Goal: Task Accomplishment & Management: Use online tool/utility

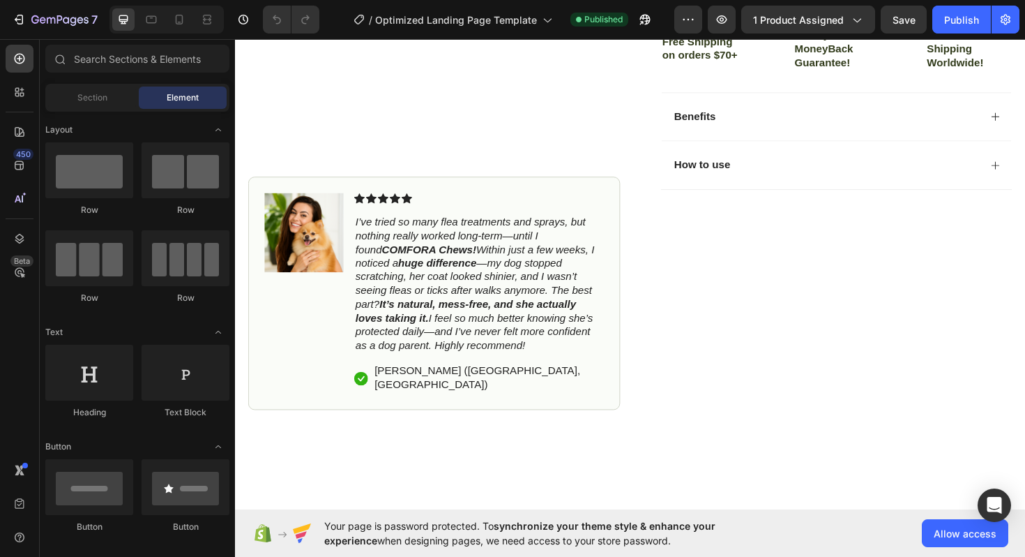
scroll to position [497, 0]
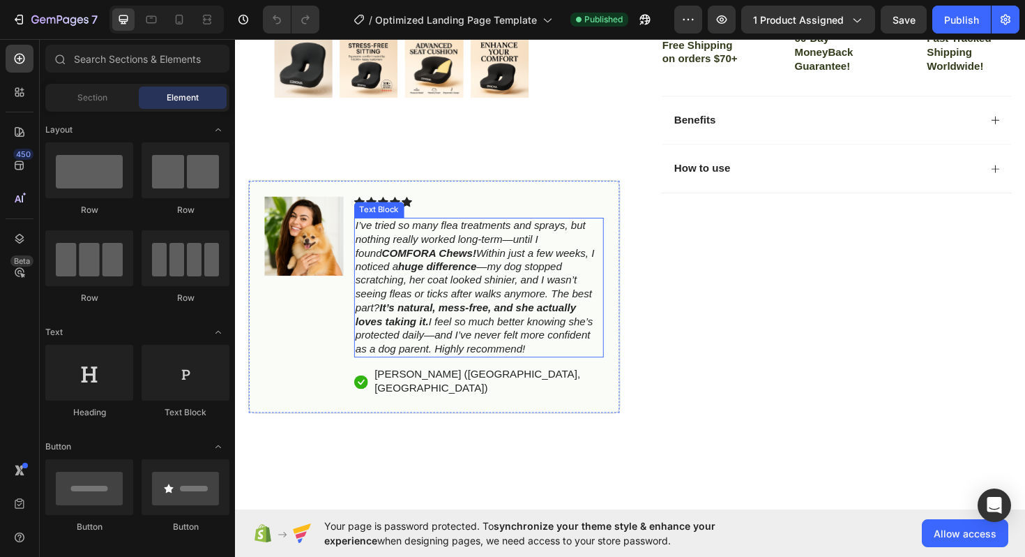
click at [540, 259] on icon "I’ve tried so many flea treatments and sprays, but nothing really worked long-t…" at bounding box center [489, 301] width 253 height 142
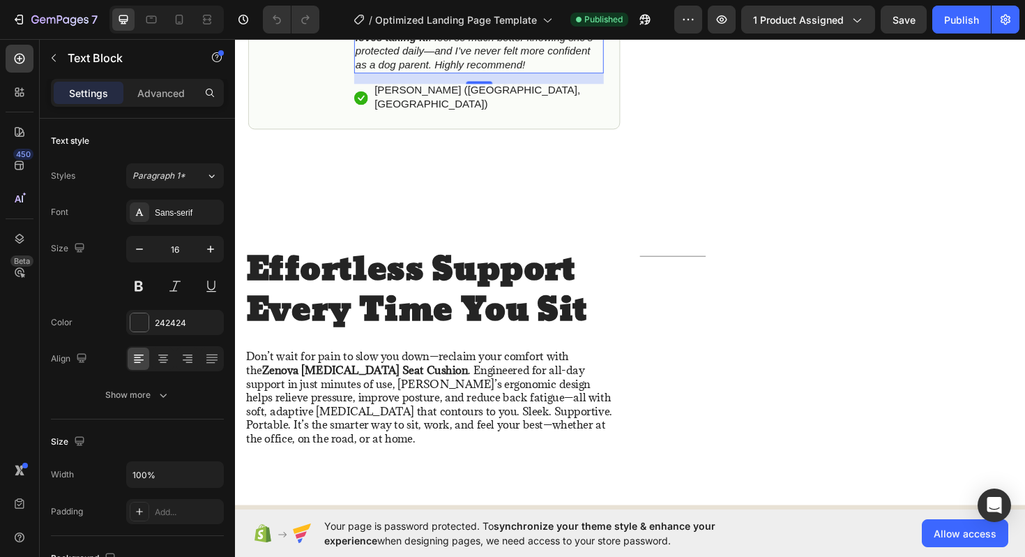
scroll to position [801, 0]
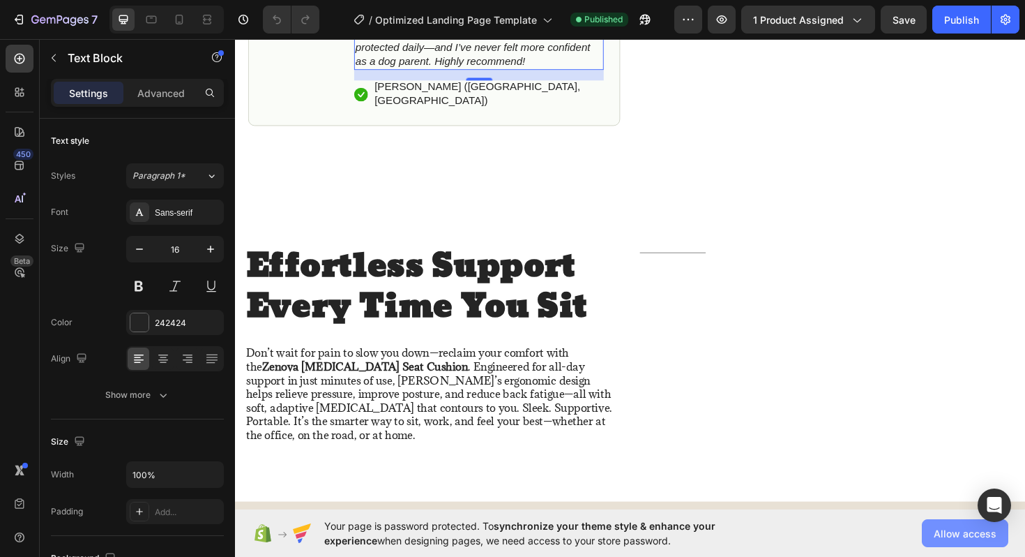
click at [958, 535] on span "Allow access" at bounding box center [965, 533] width 63 height 15
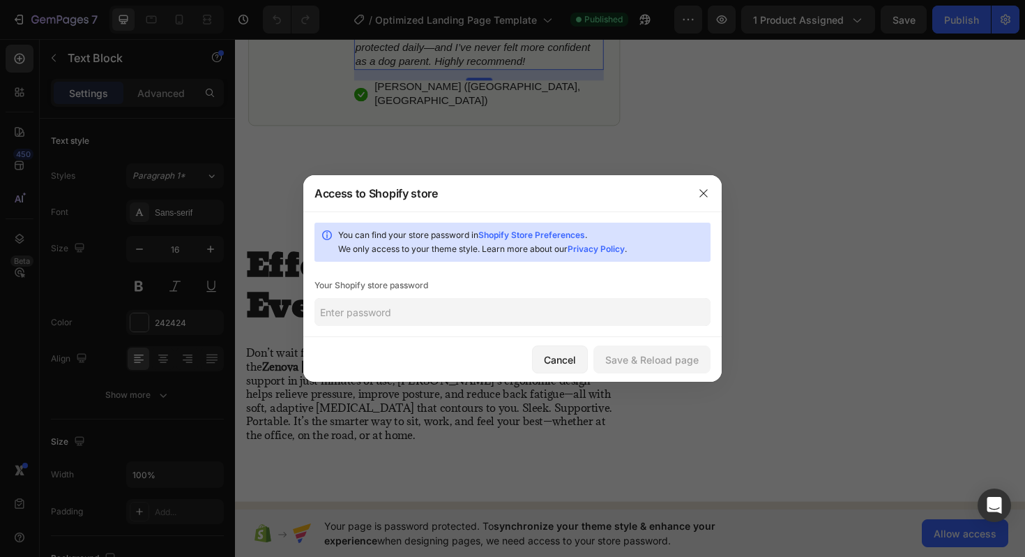
click at [562, 313] on input "text" at bounding box center [513, 312] width 396 height 28
click at [683, 359] on div "Save & Reload page" at bounding box center [651, 359] width 93 height 15
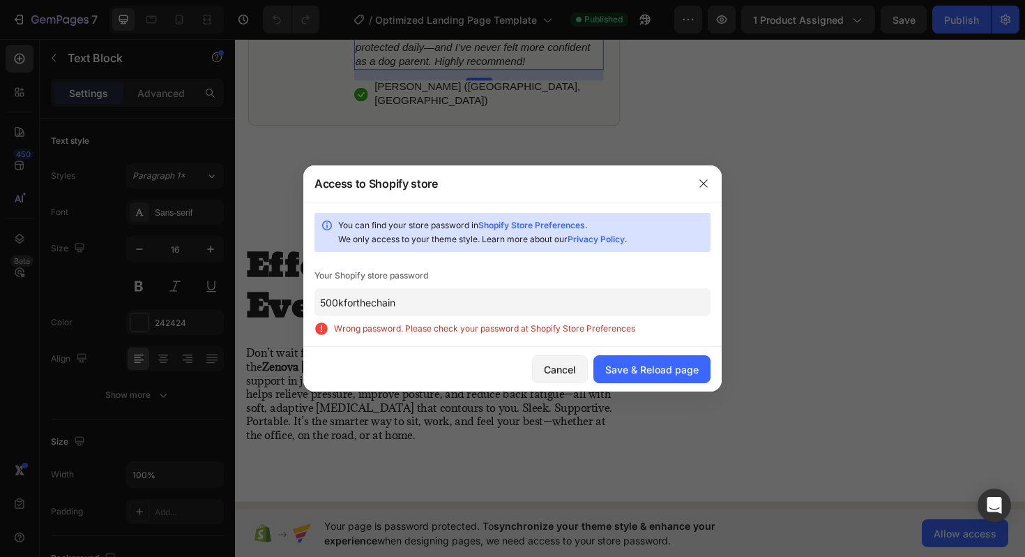
click at [536, 300] on input "500kforthechain" at bounding box center [513, 302] width 396 height 28
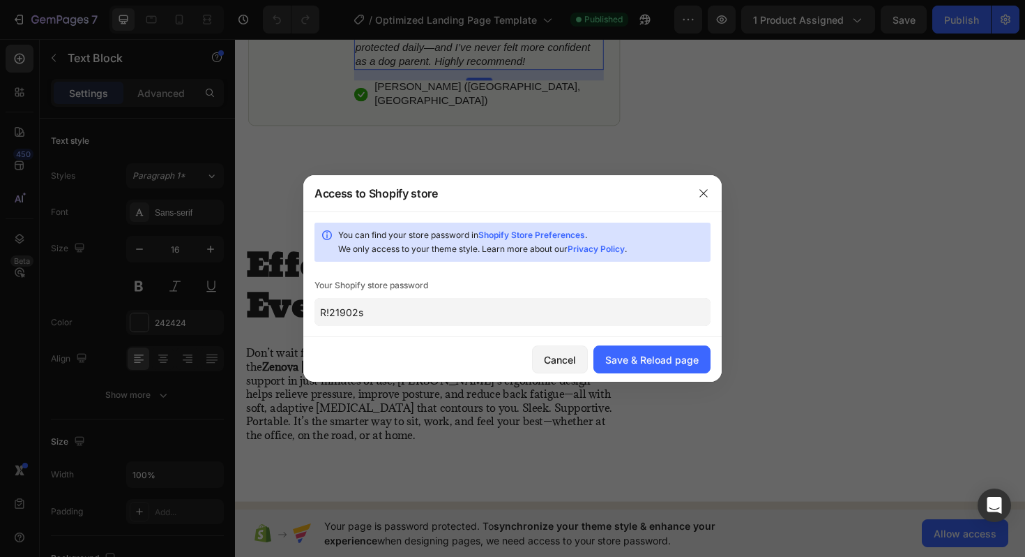
click at [331, 309] on input "R!21902s" at bounding box center [513, 312] width 396 height 28
type input "R121902s"
click at [639, 358] on div "Save & Reload page" at bounding box center [651, 359] width 93 height 15
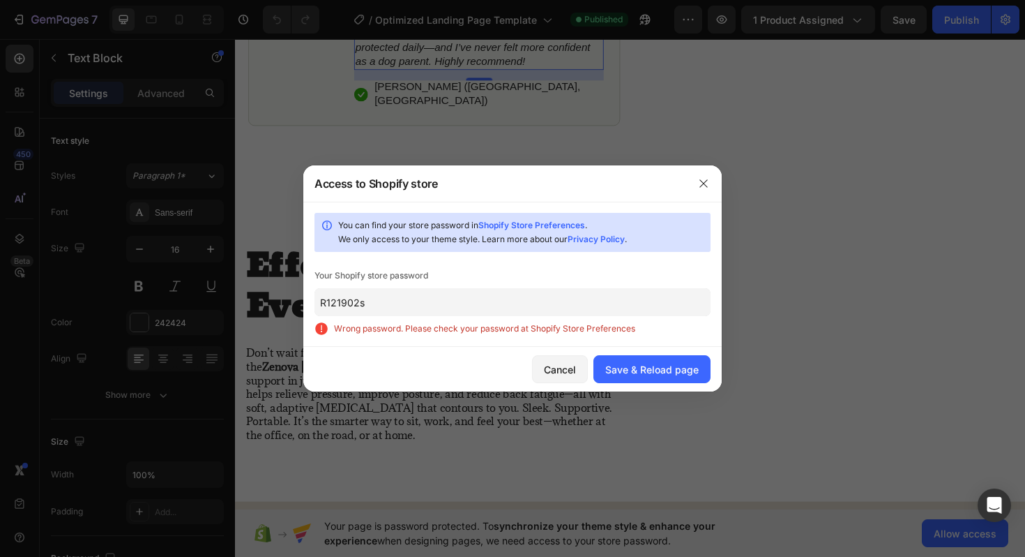
click at [550, 308] on input "R121902s" at bounding box center [513, 302] width 396 height 28
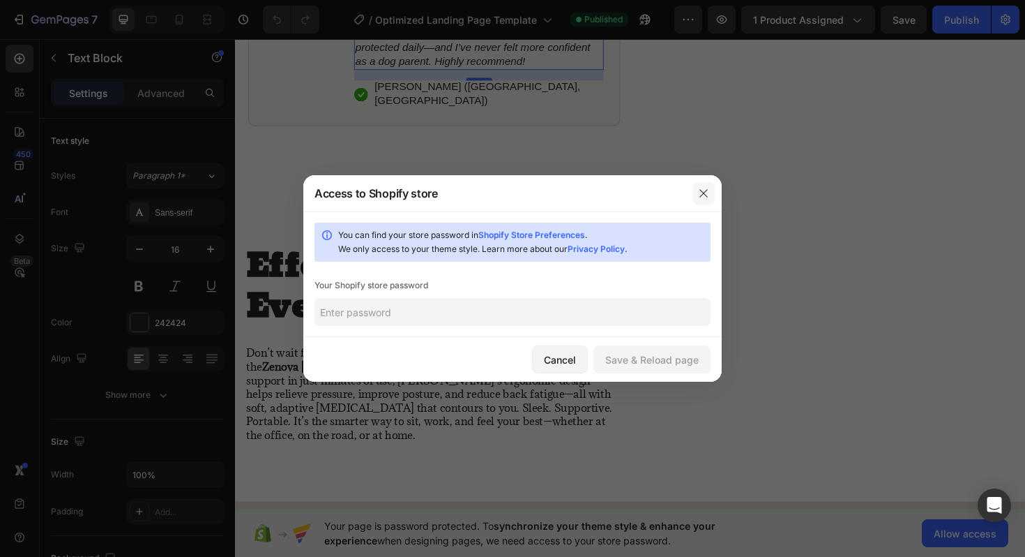
click at [700, 193] on icon "button" at bounding box center [703, 193] width 11 height 11
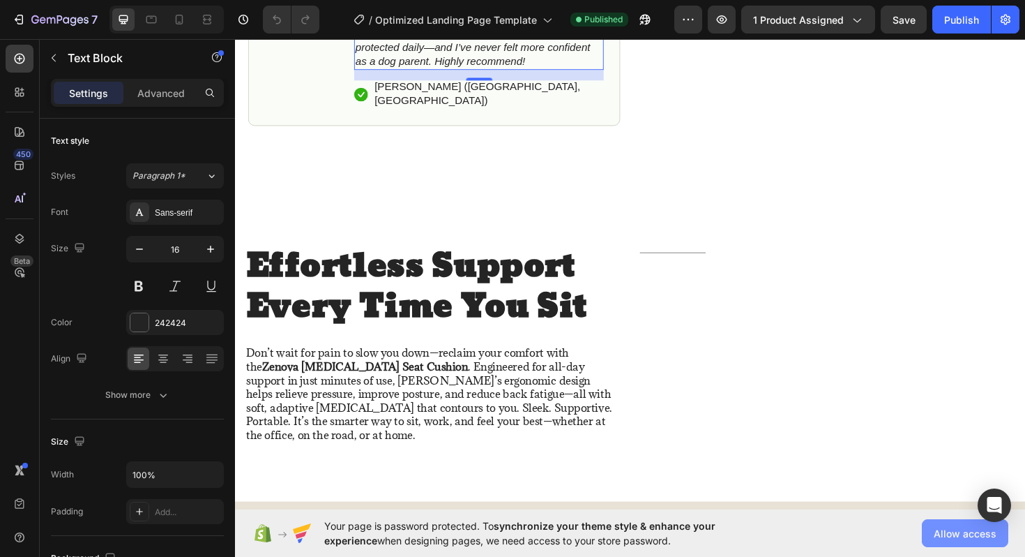
click at [961, 530] on span "Allow access" at bounding box center [965, 533] width 63 height 15
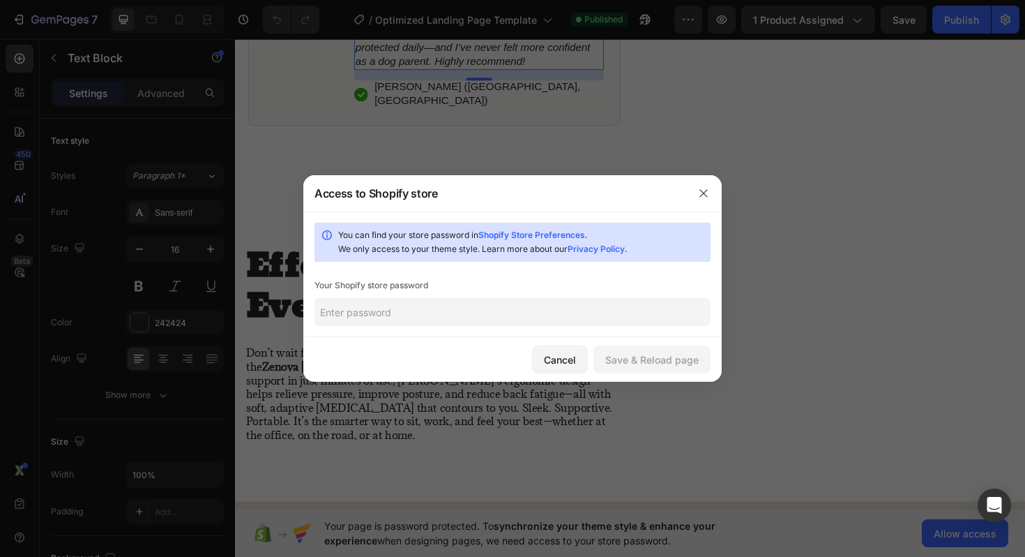
click at [523, 307] on input "text" at bounding box center [513, 312] width 396 height 28
click at [683, 357] on div "Save & Reload page" at bounding box center [651, 359] width 93 height 15
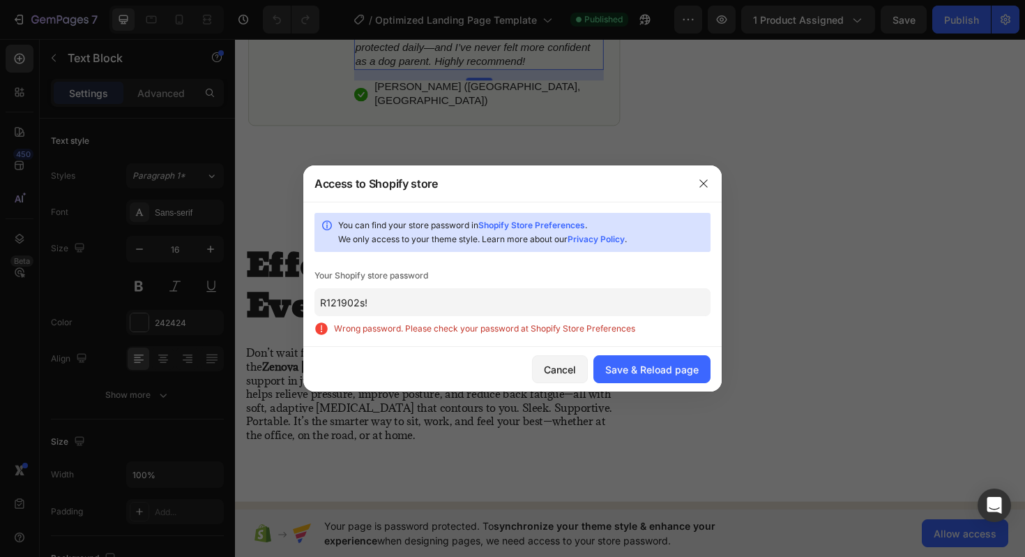
click at [520, 223] on link "Shopify Store Preferences" at bounding box center [532, 225] width 107 height 10
click at [499, 288] on input "R121902s!" at bounding box center [513, 302] width 396 height 28
click at [499, 303] on input "R121902s!" at bounding box center [513, 302] width 396 height 28
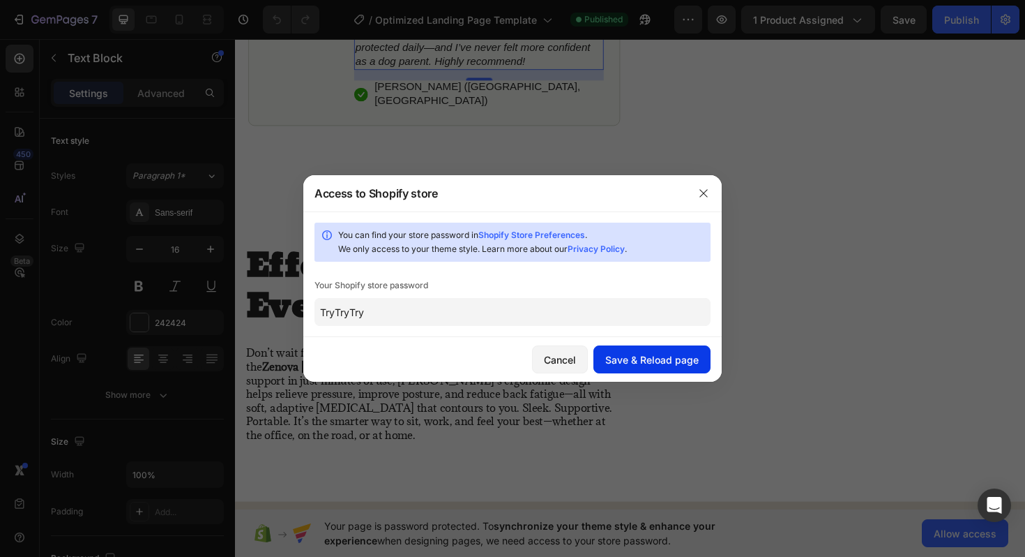
type input "TryTryTry"
click at [681, 355] on div "Save & Reload page" at bounding box center [651, 359] width 93 height 15
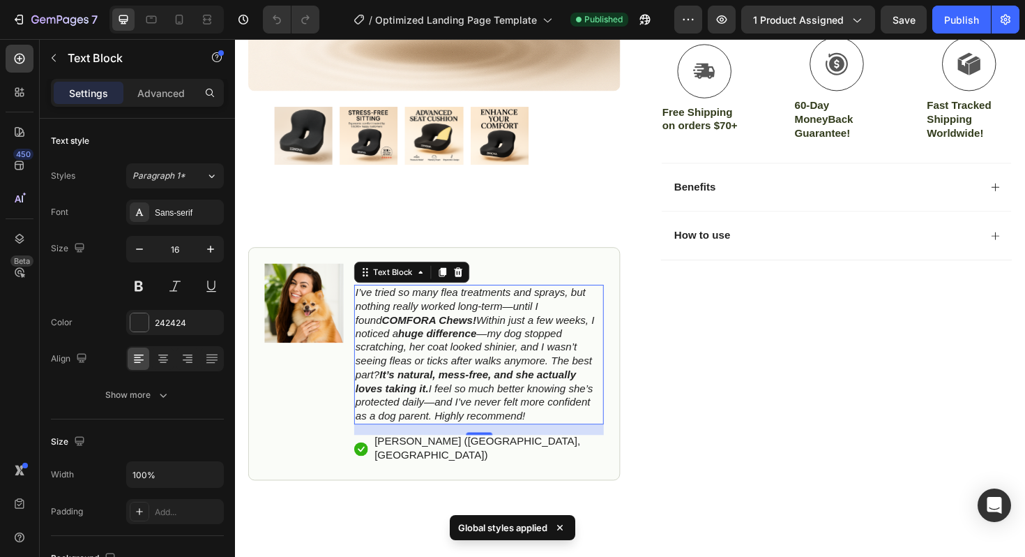
scroll to position [435, 0]
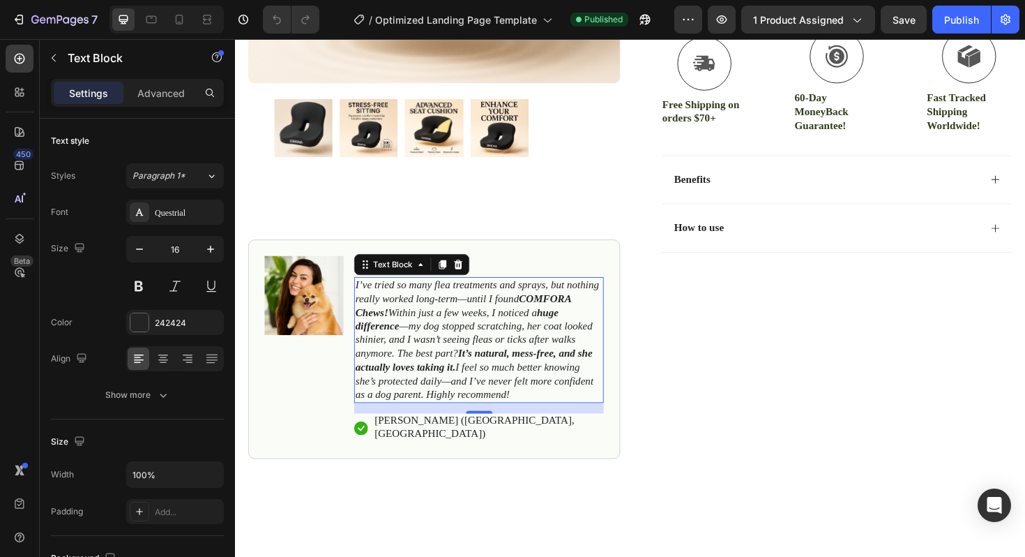
click at [386, 296] on icon "I’ve tried so many flea treatments and sprays, but nothing really worked long-t…" at bounding box center [492, 357] width 258 height 128
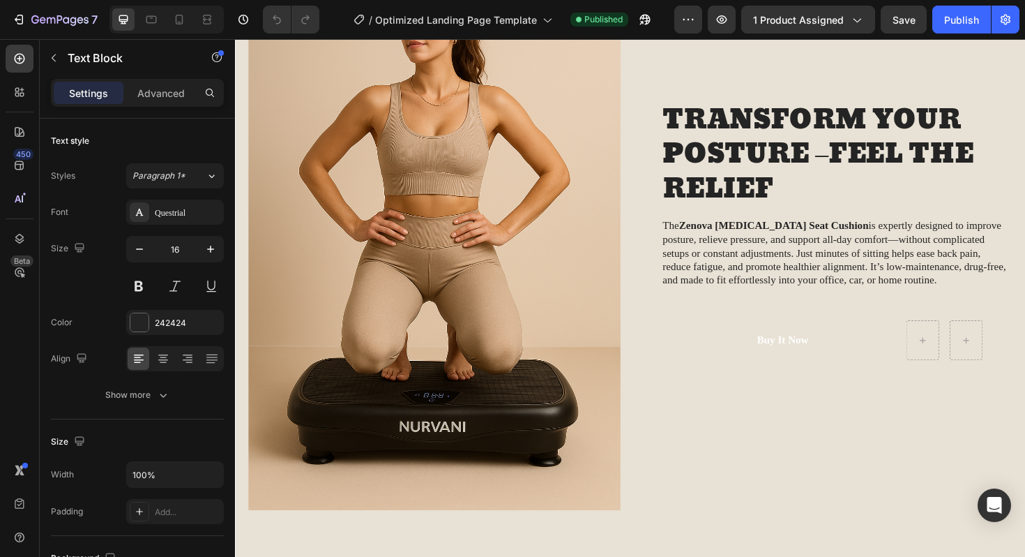
scroll to position [1434, 0]
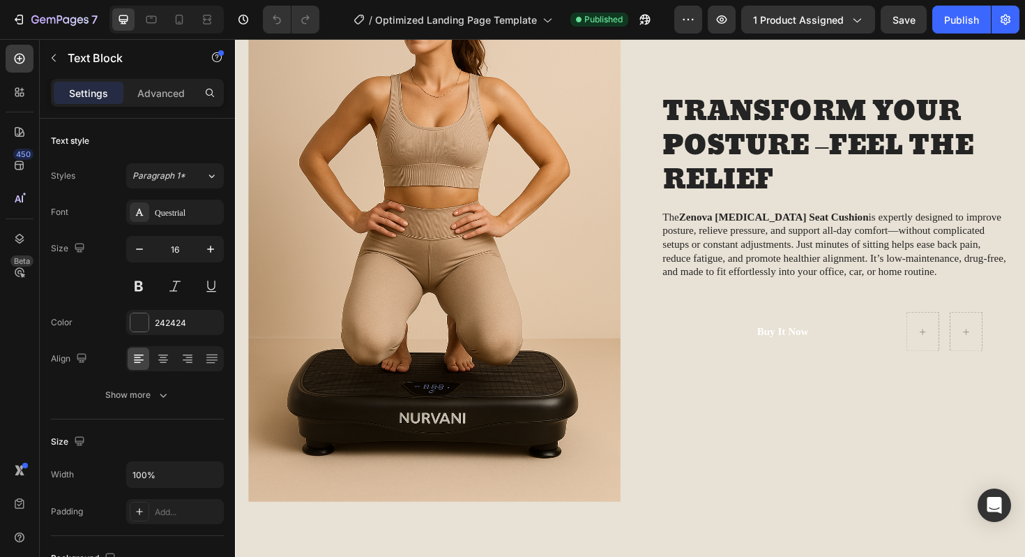
click at [393, 312] on img at bounding box center [446, 233] width 394 height 592
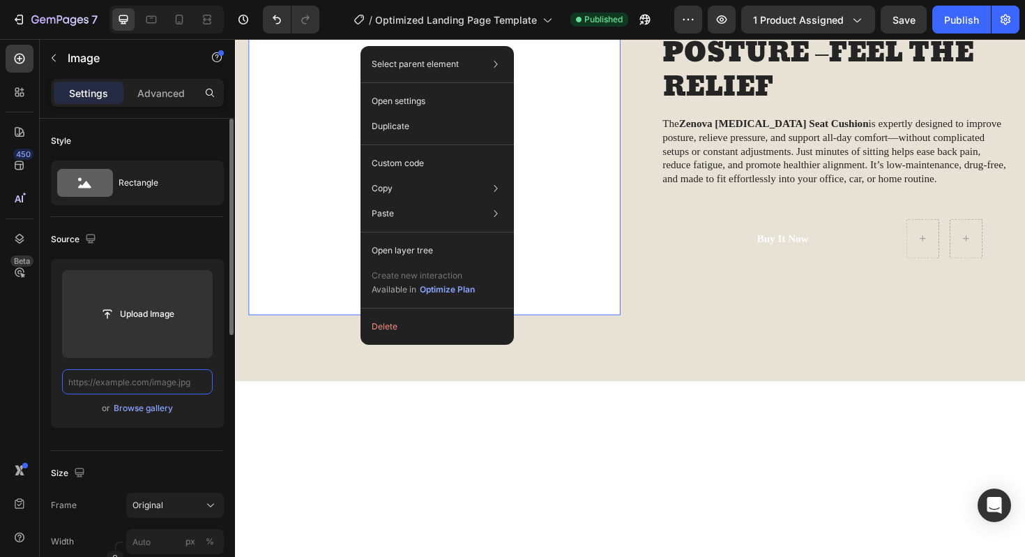
scroll to position [0, 0]
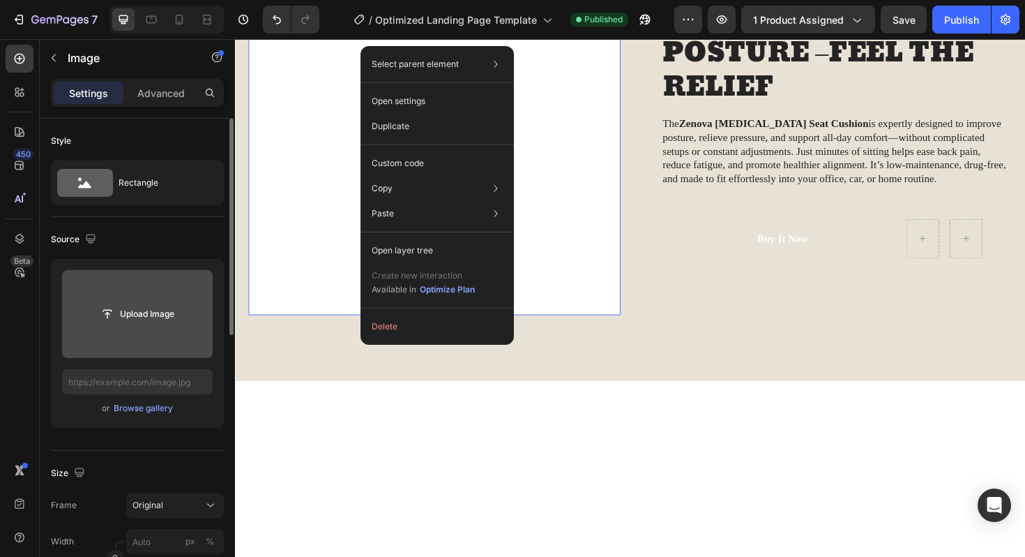
click at [146, 319] on input "file" at bounding box center [137, 314] width 96 height 24
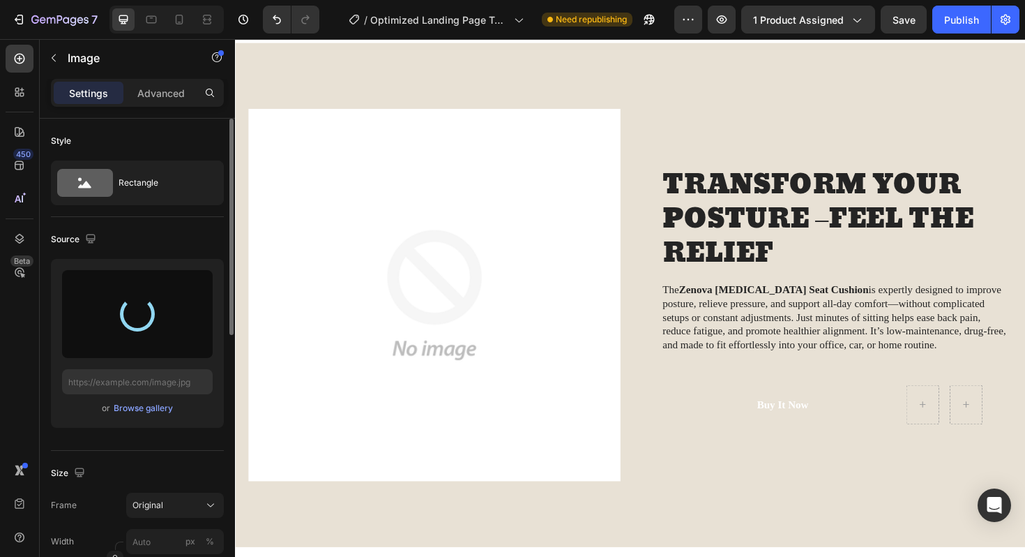
scroll to position [1255, 0]
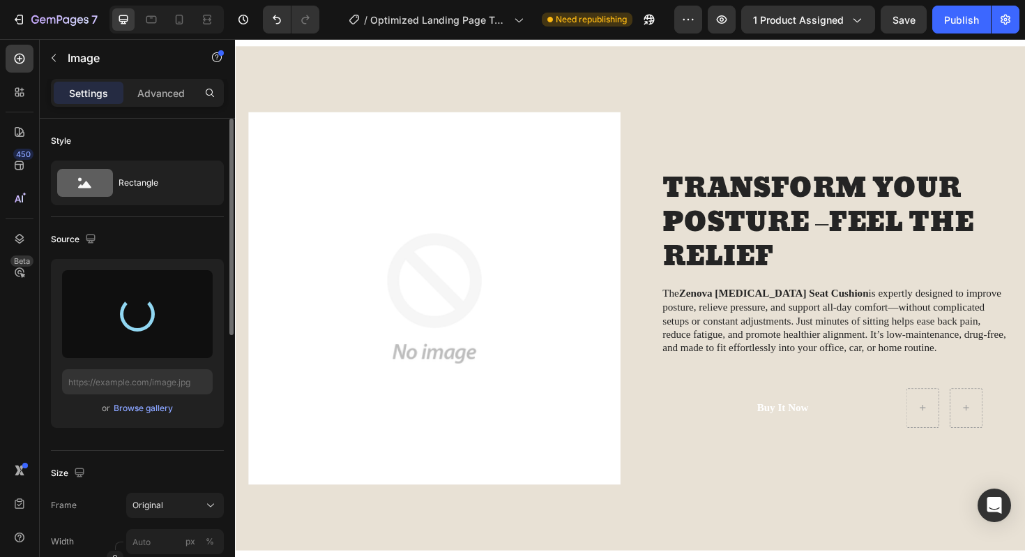
type input "https://cdn.shopify.com/s/files/1/0661/5724/8673/files/gempages_580636120883134…"
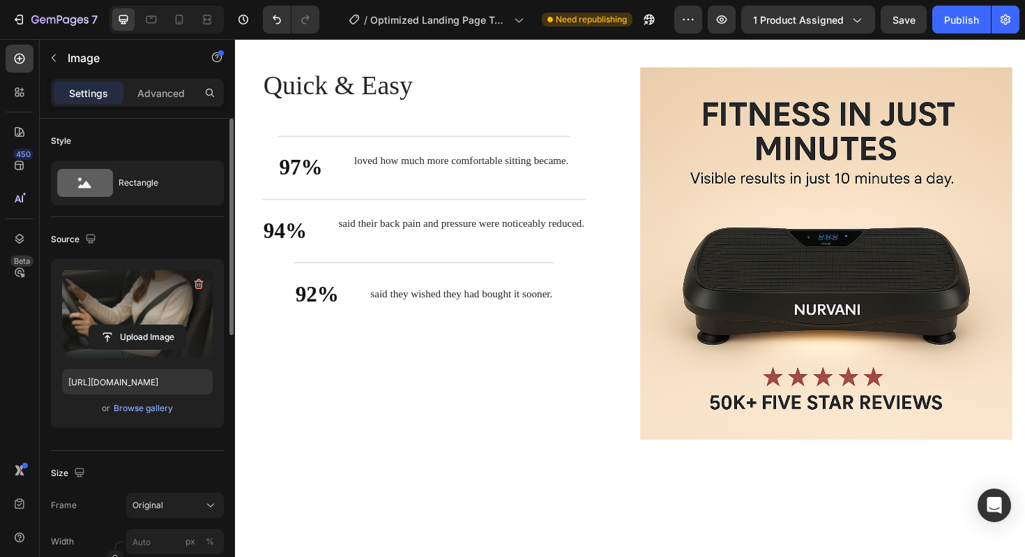
scroll to position [2018, 0]
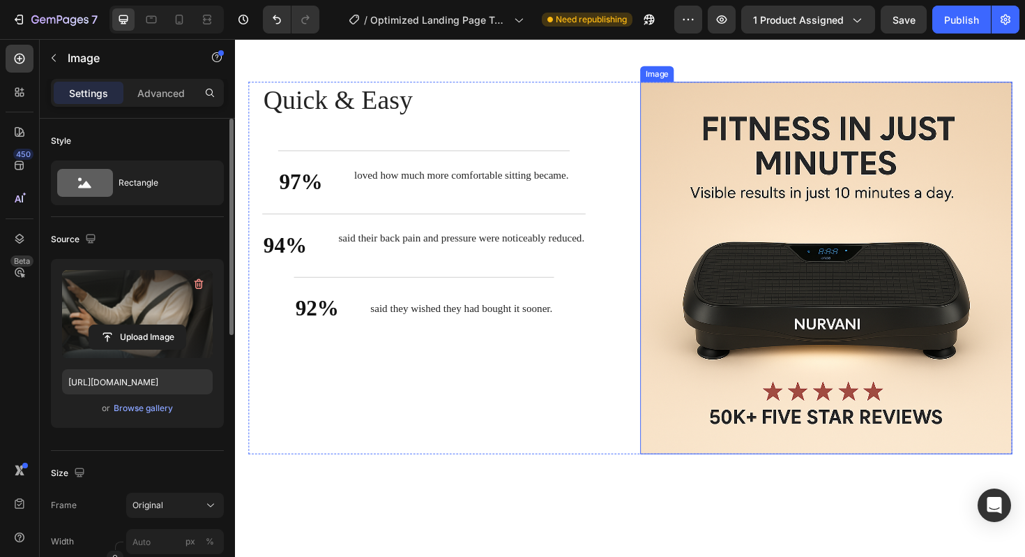
click at [747, 340] on img at bounding box center [861, 281] width 394 height 394
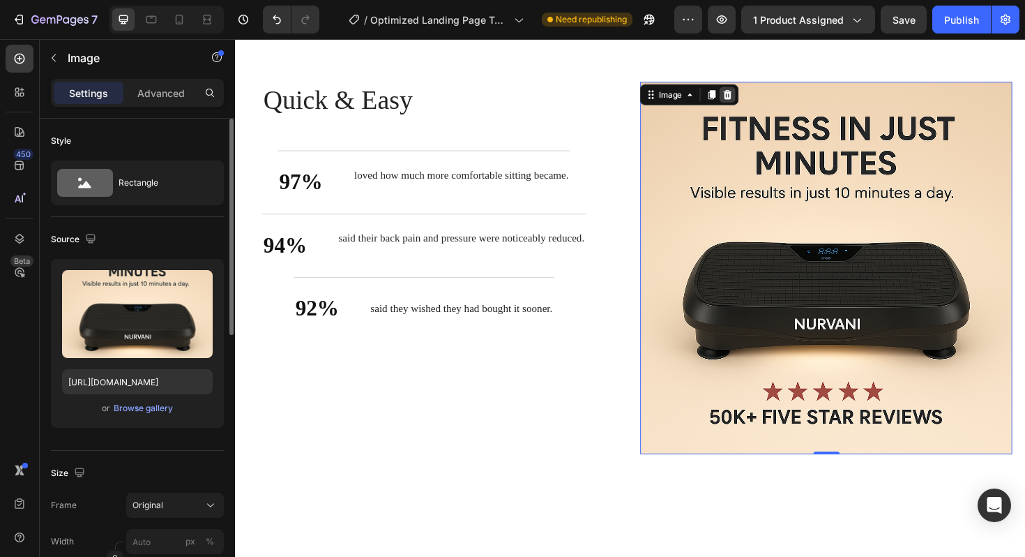
click at [755, 100] on icon at bounding box center [757, 98] width 9 height 10
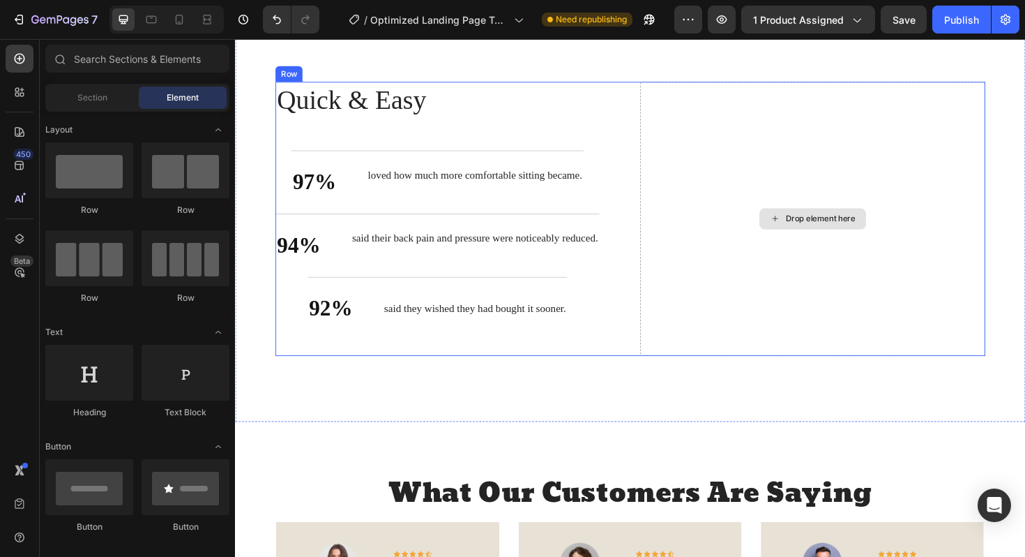
click at [761, 242] on div "Drop element here" at bounding box center [847, 229] width 366 height 290
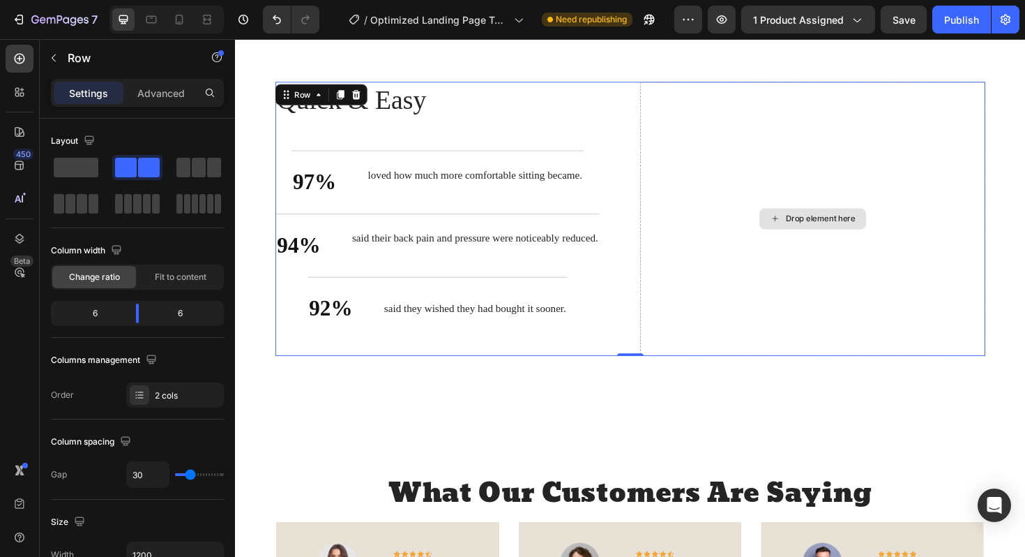
click at [811, 228] on icon at bounding box center [806, 229] width 11 height 12
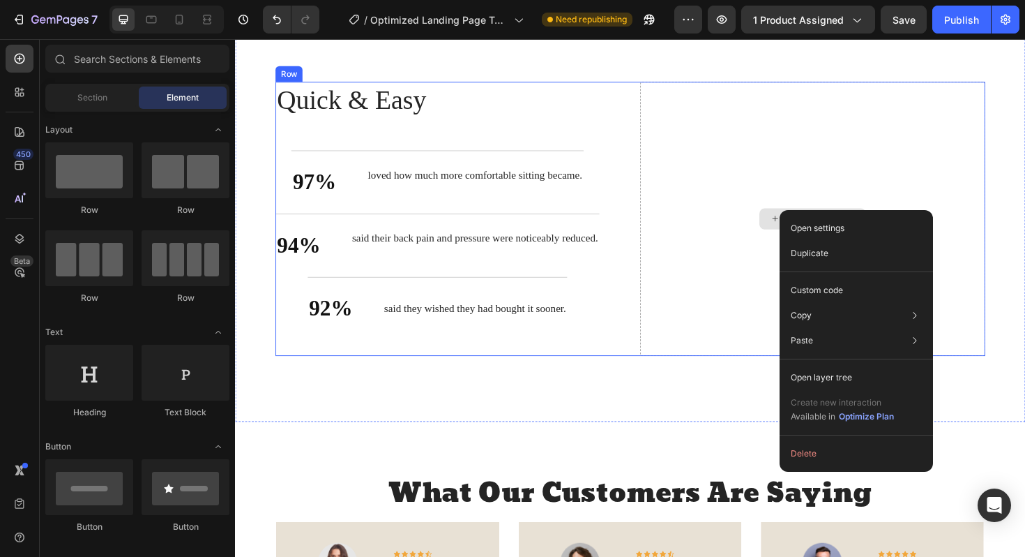
click at [748, 238] on div "Drop element here" at bounding box center [847, 229] width 366 height 290
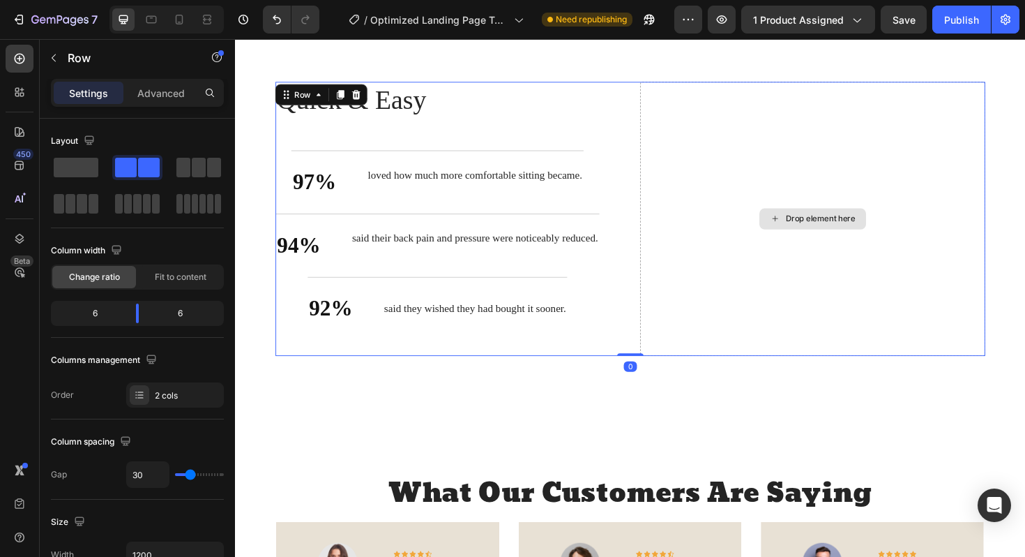
click at [748, 238] on div "Drop element here" at bounding box center [847, 229] width 366 height 290
click at [813, 233] on div "Drop element here" at bounding box center [846, 229] width 113 height 22
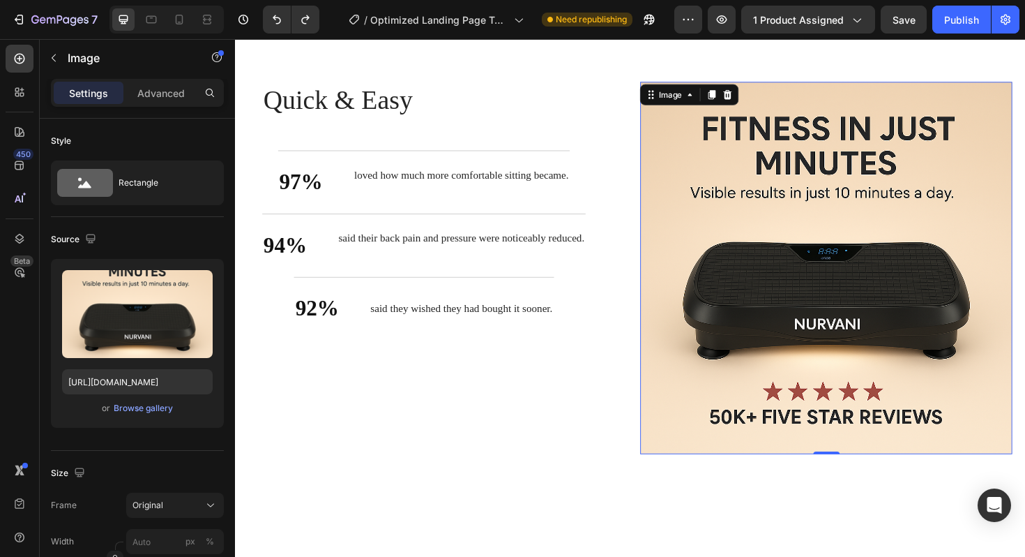
click at [756, 234] on img at bounding box center [861, 281] width 394 height 394
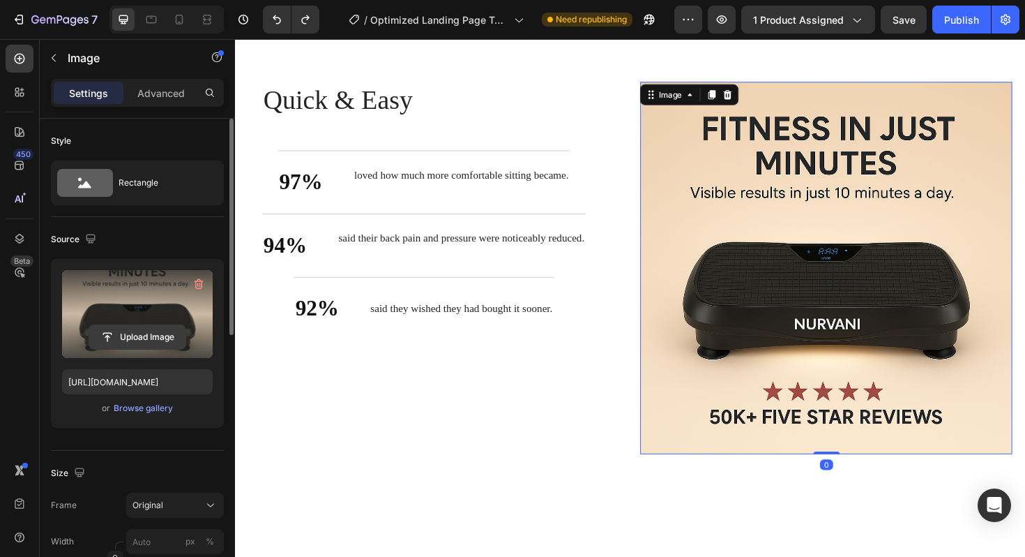
click at [160, 336] on input "file" at bounding box center [137, 337] width 96 height 24
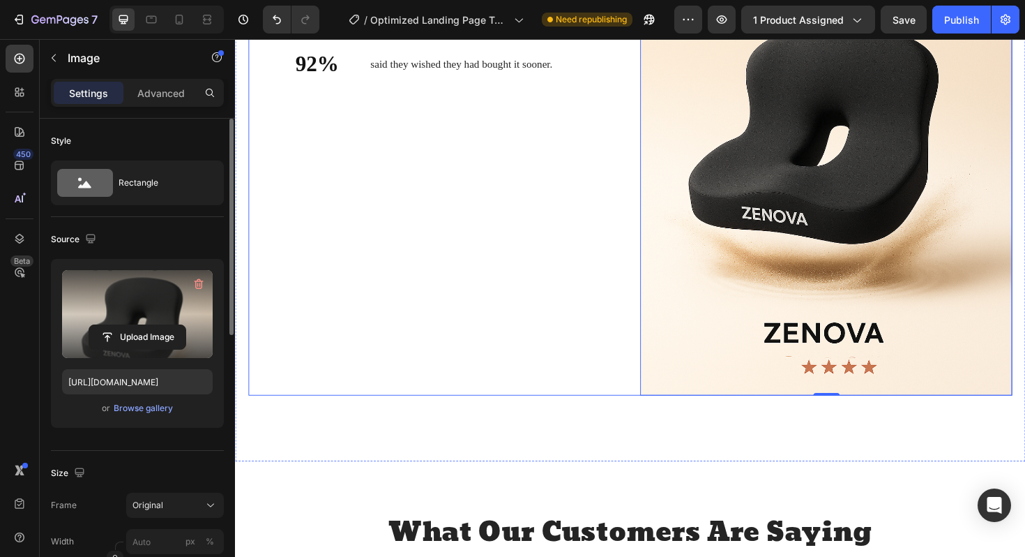
scroll to position [2250, 0]
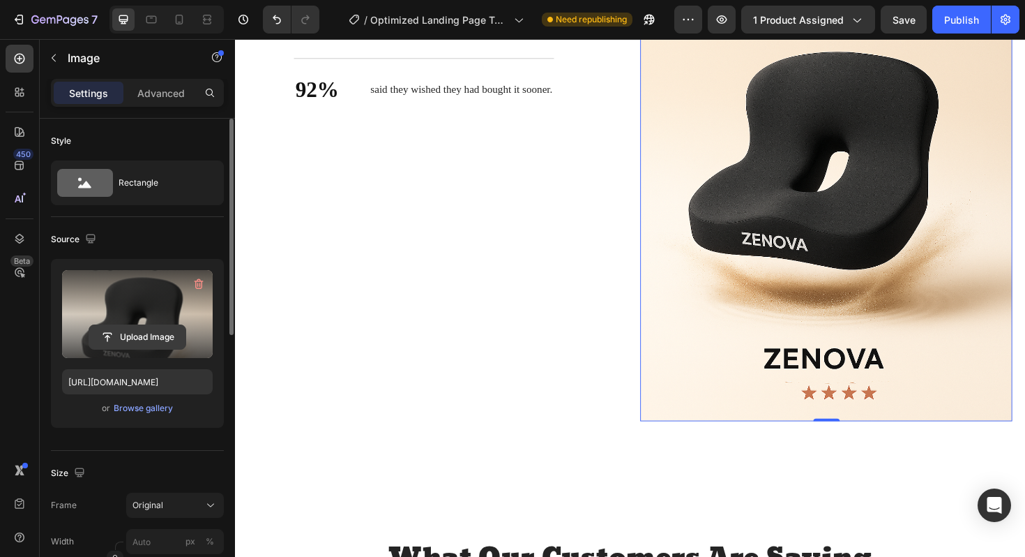
click at [156, 339] on input "file" at bounding box center [137, 337] width 96 height 24
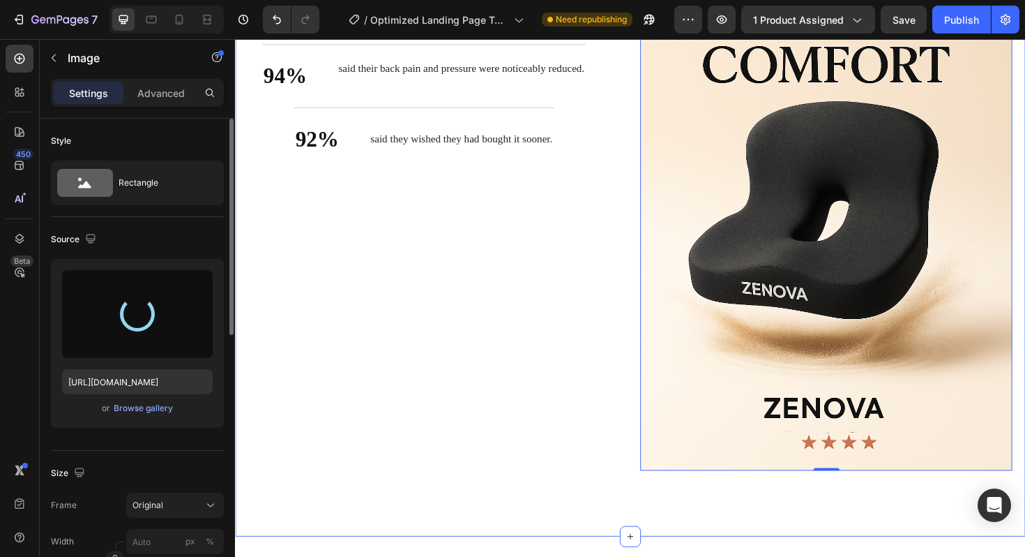
type input "https://cdn.shopify.com/s/files/1/0661/5724/8673/files/gempages_580636120883134…"
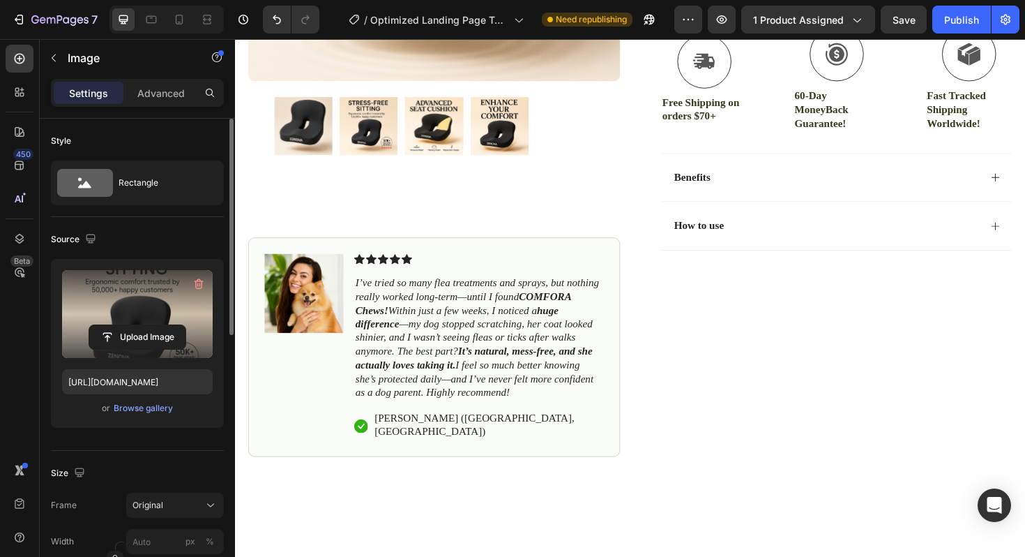
scroll to position [418, 0]
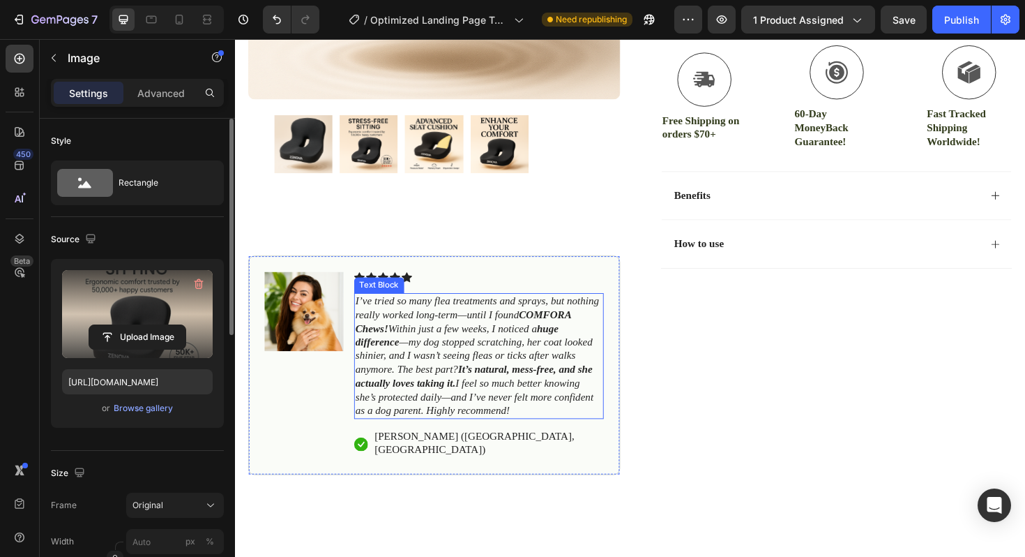
click at [476, 368] on p "I’ve tried so many flea treatments and sprays, but nothing really worked long-t…" at bounding box center [494, 375] width 262 height 130
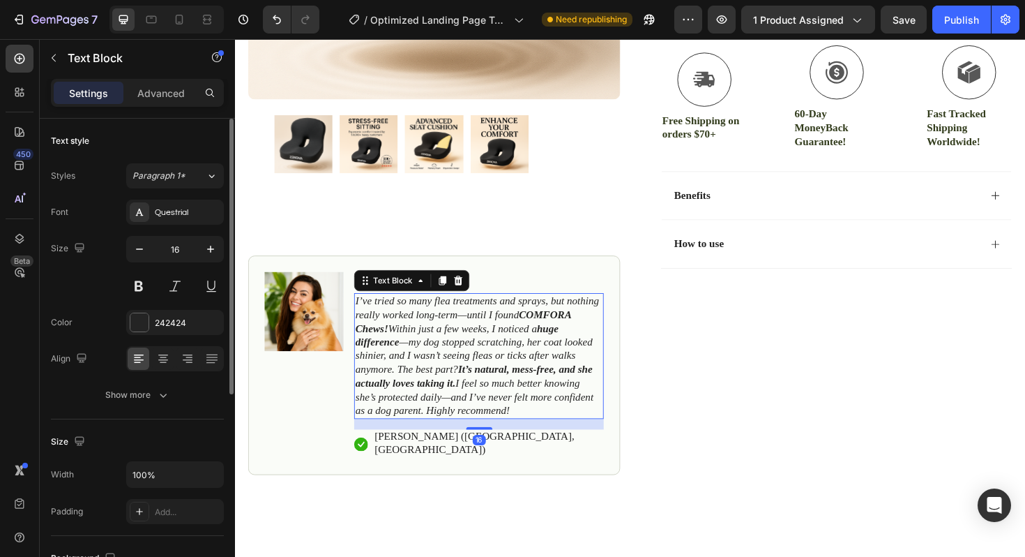
click at [390, 338] on p "I’ve tried so many flea treatments and sprays, but nothing really worked long-t…" at bounding box center [494, 375] width 262 height 130
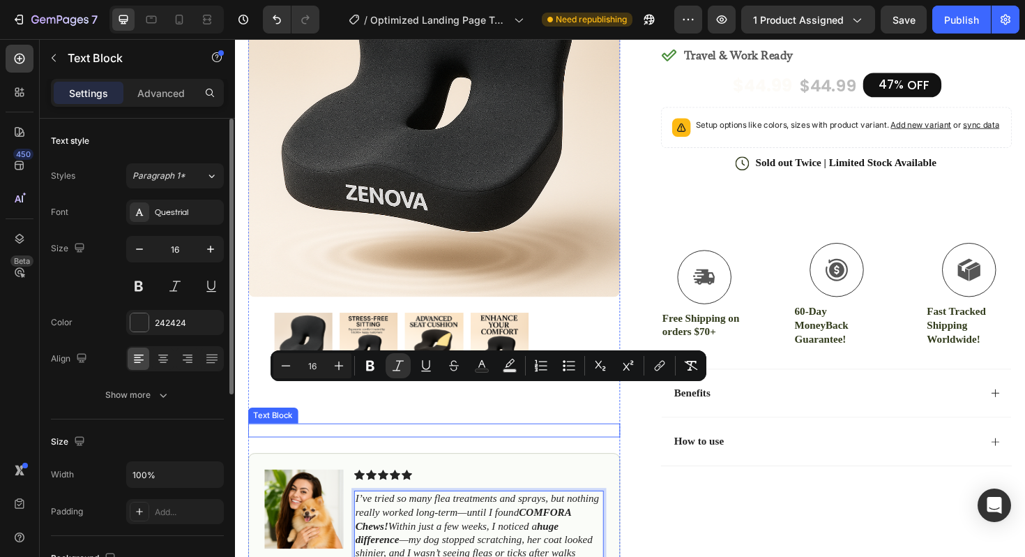
scroll to position [400, 0]
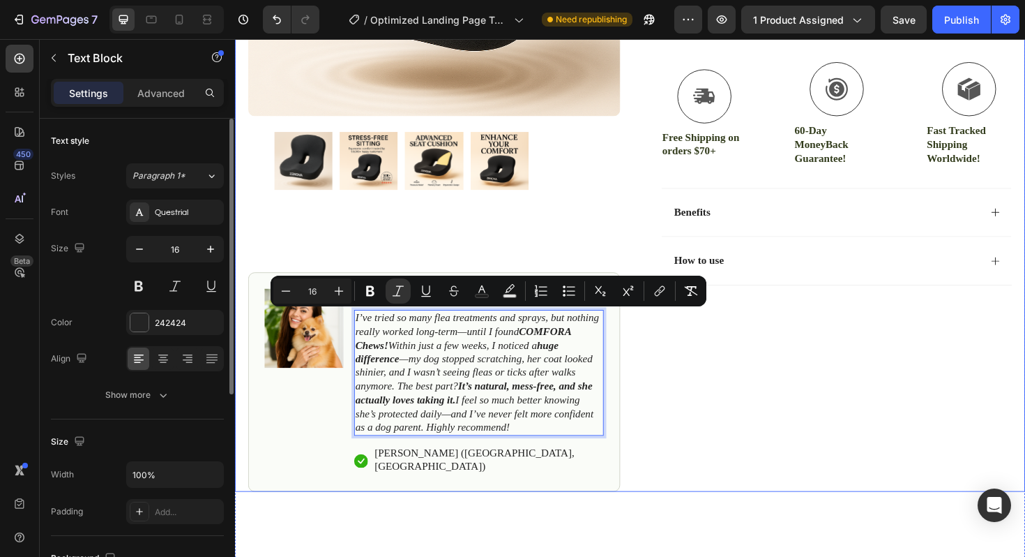
click at [661, 414] on div "Product Images #1 Cushion for Comfort & Posture in 2024 Text Block Image Icon I…" at bounding box center [653, 105] width 837 height 825
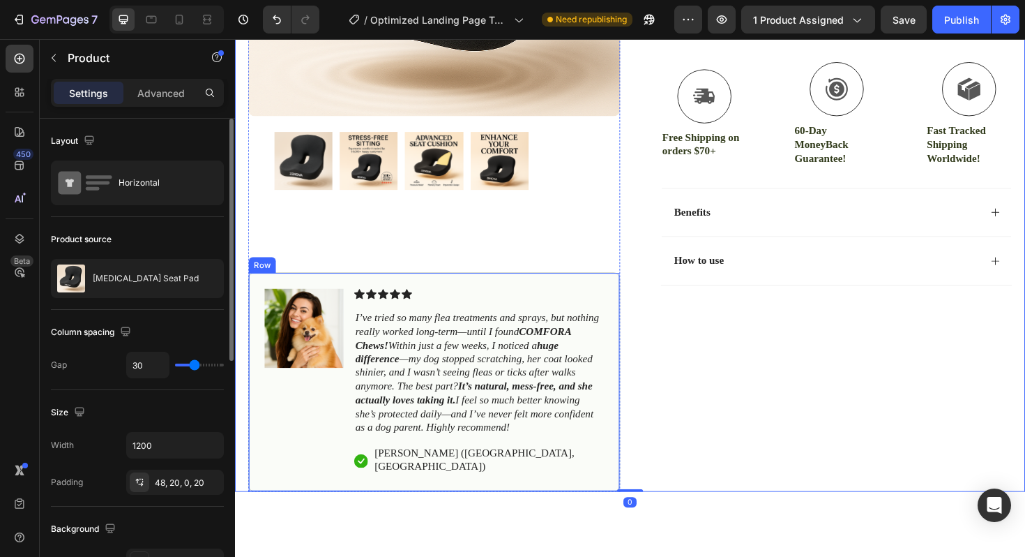
click at [634, 384] on div "Image Icon Icon Icon Icon Icon Icon List I’ve tried so many flea treatments and…" at bounding box center [446, 402] width 394 height 232
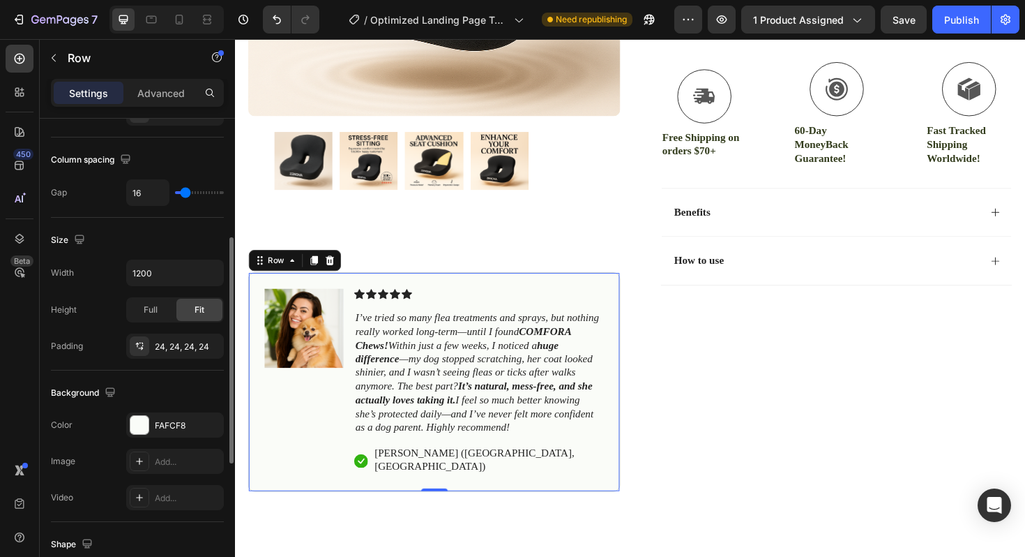
scroll to position [248, 0]
click at [426, 394] on icon "I’ve tried so many flea treatments and sprays, but nothing really worked long-t…" at bounding box center [492, 392] width 258 height 128
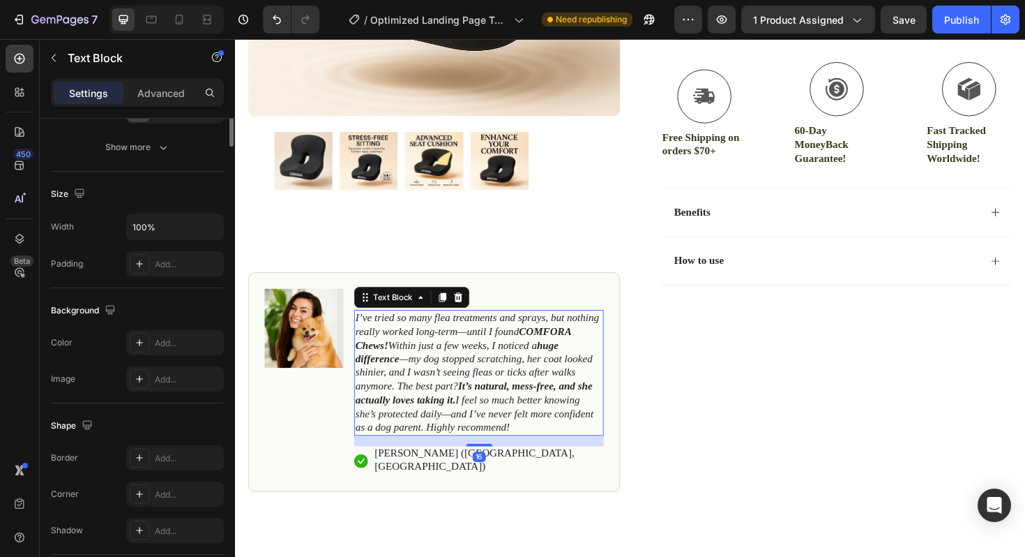
scroll to position [0, 0]
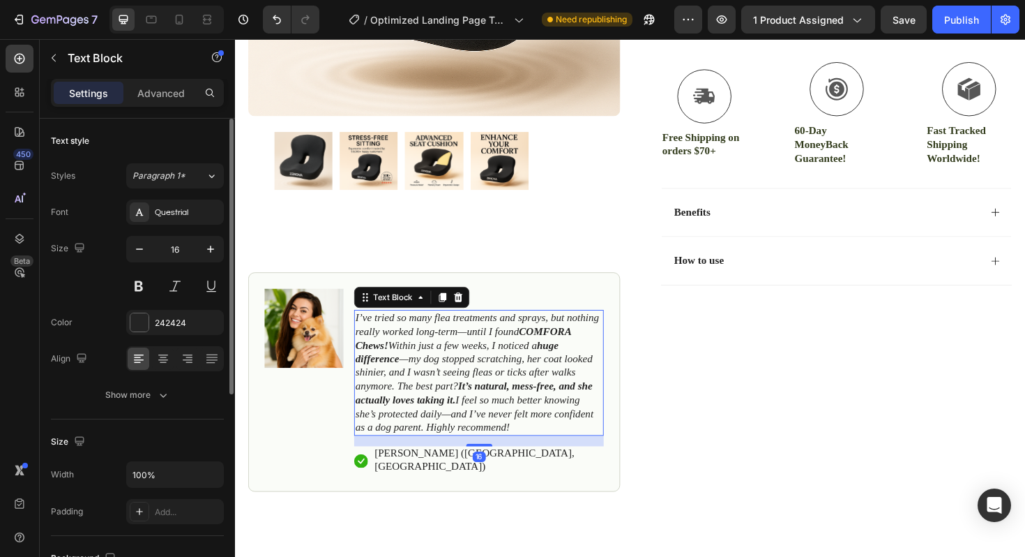
click at [426, 394] on icon "I’ve tried so many flea treatments and sprays, but nothing really worked long-t…" at bounding box center [492, 392] width 258 height 128
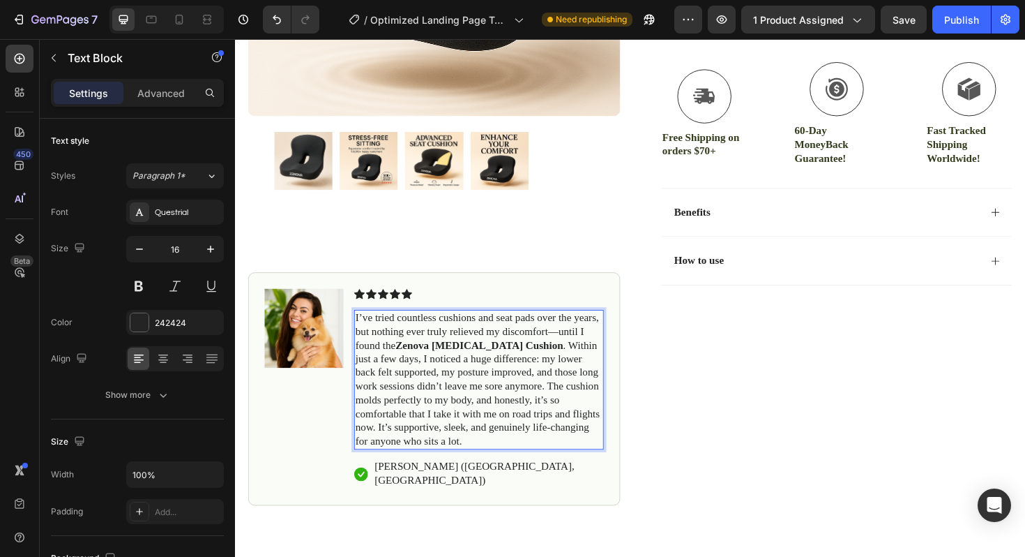
click at [296, 356] on img at bounding box center [308, 345] width 84 height 84
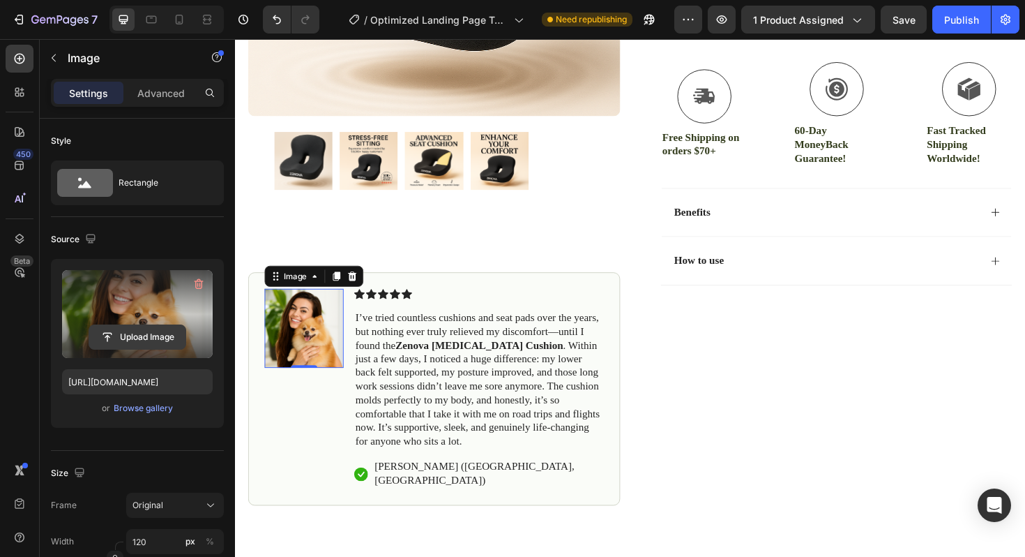
click at [147, 327] on input "file" at bounding box center [137, 337] width 96 height 24
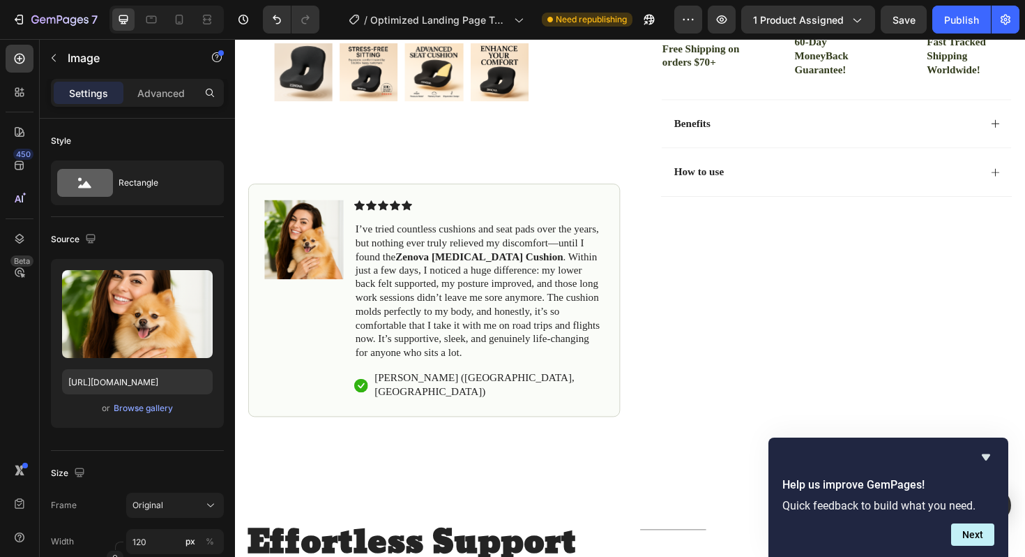
scroll to position [492, 0]
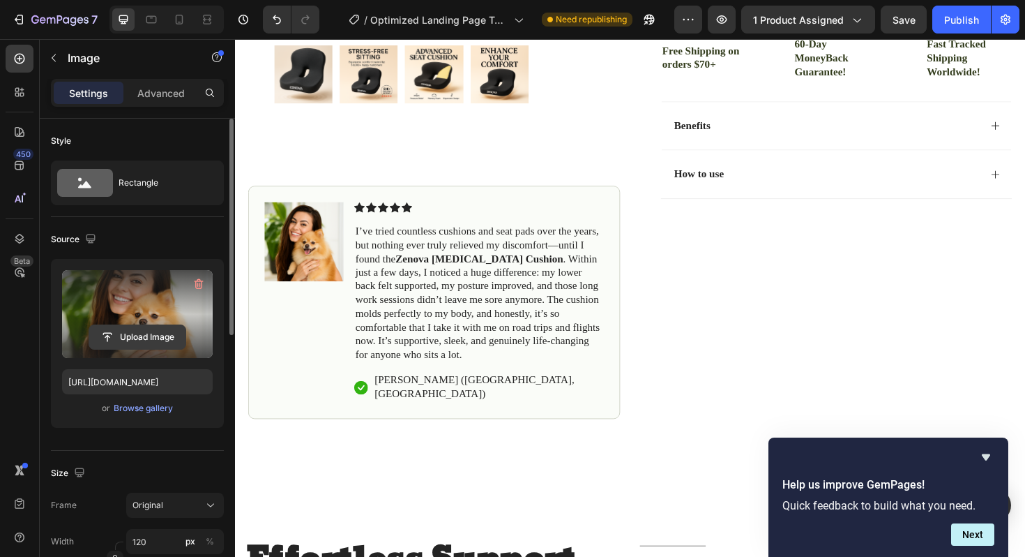
click at [160, 330] on input "file" at bounding box center [137, 337] width 96 height 24
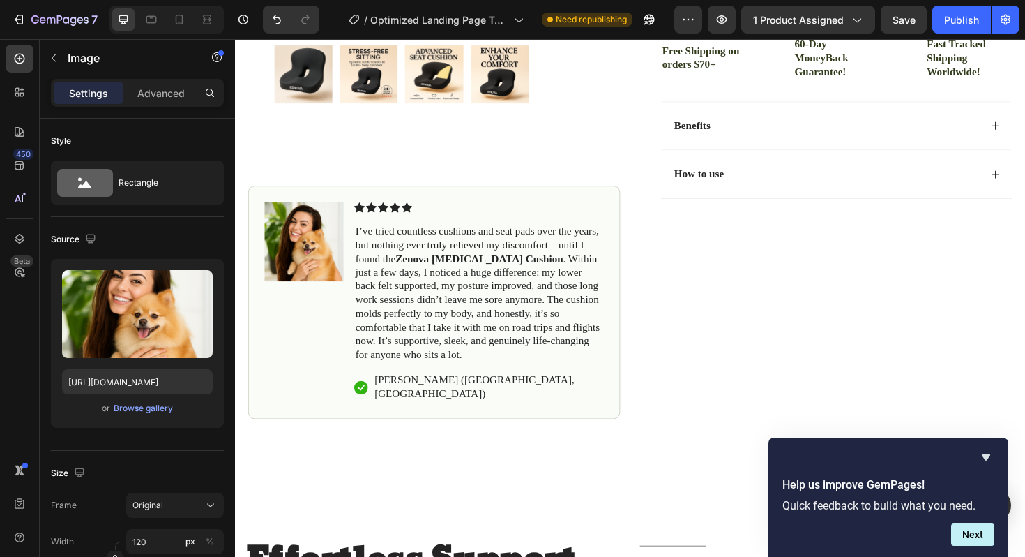
click at [312, 243] on img at bounding box center [308, 254] width 84 height 84
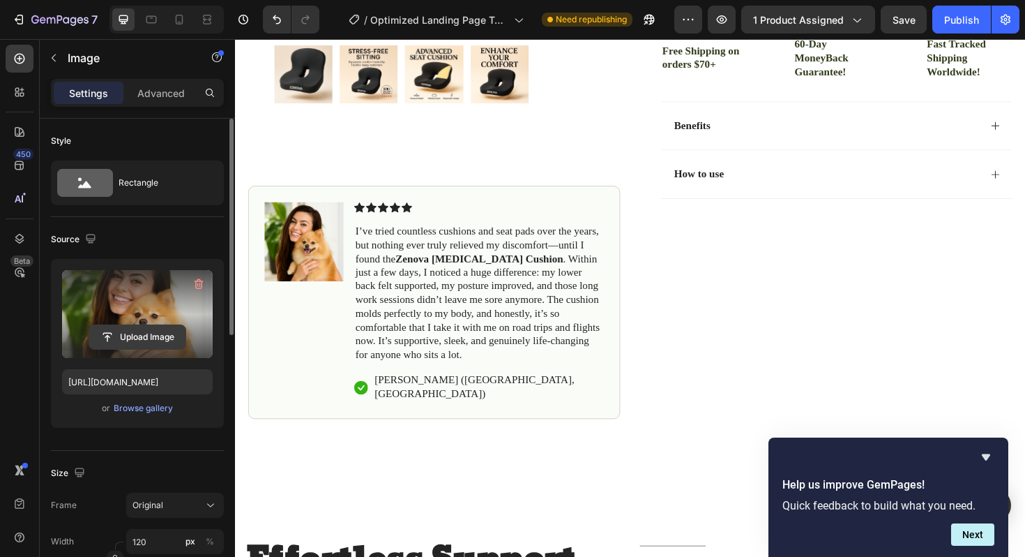
click at [124, 342] on input "file" at bounding box center [137, 337] width 96 height 24
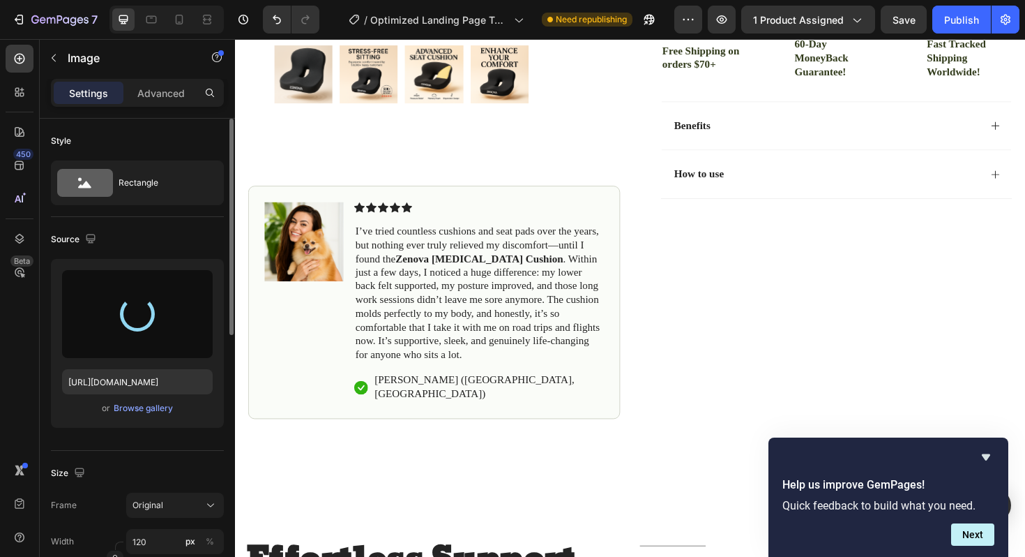
type input "https://cdn.shopify.com/s/files/1/0661/5724/8673/files/gempages_580636120883134…"
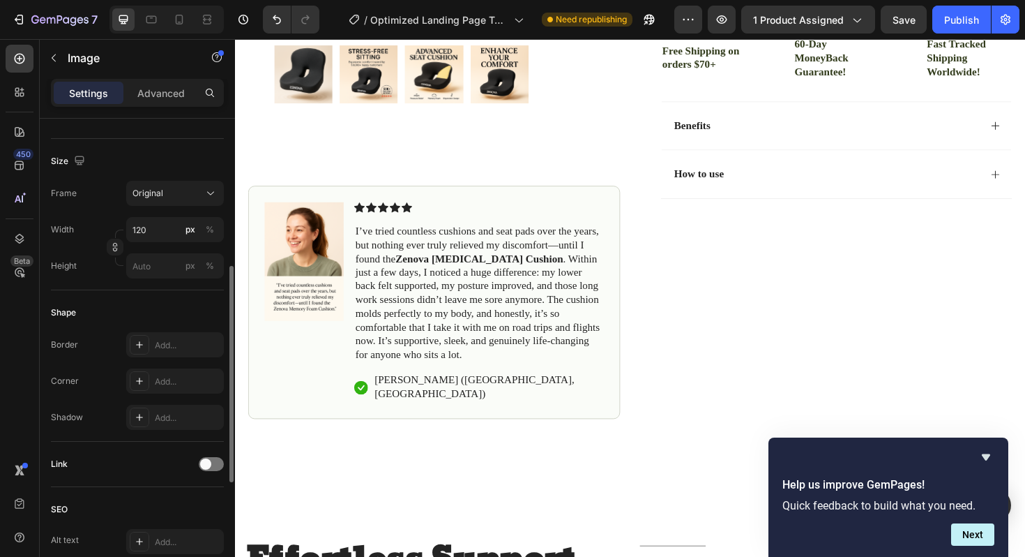
scroll to position [316, 0]
click at [136, 340] on icon at bounding box center [139, 340] width 7 height 7
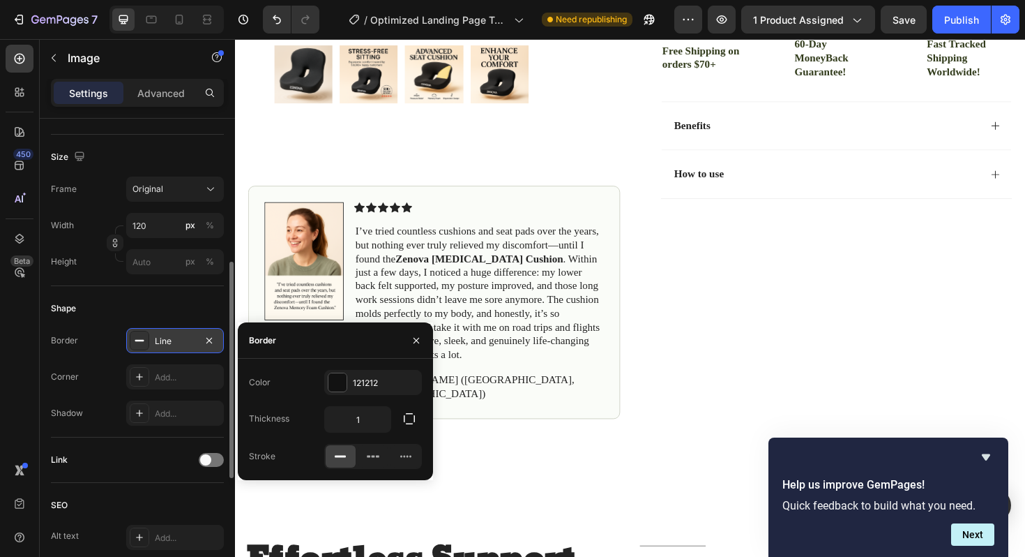
click at [136, 340] on rect at bounding box center [139, 340] width 9 height 1
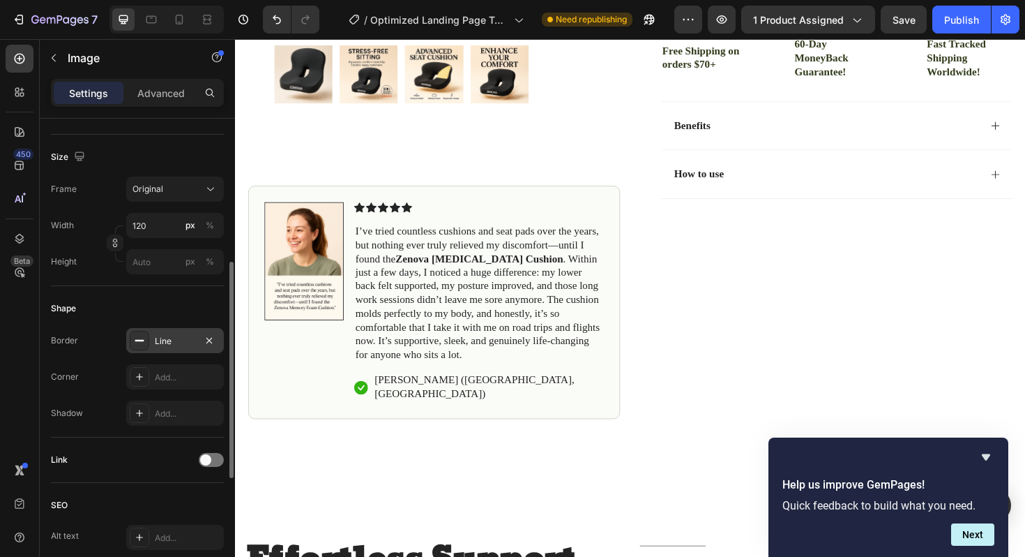
click at [136, 340] on rect at bounding box center [139, 340] width 9 height 1
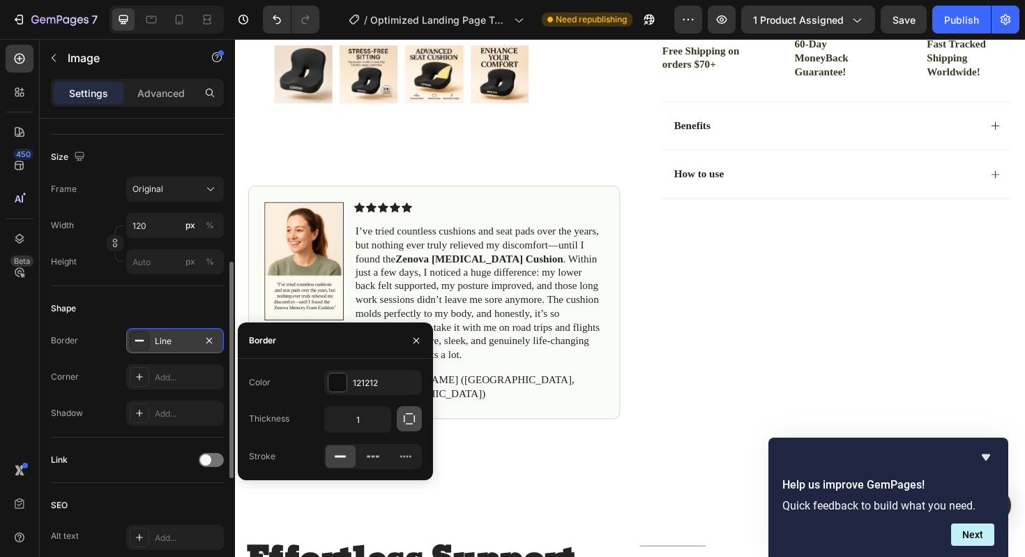
click at [407, 418] on icon "button" at bounding box center [409, 419] width 14 height 14
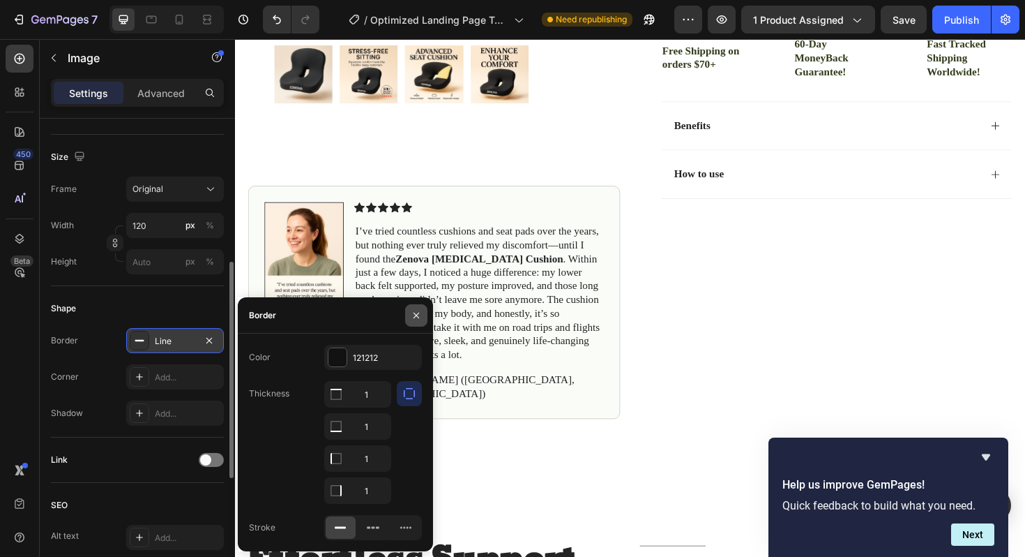
click at [412, 317] on icon "button" at bounding box center [416, 315] width 11 height 11
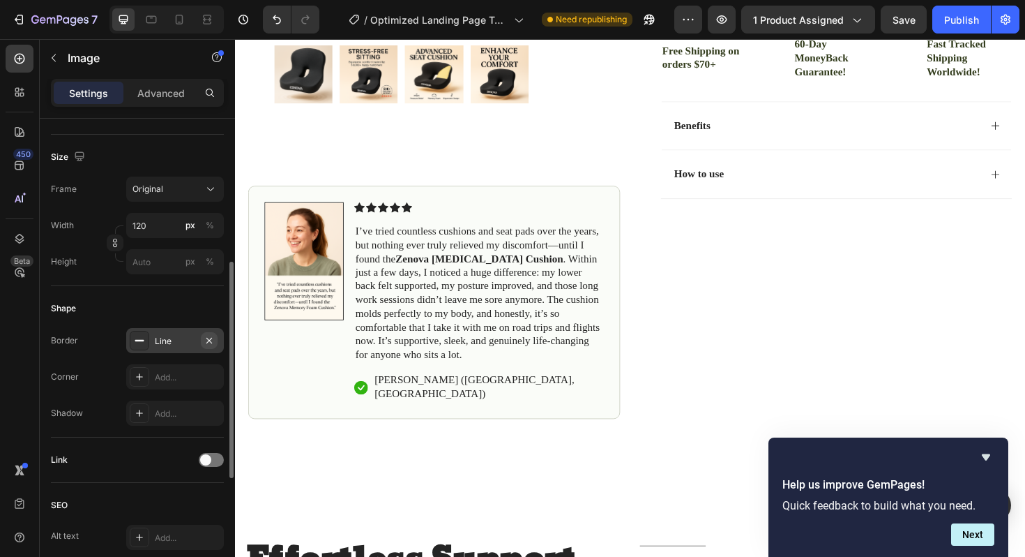
click at [209, 335] on icon "button" at bounding box center [209, 340] width 11 height 11
click at [284, 306] on img at bounding box center [308, 275] width 84 height 126
click at [189, 330] on div "Add..." at bounding box center [175, 340] width 98 height 25
type input "1"
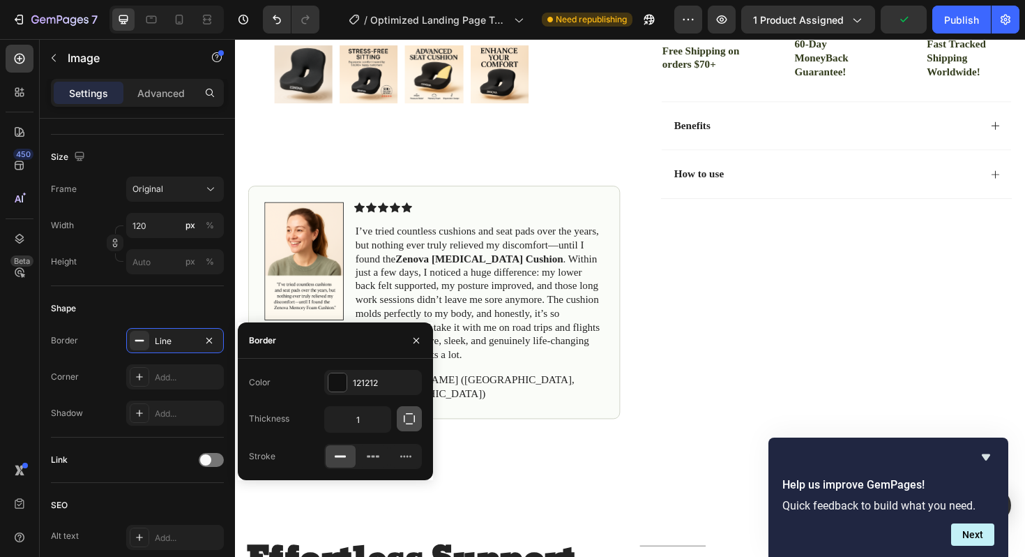
click at [408, 422] on icon "button" at bounding box center [409, 419] width 14 height 14
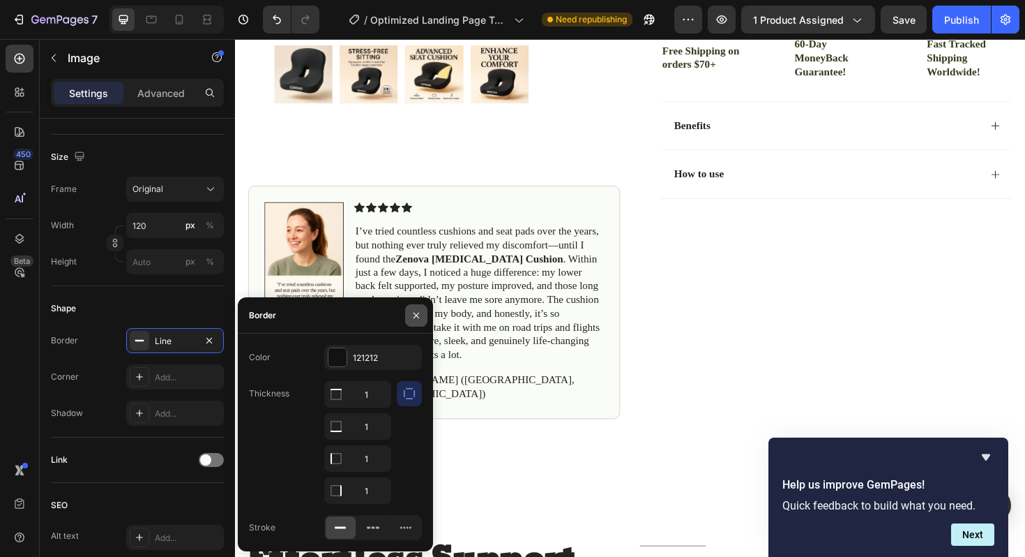
click at [419, 313] on icon "button" at bounding box center [416, 315] width 11 height 11
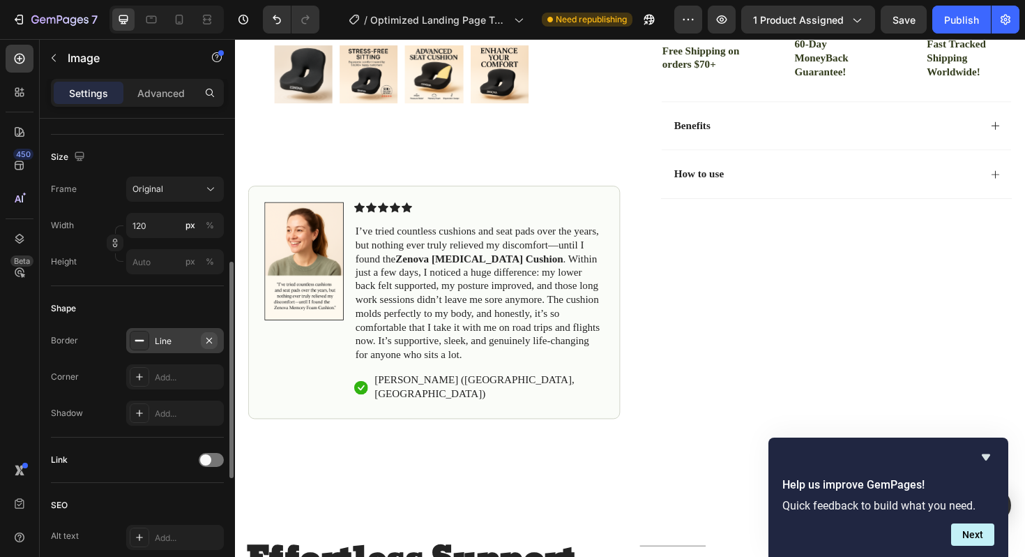
click at [206, 337] on icon "button" at bounding box center [209, 340] width 6 height 6
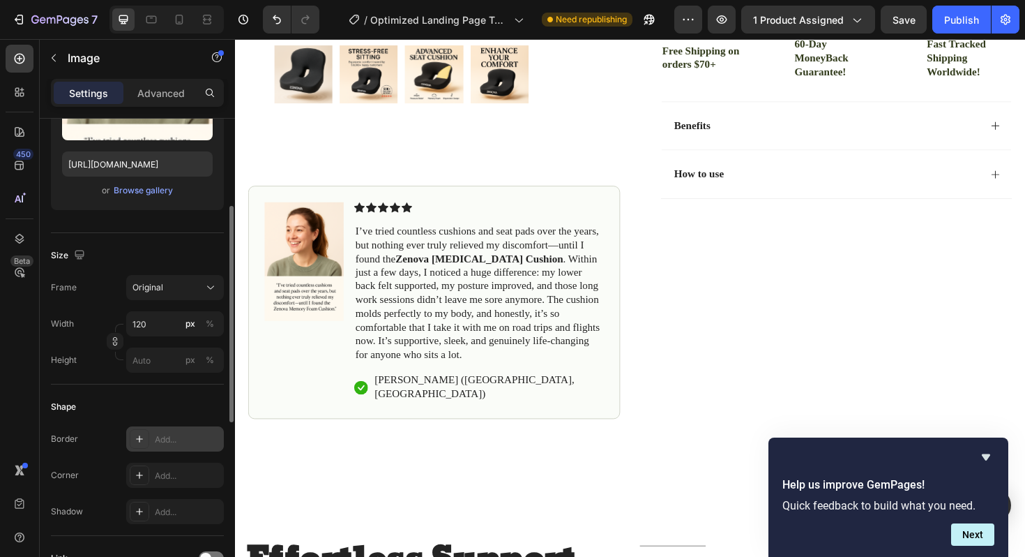
scroll to position [209, 0]
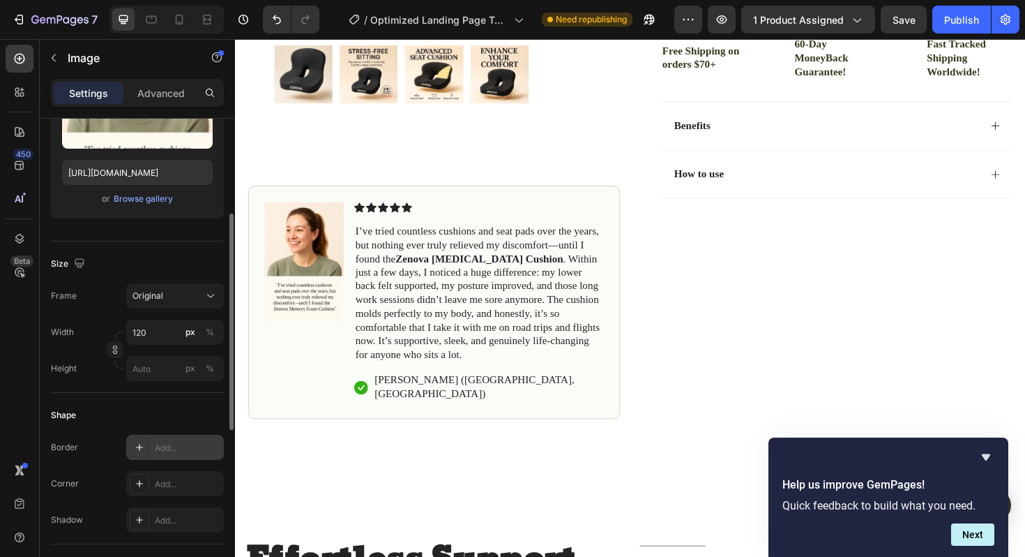
click at [73, 299] on label "Frame" at bounding box center [64, 295] width 26 height 13
click at [149, 299] on span "Original" at bounding box center [148, 295] width 31 height 13
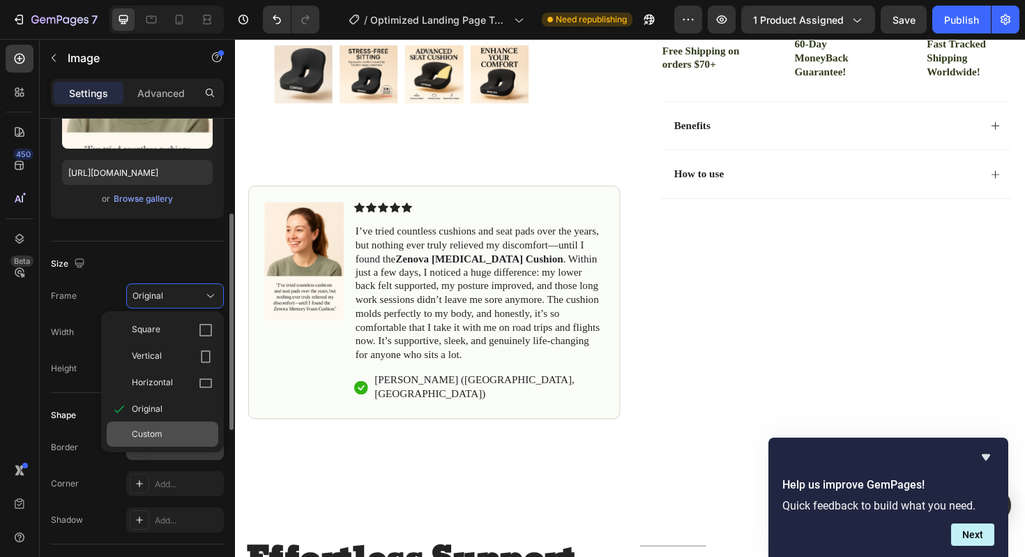
click at [170, 426] on div "Custom" at bounding box center [163, 433] width 112 height 25
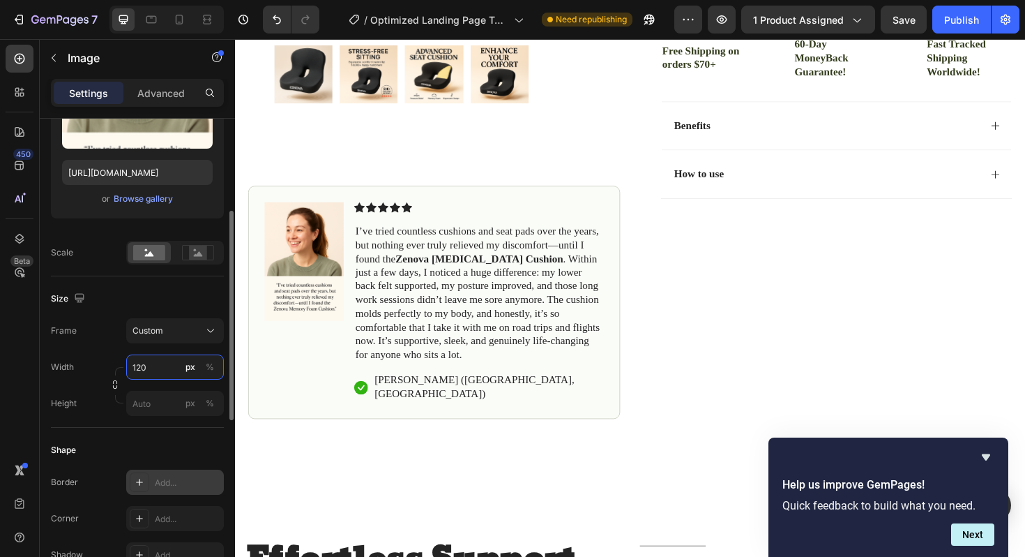
click at [159, 368] on input "120" at bounding box center [175, 366] width 98 height 25
click at [159, 367] on input "120" at bounding box center [175, 366] width 98 height 25
click at [162, 369] on input "120" at bounding box center [175, 366] width 98 height 25
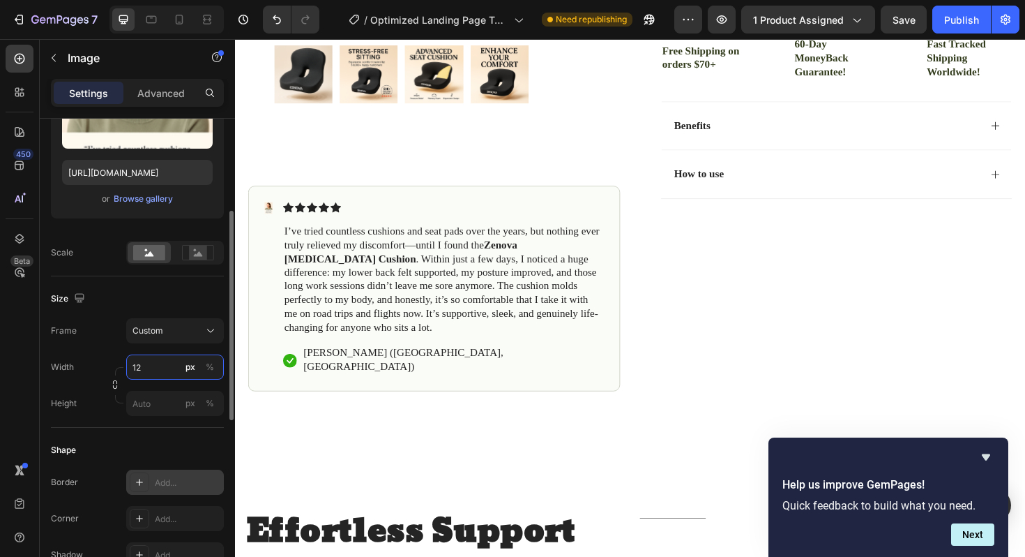
type input "1"
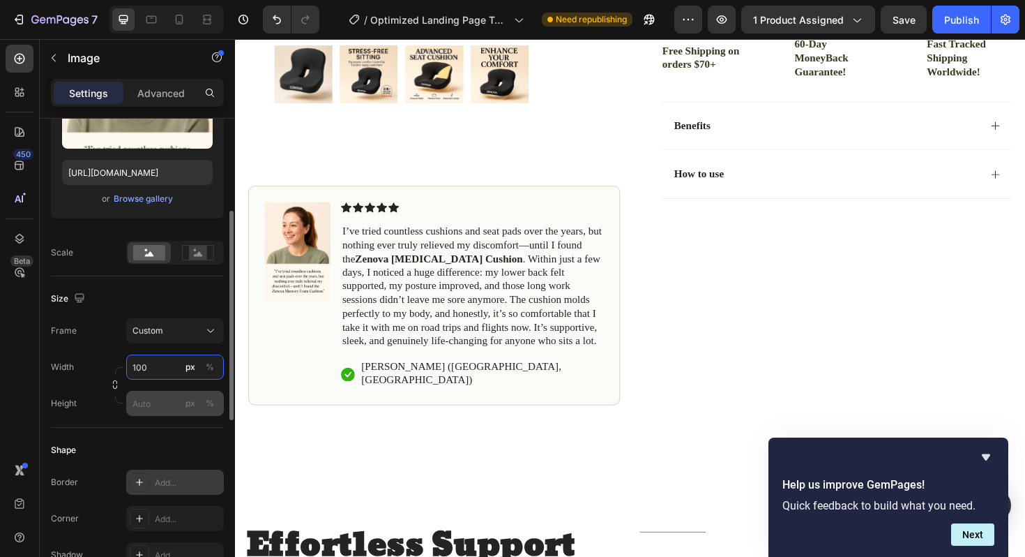
type input "100"
click at [145, 400] on input "px %" at bounding box center [175, 403] width 98 height 25
click at [161, 369] on input "100" at bounding box center [175, 366] width 98 height 25
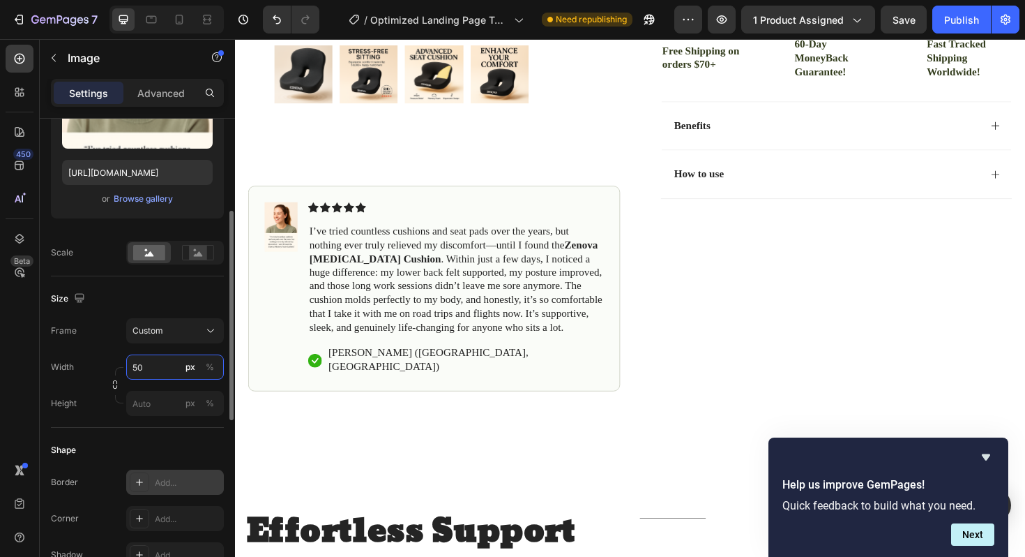
type input "5"
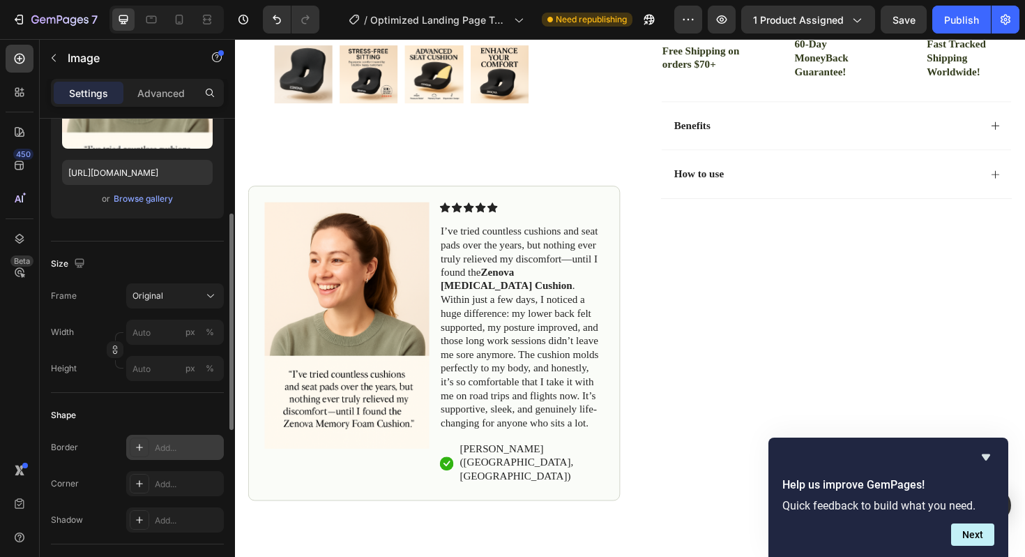
click at [352, 272] on img at bounding box center [353, 342] width 174 height 261
click at [312, 324] on img at bounding box center [353, 342] width 174 height 261
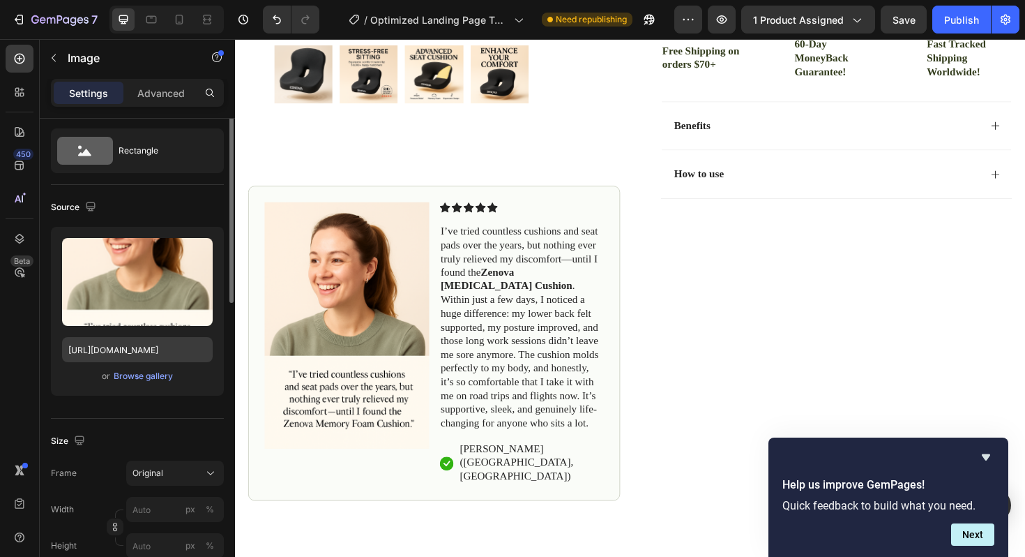
scroll to position [0, 0]
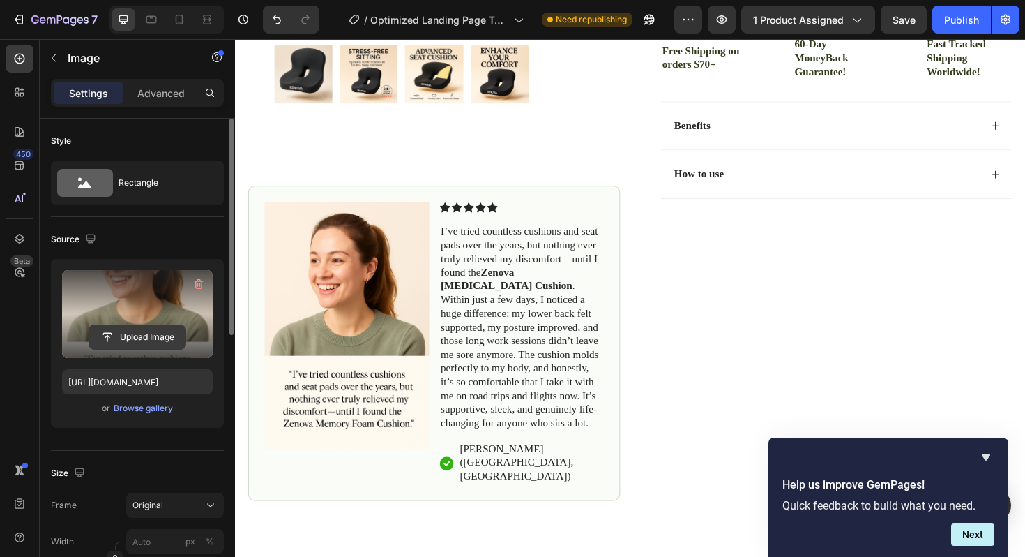
click at [137, 344] on input "file" at bounding box center [137, 337] width 96 height 24
click at [151, 331] on input "file" at bounding box center [137, 337] width 96 height 24
click at [138, 338] on input "file" at bounding box center [137, 337] width 96 height 24
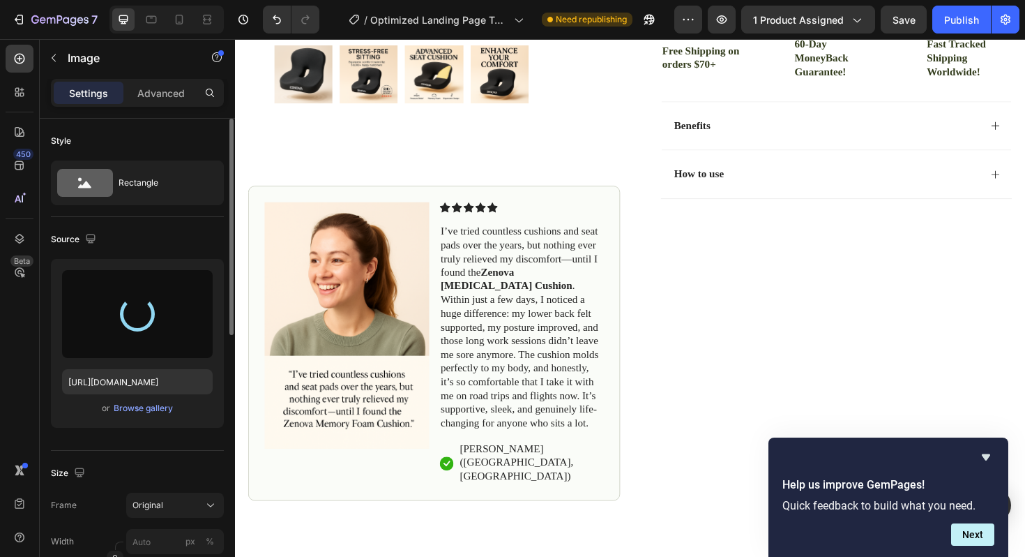
type input "[URL][DOMAIN_NAME]"
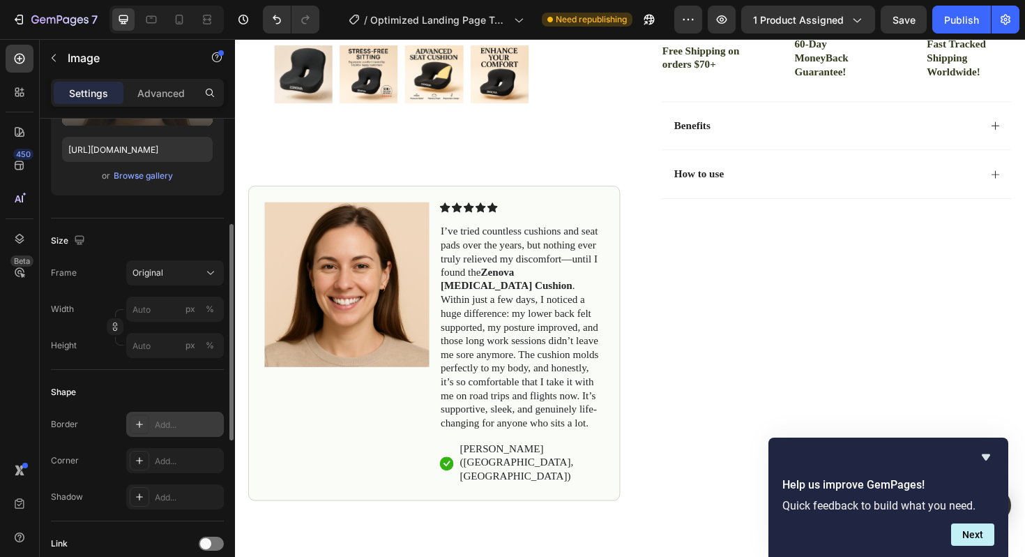
scroll to position [250, 0]
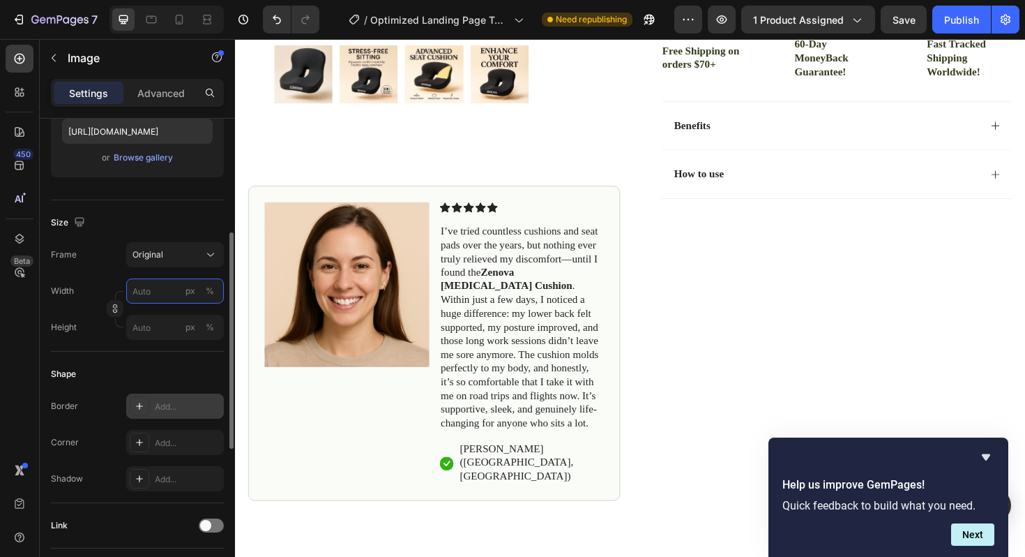
click at [159, 287] on input "px %" at bounding box center [175, 290] width 98 height 25
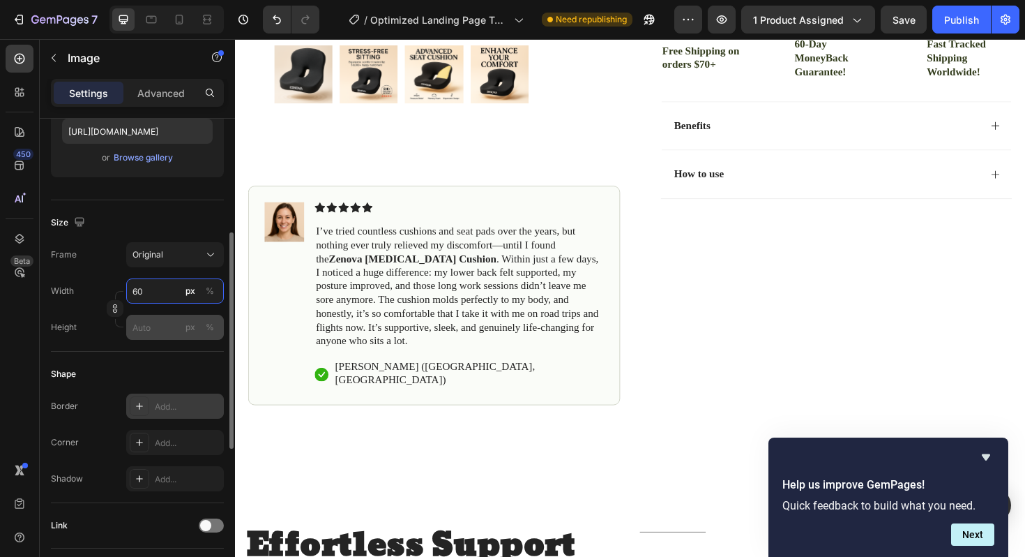
type input "60"
click at [146, 327] on input "px %" at bounding box center [175, 327] width 98 height 25
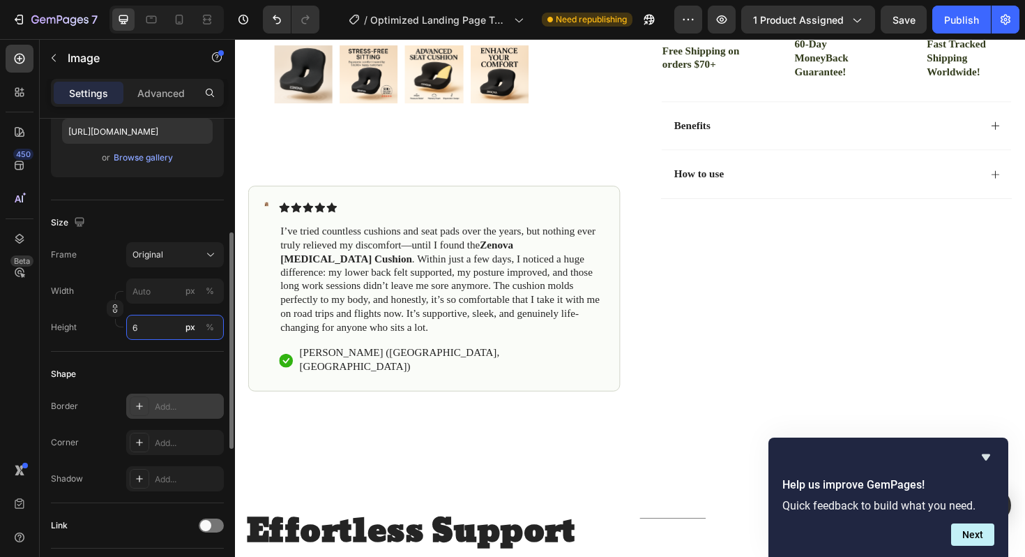
type input "60"
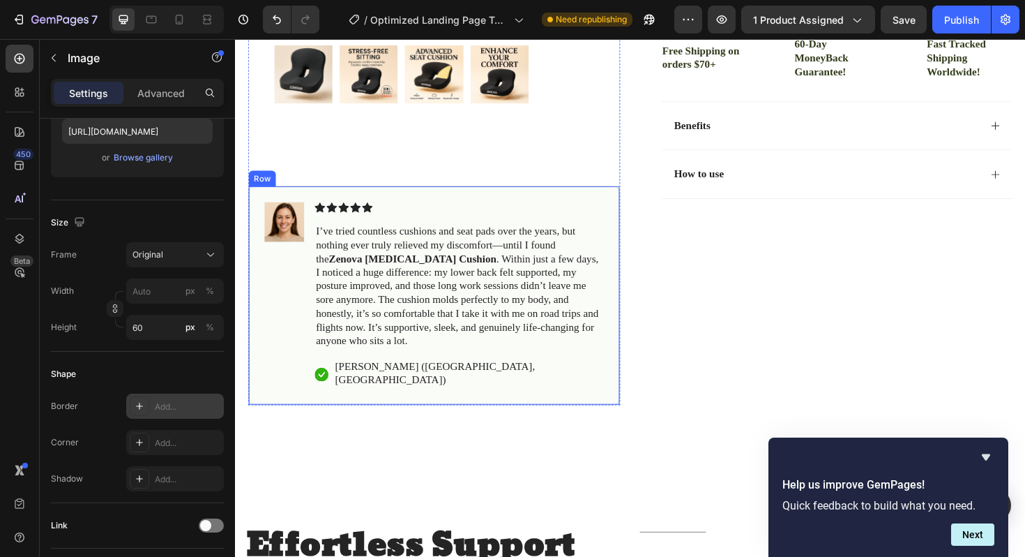
click at [291, 281] on div "Image" at bounding box center [287, 310] width 42 height 197
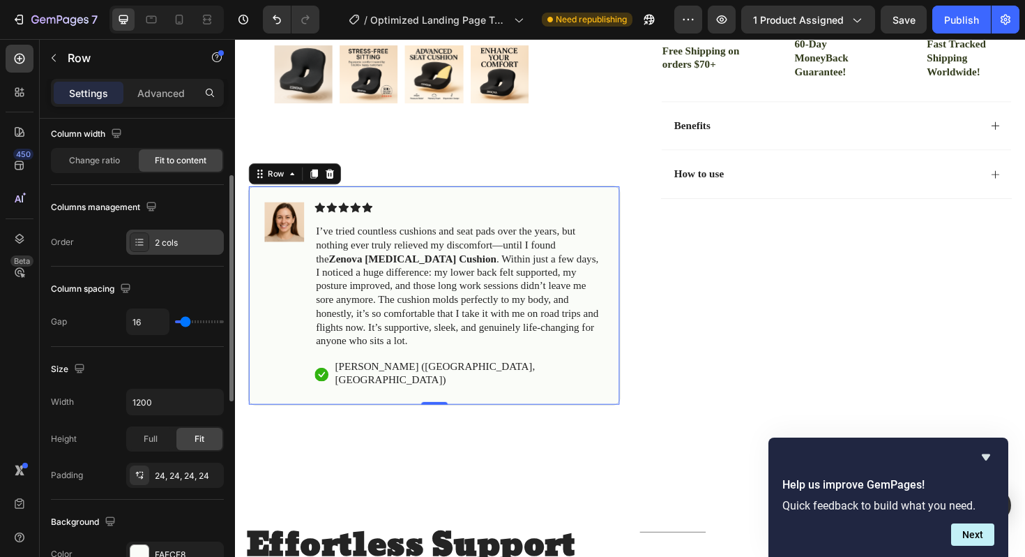
scroll to position [119, 0]
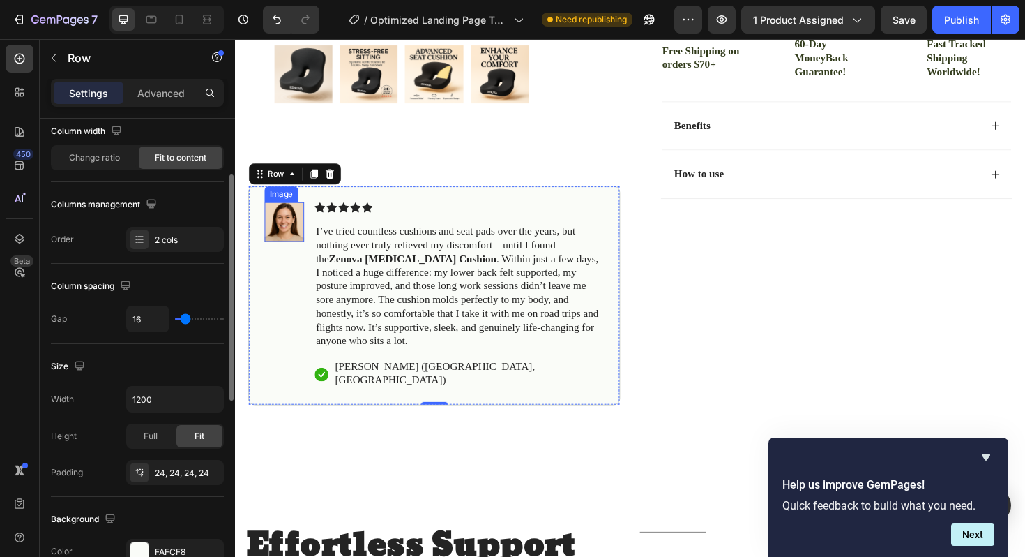
click at [284, 239] on img at bounding box center [287, 233] width 42 height 42
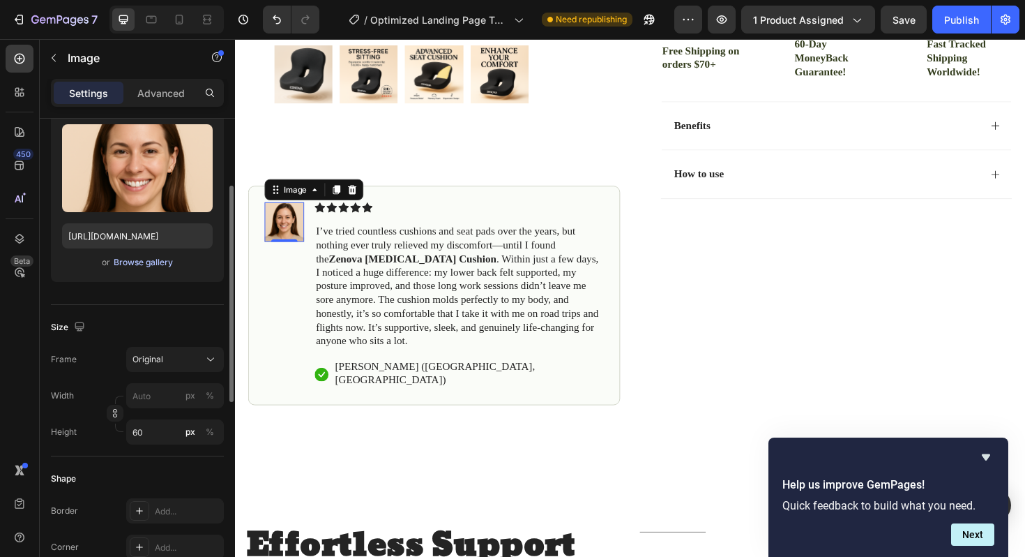
scroll to position [176, 0]
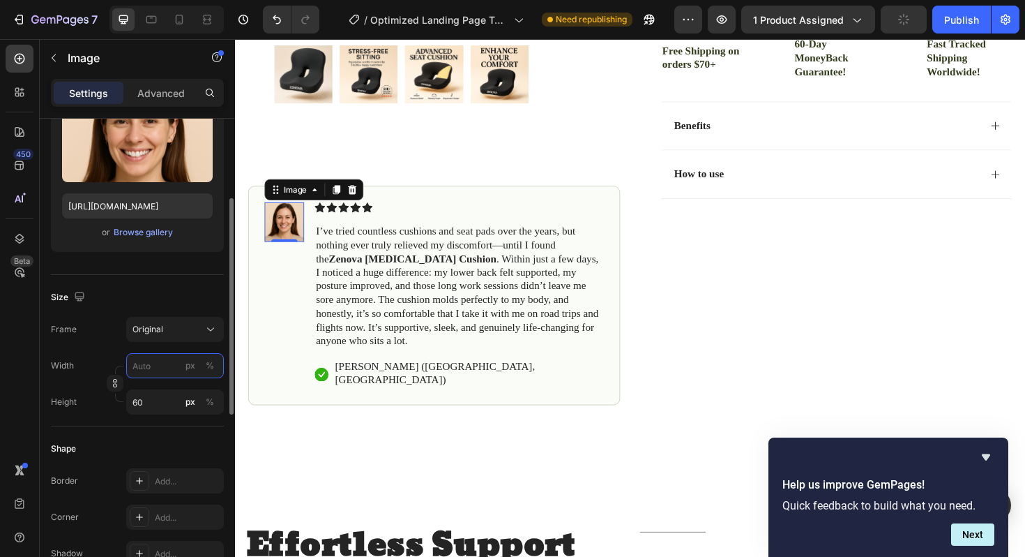
click at [156, 368] on input "px %" at bounding box center [175, 365] width 98 height 25
type input "8"
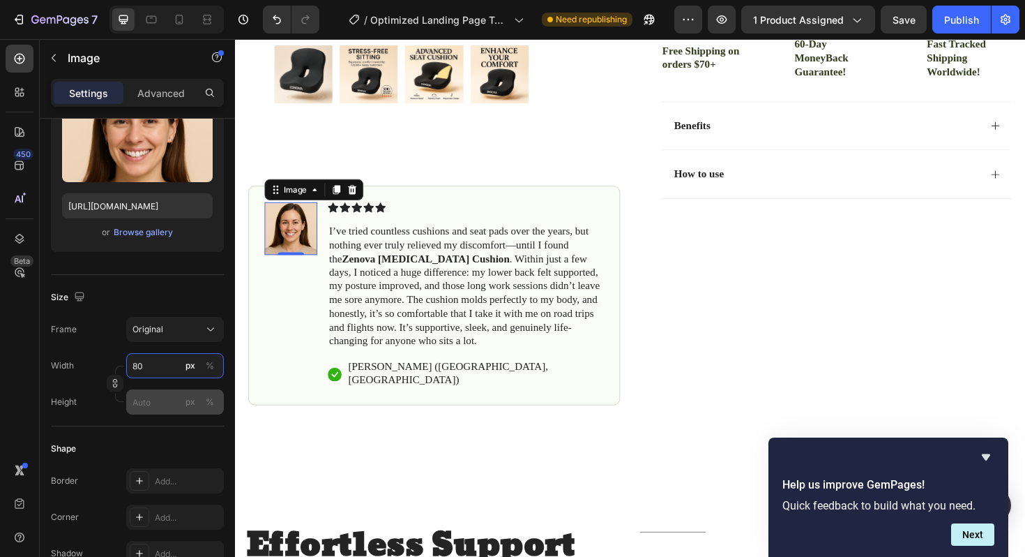
type input "80"
click at [158, 401] on input "px %" at bounding box center [175, 401] width 98 height 25
type input "80"
click at [168, 366] on input "px %" at bounding box center [175, 365] width 98 height 25
click at [174, 333] on div "Original" at bounding box center [167, 329] width 68 height 13
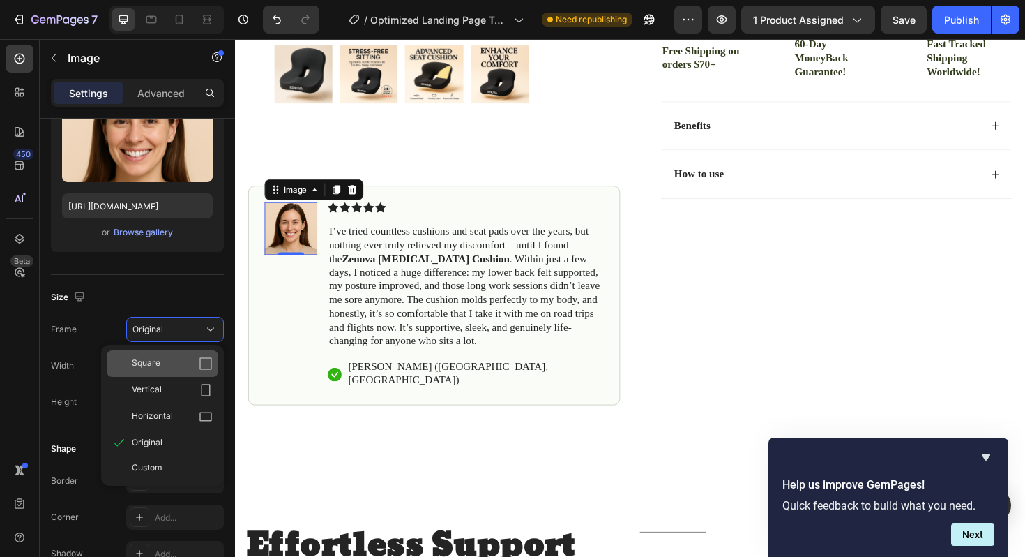
click at [177, 370] on div "Square" at bounding box center [163, 363] width 112 height 27
type input "80"
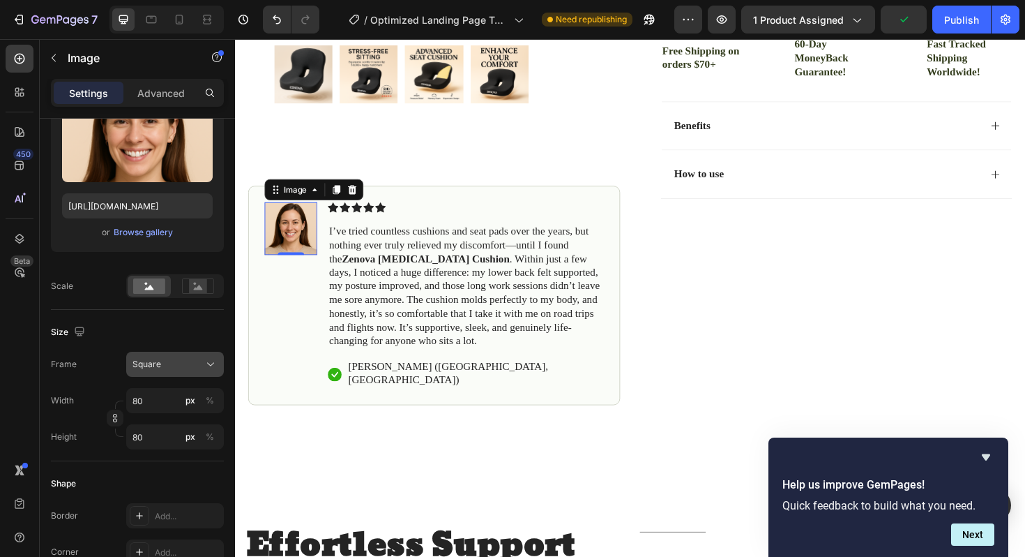
click at [176, 363] on div "Square" at bounding box center [167, 364] width 68 height 13
click at [110, 312] on div "Size Frame Square Width 80 px % Height 80 px %" at bounding box center [137, 385] width 173 height 151
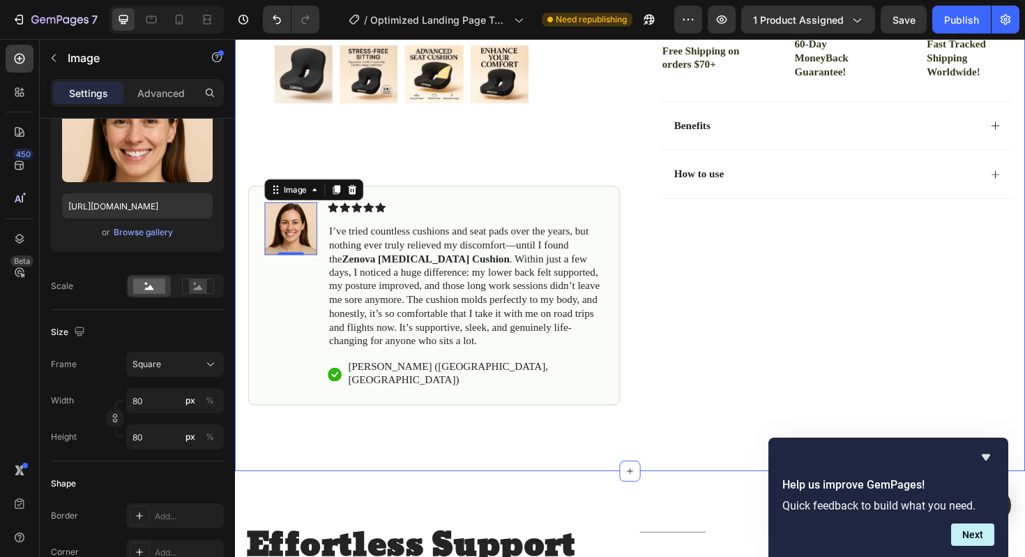
click at [261, 462] on div "Icon Free Shipping on orders $70+ Text Block Row Icon 56,000+ Happy Customers T…" at bounding box center [653, 36] width 837 height 921
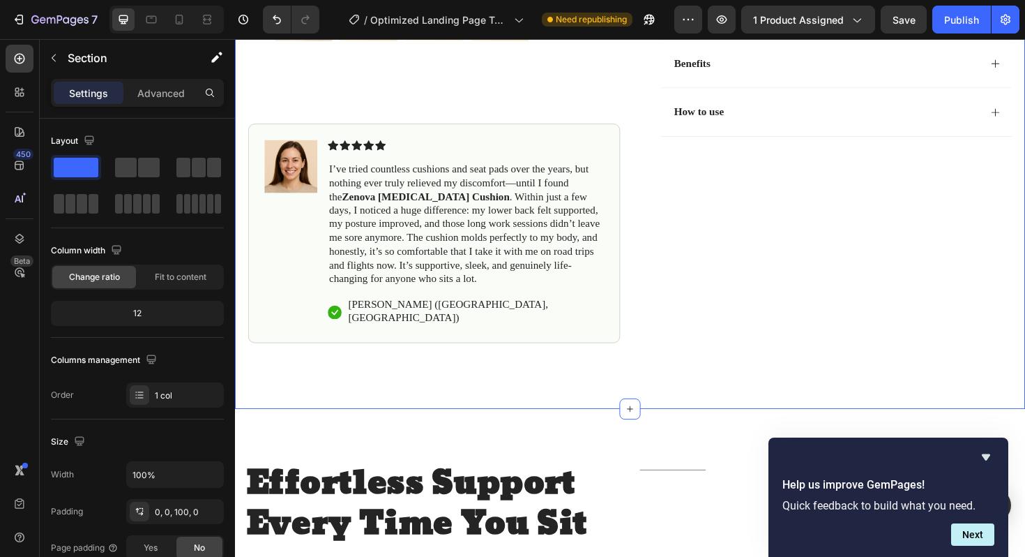
scroll to position [544, 0]
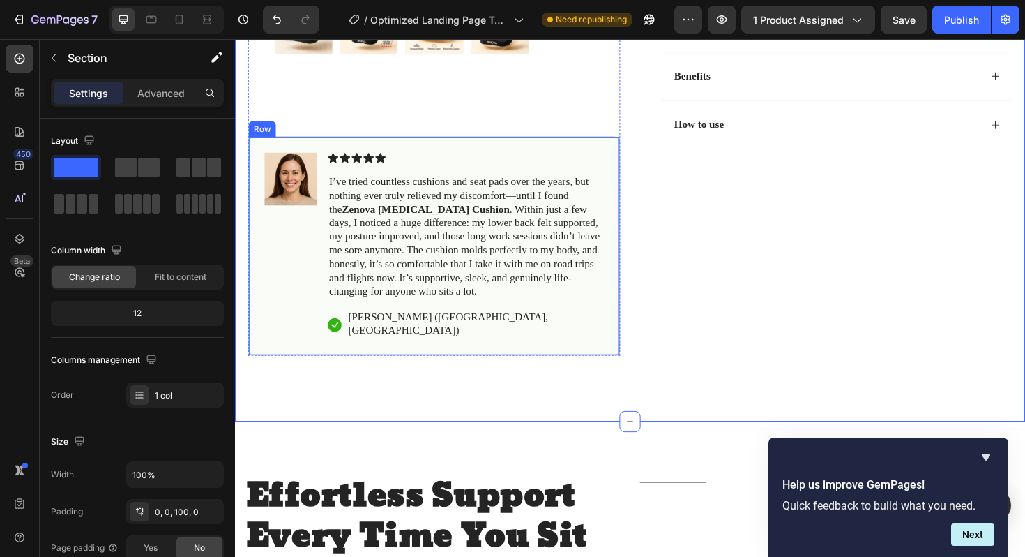
click at [600, 310] on p "I’ve tried countless cushions and seat pads over the years, but nothing ever tr…" at bounding box center [479, 248] width 289 height 130
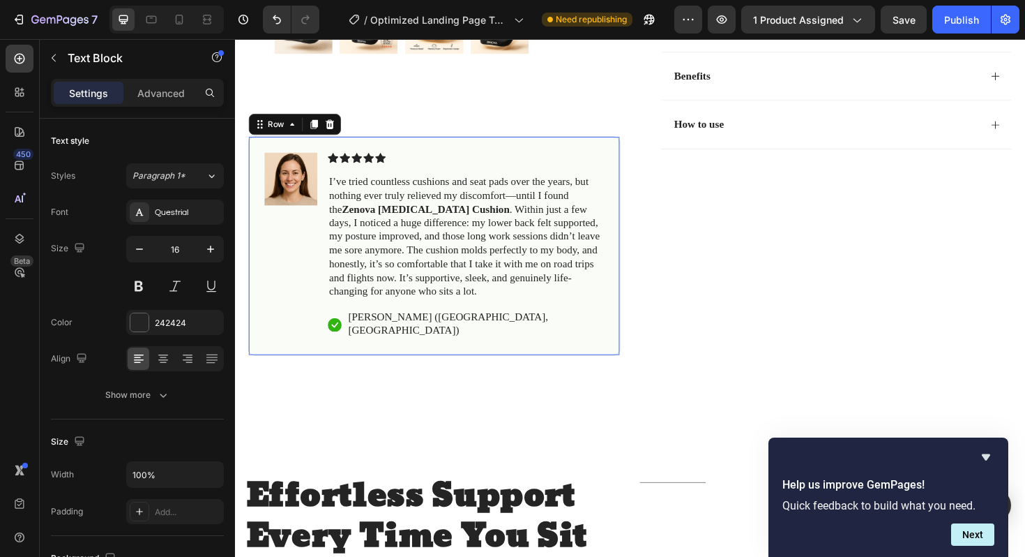
click at [604, 344] on div "Image Icon Icon Icon Icon Icon Icon List I’ve tried countless cushions and seat…" at bounding box center [446, 258] width 394 height 232
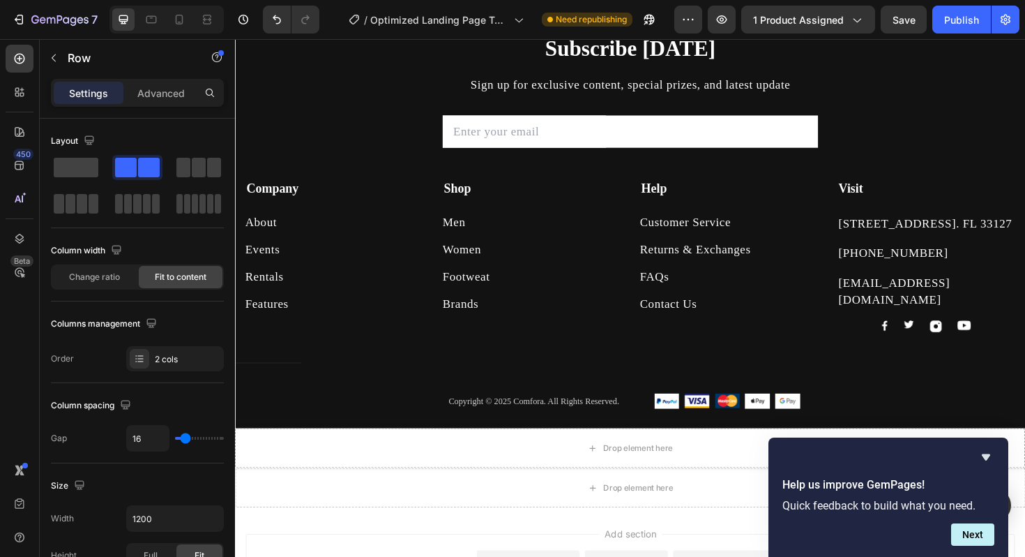
scroll to position [4242, 0]
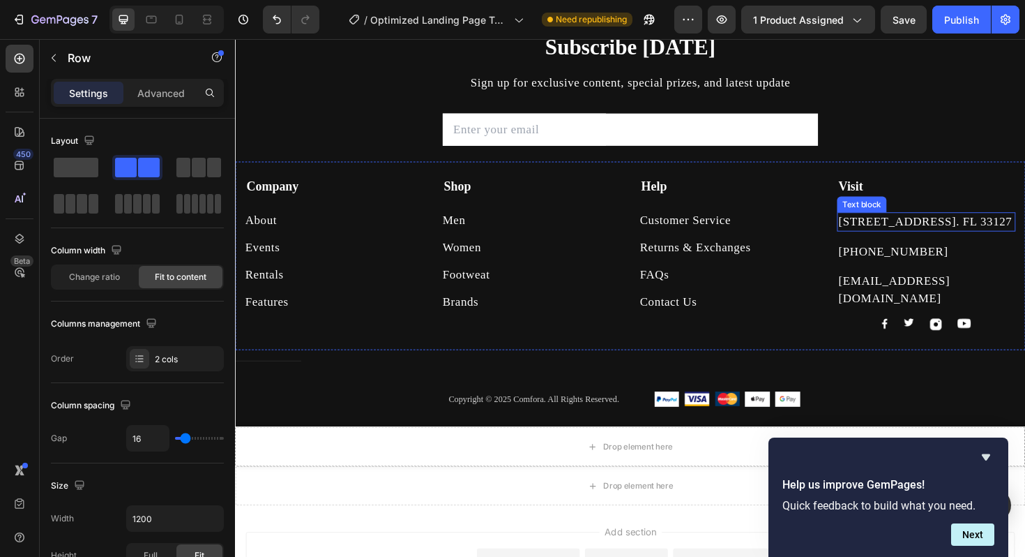
click at [904, 225] on p "261 NW 26th Street Miami. FL 33127" at bounding box center [967, 232] width 186 height 17
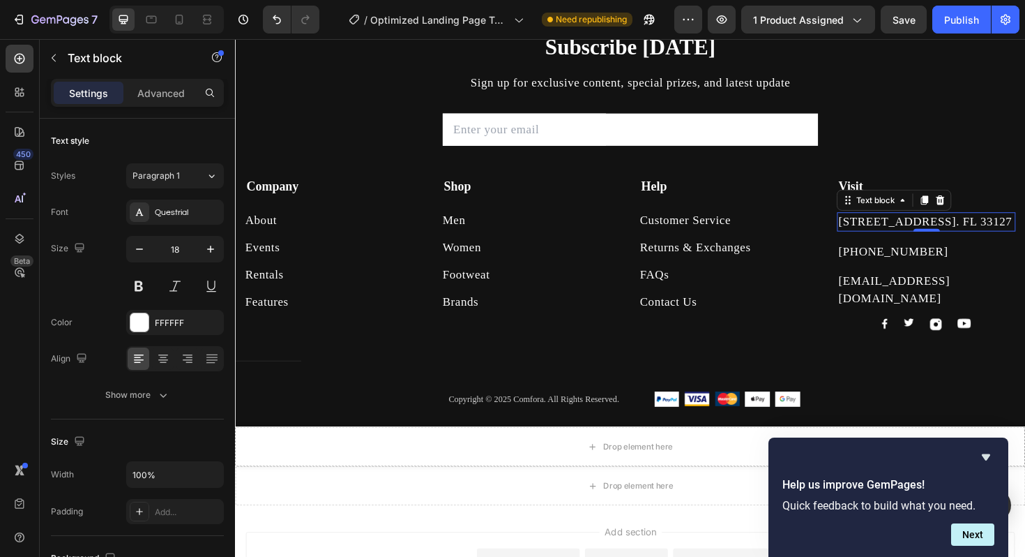
click at [900, 240] on p "261 NW 26th Street Miami. FL 33127" at bounding box center [967, 232] width 186 height 17
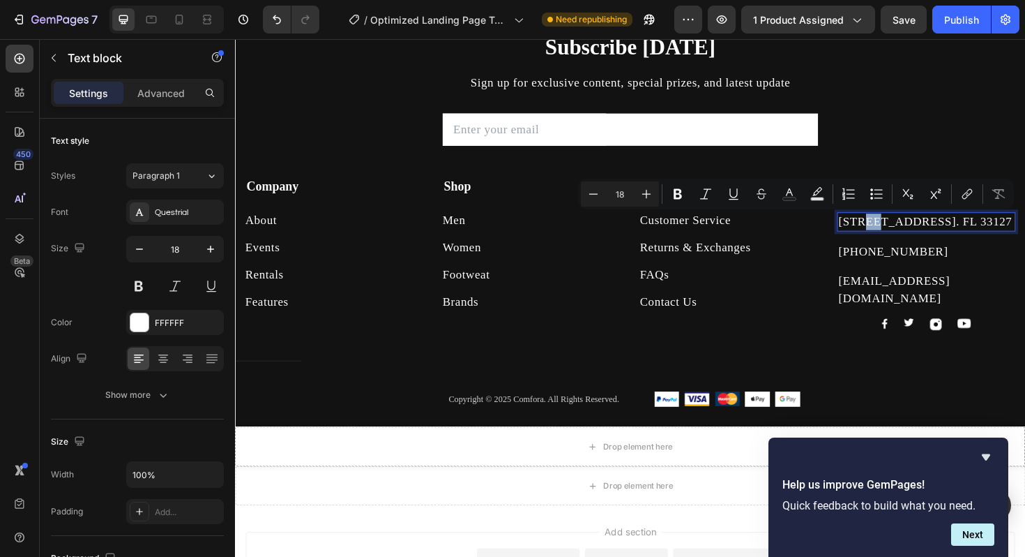
click at [924, 241] on p "261 NW 26th Street Miami. FL 33127" at bounding box center [967, 232] width 186 height 17
click at [903, 239] on p "261 NW 26th Street Miami. FL 33127" at bounding box center [967, 232] width 186 height 17
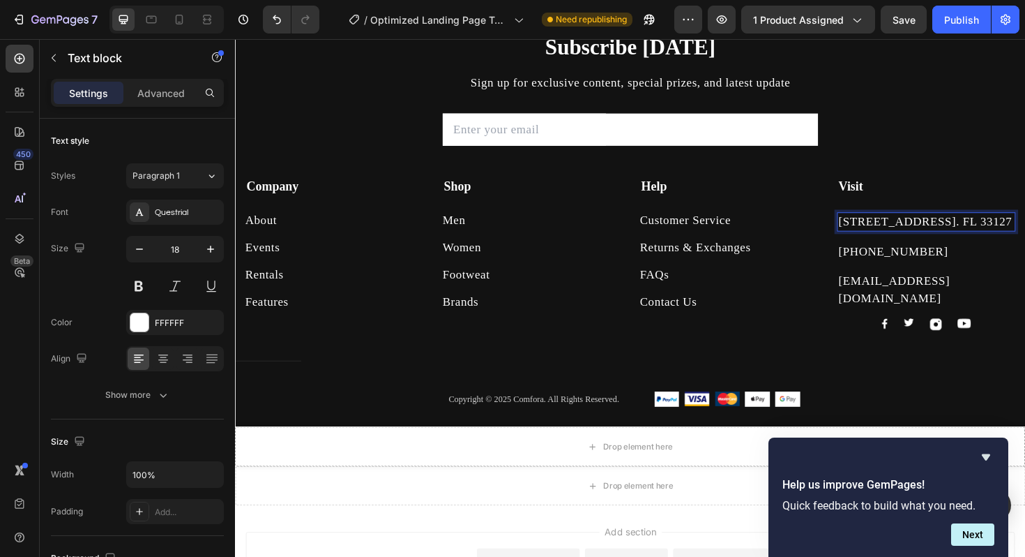
click at [902, 235] on p "261 NW 26th Street Miami. FL 33127" at bounding box center [967, 232] width 186 height 17
click at [479, 230] on div "Men" at bounding box center [467, 231] width 24 height 17
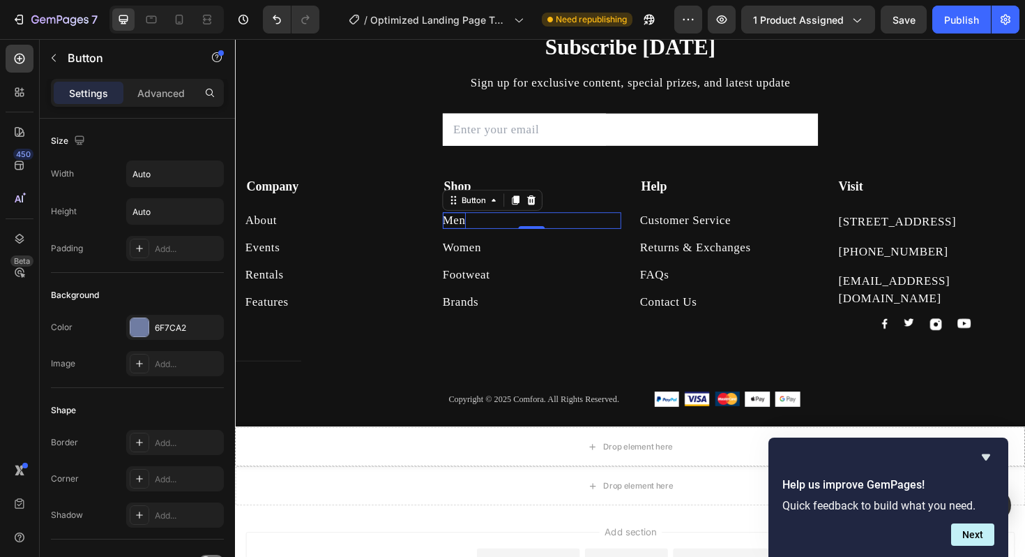
click at [479, 230] on div "Men" at bounding box center [467, 231] width 24 height 17
click at [479, 230] on p "Men" at bounding box center [467, 231] width 24 height 17
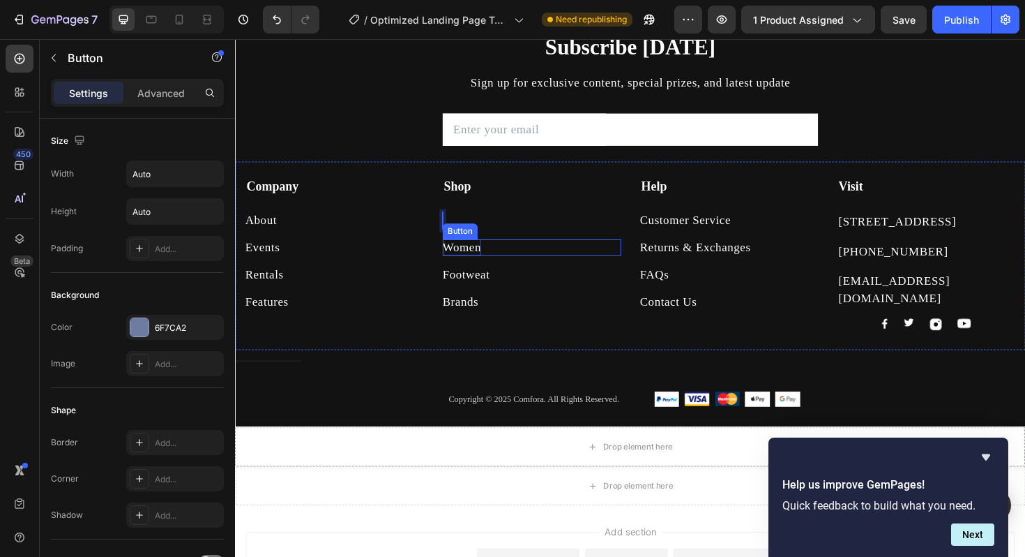
click at [496, 262] on div "Women" at bounding box center [475, 259] width 41 height 17
click at [496, 262] on div "Women" at bounding box center [475, 258] width 41 height 17
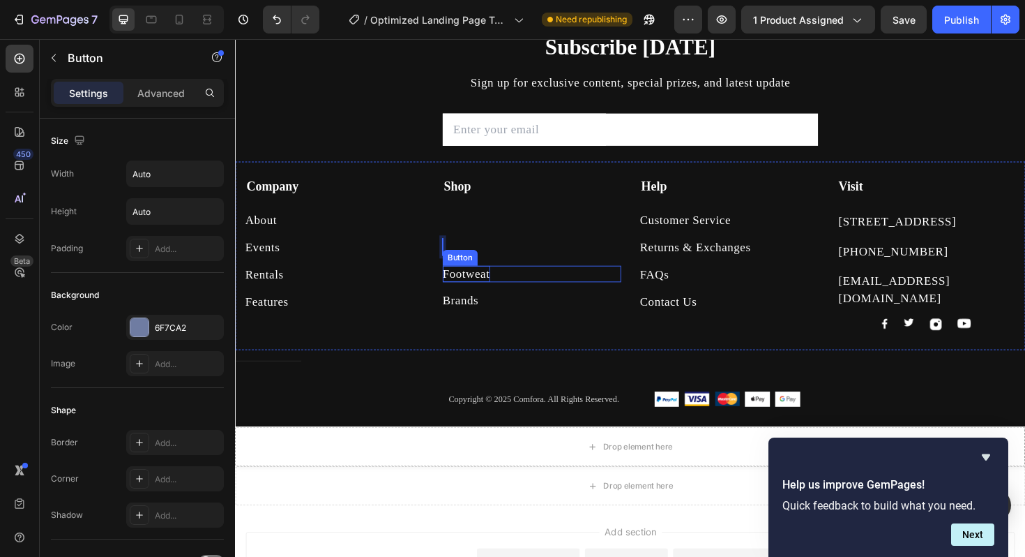
click at [505, 285] on div "Footweat" at bounding box center [480, 287] width 50 height 17
click at [505, 285] on div "Footweat" at bounding box center [480, 286] width 50 height 17
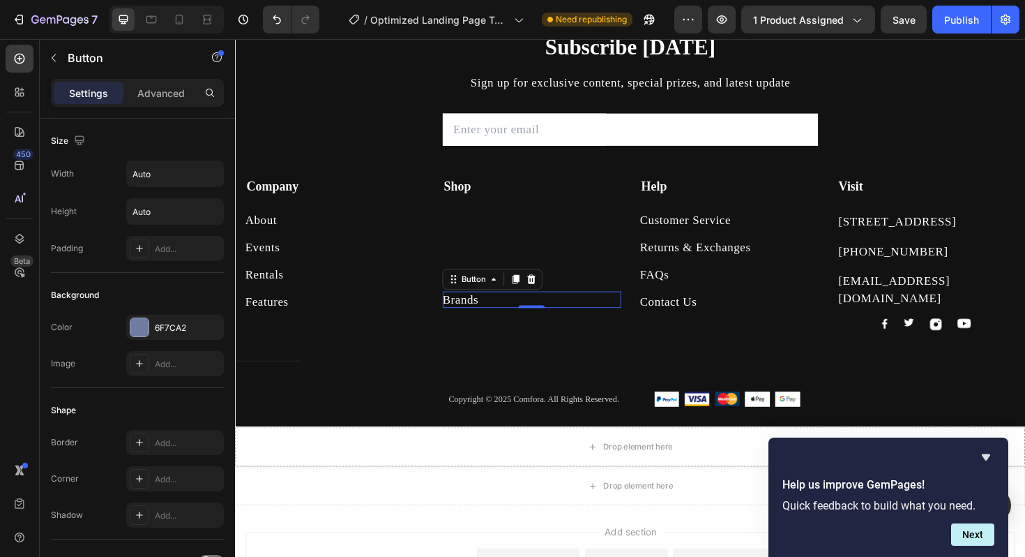
click at [568, 315] on div "Brands Button 0" at bounding box center [549, 314] width 189 height 17
click at [493, 319] on div "Brands" at bounding box center [474, 314] width 38 height 17
click at [493, 319] on p "Brands" at bounding box center [474, 314] width 38 height 17
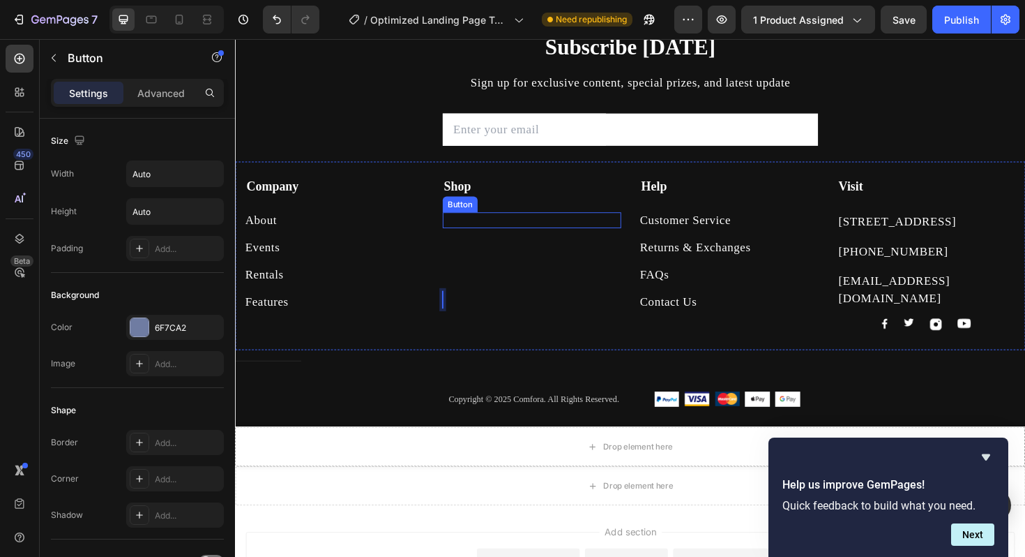
click at [492, 218] on div "Button" at bounding box center [473, 214] width 37 height 17
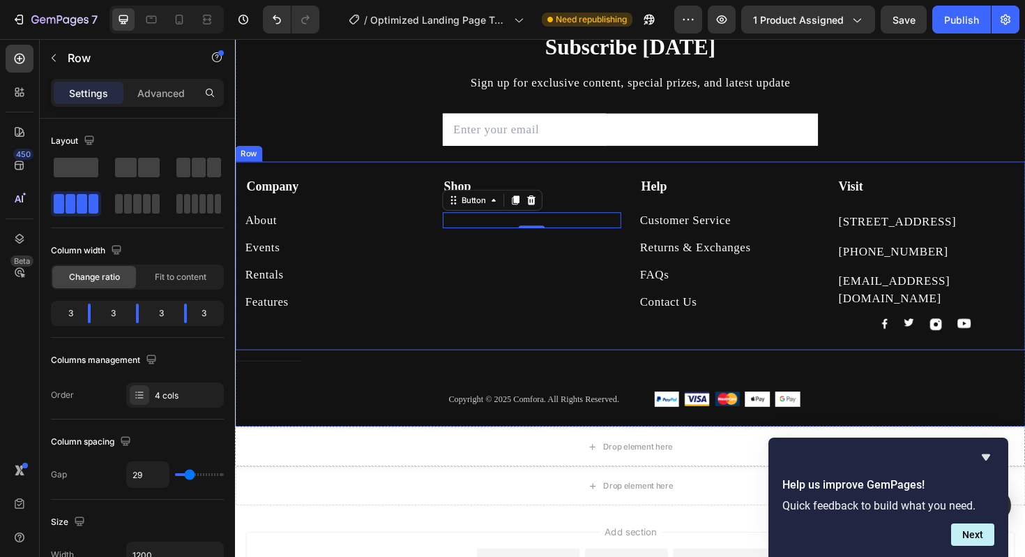
click at [513, 212] on div "Company Text block About Button Events Button Rentals Button Features Button Sh…" at bounding box center [653, 268] width 837 height 199
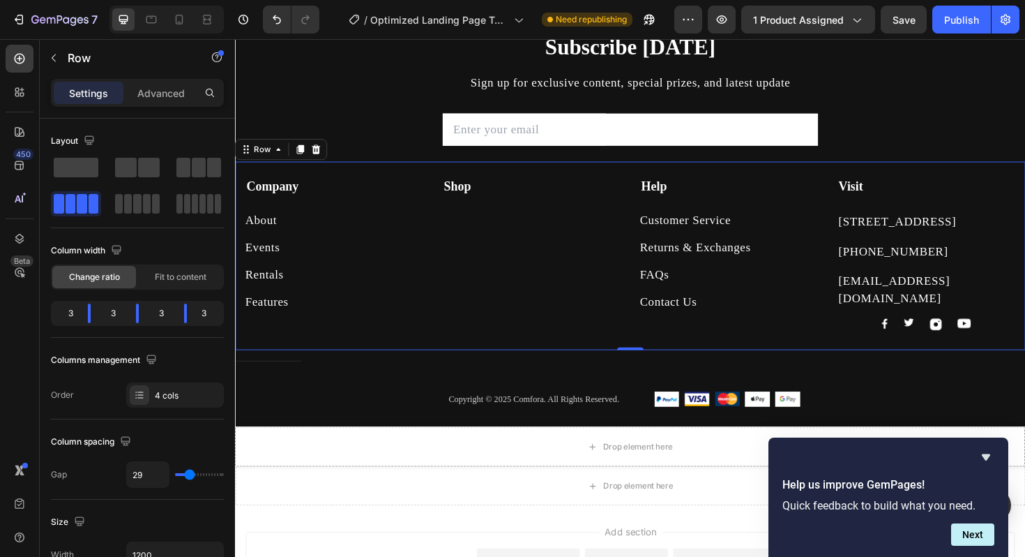
click at [534, 211] on div "Button" at bounding box center [549, 222] width 189 height 33
click at [536, 216] on div "Button" at bounding box center [549, 222] width 189 height 33
click at [549, 220] on div "Button" at bounding box center [549, 222] width 189 height 33
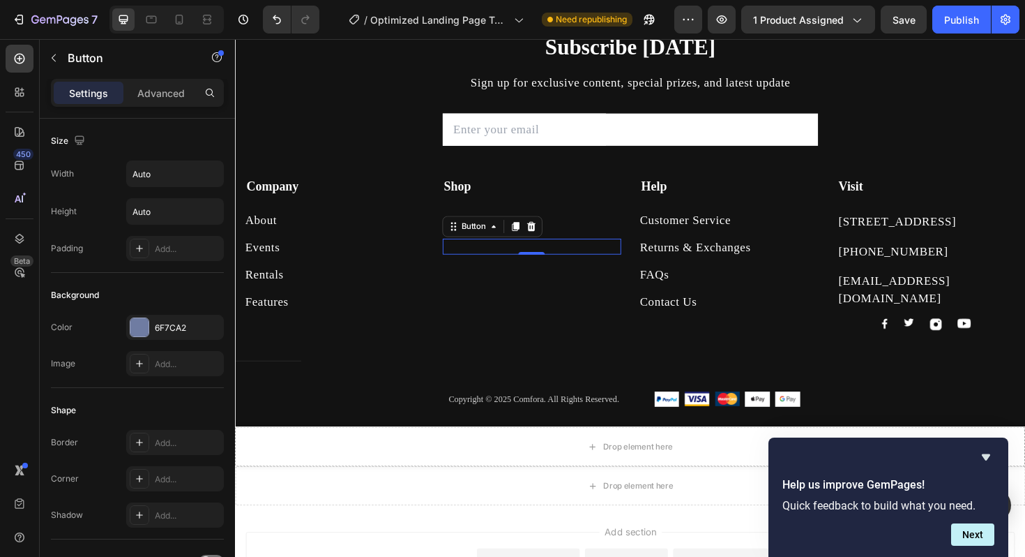
click at [545, 250] on div "Button 0" at bounding box center [549, 258] width 189 height 17
click at [553, 236] on icon at bounding box center [548, 237] width 9 height 10
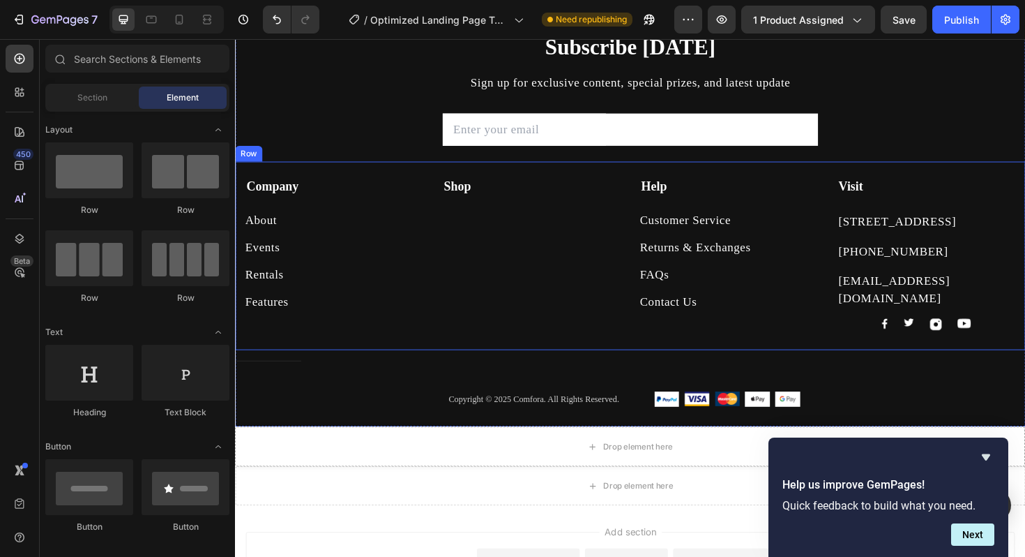
click at [592, 268] on div "Button" at bounding box center [549, 281] width 189 height 28
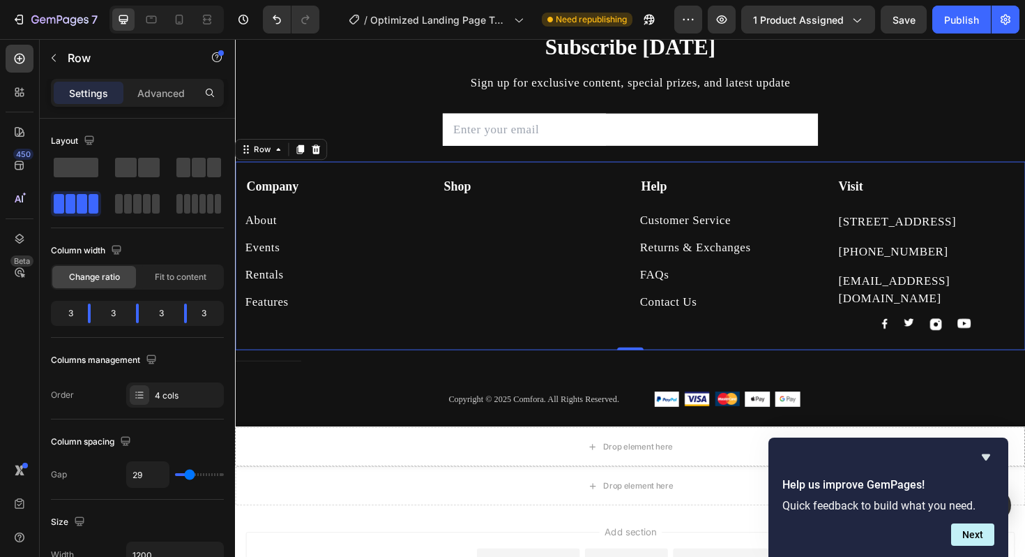
click at [554, 271] on div "Button" at bounding box center [549, 281] width 189 height 28
click at [542, 253] on div "Button" at bounding box center [549, 258] width 189 height 17
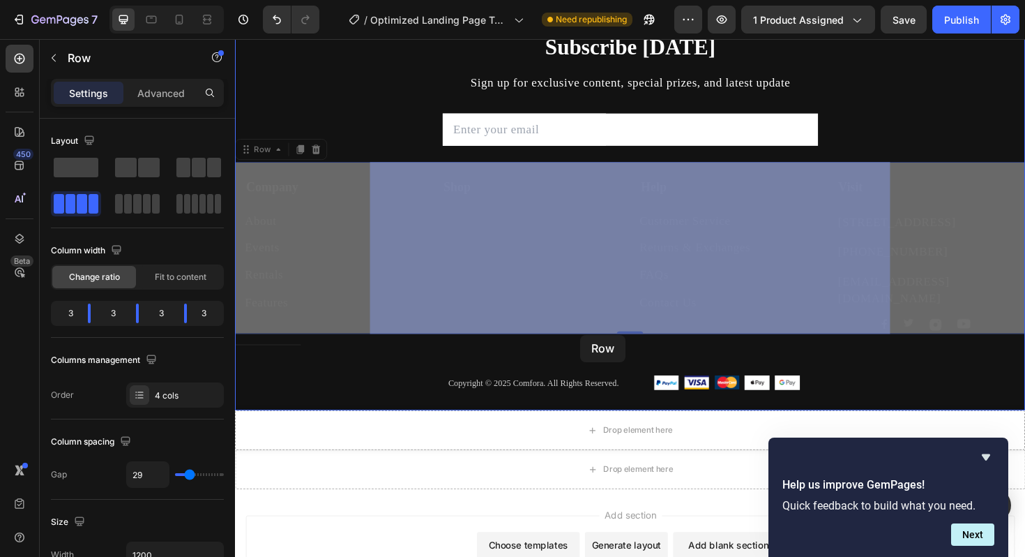
drag, startPoint x: 508, startPoint y: 216, endPoint x: 598, endPoint y: 347, distance: 159.0
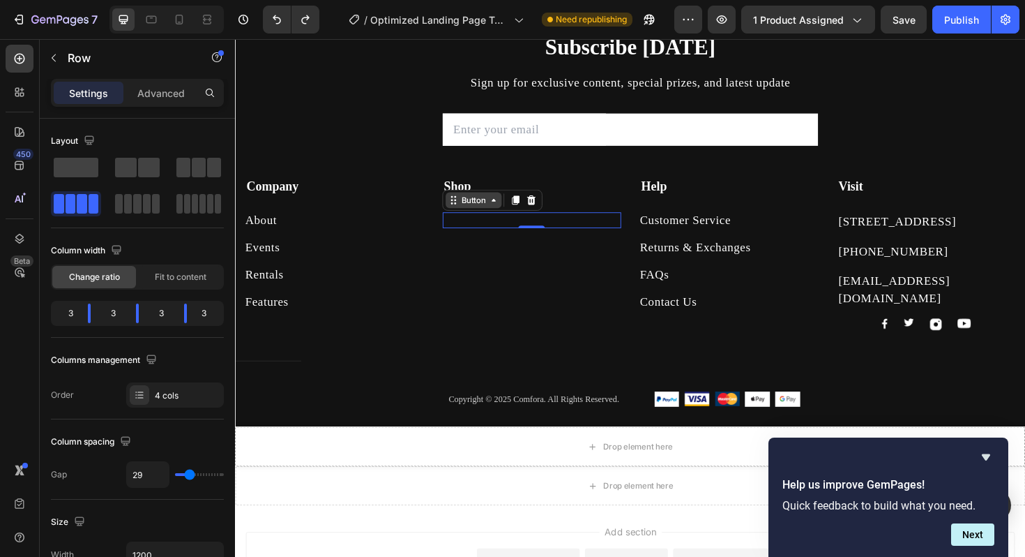
click at [550, 218] on div "Button" at bounding box center [508, 209] width 106 height 22
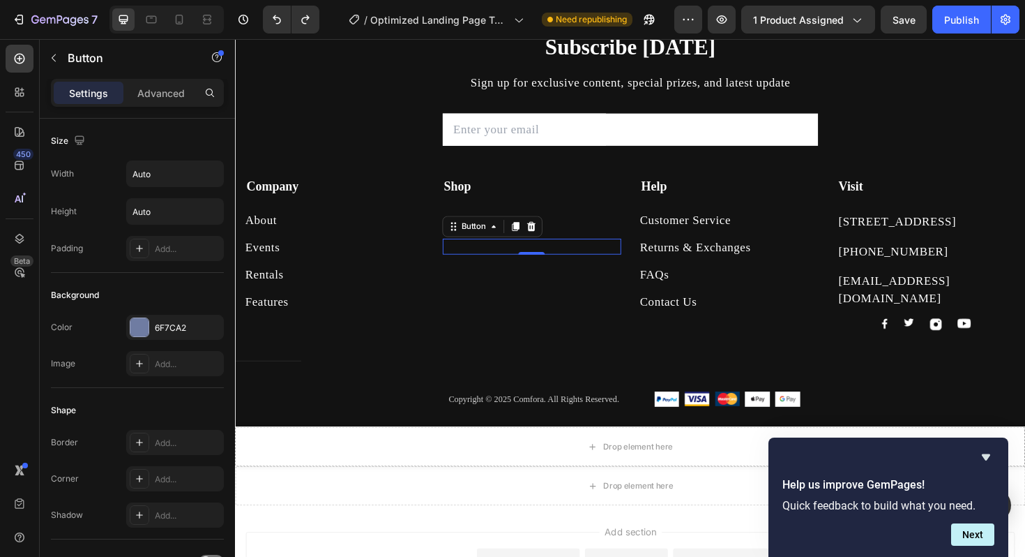
click at [576, 253] on div "Button 0" at bounding box center [549, 258] width 189 height 17
click at [555, 236] on icon at bounding box center [548, 237] width 11 height 11
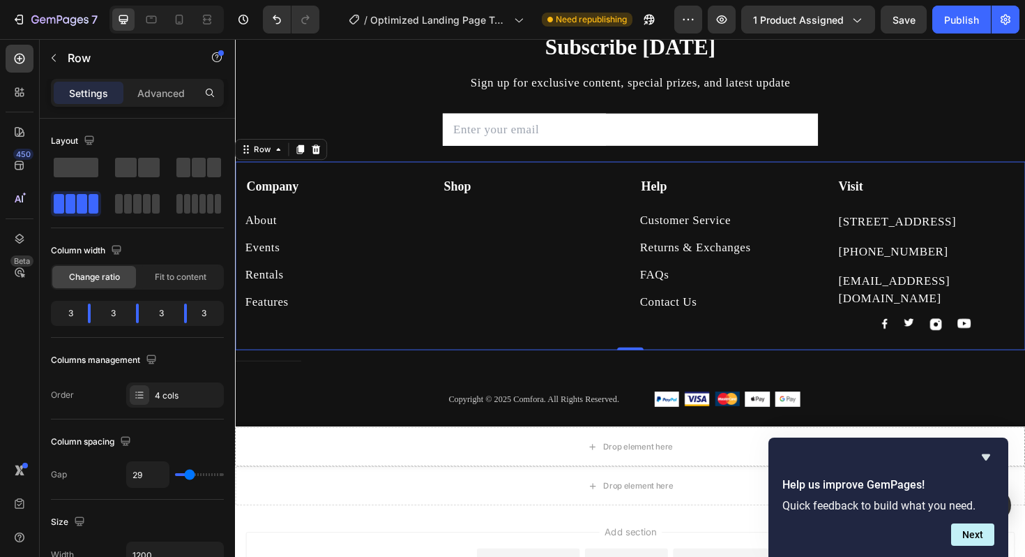
click at [599, 278] on div "Button" at bounding box center [549, 281] width 189 height 28
click at [585, 273] on div "Button" at bounding box center [549, 281] width 189 height 28
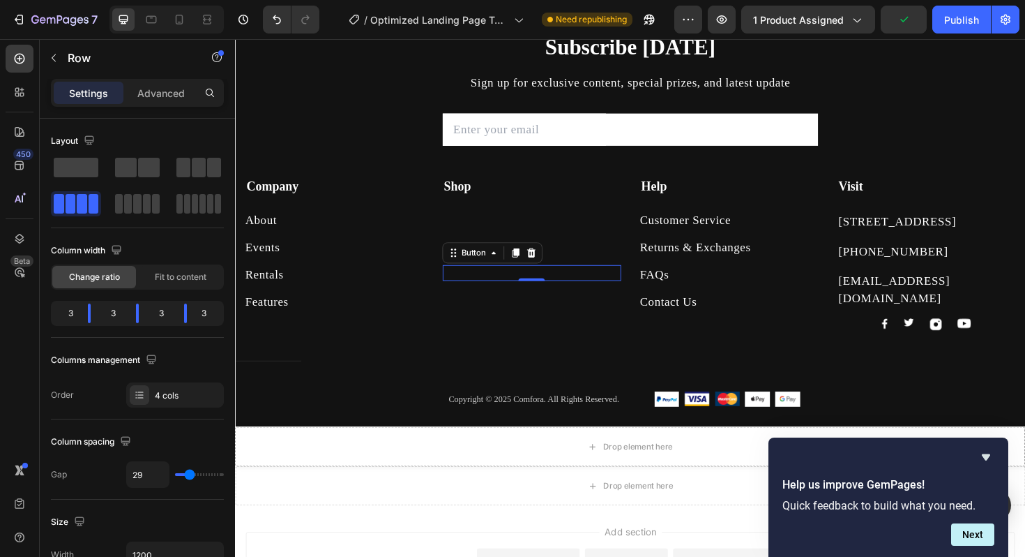
click at [552, 283] on div "Button 0" at bounding box center [549, 286] width 189 height 17
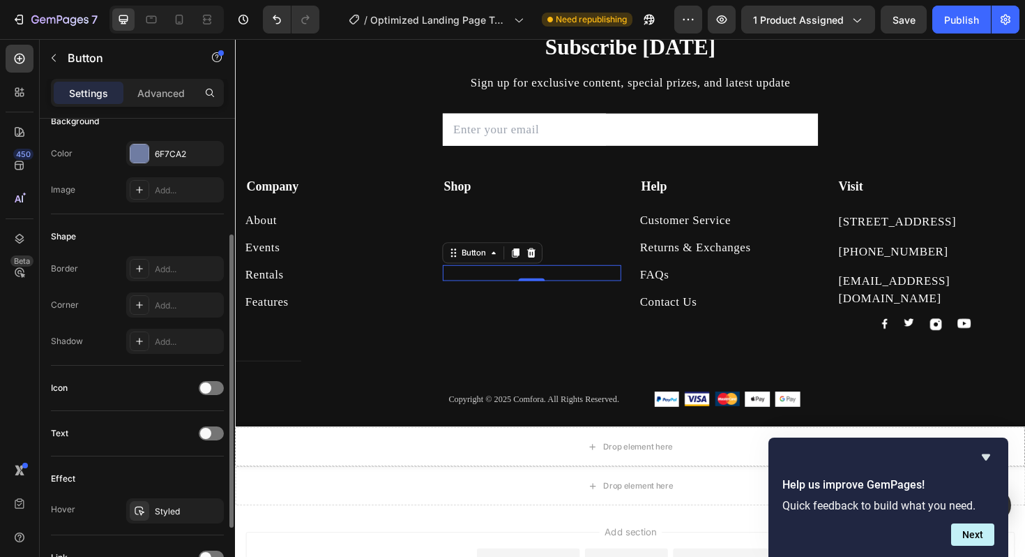
scroll to position [180, 0]
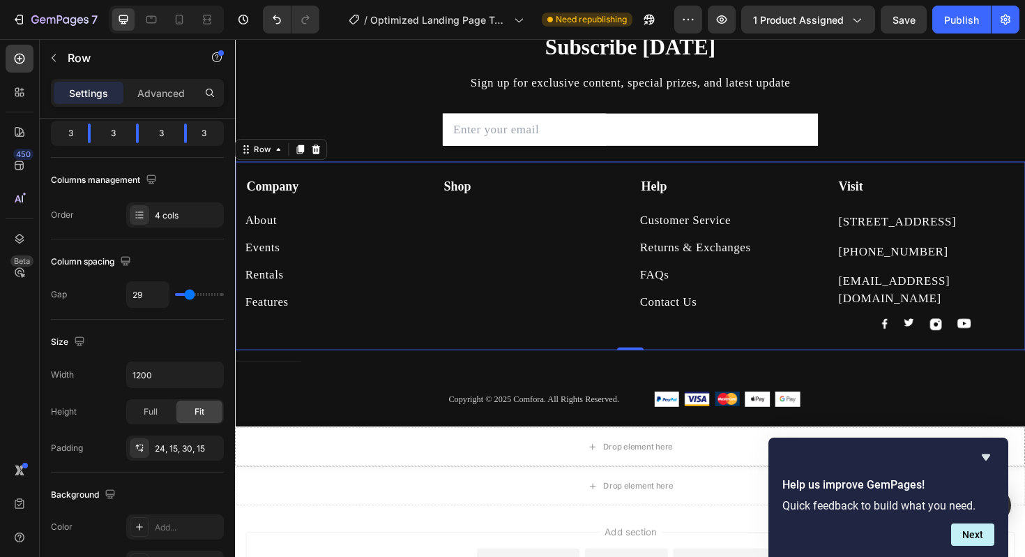
click at [404, 184] on div "Company Text block About Button Events Button Rentals Button Features Button Sh…" at bounding box center [653, 268] width 837 height 199
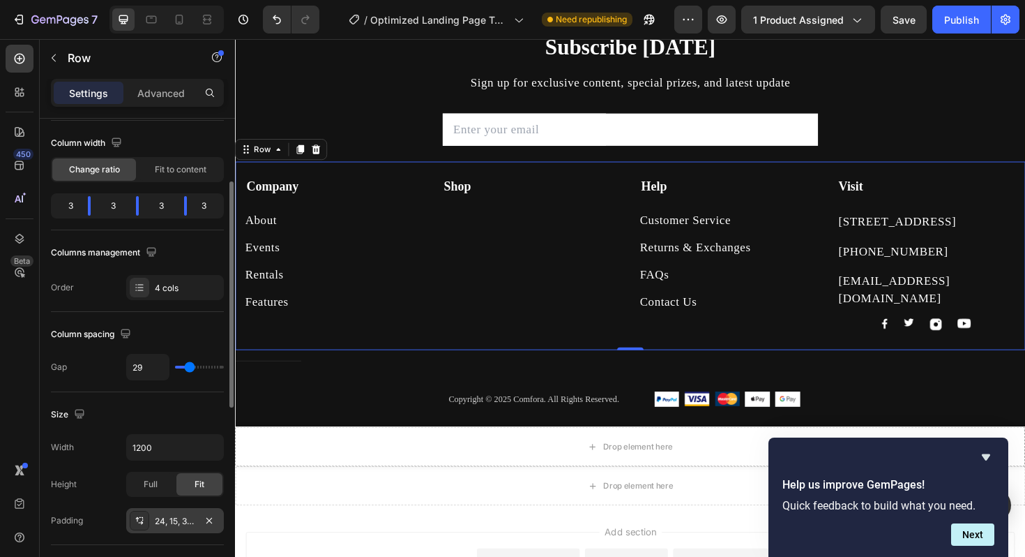
scroll to position [100, 0]
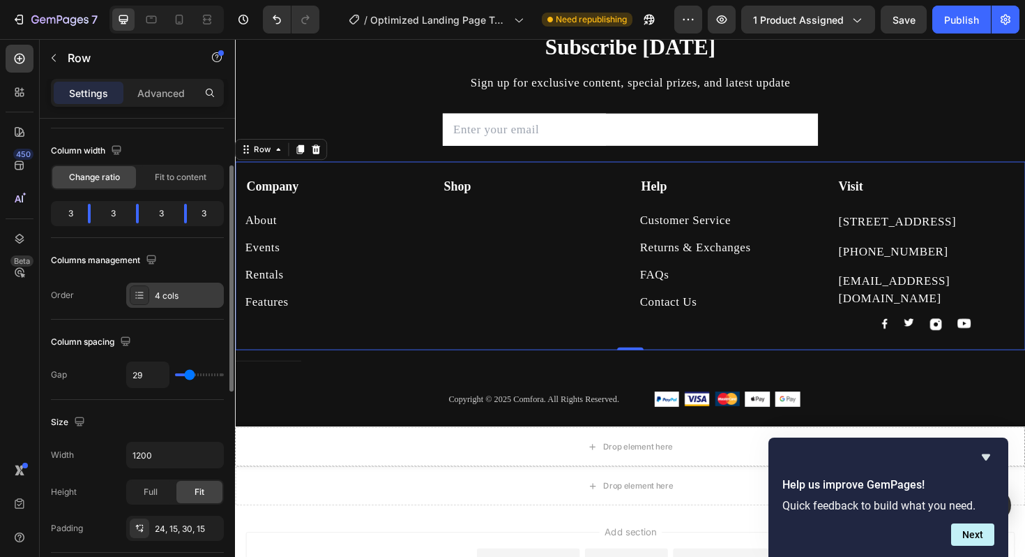
click at [156, 293] on div "4 cols" at bounding box center [188, 295] width 66 height 13
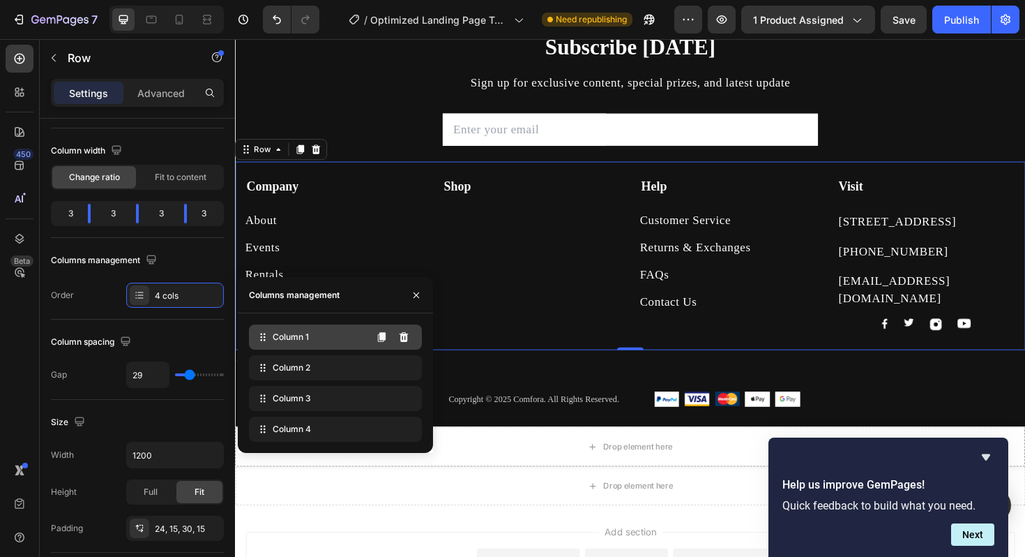
click at [284, 341] on span "Column 1" at bounding box center [291, 337] width 36 height 13
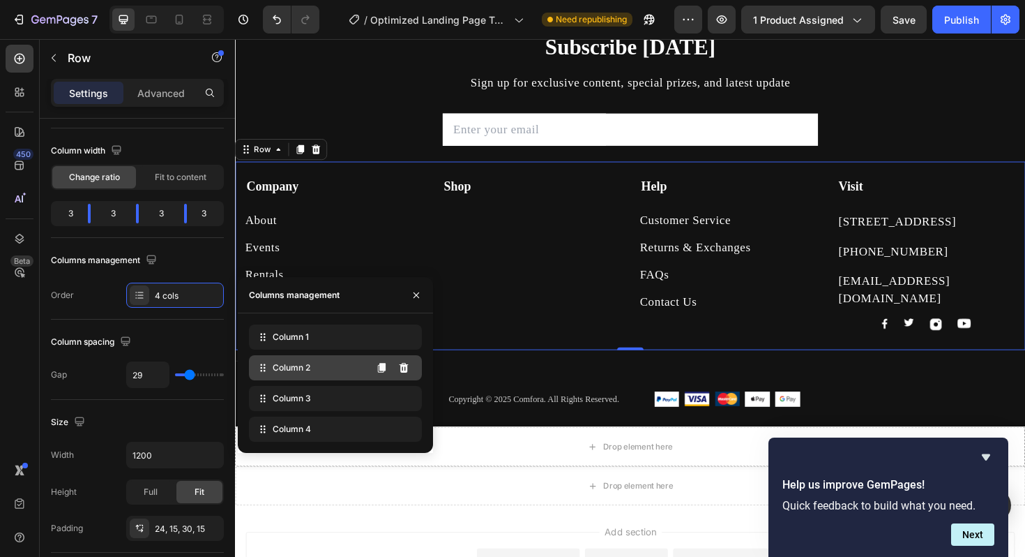
click at [320, 368] on div "Column 2" at bounding box center [335, 367] width 173 height 25
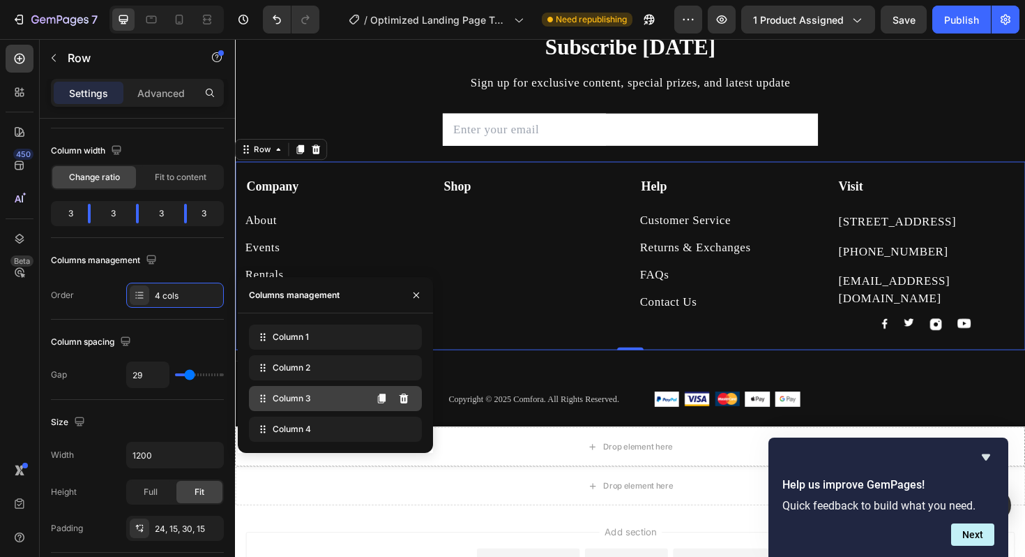
click at [321, 403] on div "Column 3" at bounding box center [335, 398] width 173 height 25
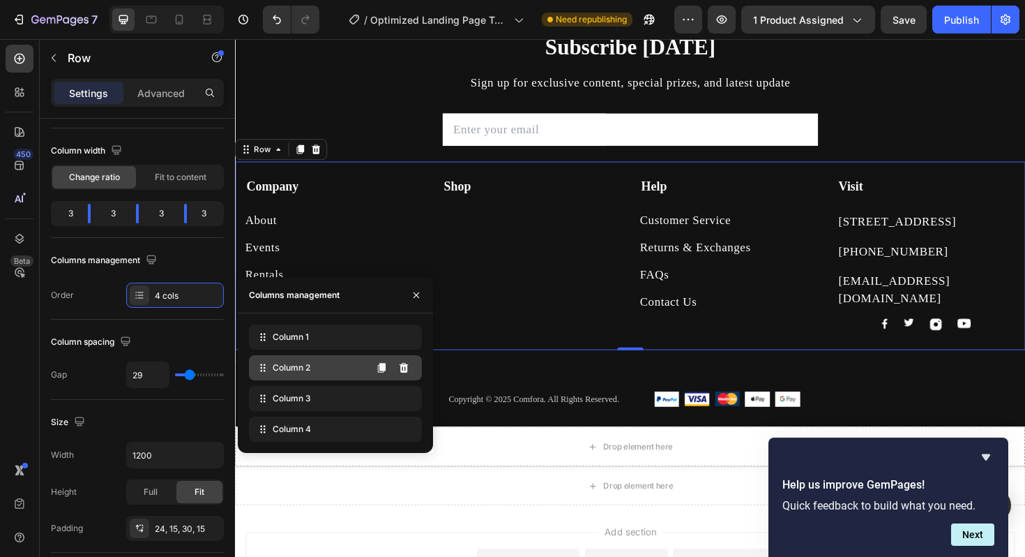
click at [322, 366] on div "Column 2" at bounding box center [335, 367] width 173 height 25
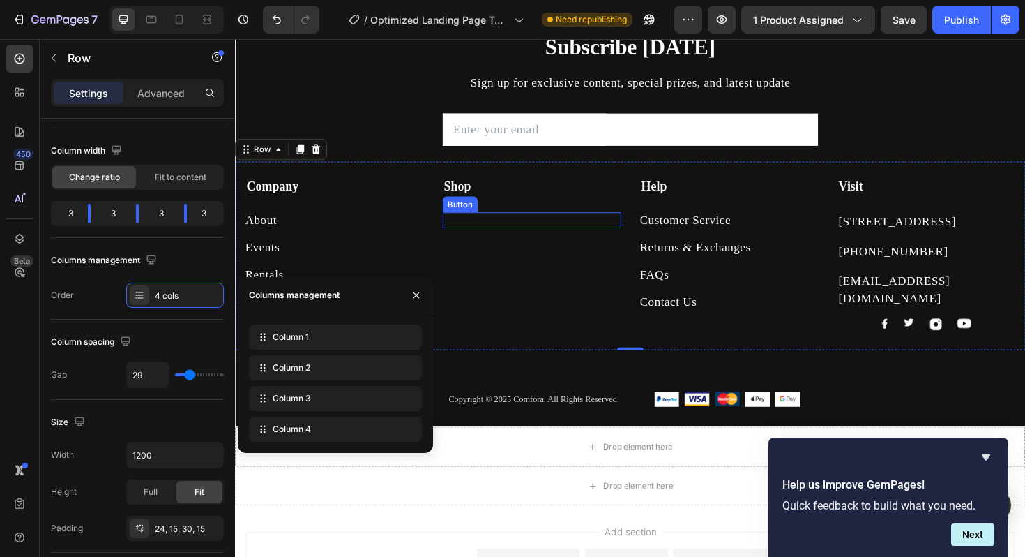
click at [489, 211] on div "Button" at bounding box center [473, 214] width 31 height 13
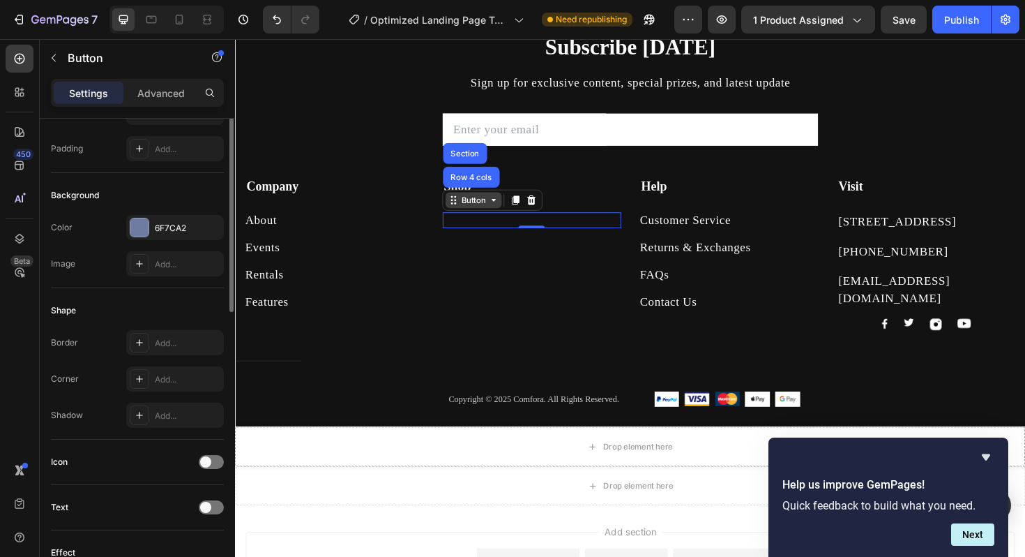
scroll to position [0, 0]
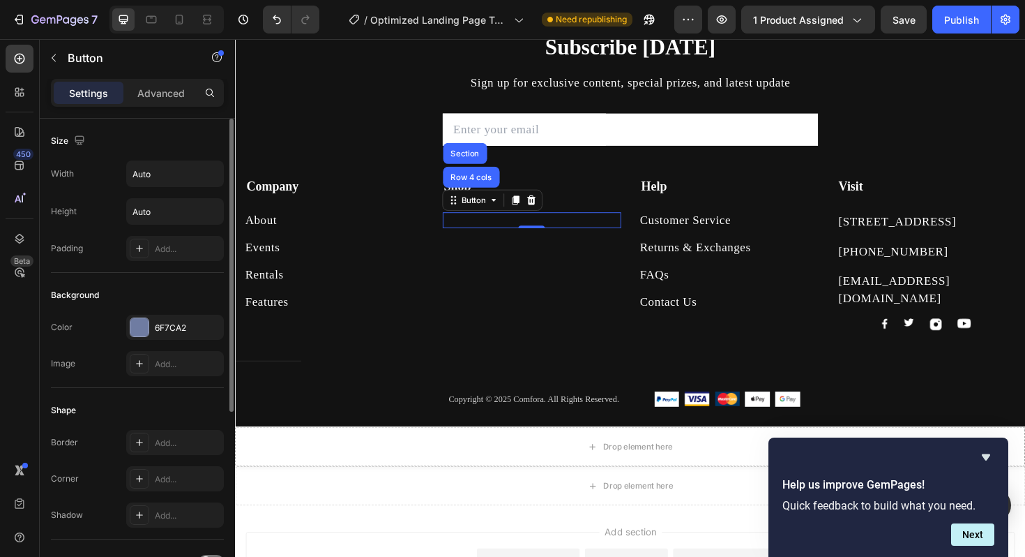
click at [545, 235] on div "Button Row 4 cols Section 0" at bounding box center [549, 231] width 189 height 17
click at [552, 223] on div "Button Row 4 cols Section 0" at bounding box center [549, 231] width 189 height 17
click at [561, 231] on div "Button Row 4 cols Section 0" at bounding box center [549, 231] width 189 height 17
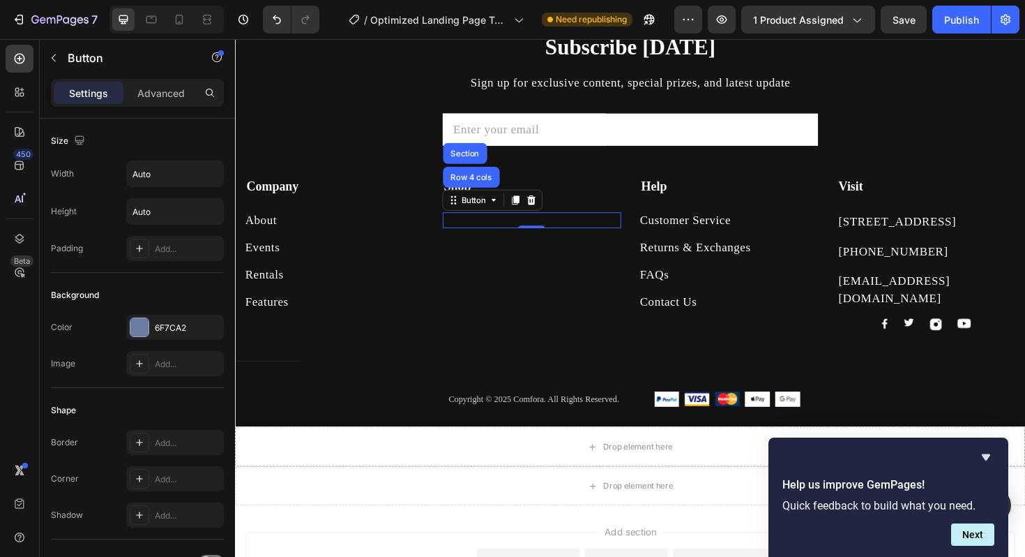
click at [561, 231] on div "Button Row 4 cols Section 0" at bounding box center [549, 231] width 189 height 17
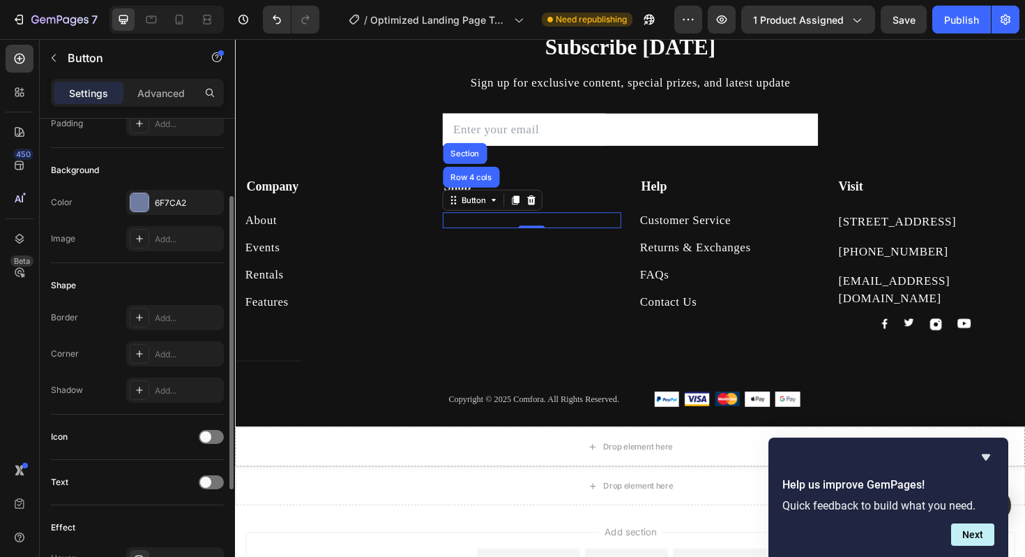
scroll to position [126, 0]
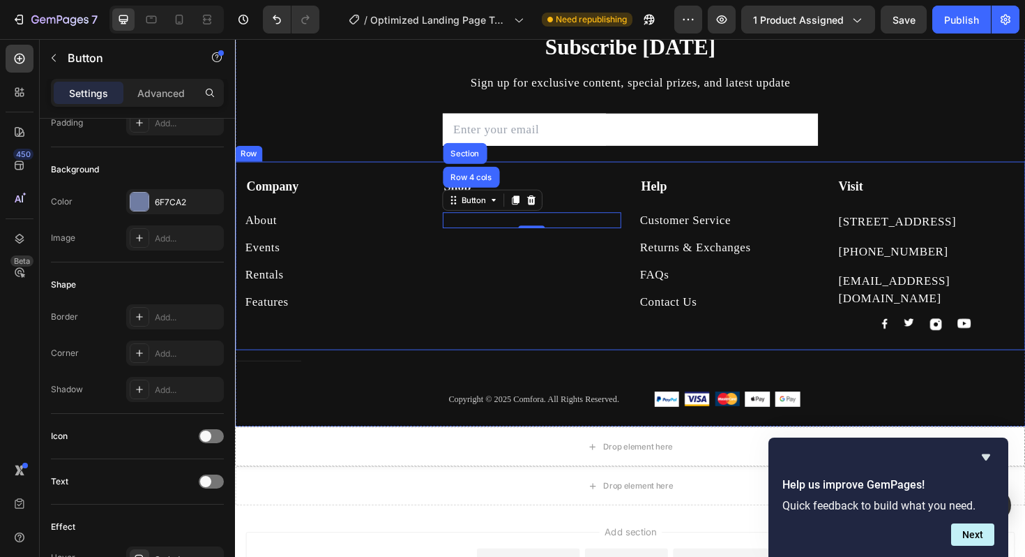
click at [571, 241] on div "Button" at bounding box center [549, 253] width 189 height 28
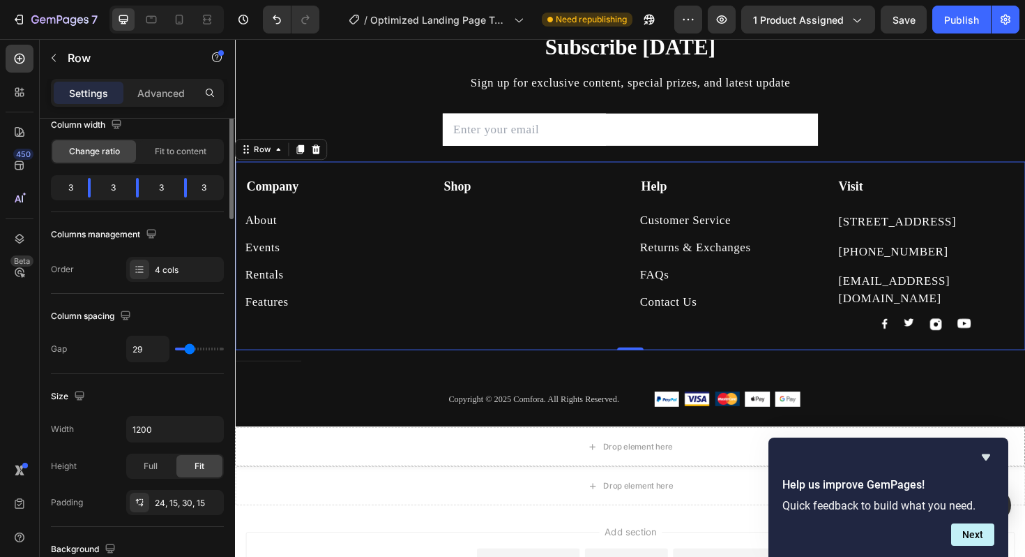
scroll to position [0, 0]
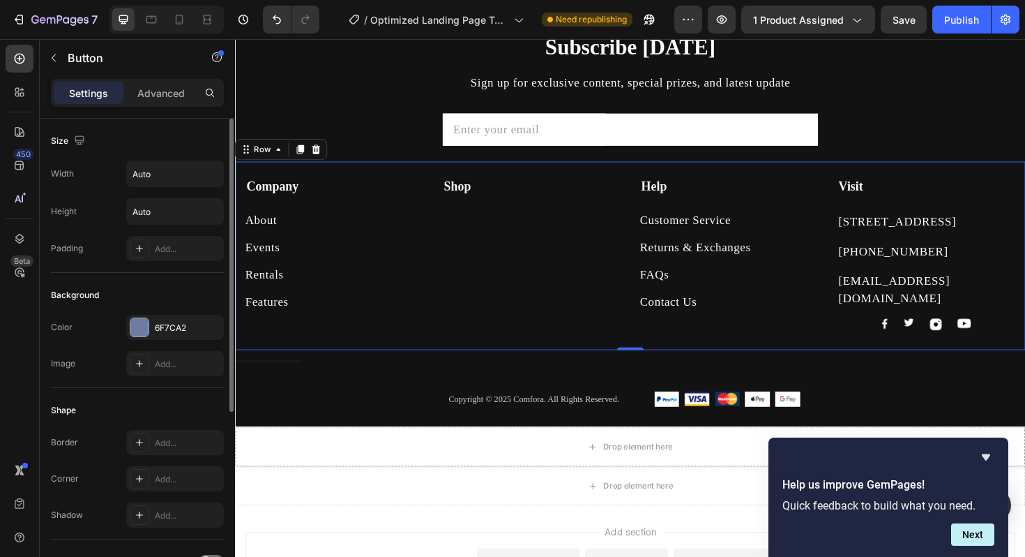
click at [556, 252] on div "Button" at bounding box center [549, 258] width 189 height 17
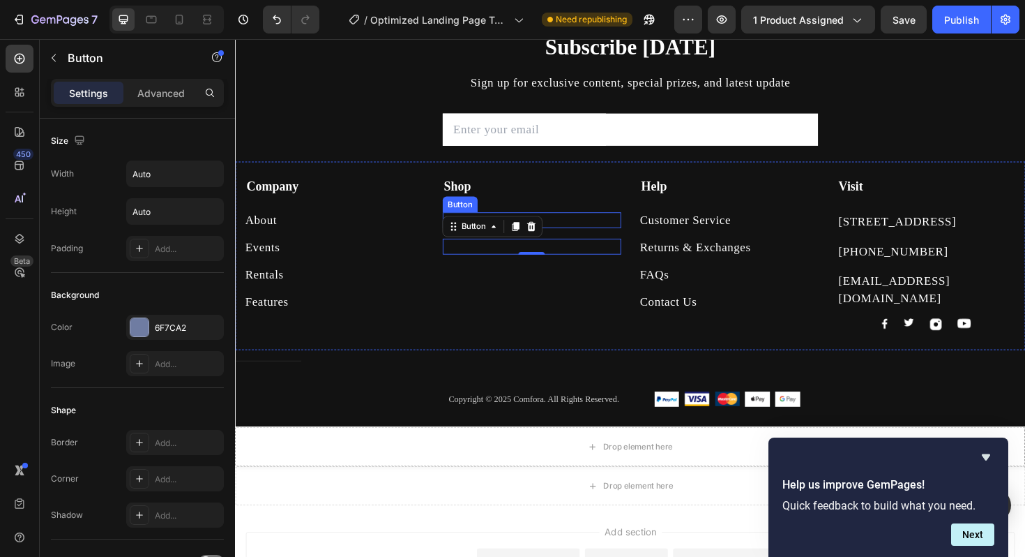
click at [489, 215] on div "Button" at bounding box center [473, 214] width 31 height 13
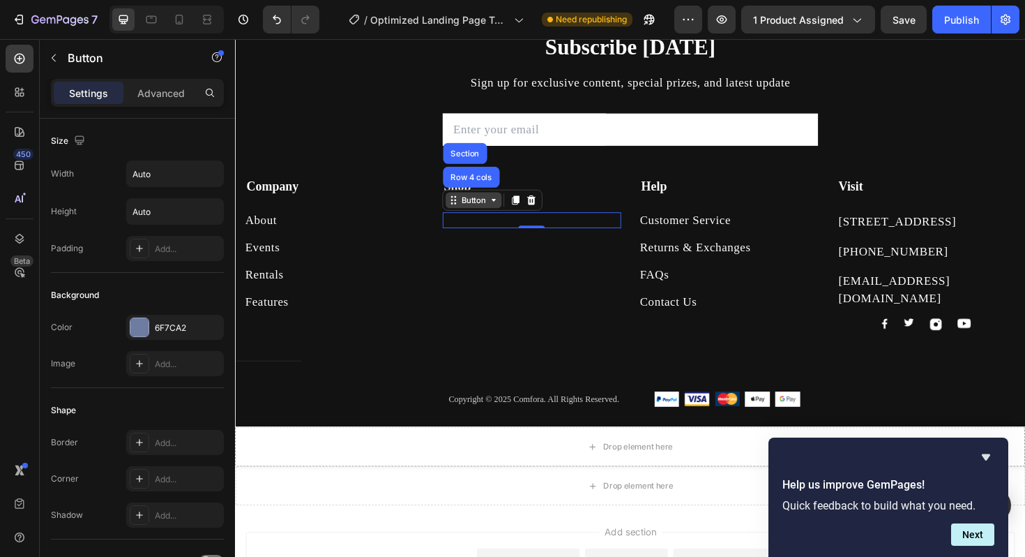
click at [504, 214] on div "Button" at bounding box center [487, 209] width 31 height 13
click at [518, 215] on div "Button" at bounding box center [487, 209] width 59 height 17
click at [556, 234] on div "0" at bounding box center [549, 239] width 14 height 11
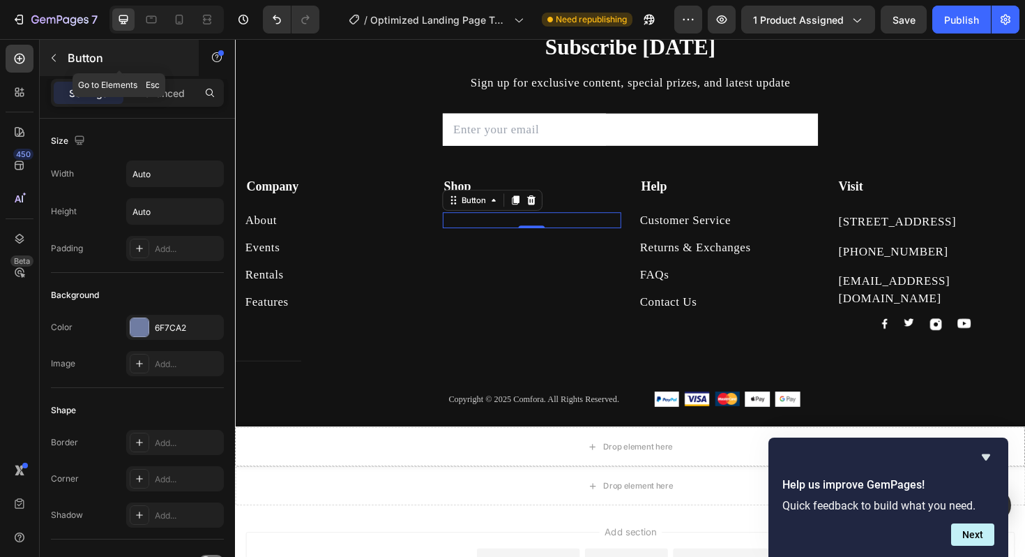
click at [155, 75] on div "Button" at bounding box center [119, 58] width 159 height 36
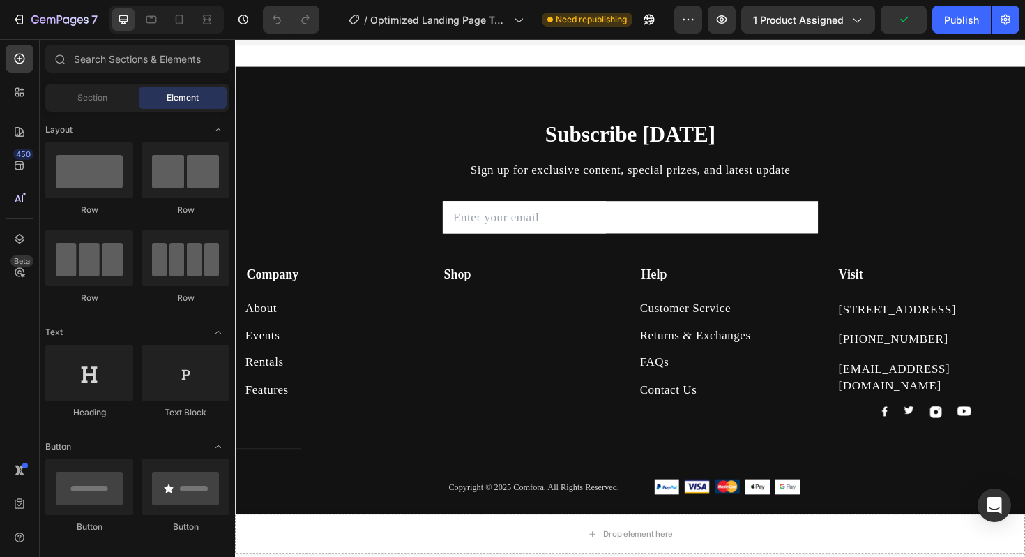
scroll to position [3888, 0]
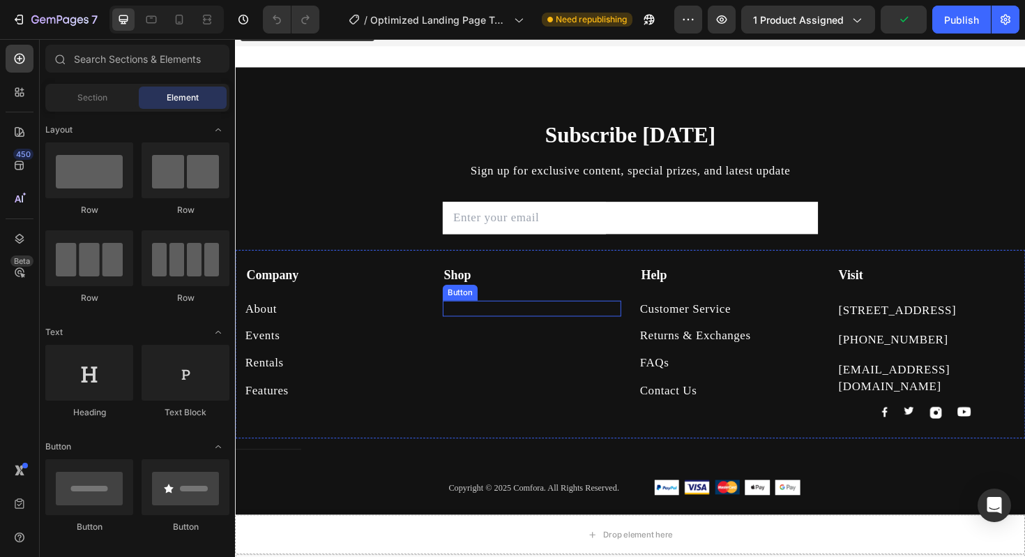
click at [538, 318] on div "Button" at bounding box center [549, 324] width 189 height 17
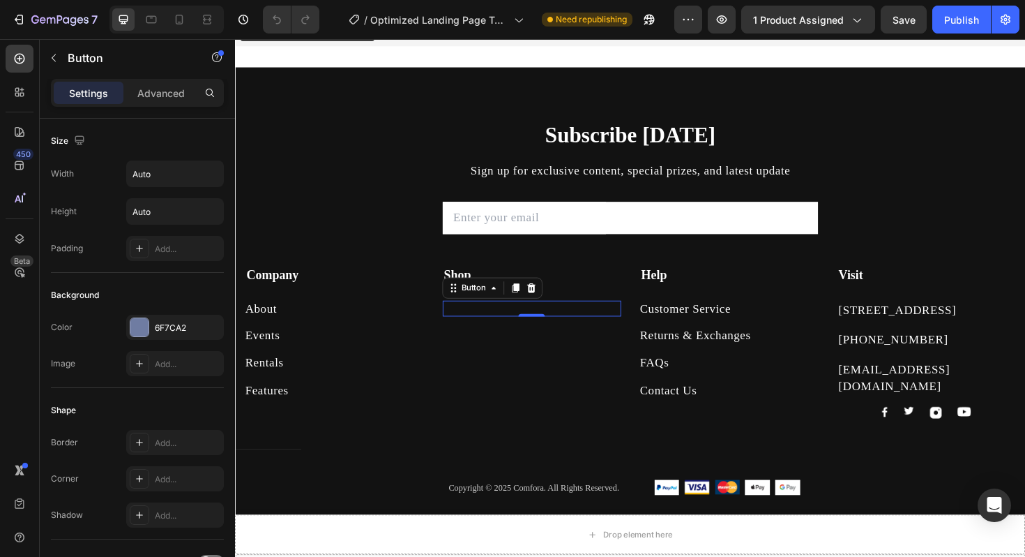
click at [539, 325] on div "Button 0" at bounding box center [549, 324] width 189 height 17
click at [515, 304] on icon at bounding box center [509, 302] width 11 height 11
click at [515, 306] on icon at bounding box center [509, 302] width 11 height 11
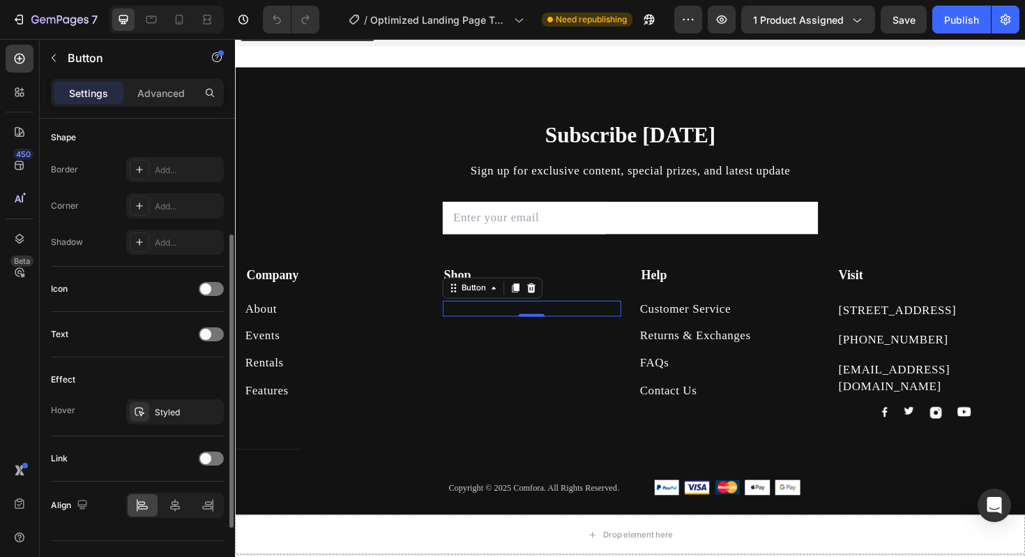
scroll to position [283, 0]
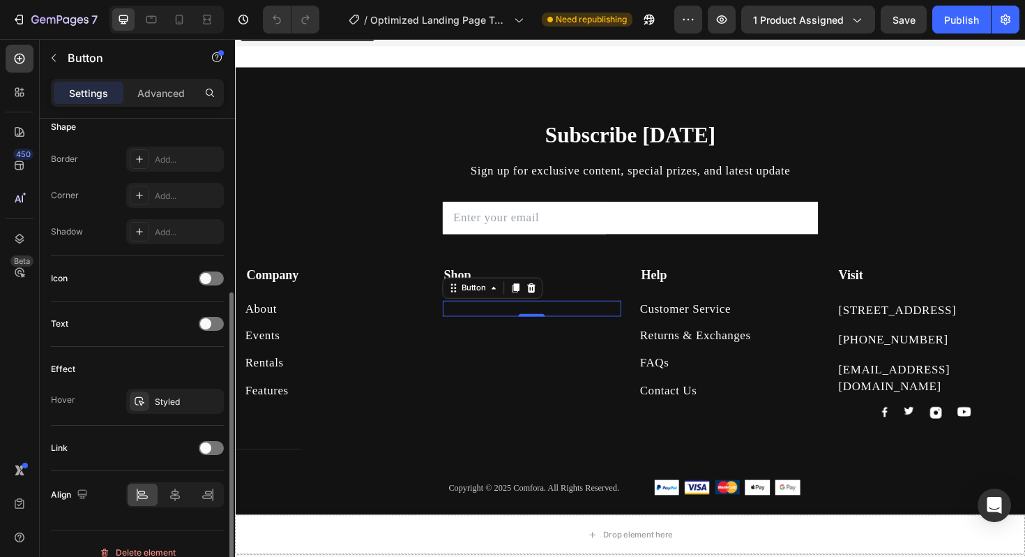
click at [197, 324] on div "Text" at bounding box center [137, 323] width 173 height 22
click at [207, 324] on span at bounding box center [205, 323] width 11 height 11
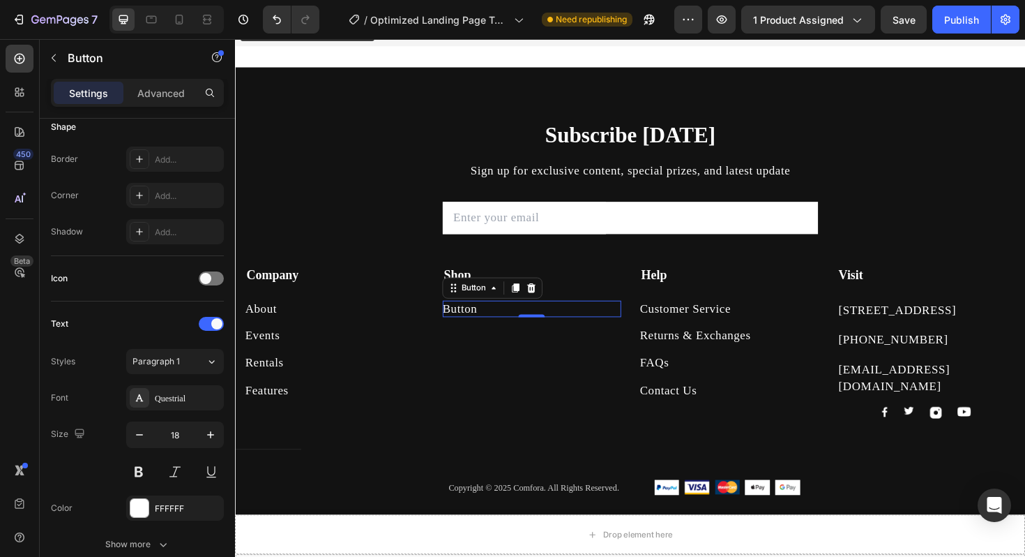
click at [568, 317] on div "Button Button 0" at bounding box center [549, 324] width 189 height 17
click at [568, 325] on div "Button Button 0" at bounding box center [549, 324] width 189 height 17
click at [492, 324] on p "Button" at bounding box center [473, 324] width 37 height 17
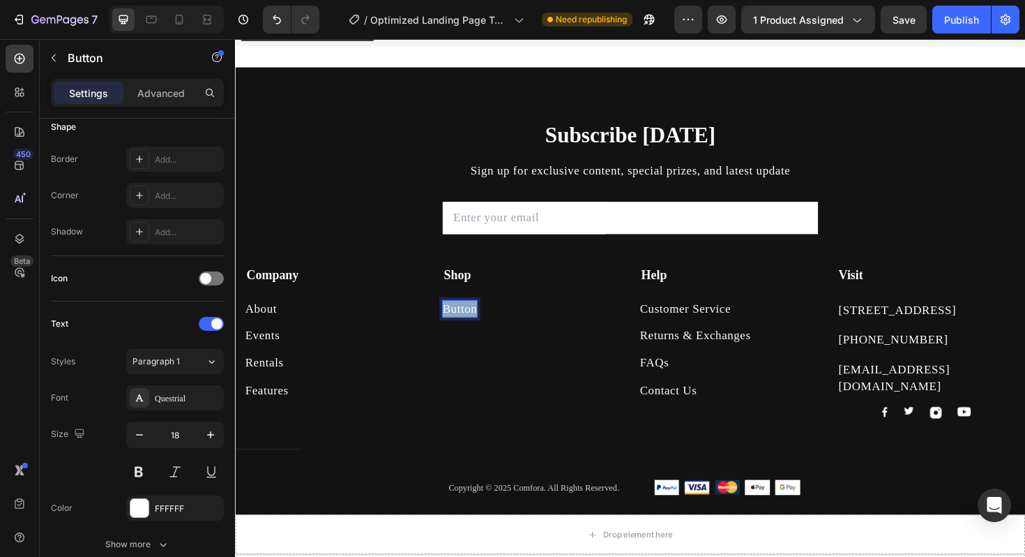
click at [492, 324] on p "Button" at bounding box center [473, 324] width 37 height 17
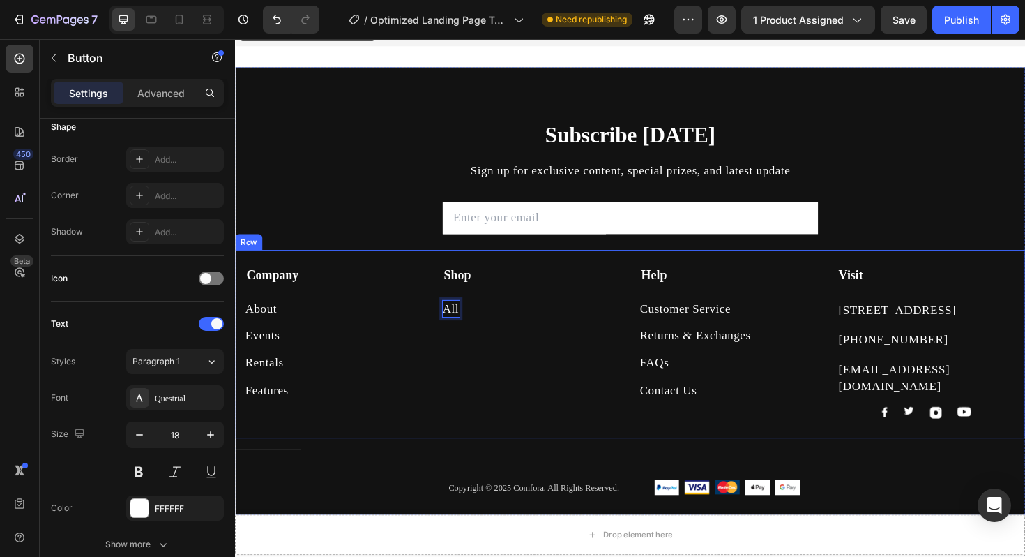
click at [592, 300] on div "All Button 0" at bounding box center [549, 316] width 189 height 34
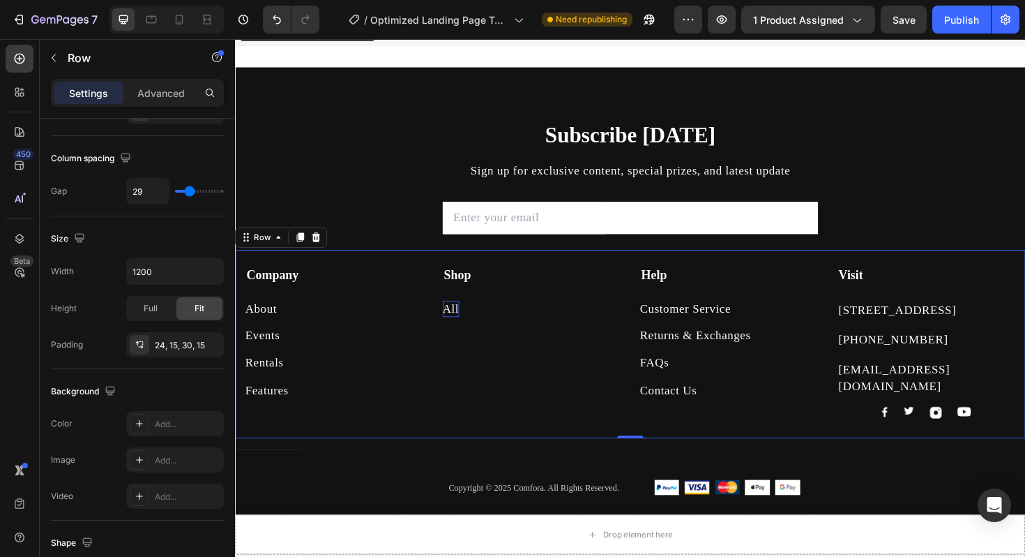
scroll to position [0, 0]
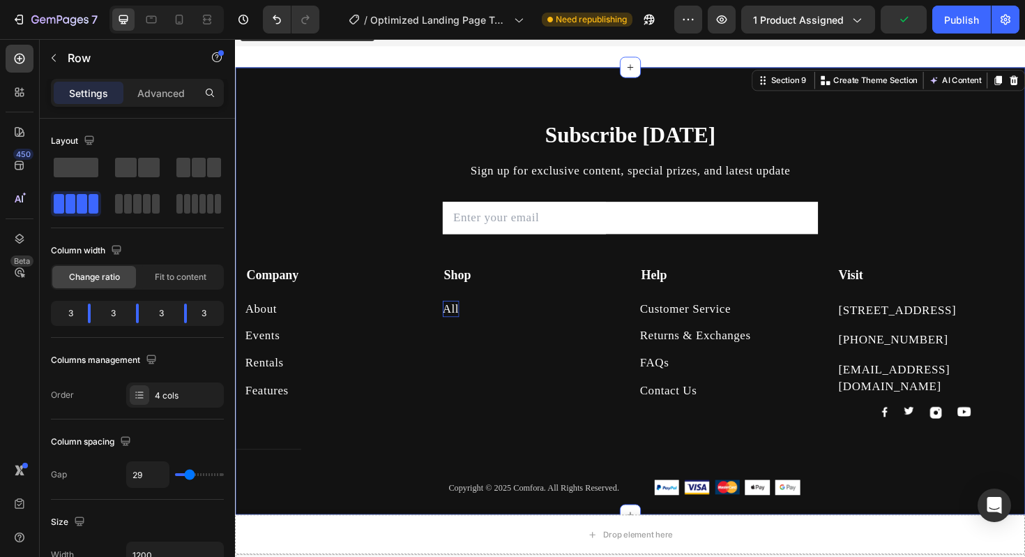
click at [982, 149] on div "Subscribe [DATE] Heading Sign up for exclusive content, special prizes, and lat…" at bounding box center [653, 334] width 837 height 418
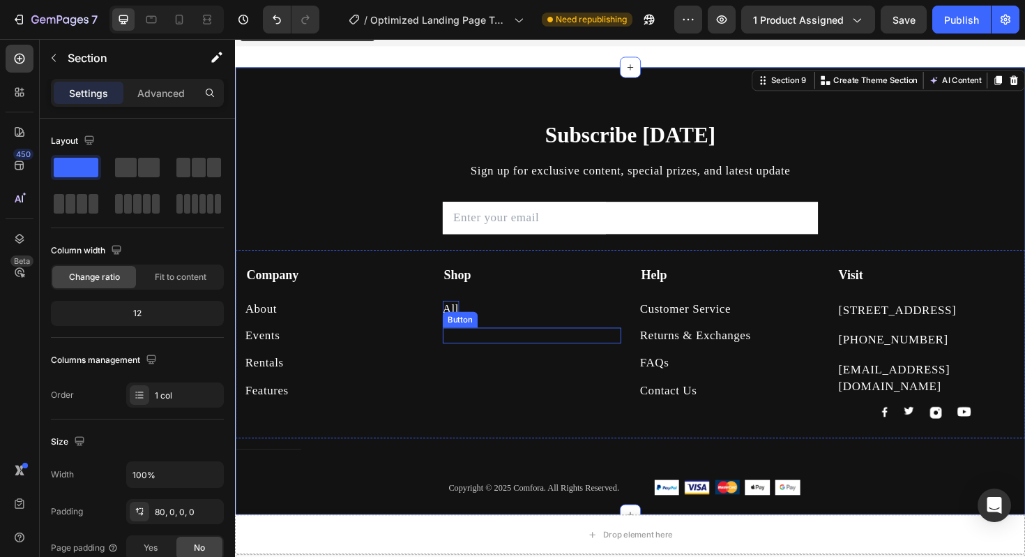
click at [560, 325] on div "All Button" at bounding box center [549, 324] width 189 height 17
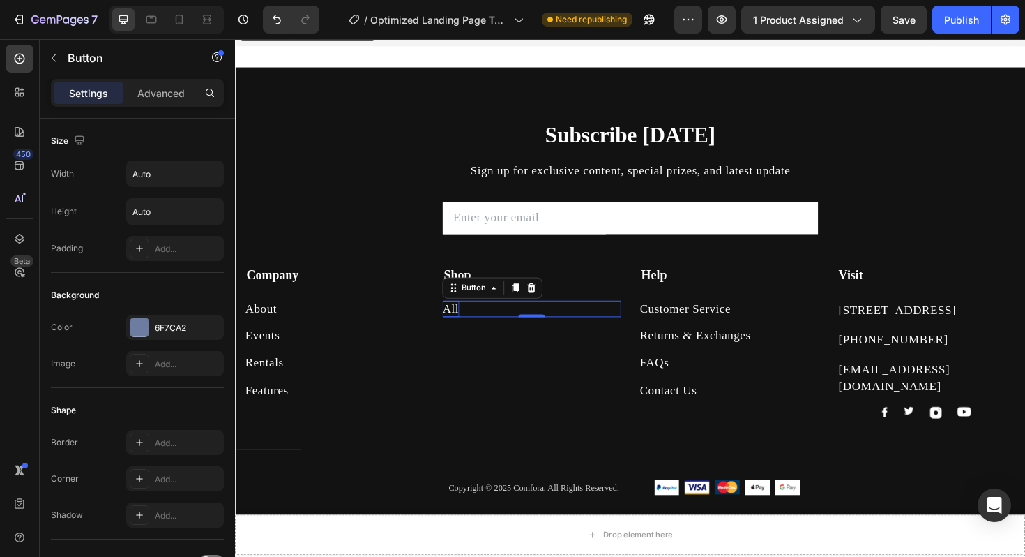
click at [560, 325] on div "All Button 0" at bounding box center [549, 324] width 189 height 17
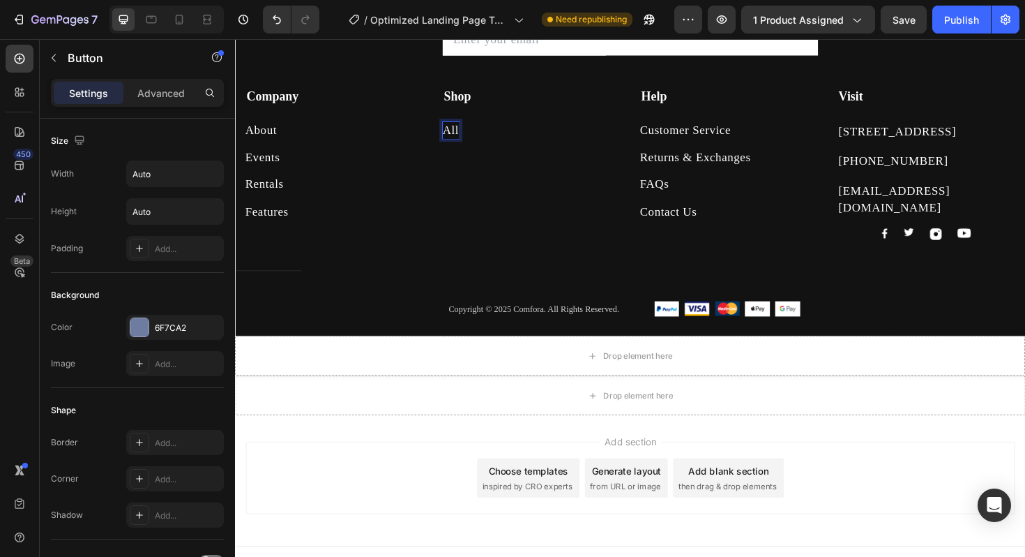
click at [455, 127] on button "All" at bounding box center [463, 135] width 17 height 17
click at [1000, 57] on div "Subscribe [DATE] Heading Sign up for exclusive content, special prizes, and lat…" at bounding box center [653, 145] width 837 height 418
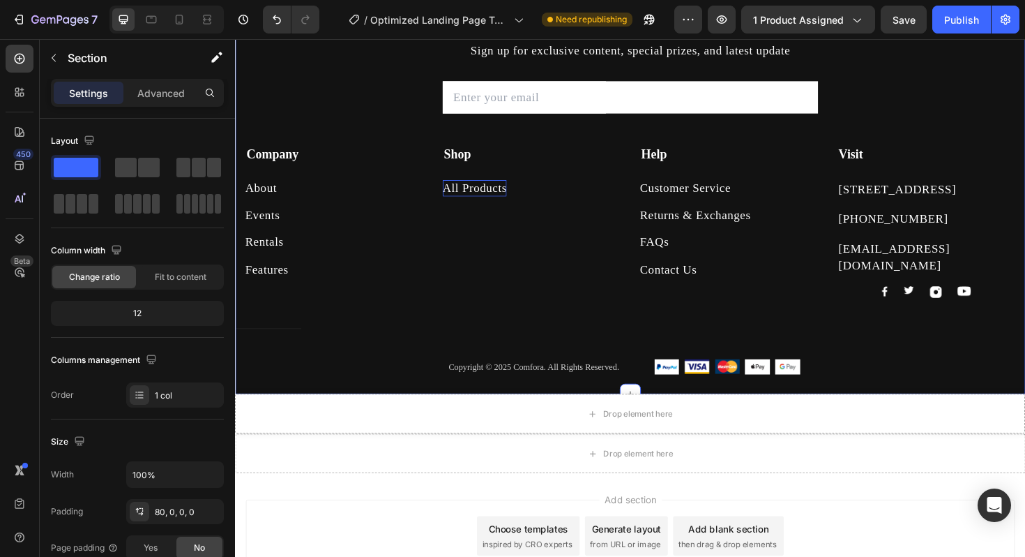
scroll to position [4014, 0]
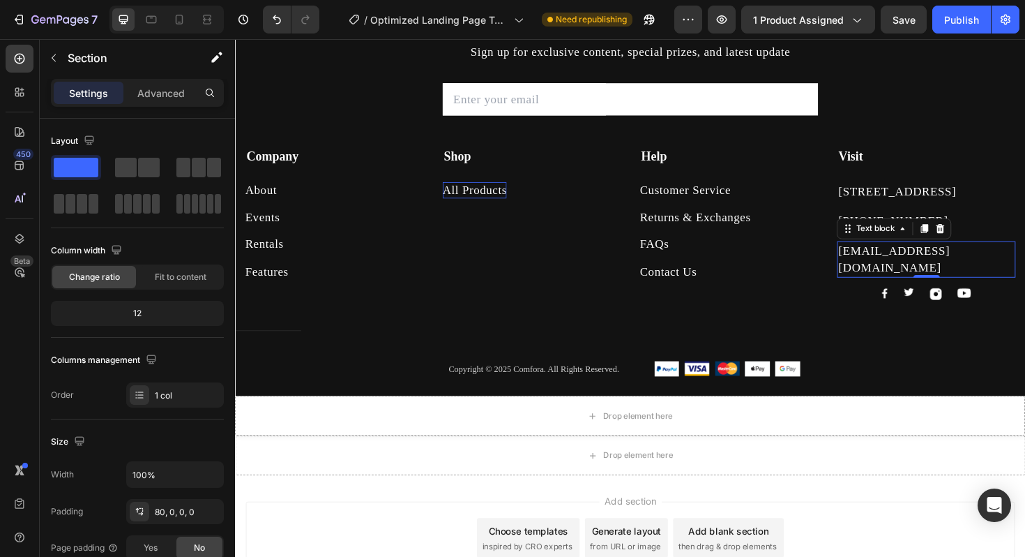
click at [874, 267] on p "[EMAIL_ADDRESS][DOMAIN_NAME]" at bounding box center [967, 272] width 186 height 35
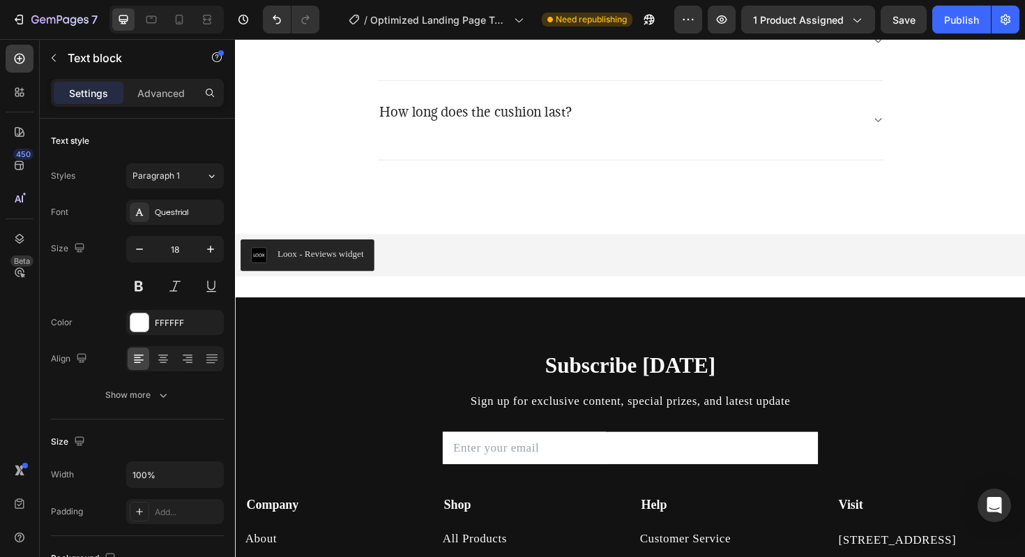
scroll to position [4338, 0]
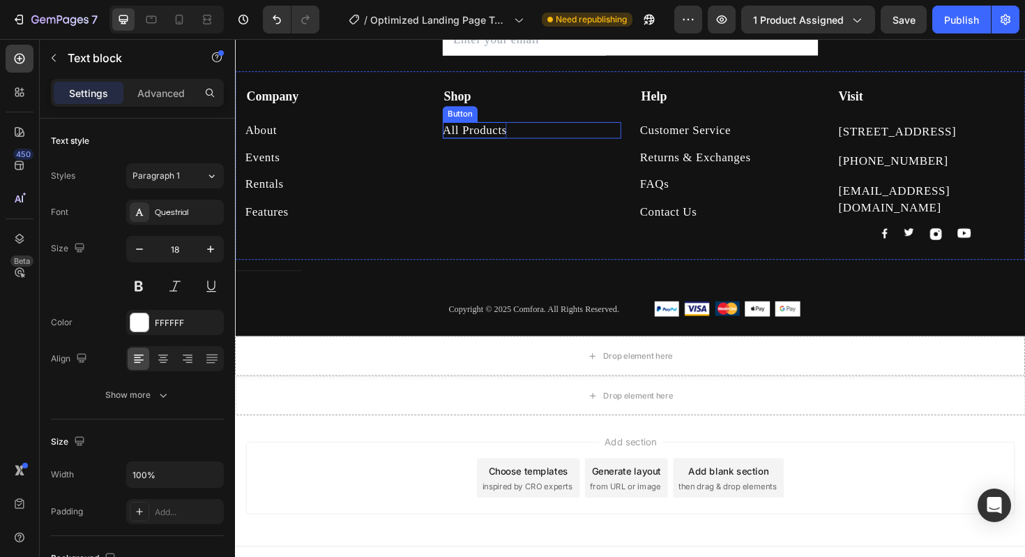
click at [523, 135] on p "All Products" at bounding box center [489, 135] width 68 height 17
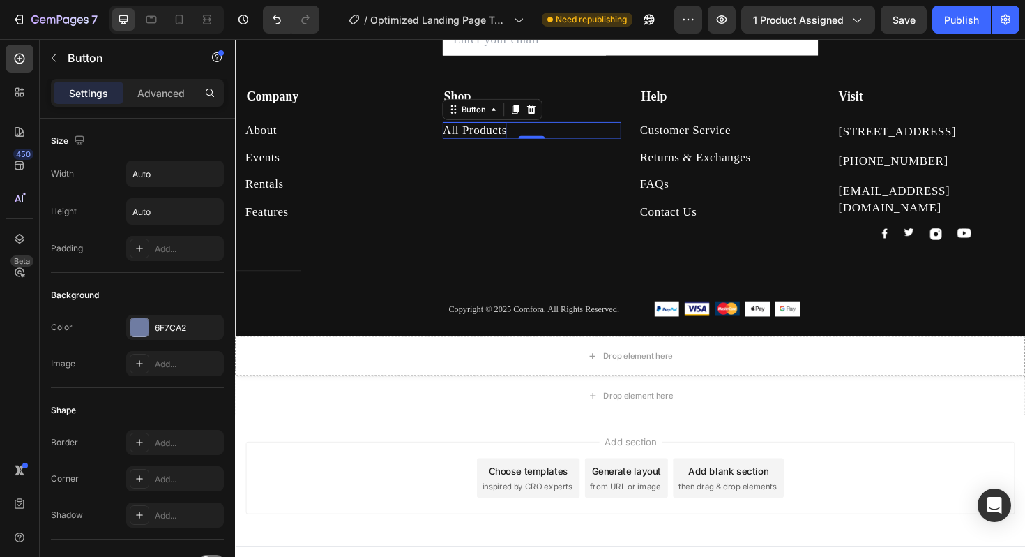
click at [523, 135] on p "All Products" at bounding box center [489, 135] width 68 height 17
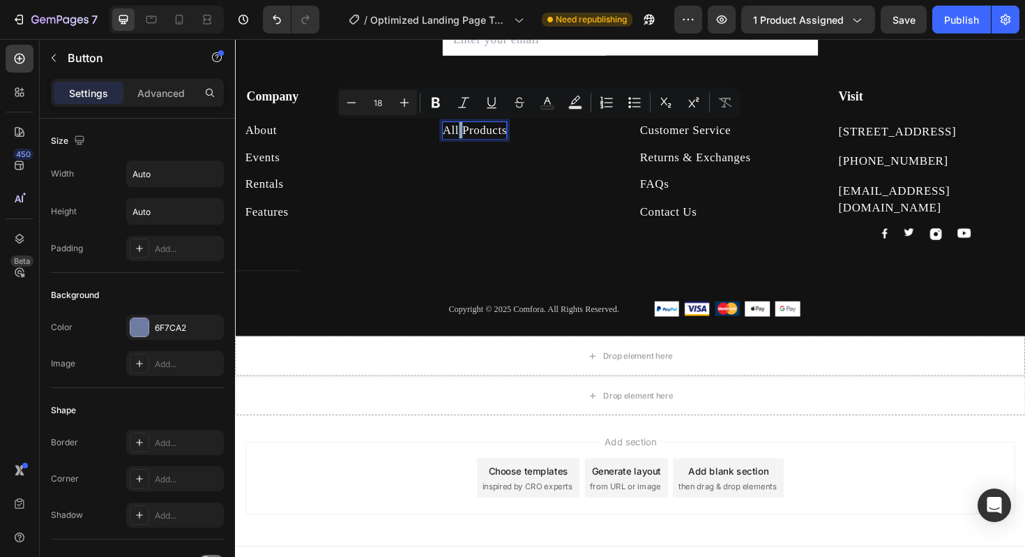
click at [523, 138] on p "All Products" at bounding box center [489, 135] width 68 height 17
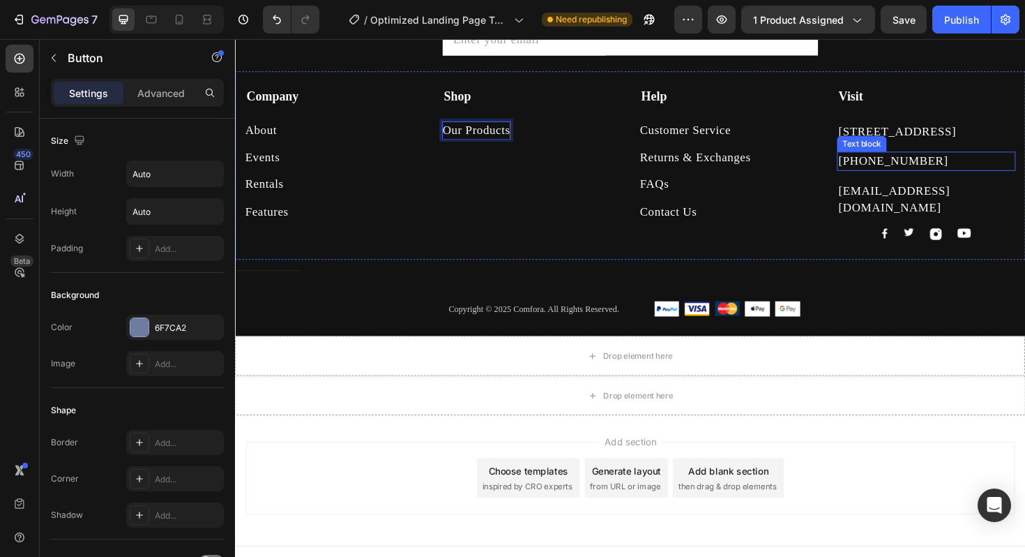
click at [874, 168] on p "[PHONE_NUMBER]" at bounding box center [967, 168] width 186 height 17
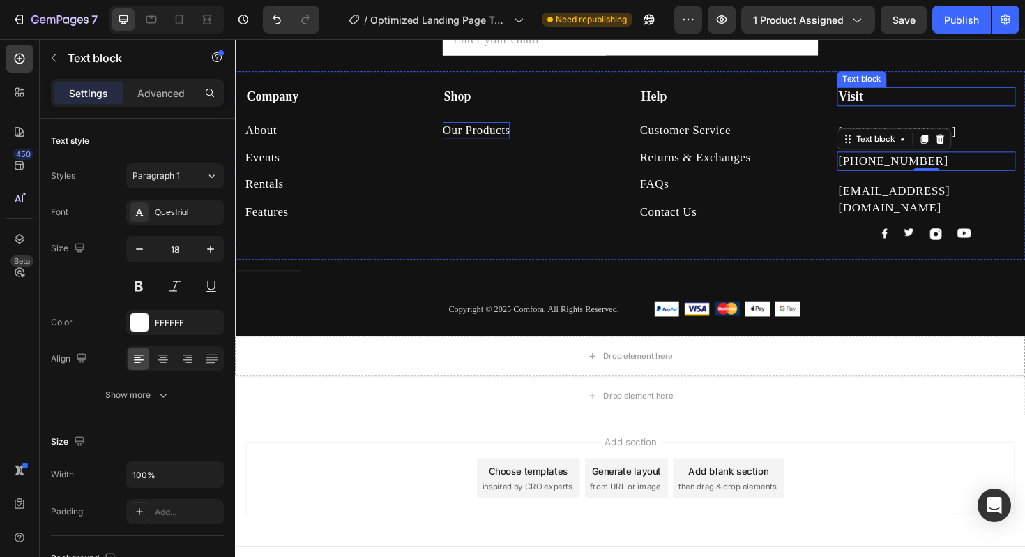
click at [874, 104] on strong "Visit" at bounding box center [887, 99] width 26 height 15
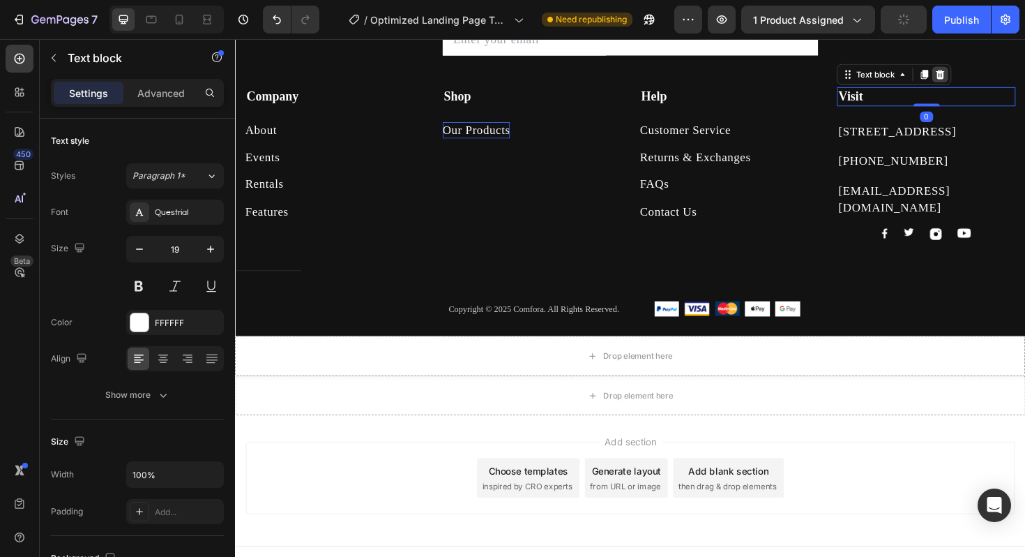
click at [977, 76] on icon at bounding box center [982, 76] width 11 height 11
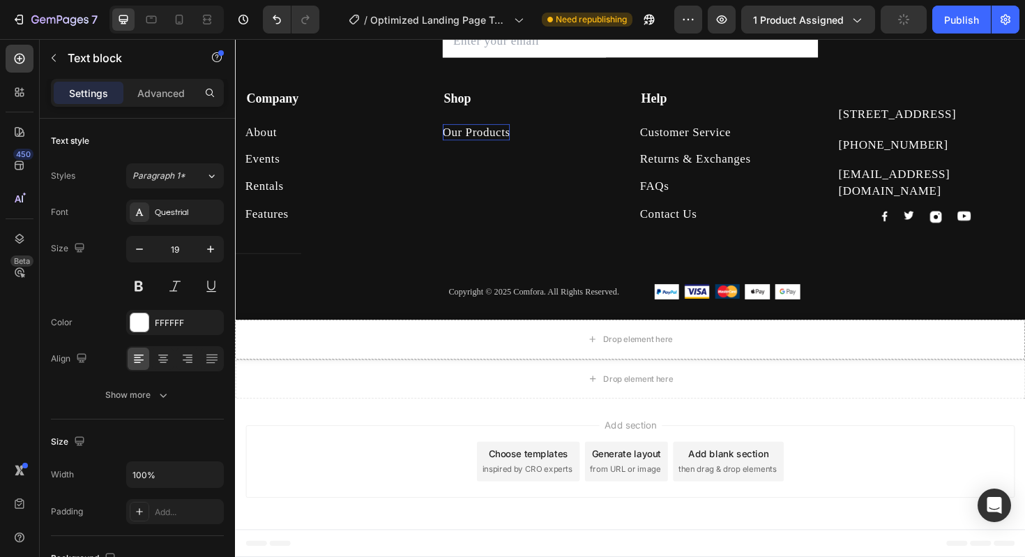
scroll to position [4334, 0]
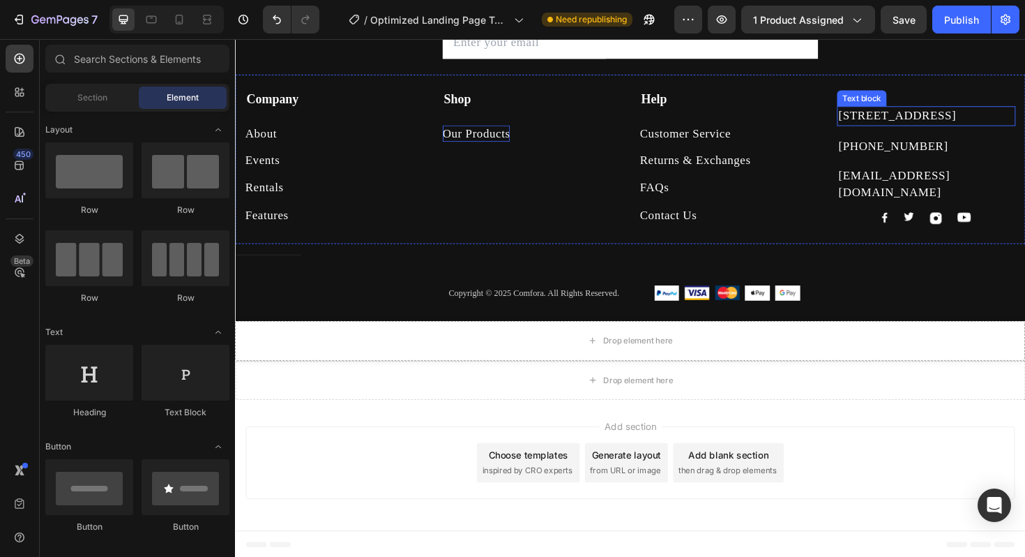
click at [874, 120] on p "[STREET_ADDRESS]" at bounding box center [967, 120] width 186 height 17
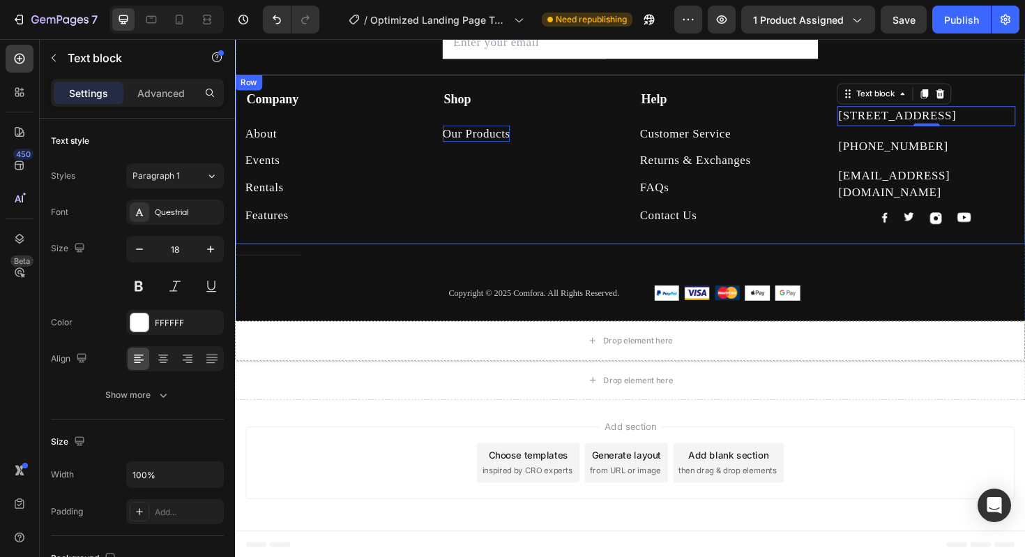
click at [800, 92] on div "Company Text block About Button Events Button Rentals Button Features Button Sh…" at bounding box center [653, 166] width 837 height 179
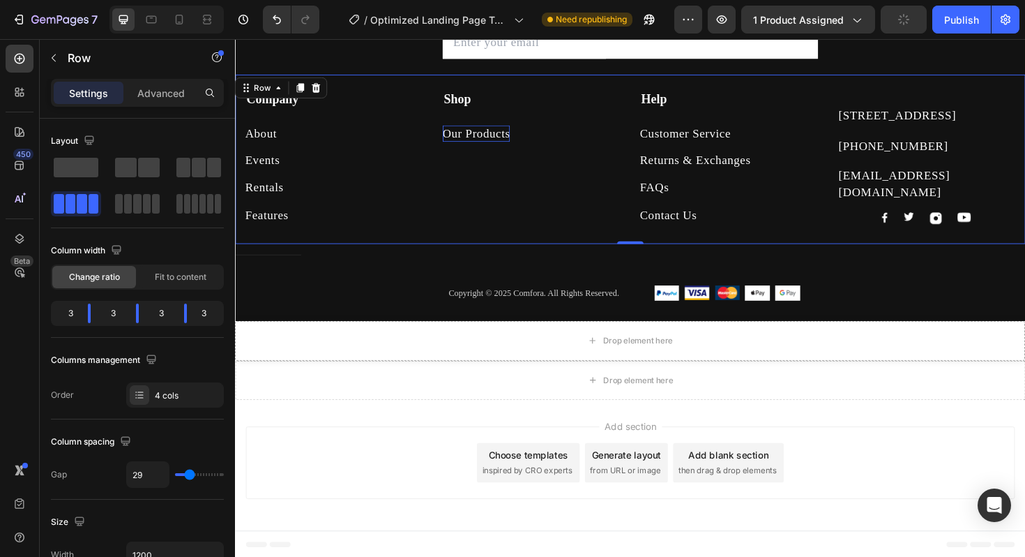
click at [873, 101] on div "[STREET_ADDRESS] Text block [PHONE_NUMBER] Text block [EMAIL_ADDRESS][DOMAIN_NA…" at bounding box center [967, 164] width 189 height 142
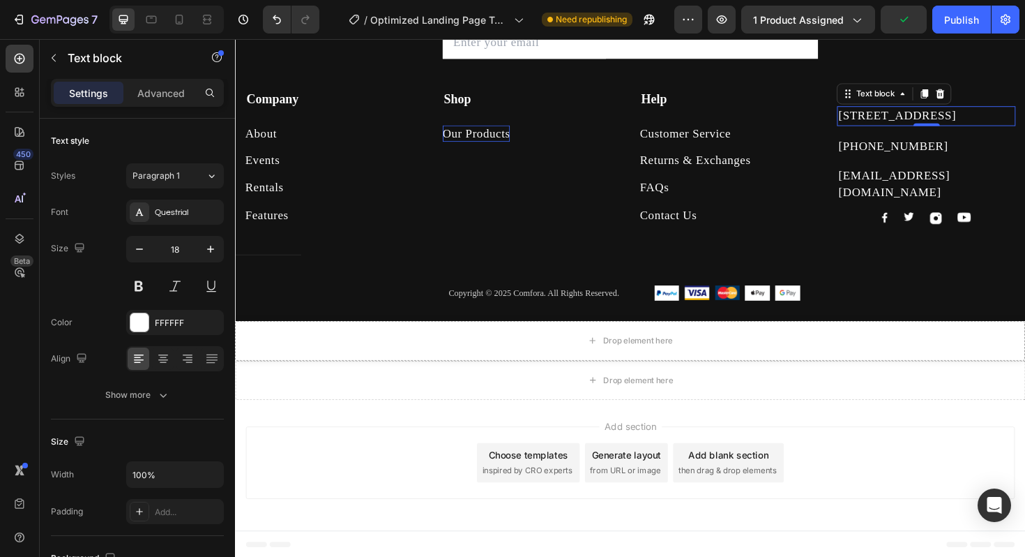
click at [874, 114] on p "[STREET_ADDRESS]" at bounding box center [967, 120] width 186 height 17
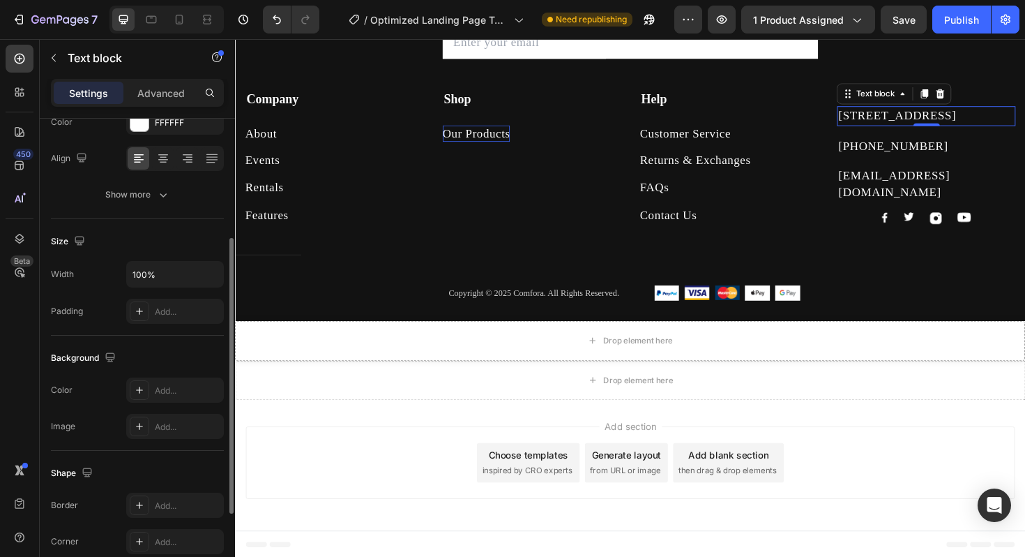
scroll to position [349, 0]
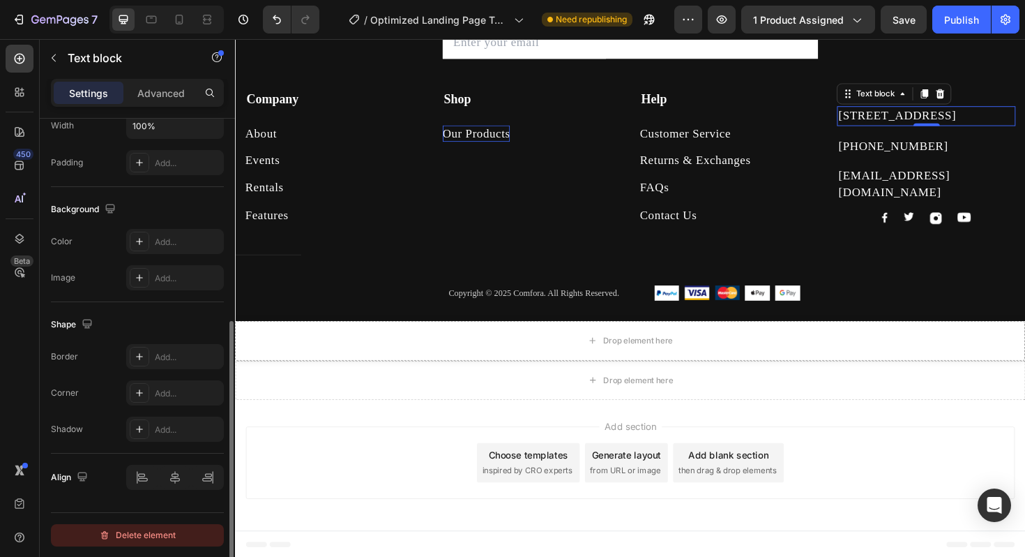
click at [158, 531] on div "Delete element" at bounding box center [137, 535] width 77 height 17
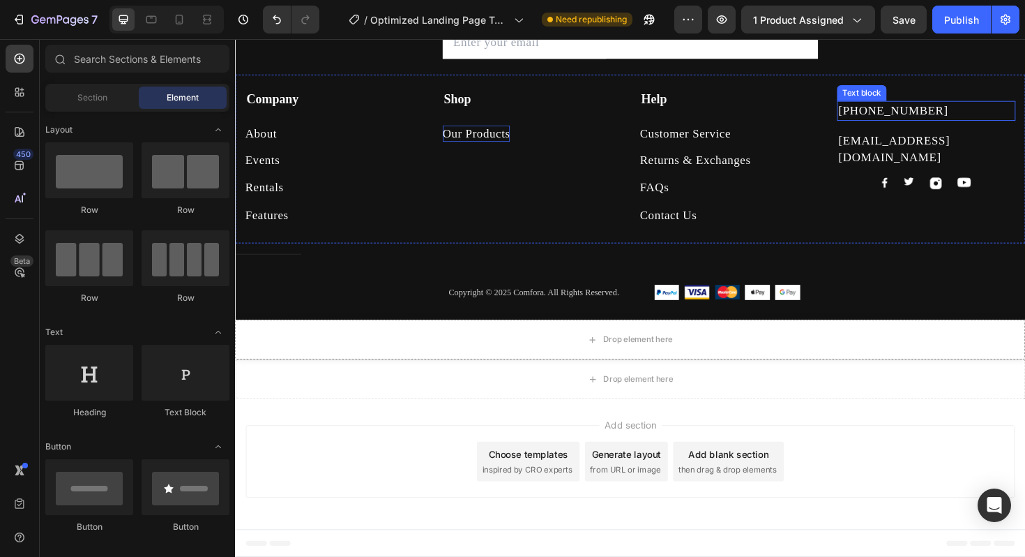
click at [874, 114] on p "[PHONE_NUMBER]" at bounding box center [967, 114] width 186 height 17
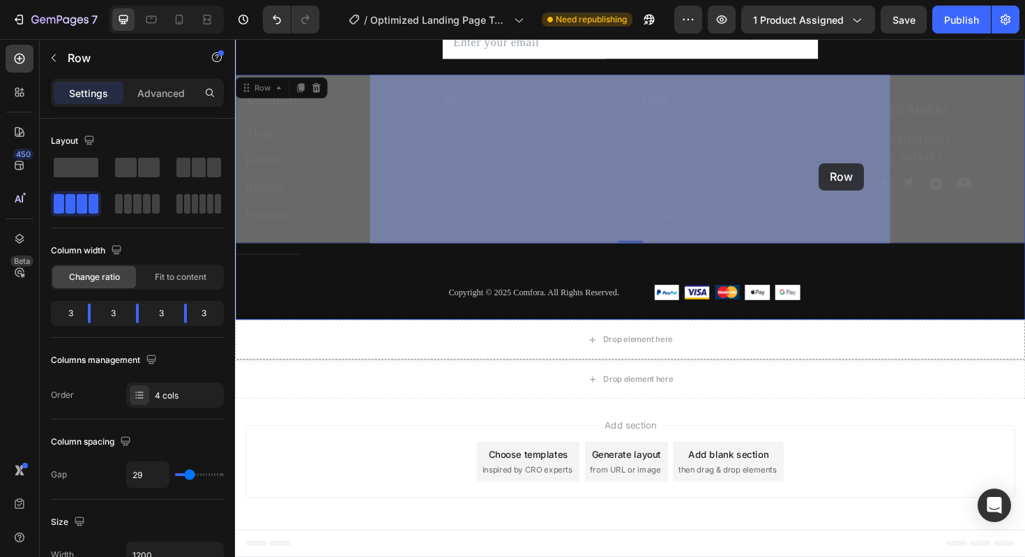
drag, startPoint x: 796, startPoint y: 103, endPoint x: 853, endPoint y: 170, distance: 88.1
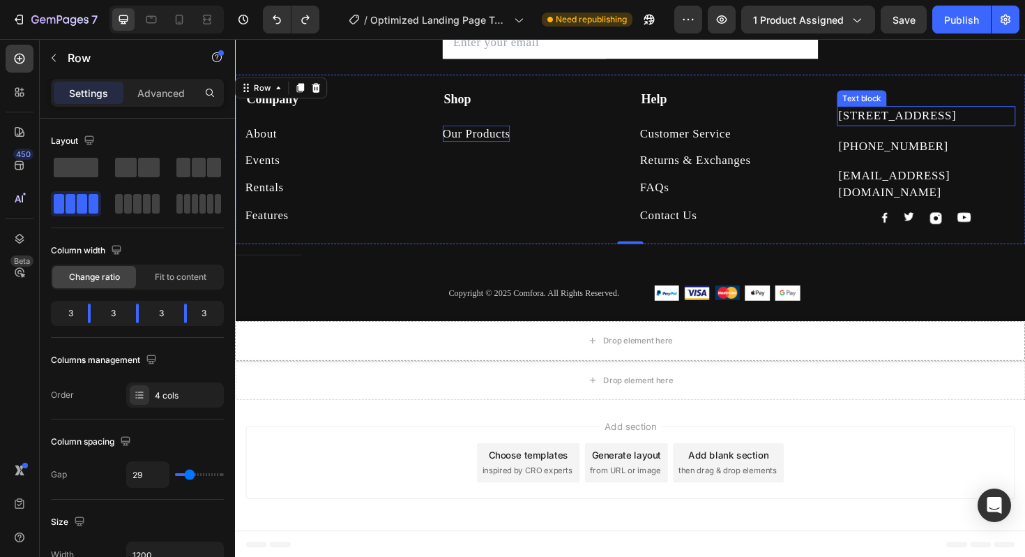
click at [874, 122] on p "[STREET_ADDRESS]" at bounding box center [967, 120] width 186 height 17
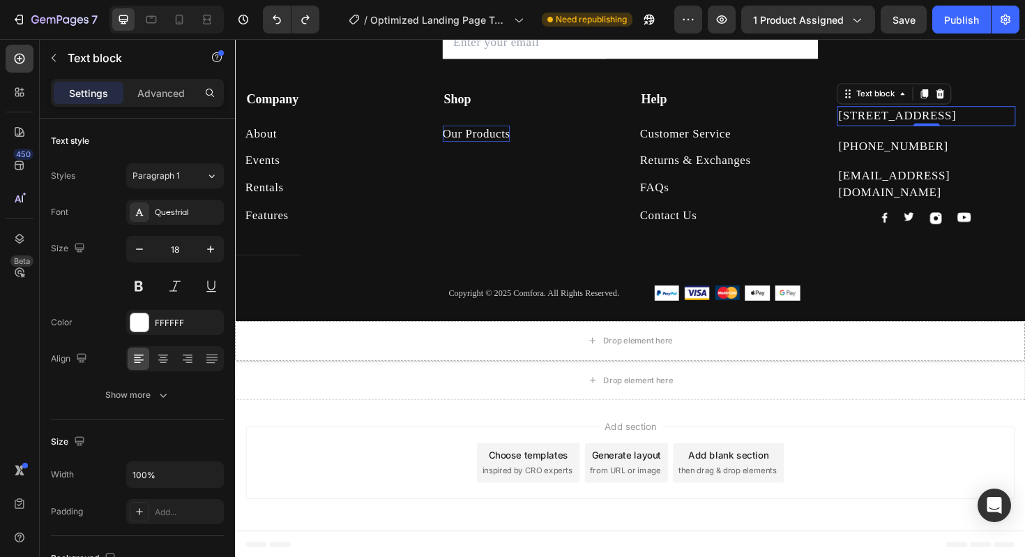
click at [874, 122] on p "[STREET_ADDRESS]" at bounding box center [967, 120] width 186 height 17
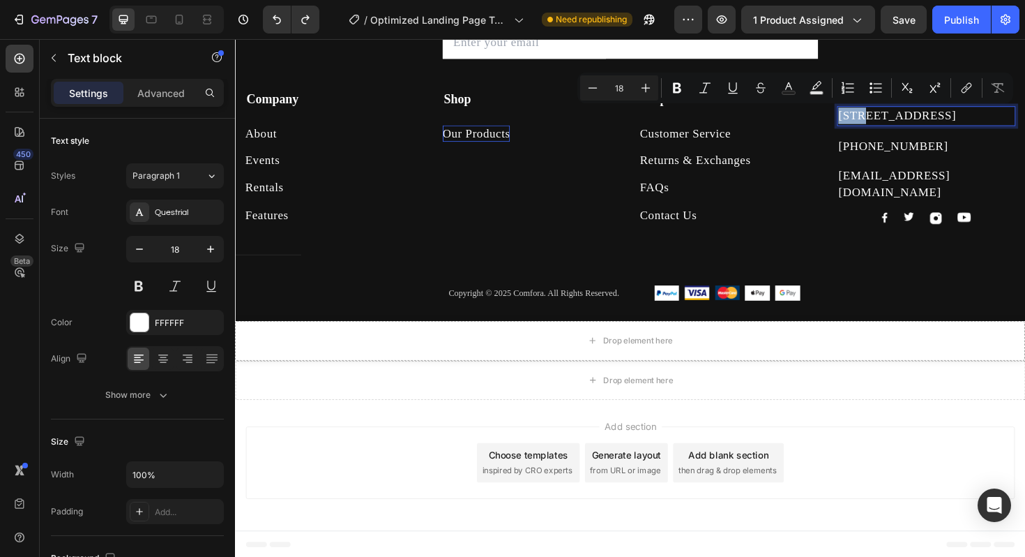
click at [874, 122] on p "[STREET_ADDRESS]" at bounding box center [967, 120] width 186 height 17
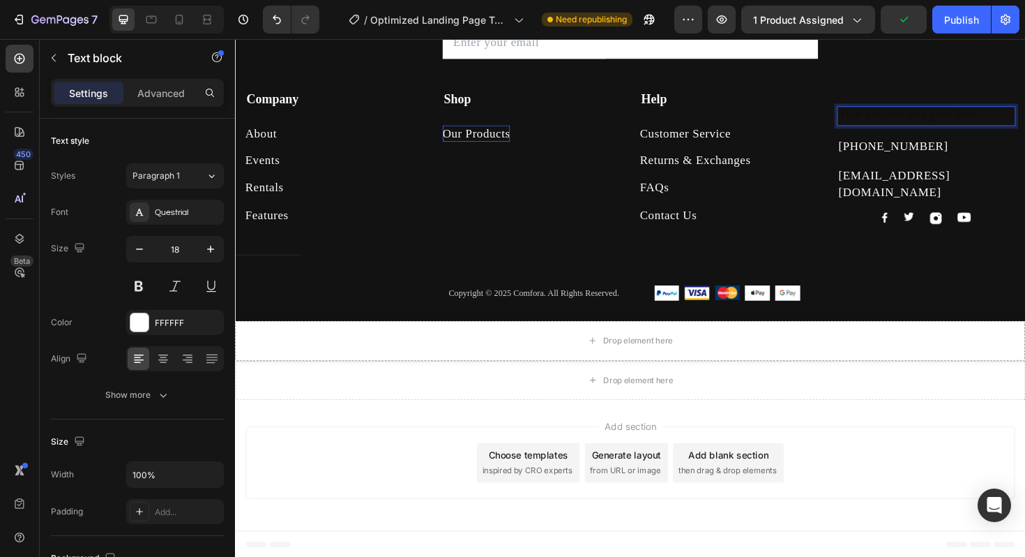
click at [873, 121] on div "Rich Text Editor. Editing area: main" at bounding box center [967, 120] width 189 height 20
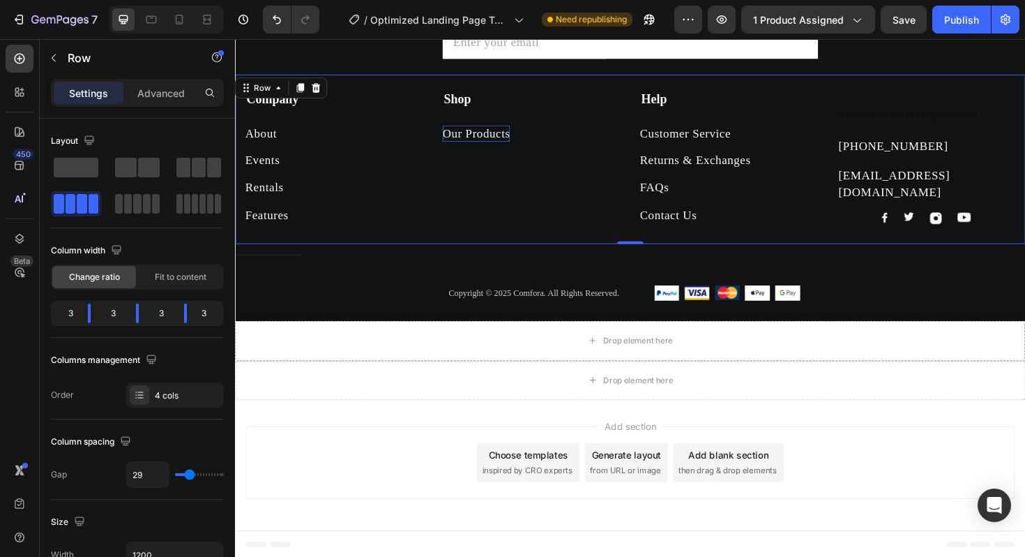
click at [873, 96] on div "Text block [PHONE_NUMBER] Text block [EMAIL_ADDRESS][DOMAIN_NAME] Text block Im…" at bounding box center [967, 164] width 189 height 142
click at [875, 119] on div "Rich Text Editor. Editing area: main" at bounding box center [967, 120] width 189 height 20
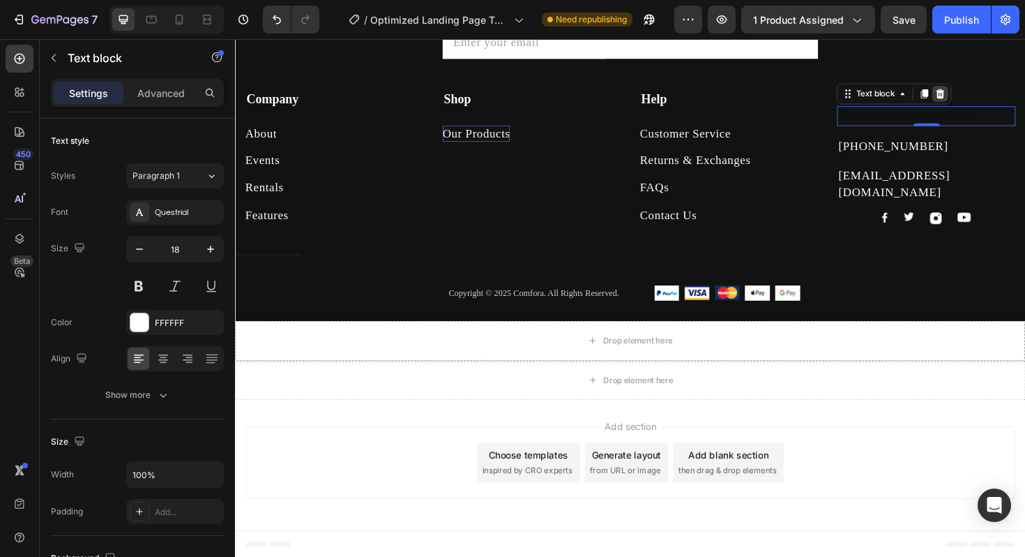
click at [978, 98] on icon at bounding box center [982, 97] width 9 height 10
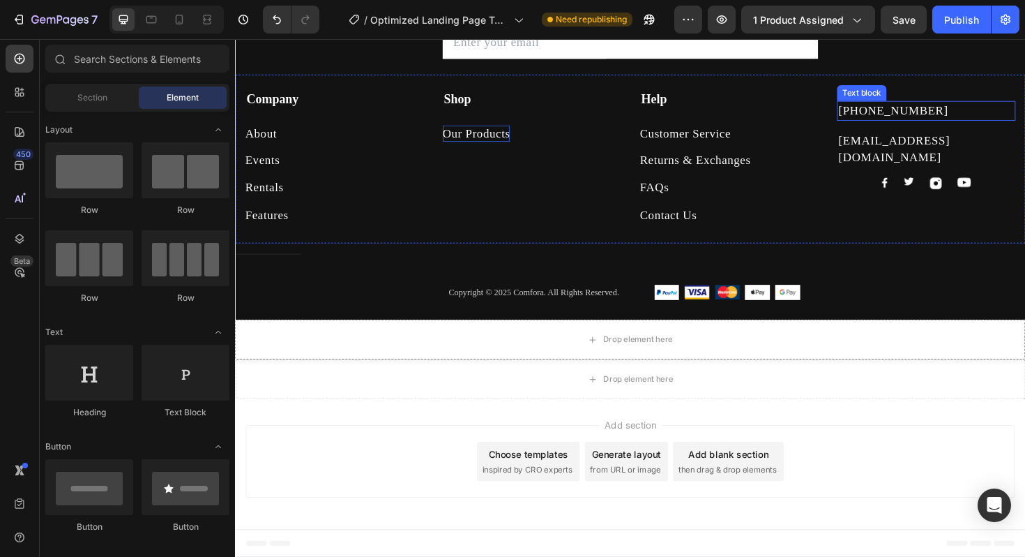
click at [874, 110] on p "[PHONE_NUMBER]" at bounding box center [967, 114] width 186 height 17
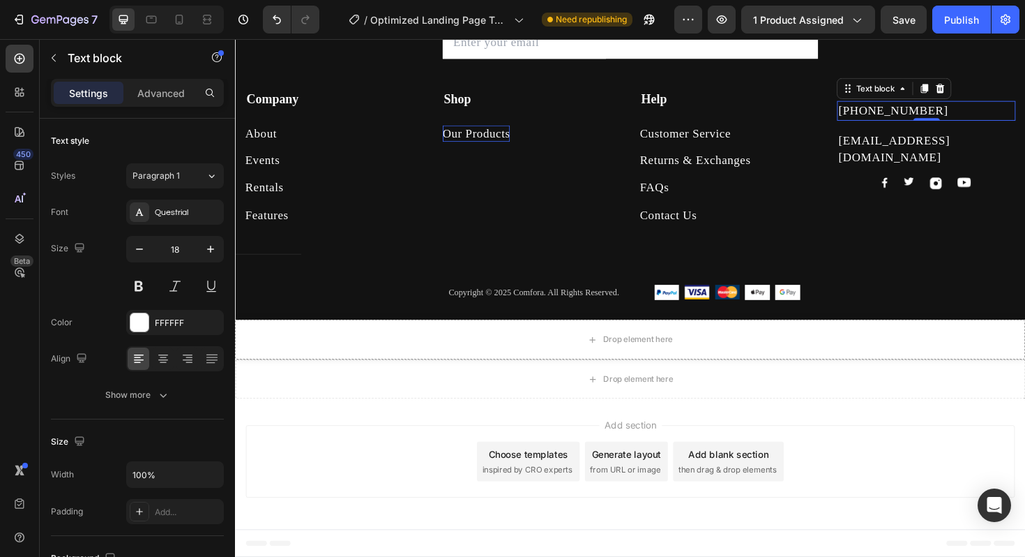
click at [874, 110] on p "[PHONE_NUMBER]" at bounding box center [967, 114] width 186 height 17
click at [898, 105] on div "[PHONE_NUMBER]" at bounding box center [967, 115] width 189 height 20
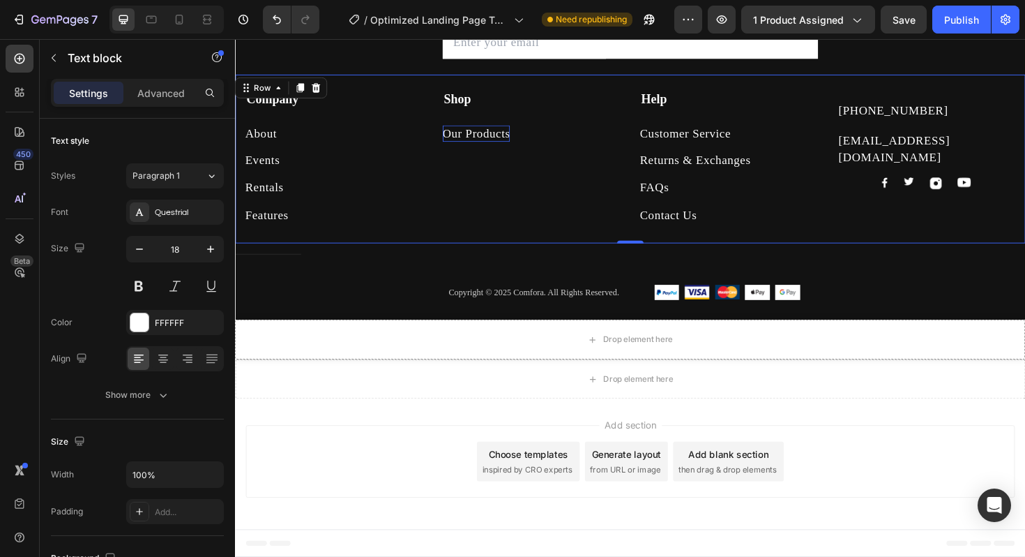
click at [917, 100] on div "[PHONE_NUMBER] Text block [EMAIL_ADDRESS][DOMAIN_NAME] Text block Image Image I…" at bounding box center [967, 163] width 189 height 141
click at [910, 112] on p "[PHONE_NUMBER]" at bounding box center [967, 114] width 186 height 17
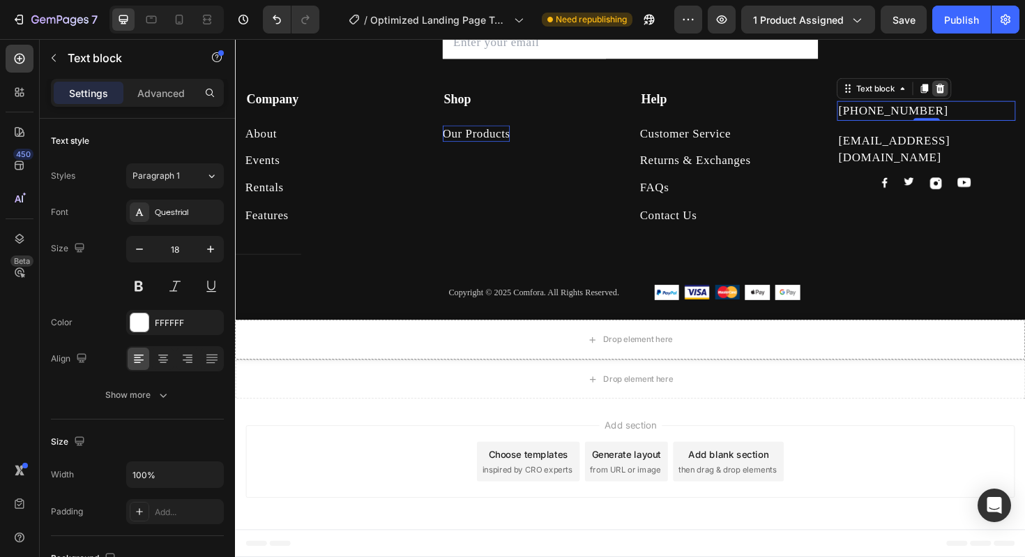
click at [978, 93] on icon at bounding box center [982, 91] width 9 height 10
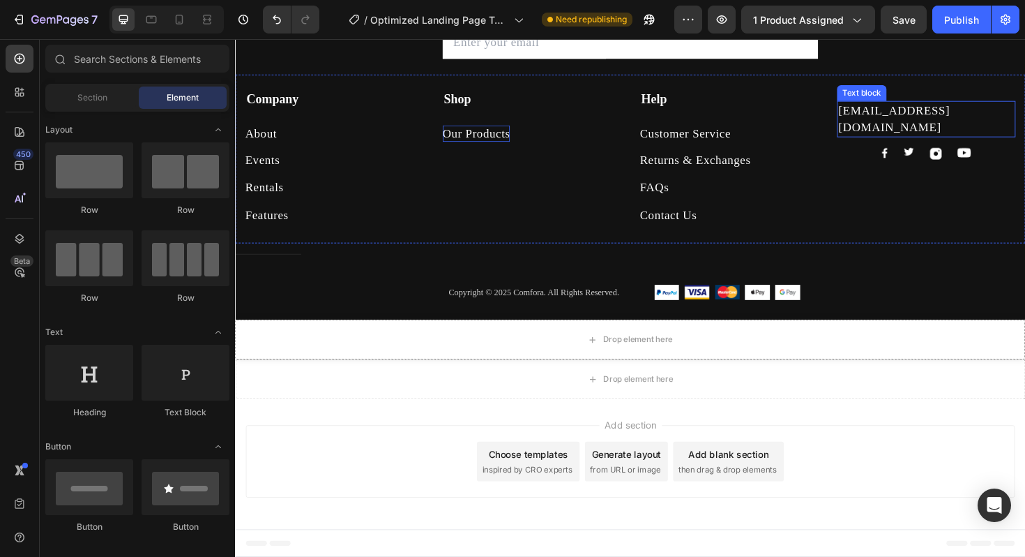
click at [898, 113] on p "[EMAIL_ADDRESS][DOMAIN_NAME]" at bounding box center [967, 123] width 186 height 35
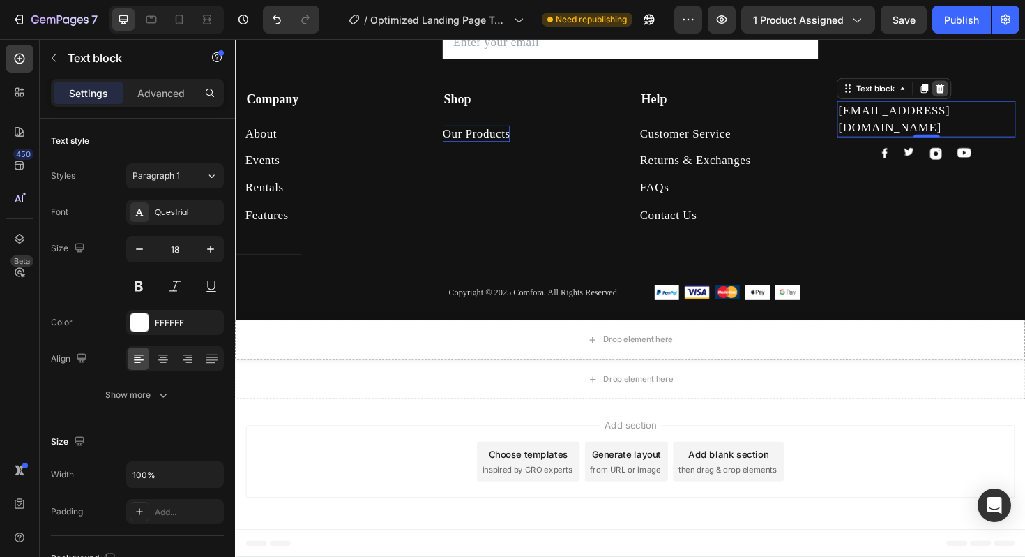
click at [978, 95] on icon at bounding box center [982, 91] width 9 height 10
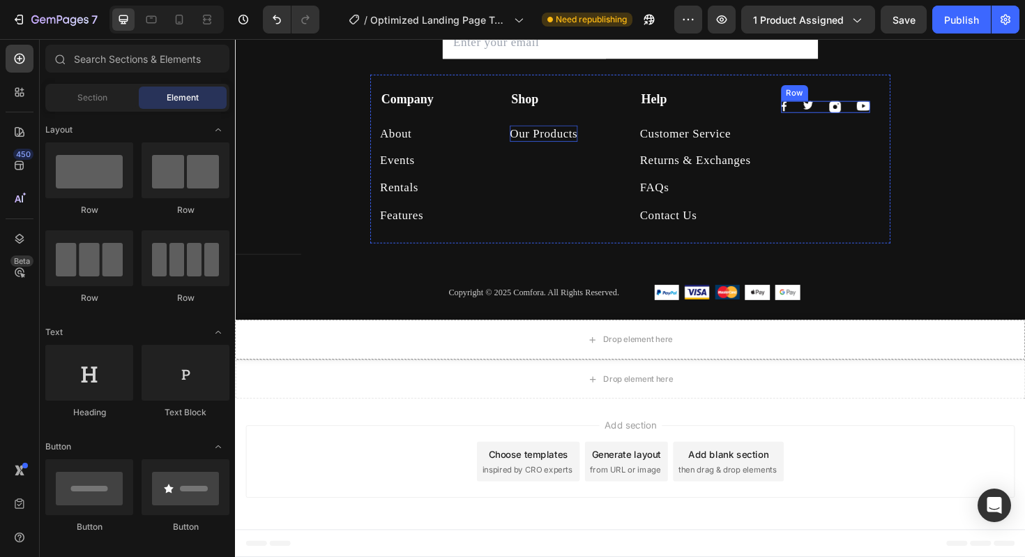
click at [902, 114] on div "Image" at bounding box center [901, 111] width 14 height 13
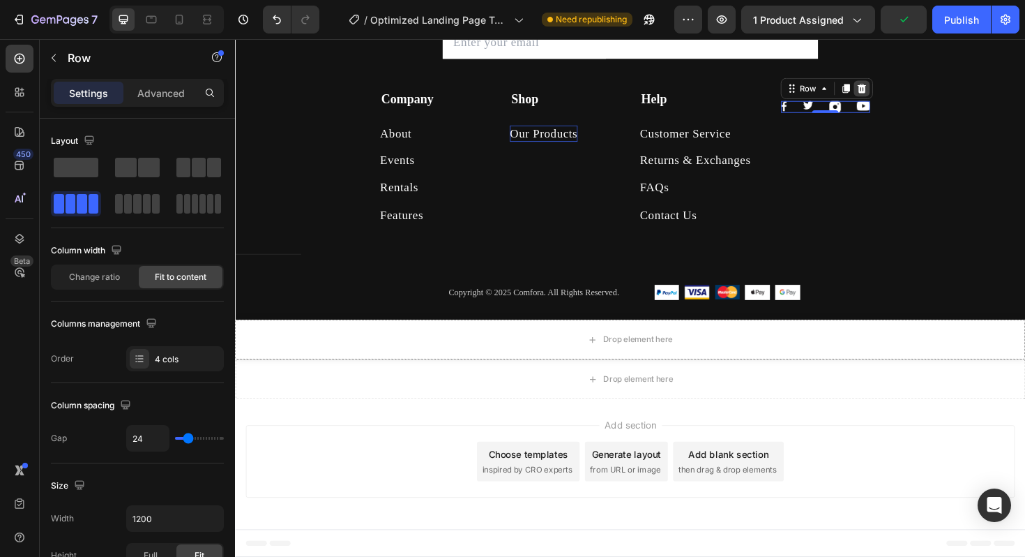
click at [903, 92] on icon at bounding box center [899, 91] width 11 height 11
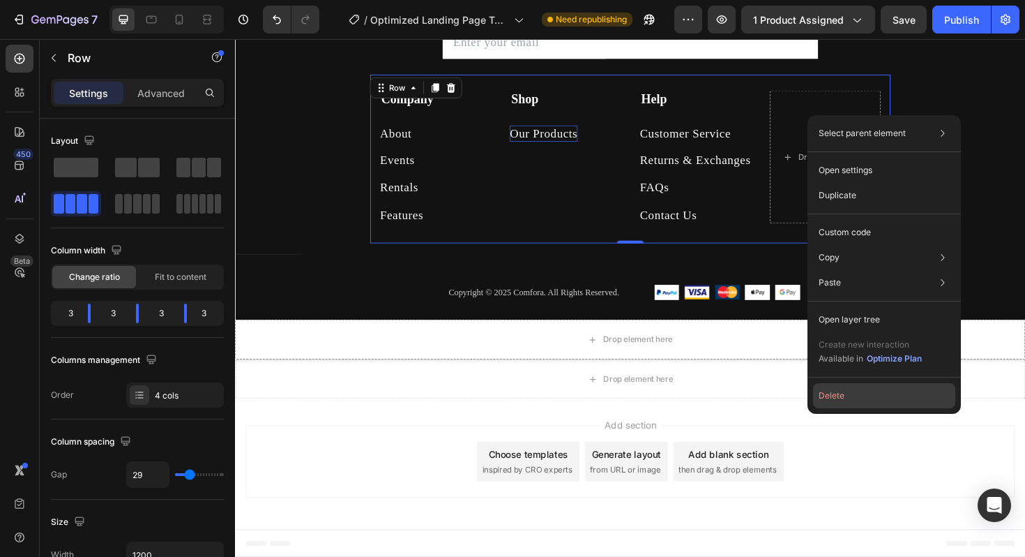
click at [860, 393] on button "Delete" at bounding box center [884, 395] width 142 height 25
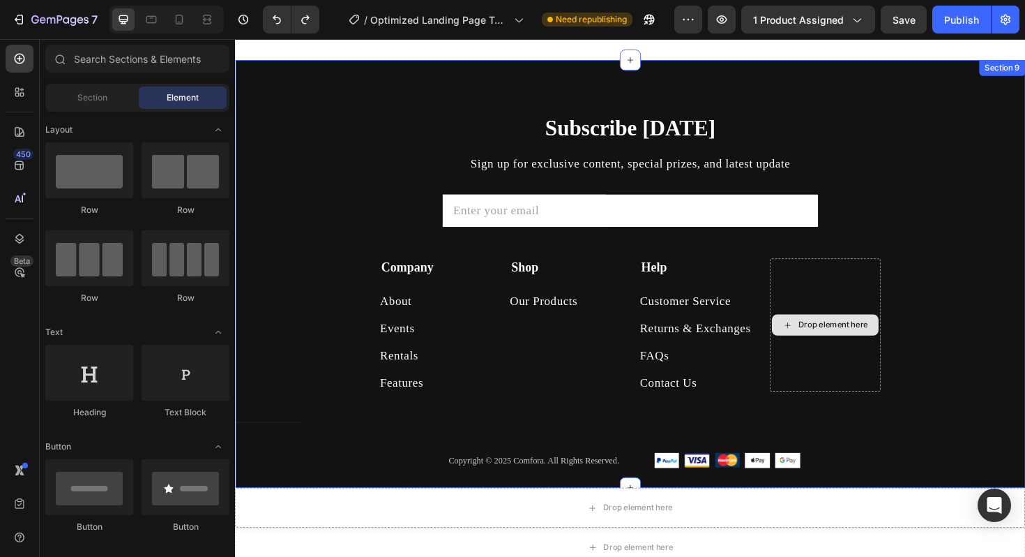
scroll to position [4334, 0]
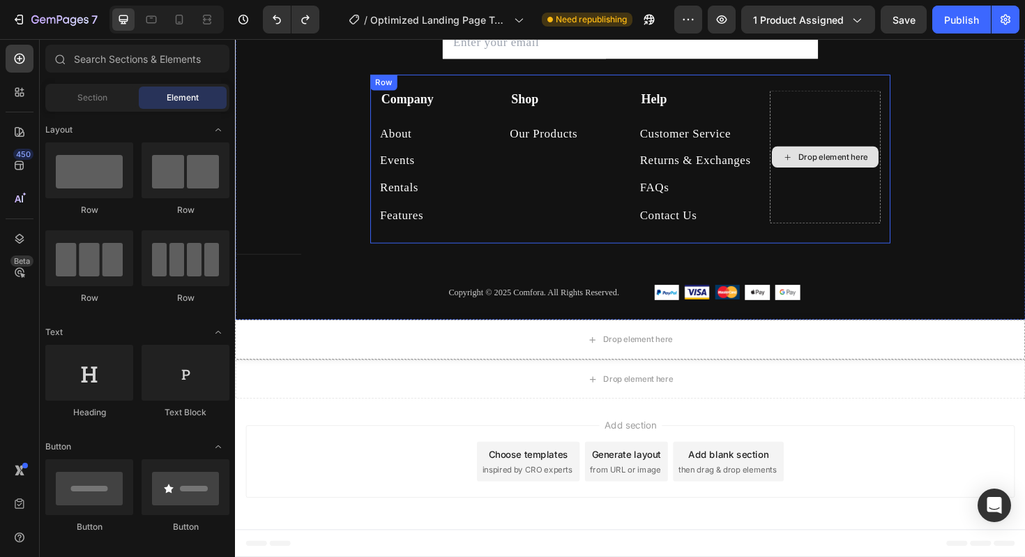
click at [869, 128] on div "Drop element here" at bounding box center [859, 163] width 117 height 141
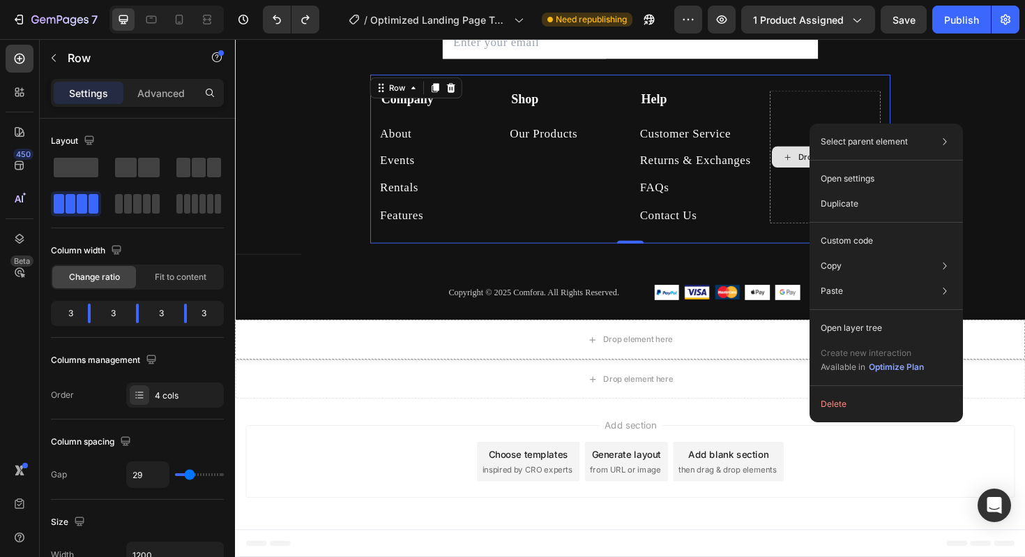
click at [853, 109] on div "Drop element here" at bounding box center [859, 163] width 117 height 141
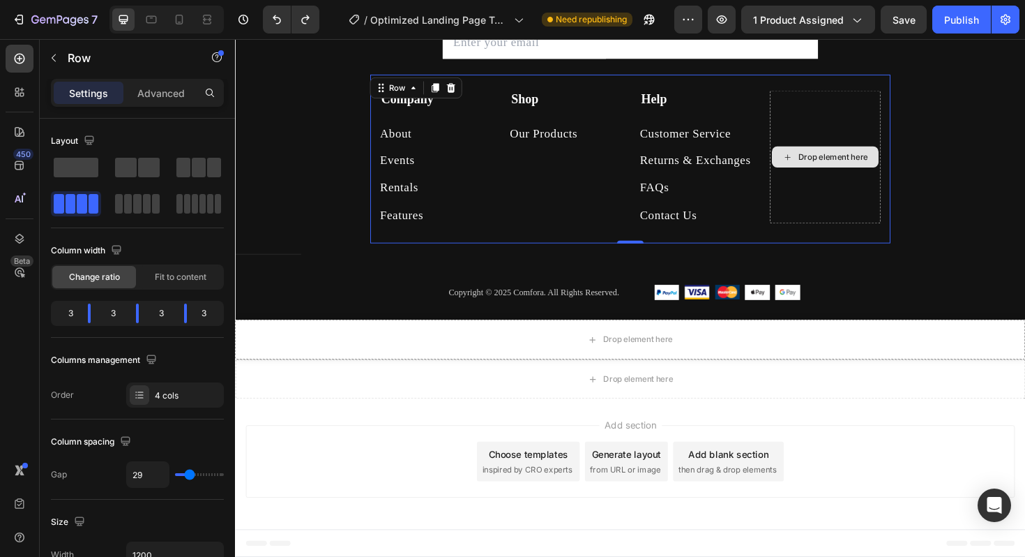
click at [853, 109] on div "Drop element here" at bounding box center [859, 163] width 117 height 141
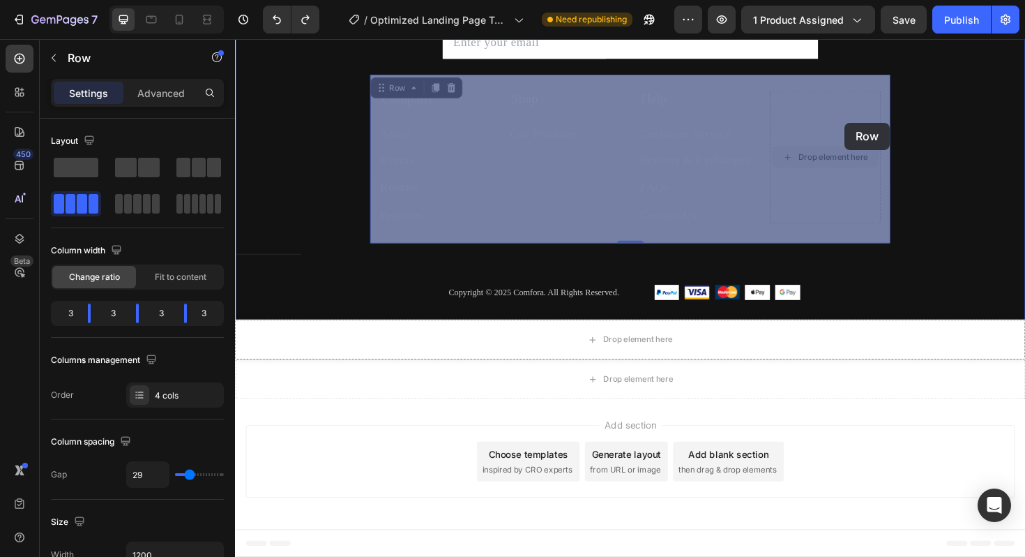
drag, startPoint x: 854, startPoint y: 109, endPoint x: 875, endPoint y: 127, distance: 27.2
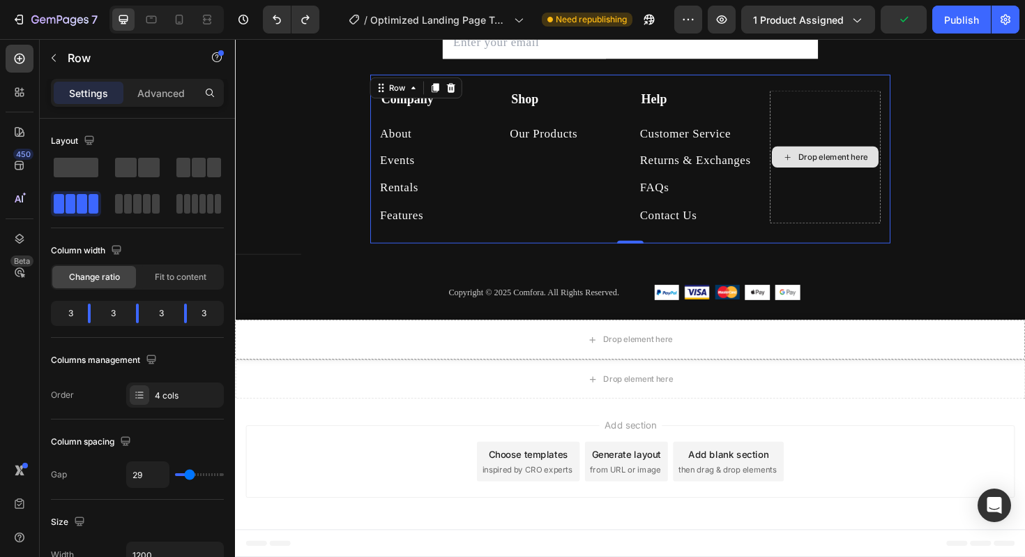
click at [851, 116] on div "Drop element here" at bounding box center [859, 163] width 117 height 141
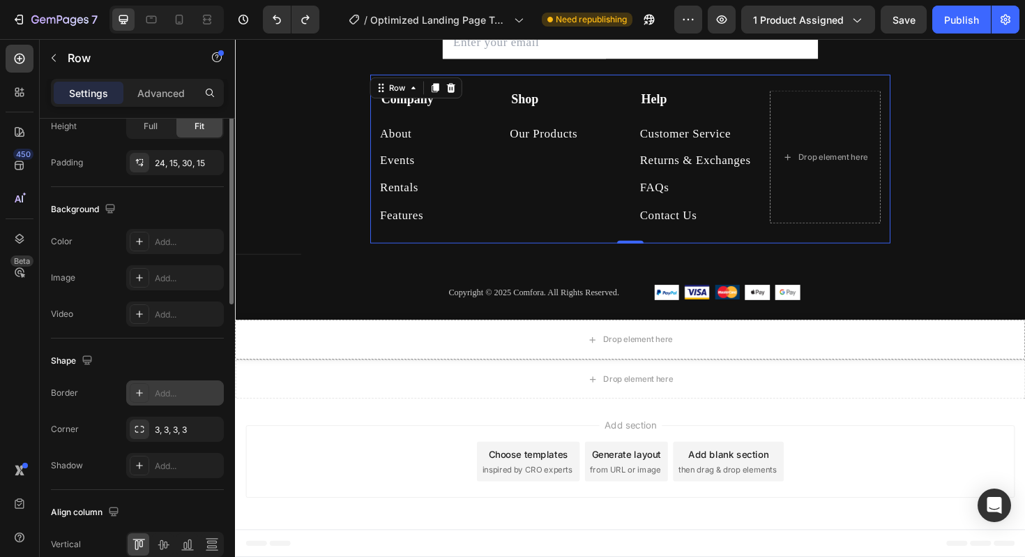
scroll to position [532, 0]
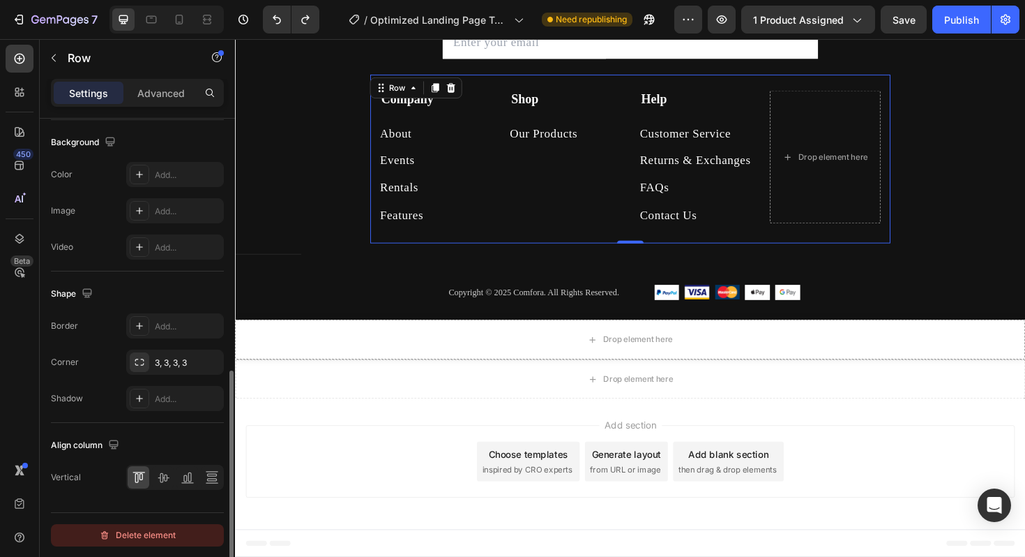
click at [127, 532] on div "Delete element" at bounding box center [137, 535] width 77 height 17
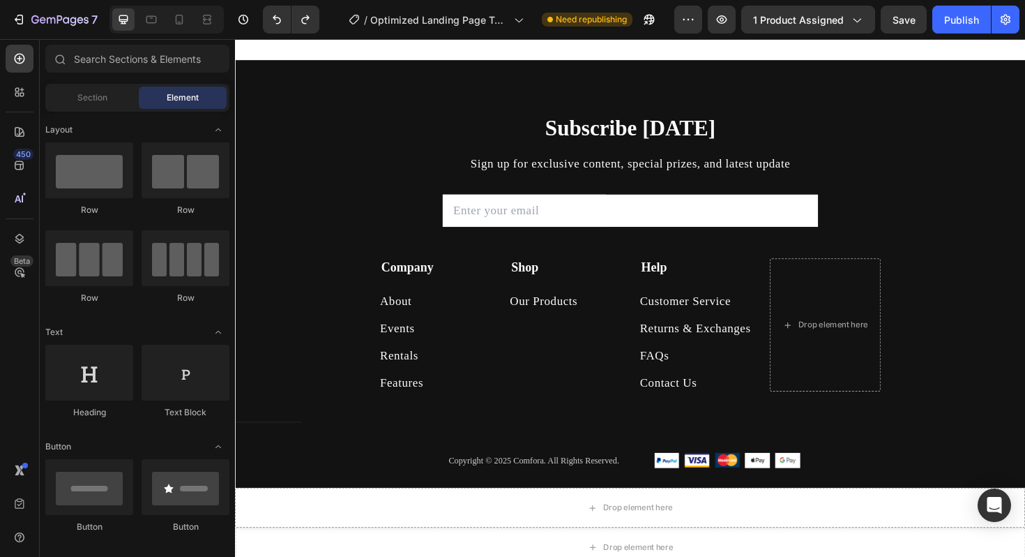
scroll to position [4334, 0]
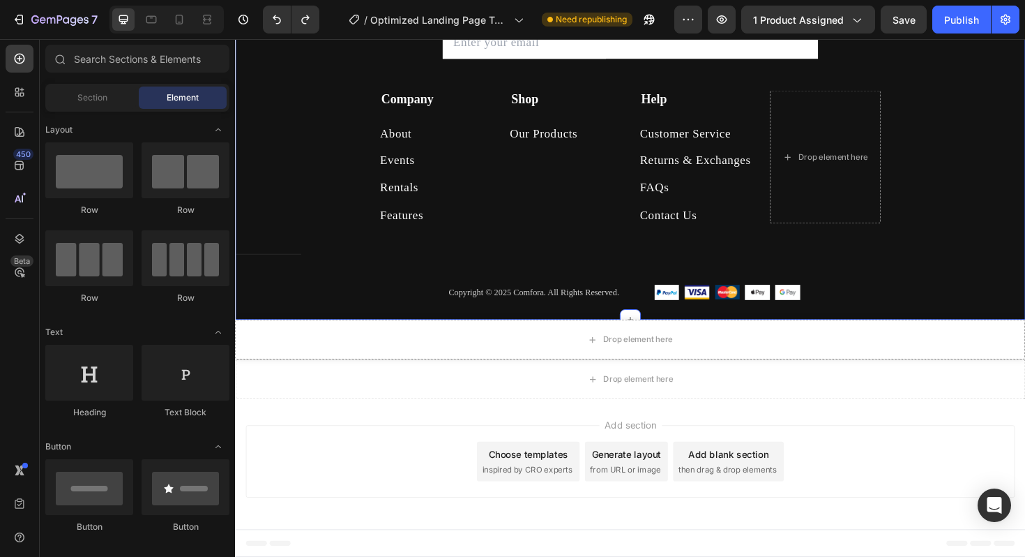
click at [979, 310] on div "Subscribe [DATE] Heading Sign up for exclusive content, special prizes, and lat…" at bounding box center [653, 137] width 837 height 397
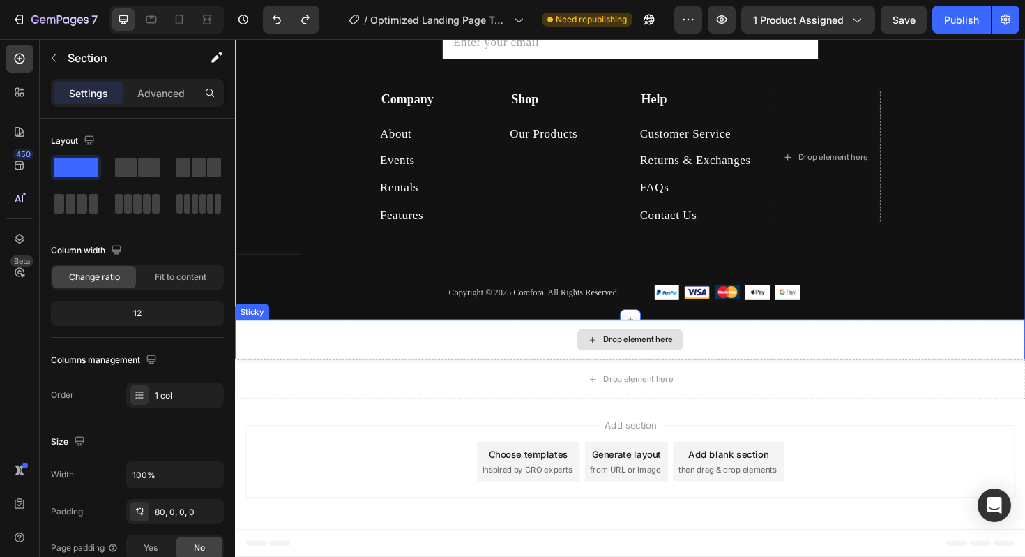
click at [958, 356] on div "Drop element here" at bounding box center [653, 357] width 837 height 42
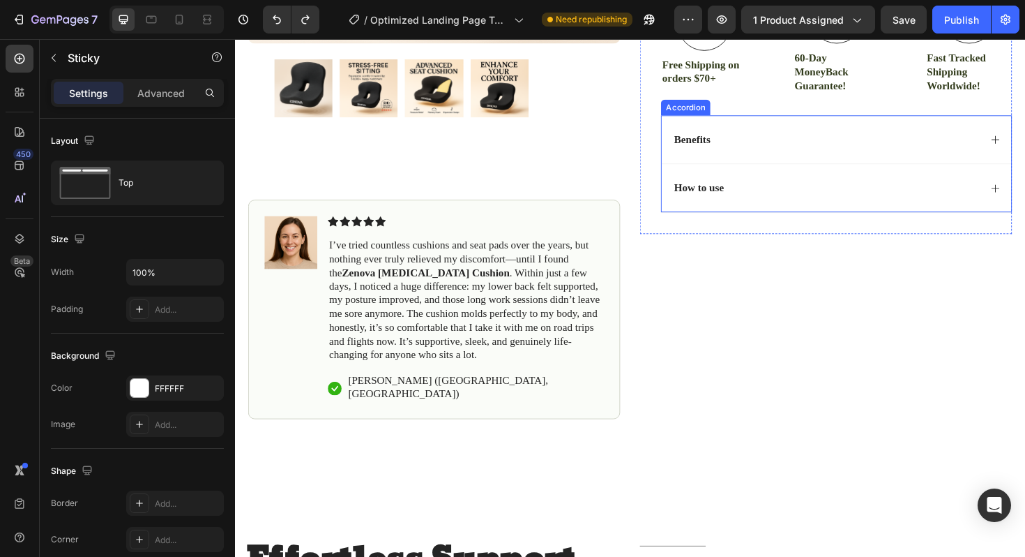
scroll to position [525, 0]
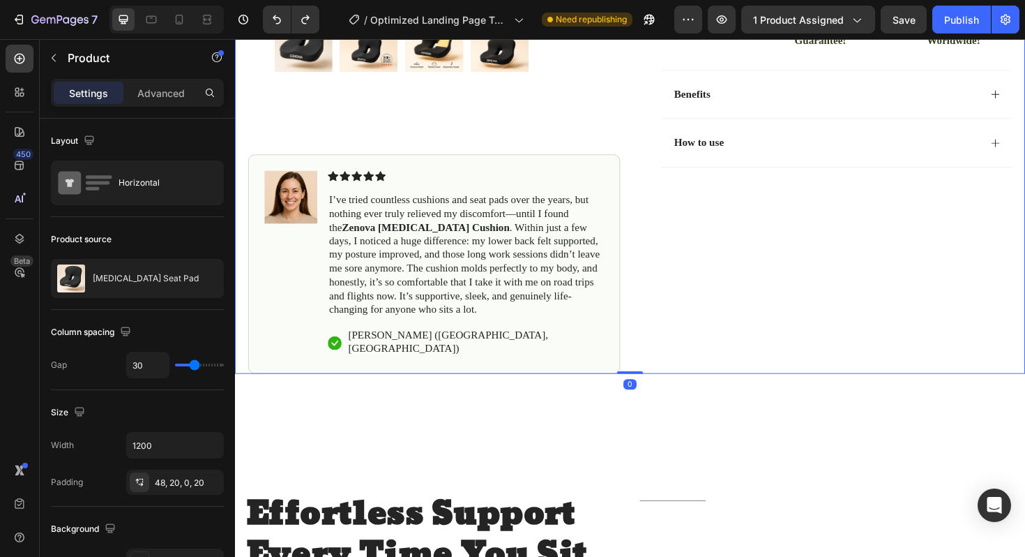
click at [633, 291] on div "Image Icon Icon Icon Icon Icon Icon List I’ve tried countless cushions and seat…" at bounding box center [446, 277] width 394 height 232
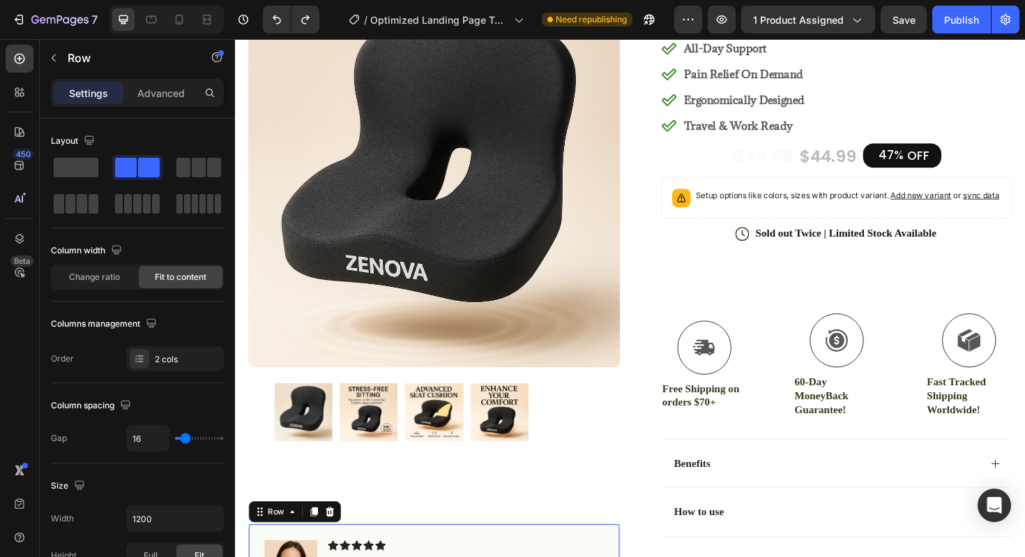
scroll to position [0, 0]
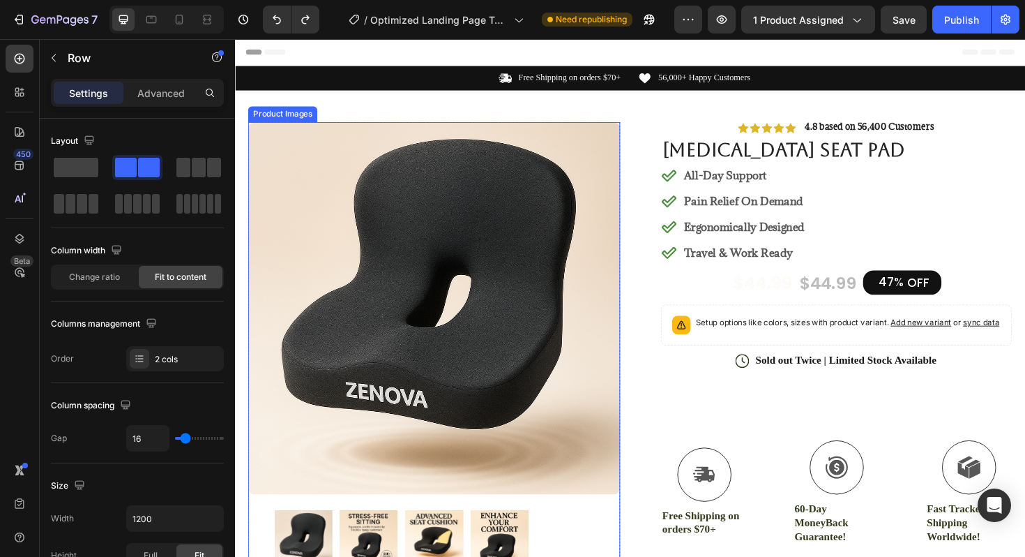
click at [615, 294] on img at bounding box center [446, 324] width 394 height 394
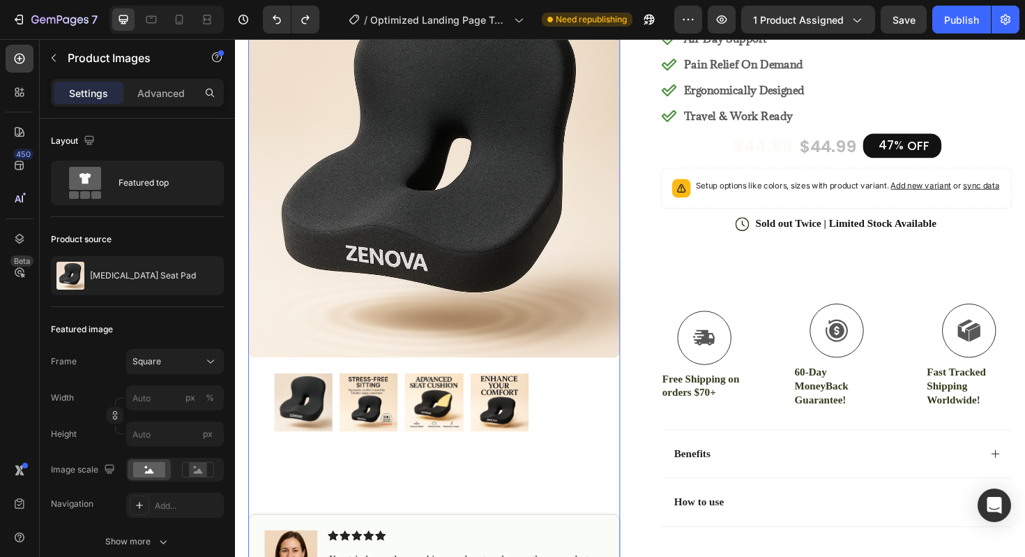
scroll to position [148, 0]
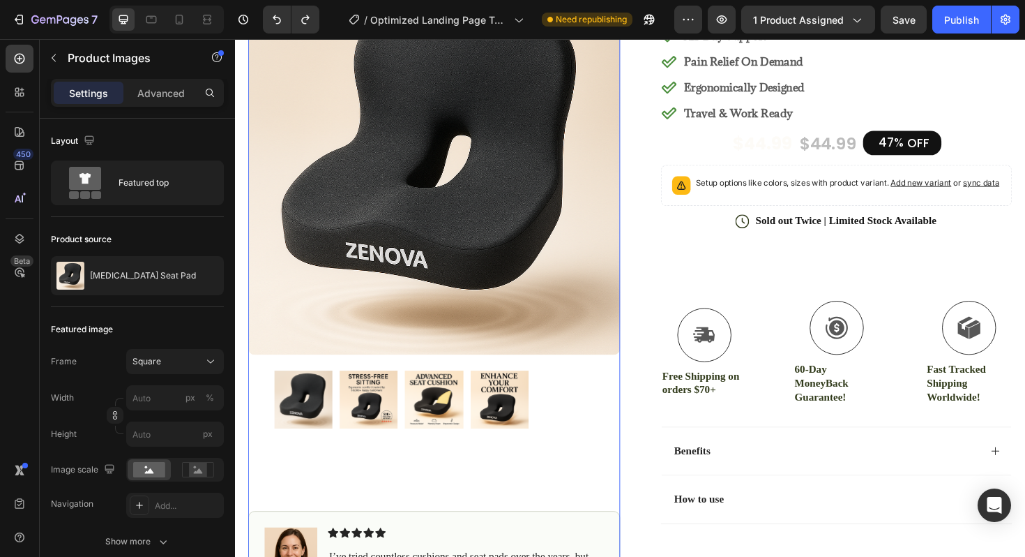
click at [385, 431] on img at bounding box center [376, 420] width 61 height 61
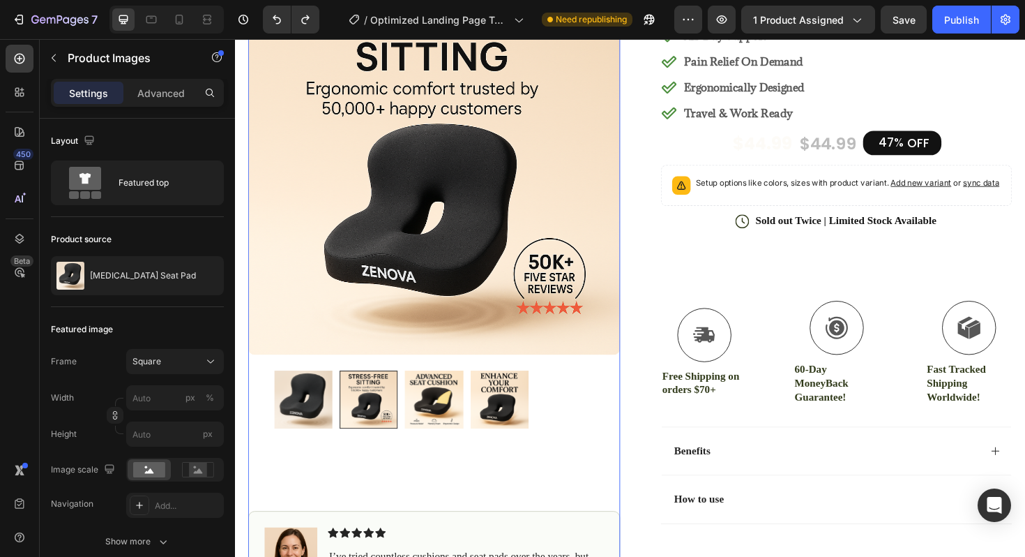
click at [436, 425] on img at bounding box center [445, 420] width 61 height 61
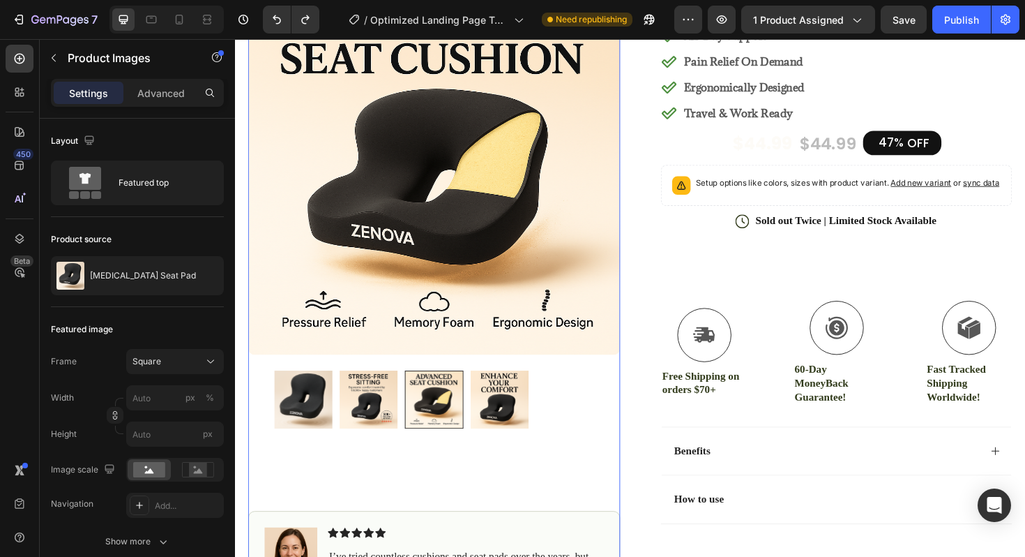
click at [490, 423] on img at bounding box center [515, 420] width 61 height 61
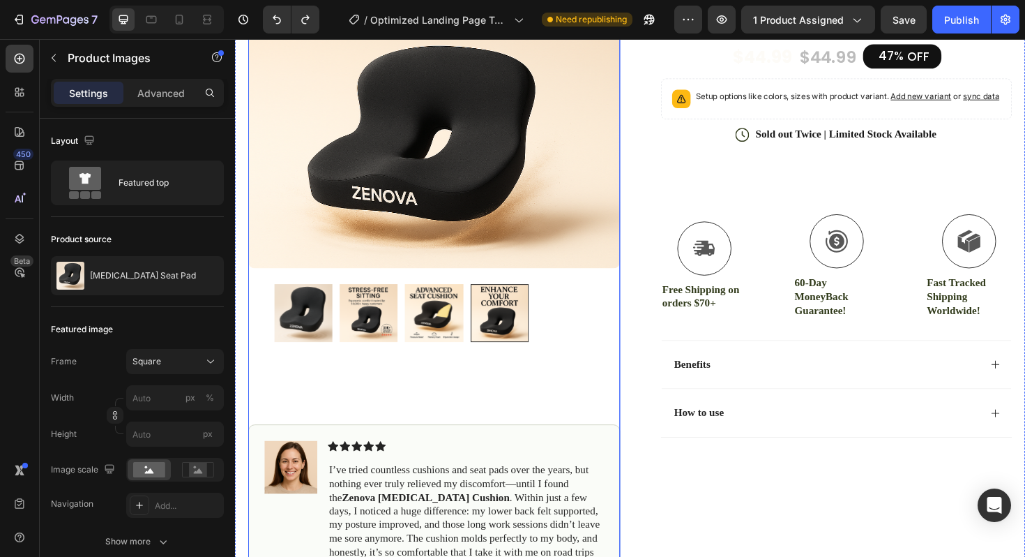
scroll to position [250, 0]
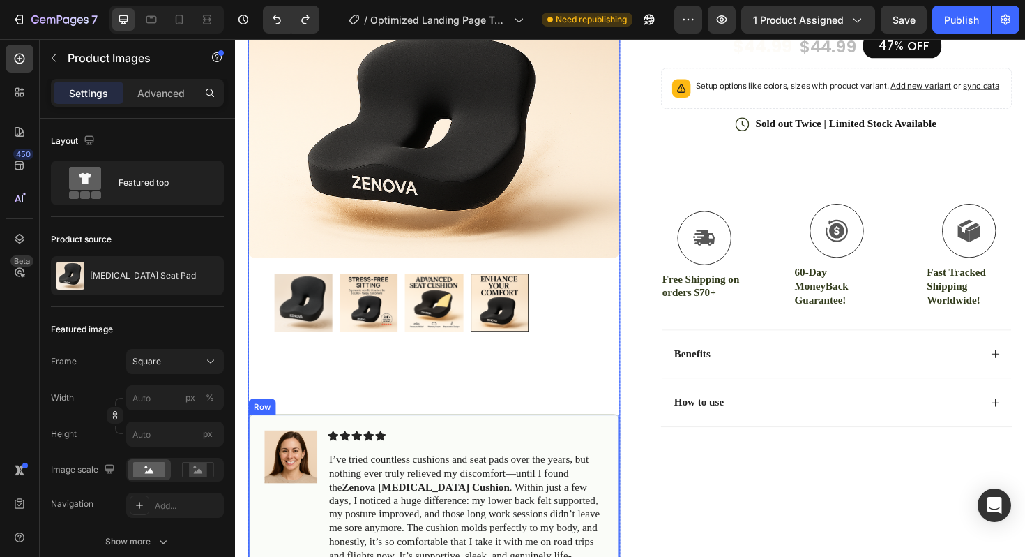
click at [472, 479] on p "I’ve tried countless cushions and seat pads over the years, but nothing ever tr…" at bounding box center [479, 542] width 289 height 130
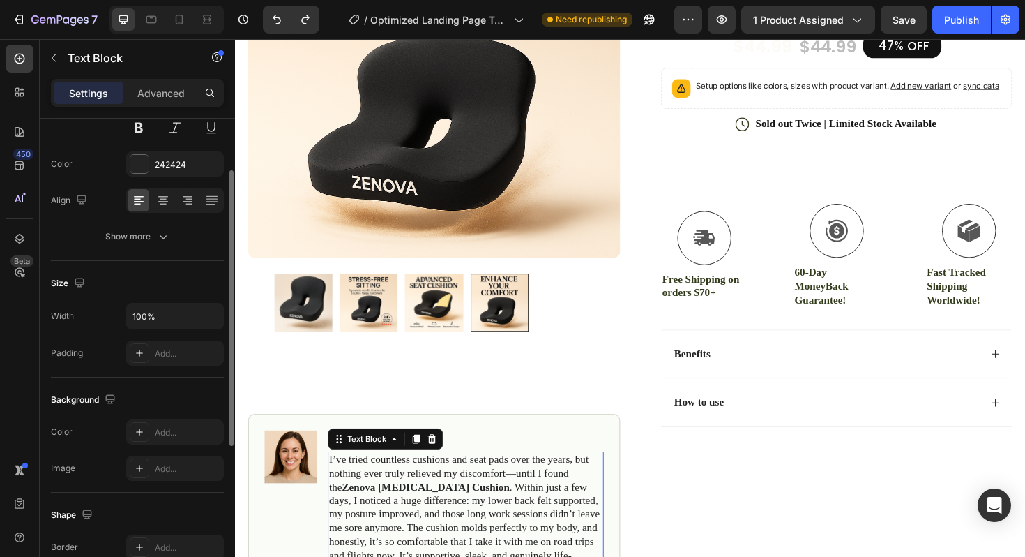
scroll to position [133, 0]
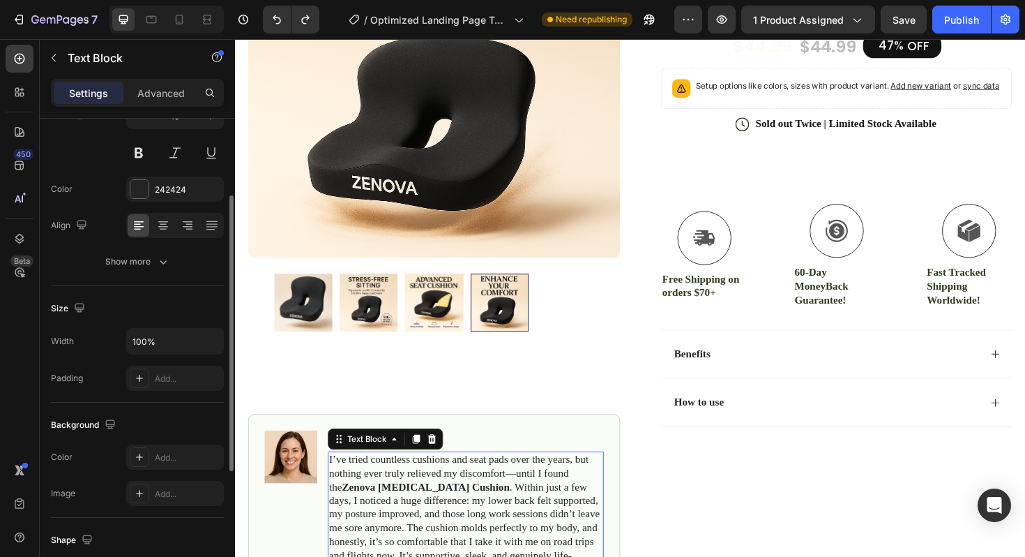
click at [132, 275] on div "Text style Styles Paragraph 1* Font Questrial Size 16 Color 242424 Align Show m…" at bounding box center [137, 135] width 173 height 301
click at [132, 266] on div "Show more" at bounding box center [137, 262] width 65 height 14
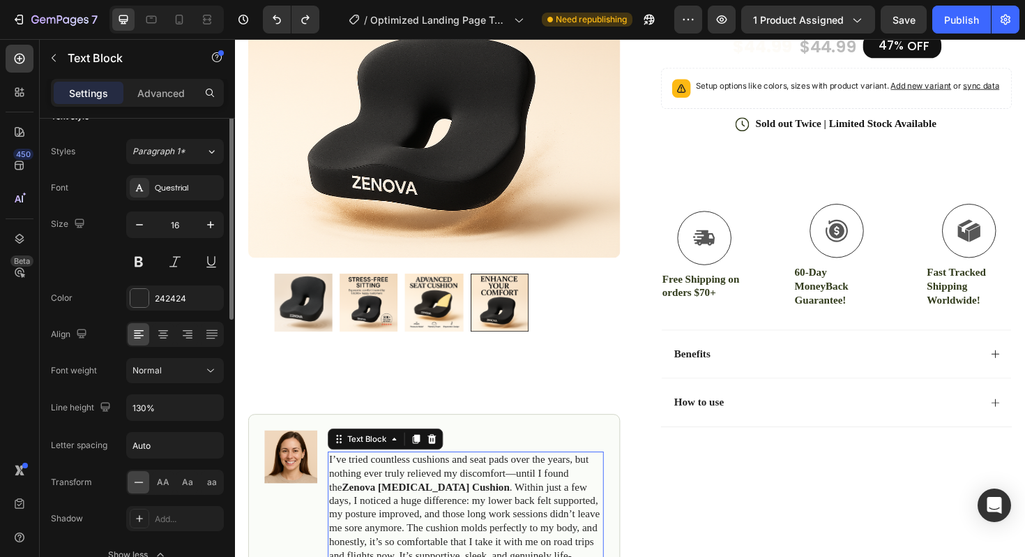
scroll to position [0, 0]
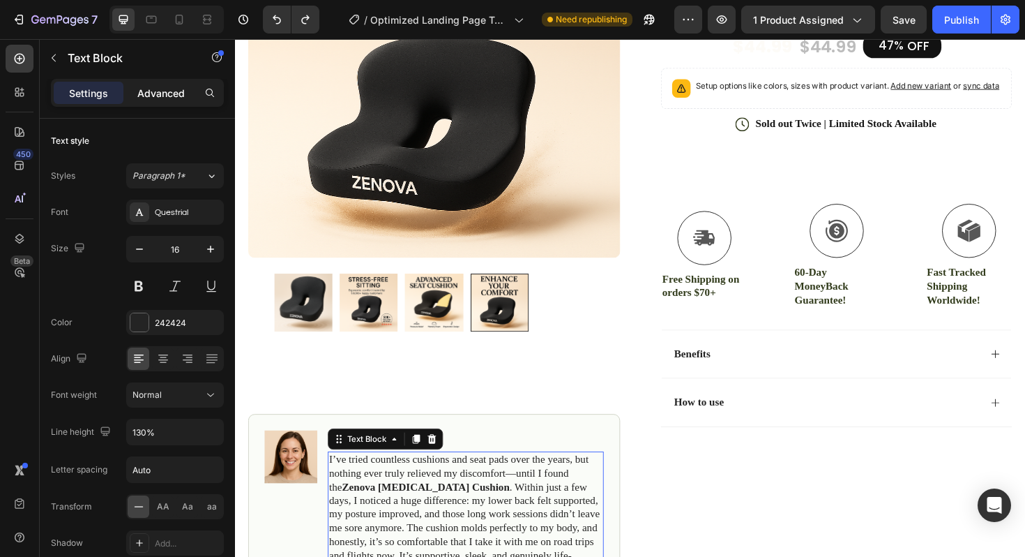
click at [148, 95] on p "Advanced" at bounding box center [160, 93] width 47 height 15
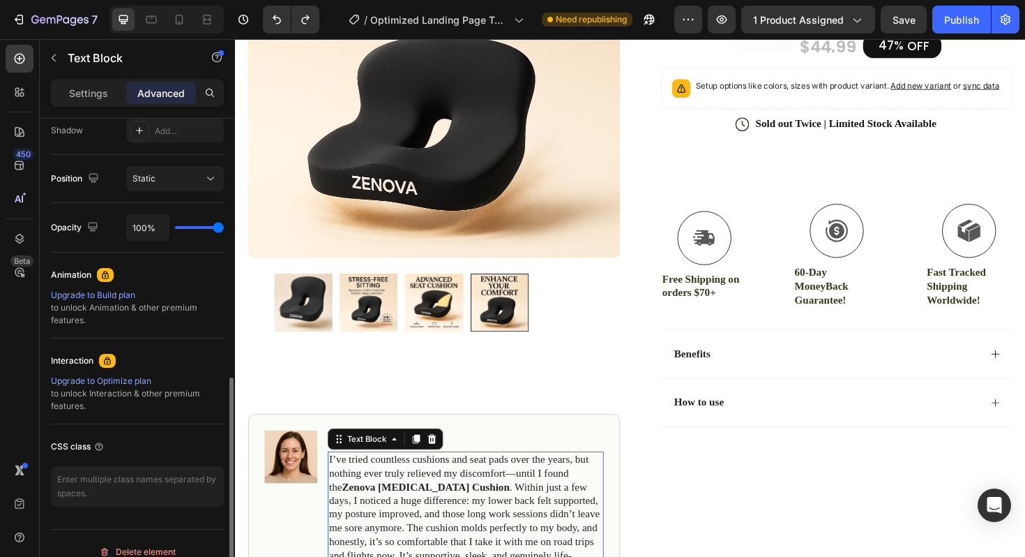
scroll to position [490, 0]
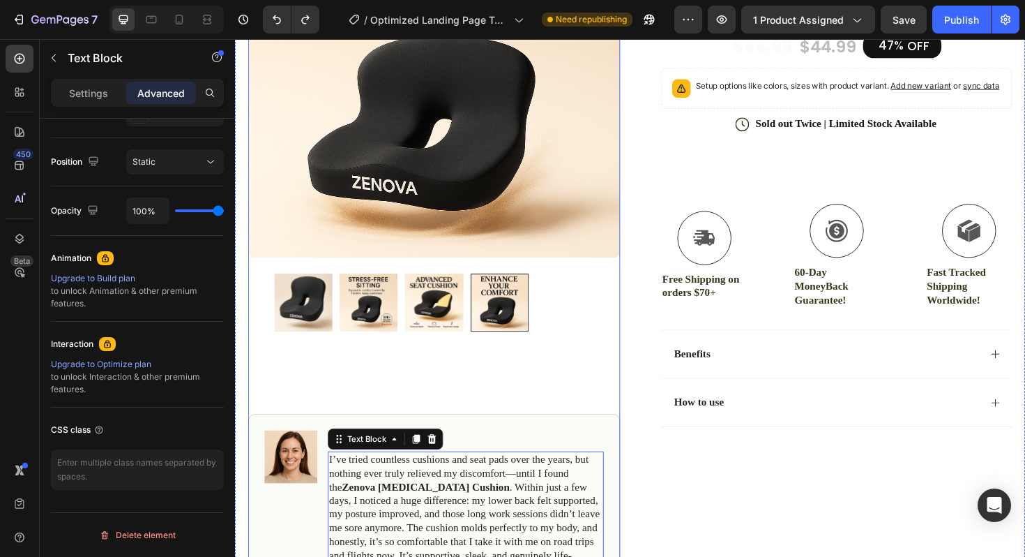
click at [371, 368] on div "Product Images #1 Cushion for Comfort & Posture in [DATE] Text Block Image Icon…" at bounding box center [446, 273] width 394 height 792
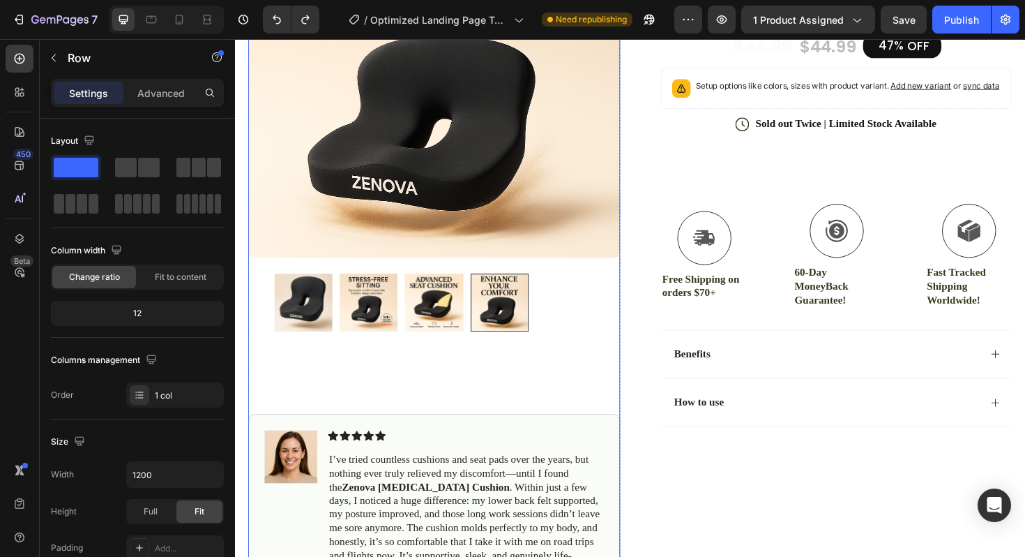
click at [308, 319] on img at bounding box center [307, 317] width 61 height 61
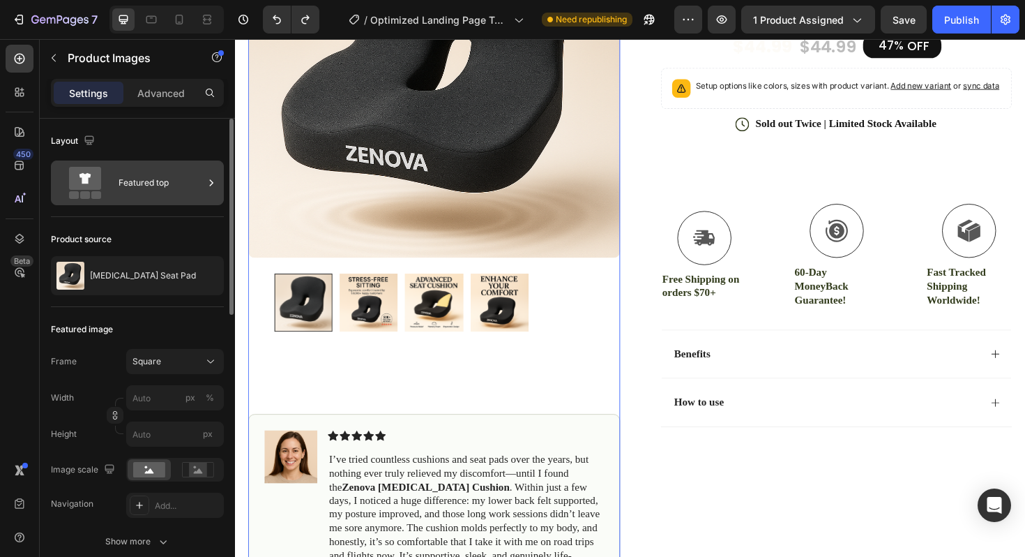
click at [160, 181] on div "Featured top" at bounding box center [161, 183] width 85 height 32
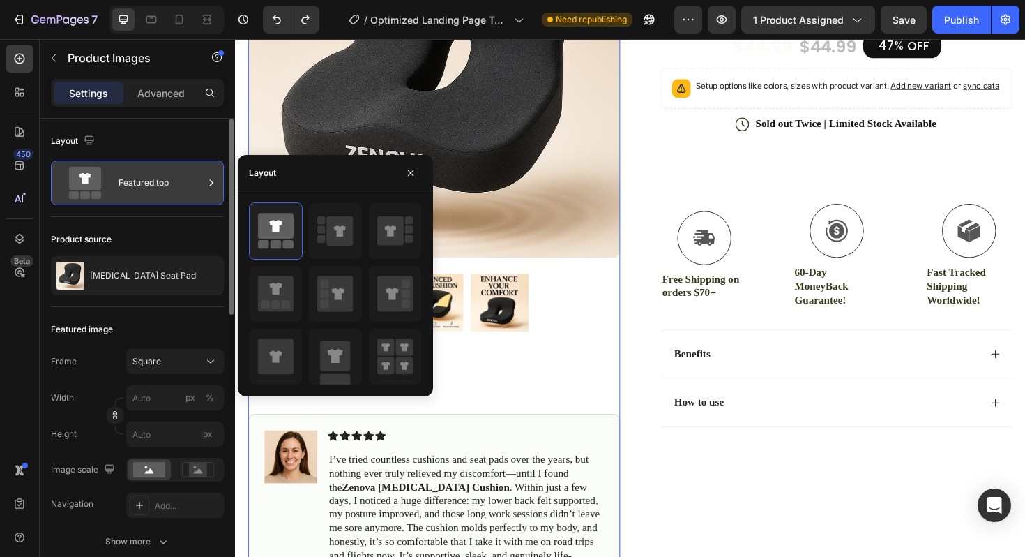
click at [160, 181] on div "Featured top" at bounding box center [161, 183] width 85 height 32
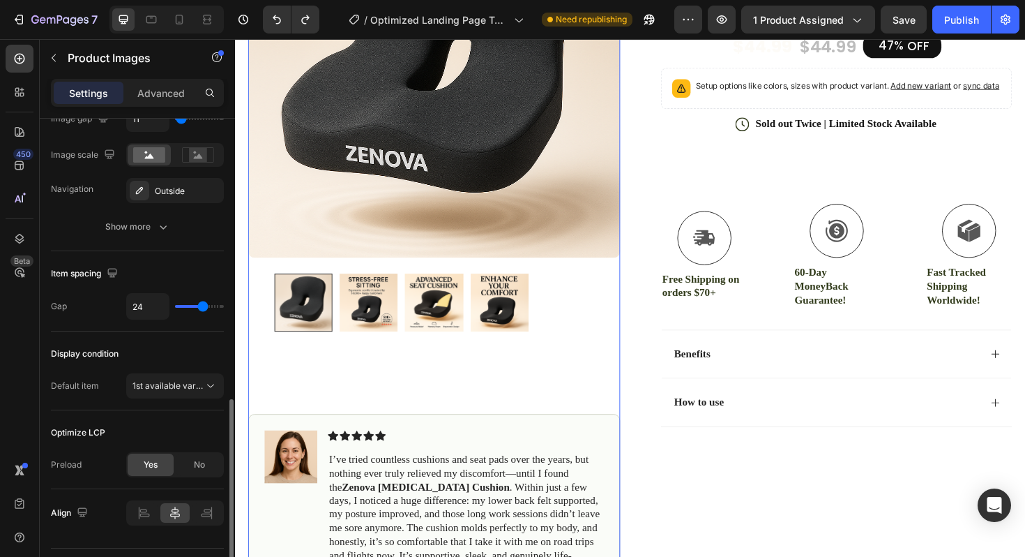
scroll to position [683, 0]
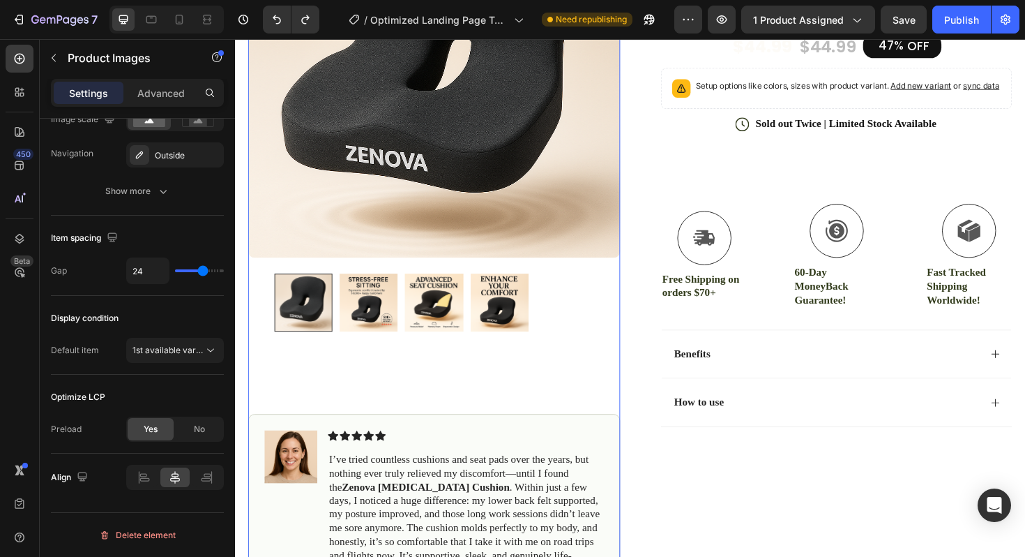
click at [557, 199] on img at bounding box center [446, 74] width 394 height 394
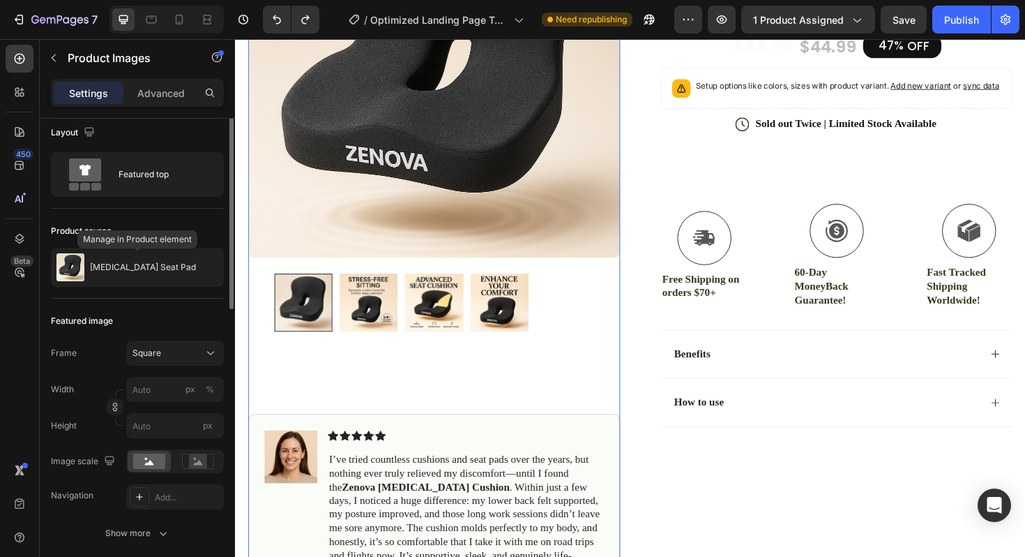
scroll to position [0, 0]
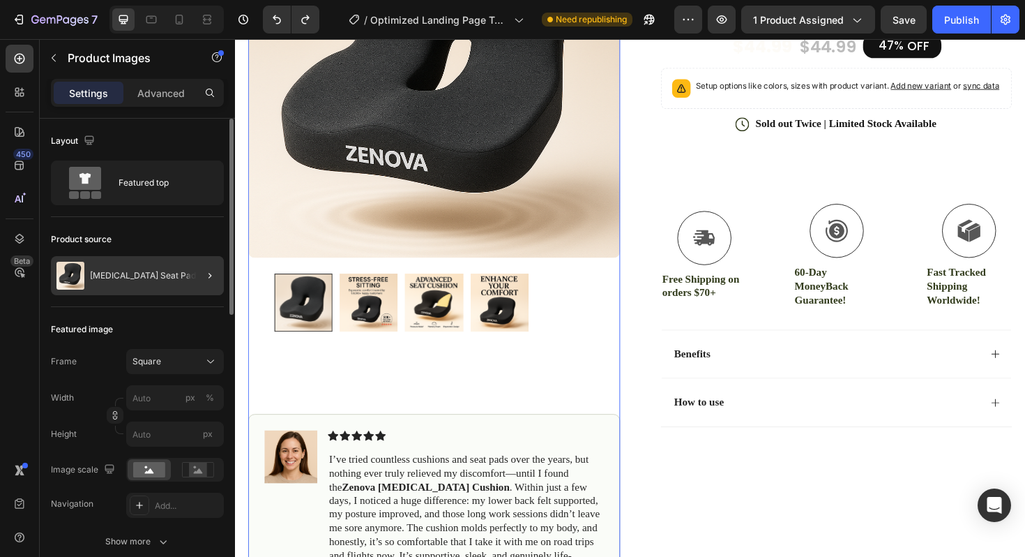
click at [197, 271] on div at bounding box center [204, 275] width 39 height 39
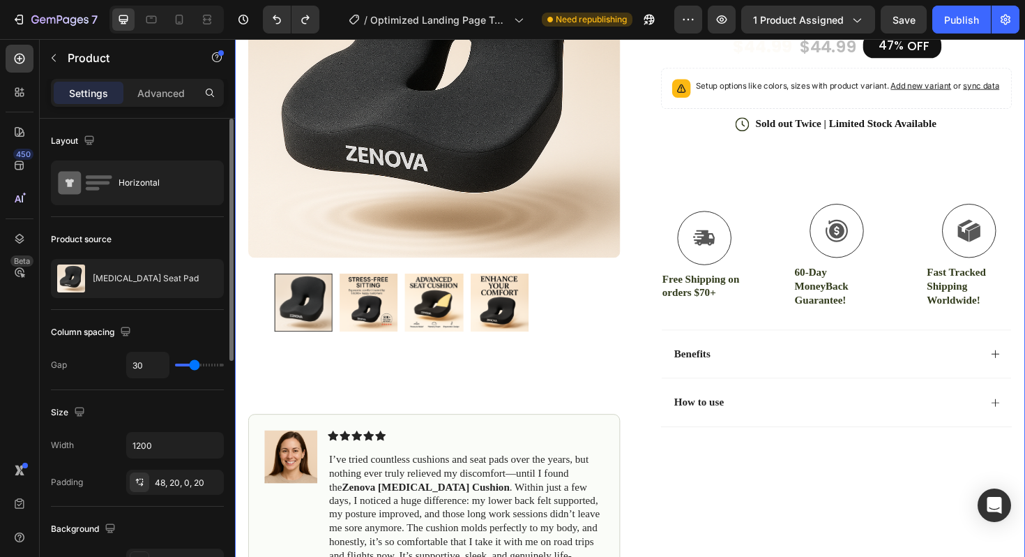
click at [163, 222] on div "Product source [MEDICAL_DATA] Seat Pad" at bounding box center [137, 263] width 173 height 93
click at [25, 244] on icon at bounding box center [20, 239] width 14 height 14
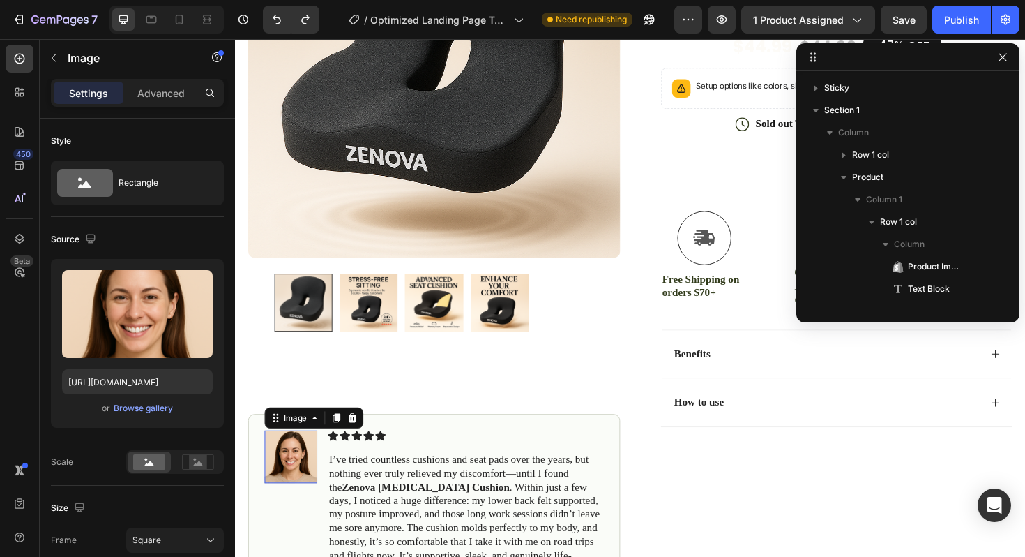
click at [285, 469] on img at bounding box center [294, 481] width 56 height 56
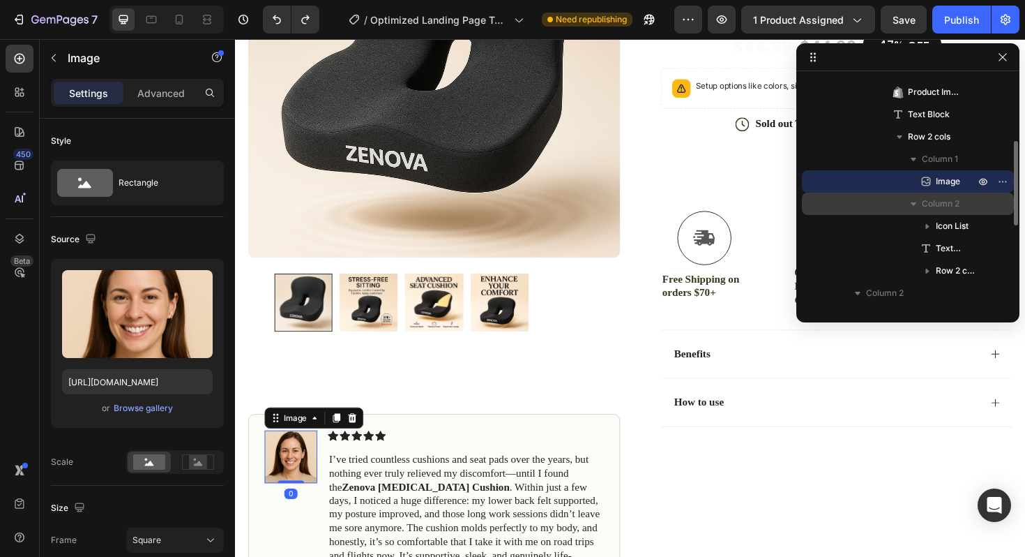
click at [910, 199] on icon "button" at bounding box center [914, 204] width 14 height 14
click at [889, 203] on div "Column 2" at bounding box center [908, 204] width 201 height 22
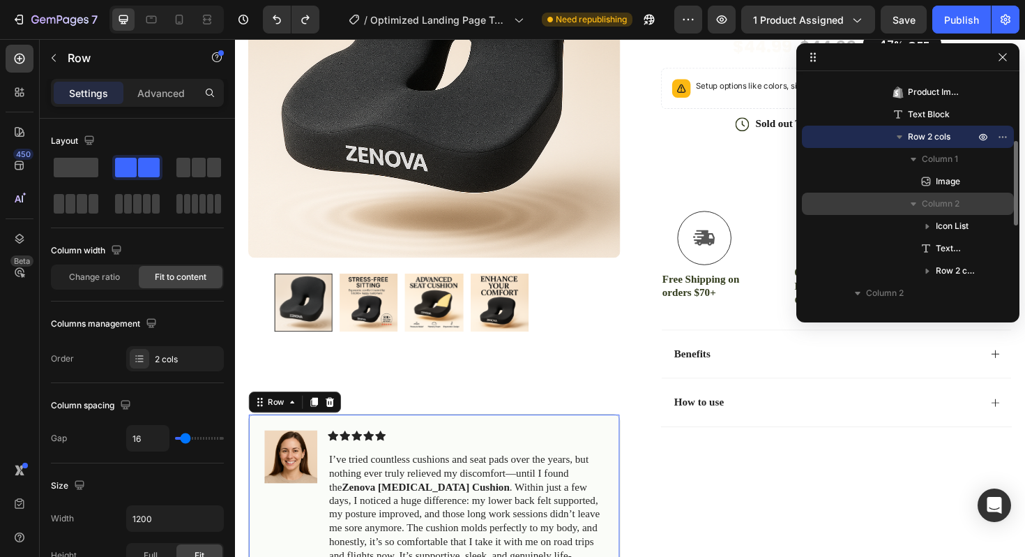
click at [889, 203] on div "Column 2" at bounding box center [908, 204] width 201 height 22
click at [889, 202] on div "Column 2" at bounding box center [908, 204] width 201 height 22
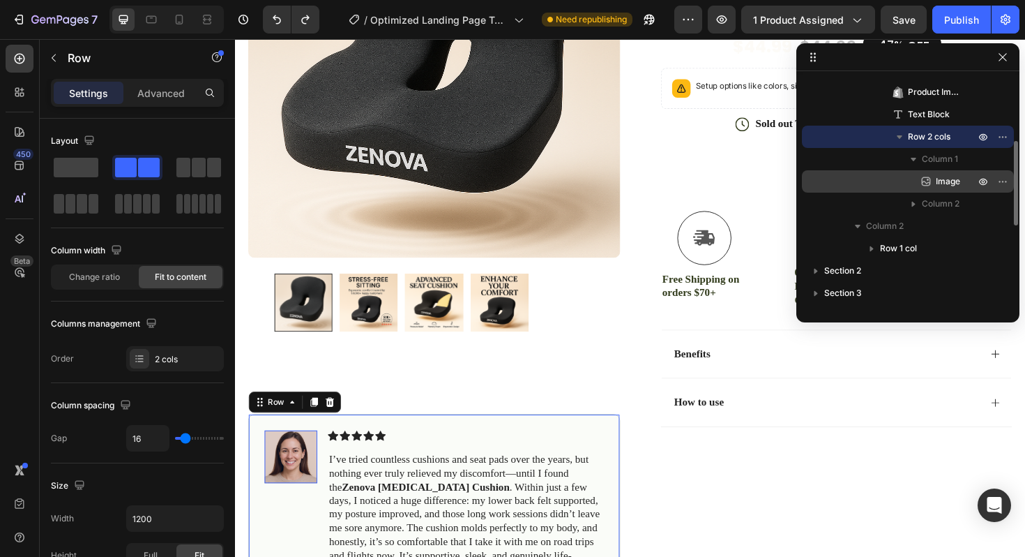
click at [940, 178] on span "Image" at bounding box center [948, 181] width 24 height 14
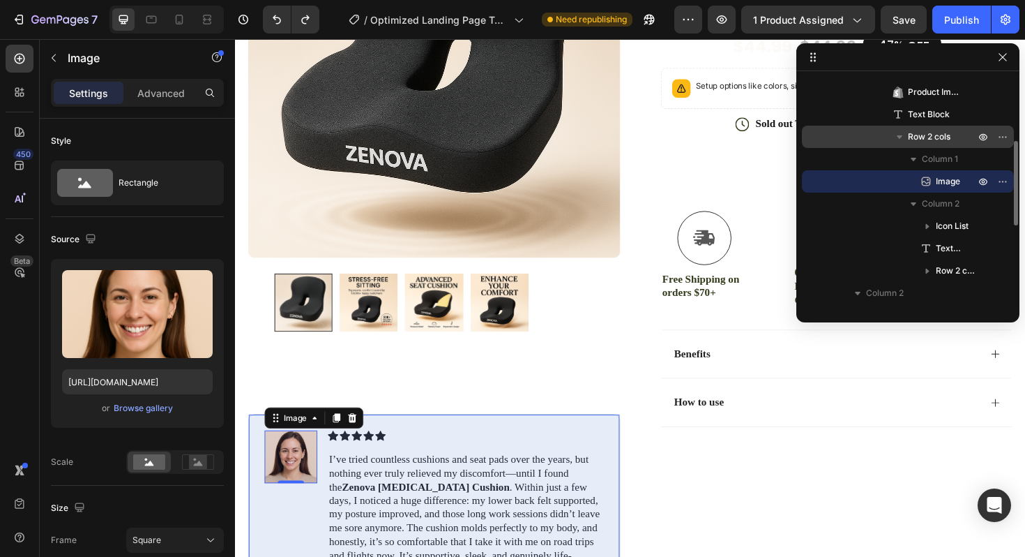
click at [901, 139] on icon "button" at bounding box center [900, 137] width 14 height 14
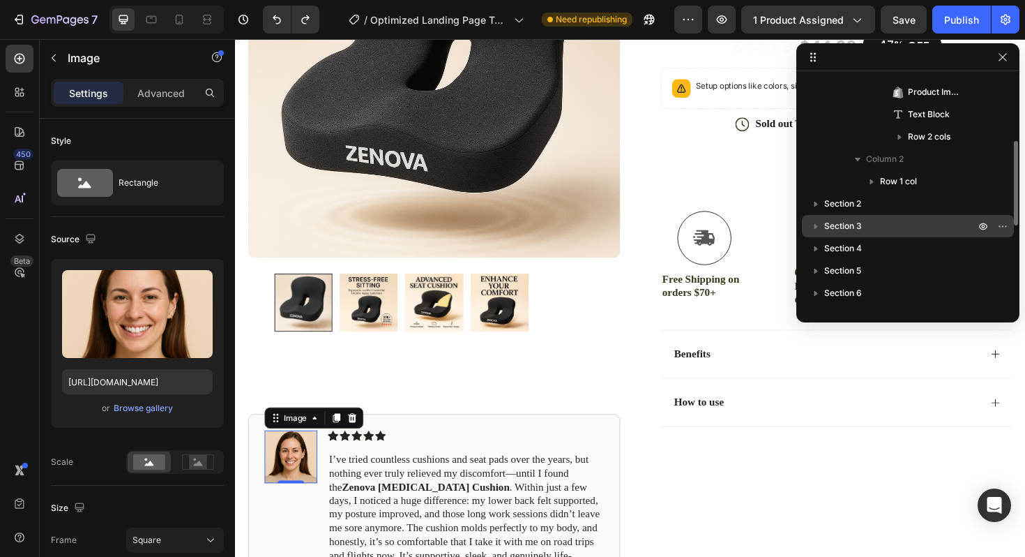
click at [872, 229] on p "Section 3" at bounding box center [900, 226] width 153 height 14
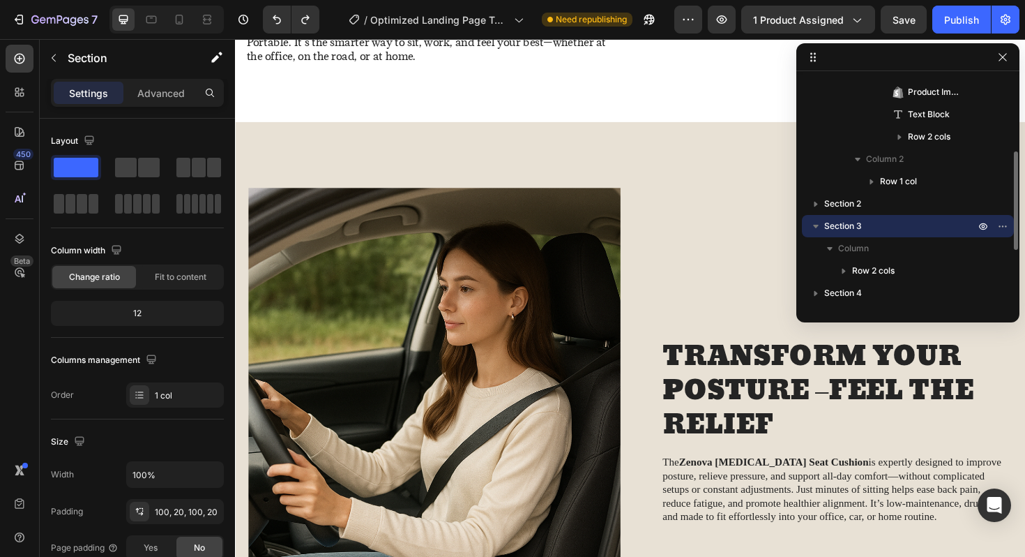
scroll to position [1214, 0]
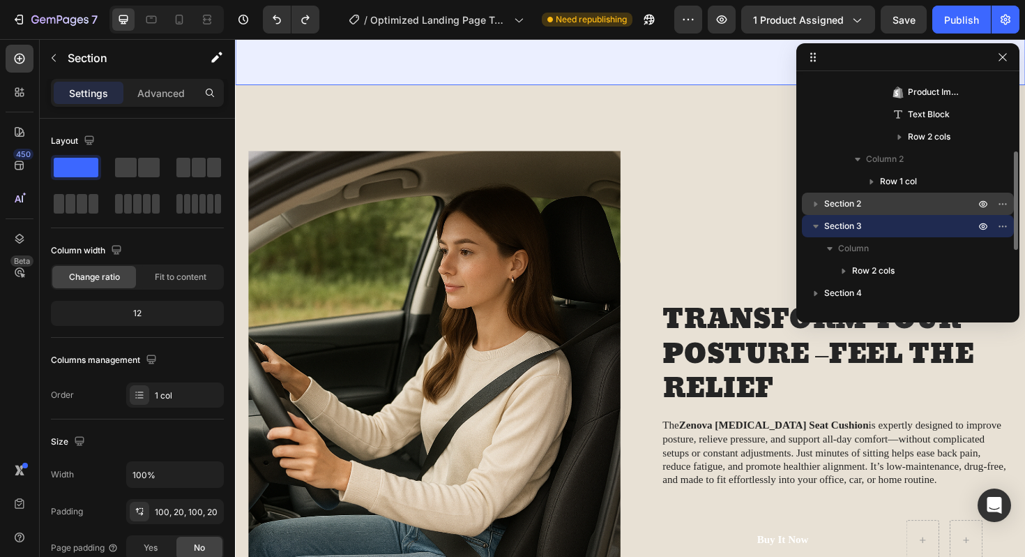
click at [874, 204] on p "Section 2" at bounding box center [900, 204] width 153 height 14
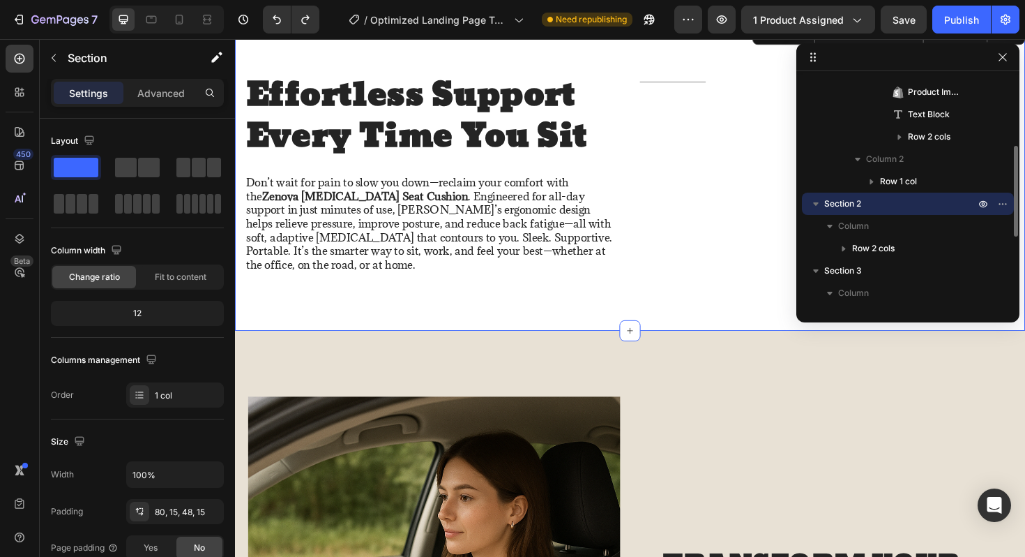
scroll to position [886, 0]
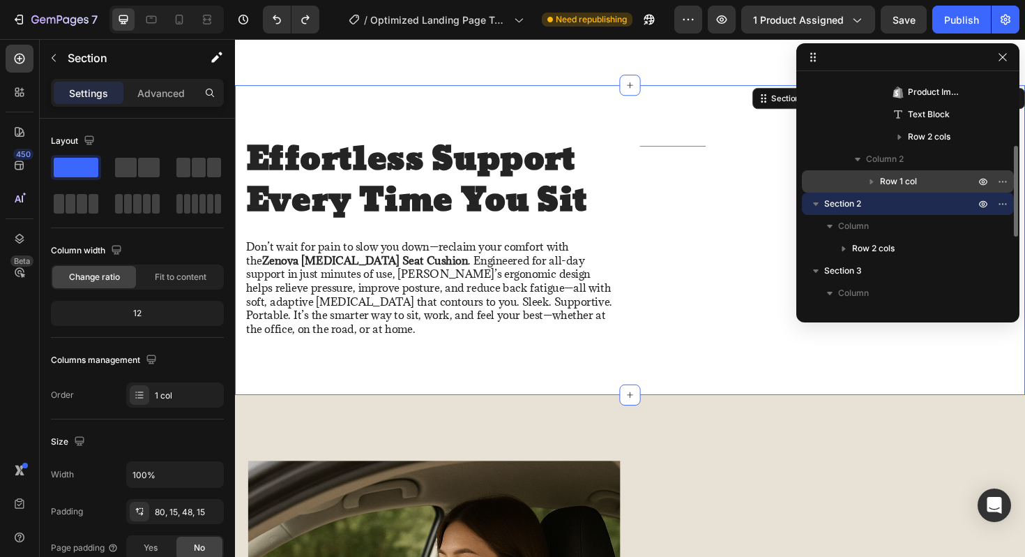
click at [880, 177] on button "button" at bounding box center [872, 181] width 17 height 17
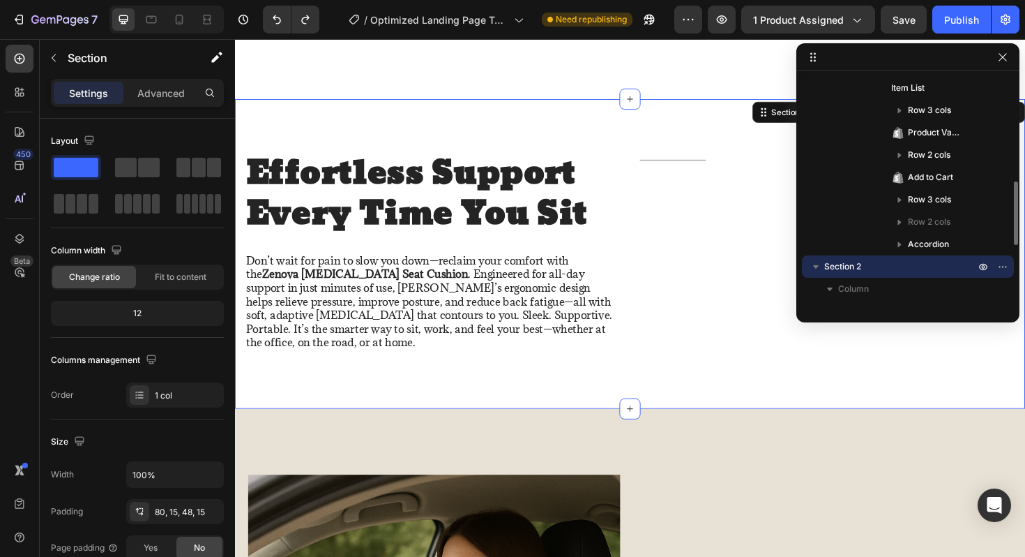
scroll to position [355, 0]
click at [940, 138] on span "Product Variants & Swatches" at bounding box center [934, 135] width 53 height 14
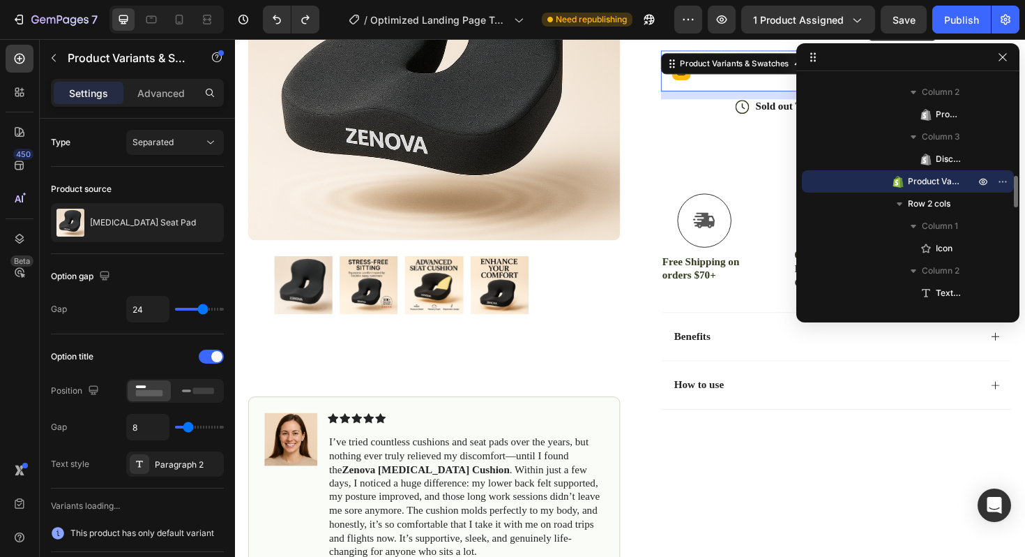
scroll to position [232, 0]
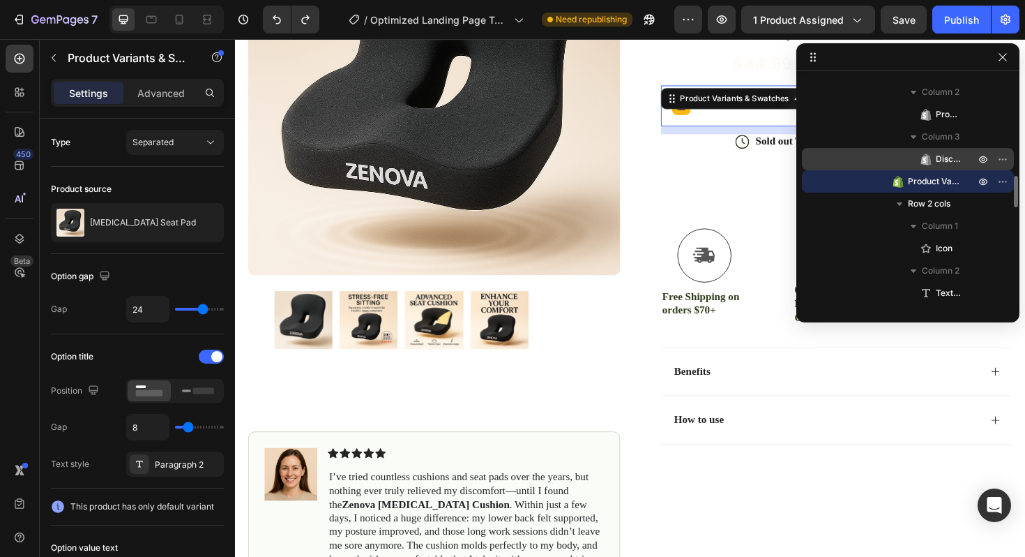
click at [941, 160] on span "Discount Tag" at bounding box center [948, 159] width 25 height 14
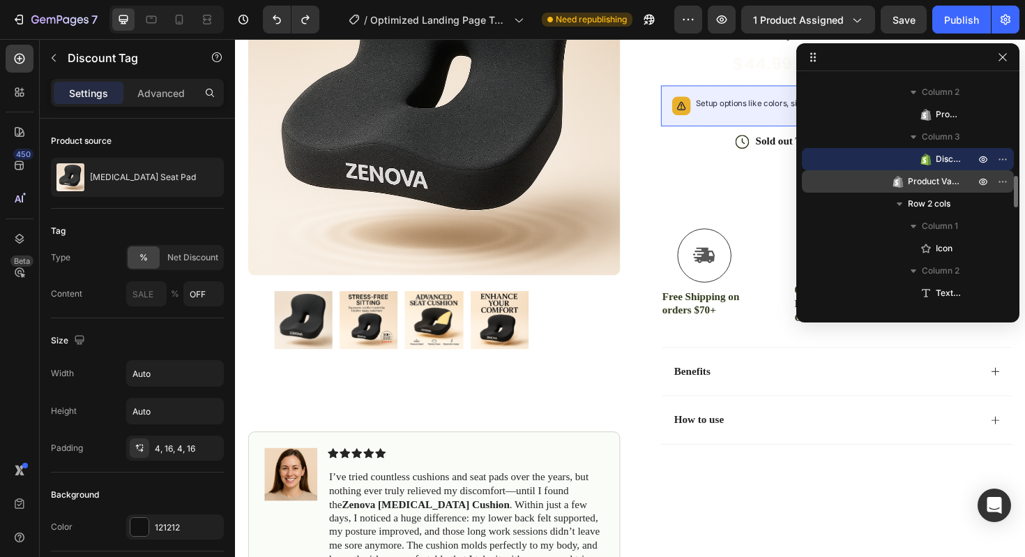
click at [941, 184] on span "Product Variants & Swatches" at bounding box center [934, 181] width 53 height 14
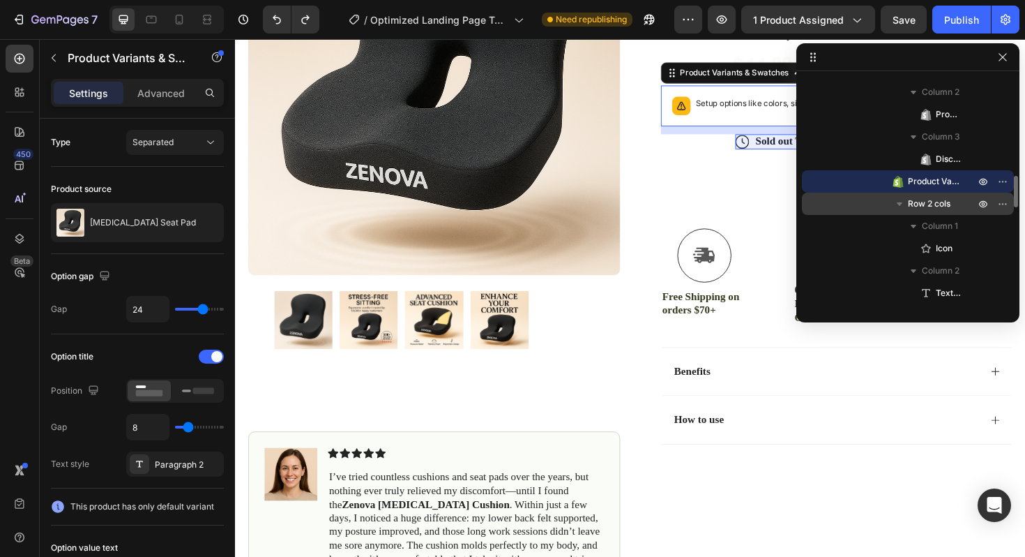
click at [941, 197] on span "Row 2 cols" at bounding box center [929, 204] width 43 height 14
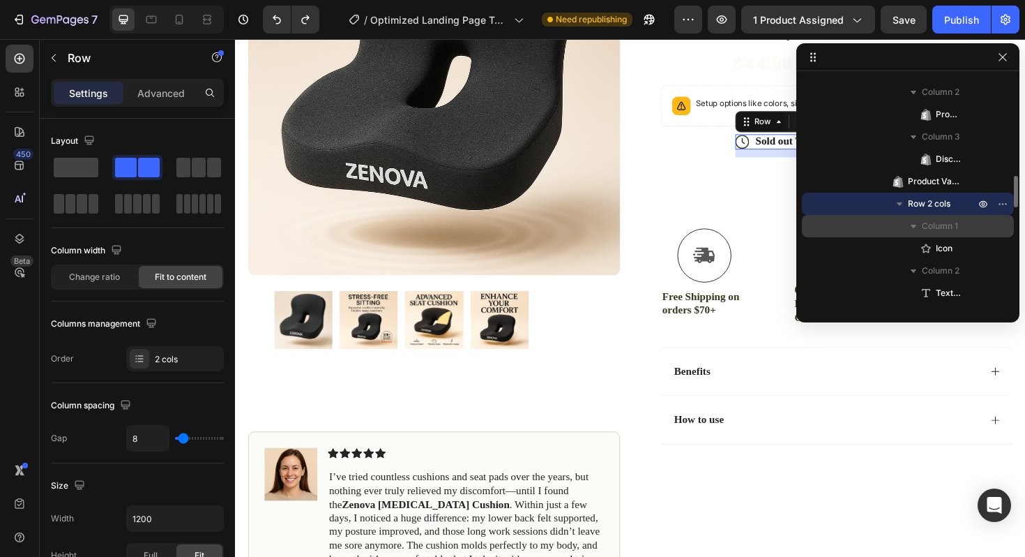
click at [940, 220] on span "Column 1" at bounding box center [940, 226] width 36 height 14
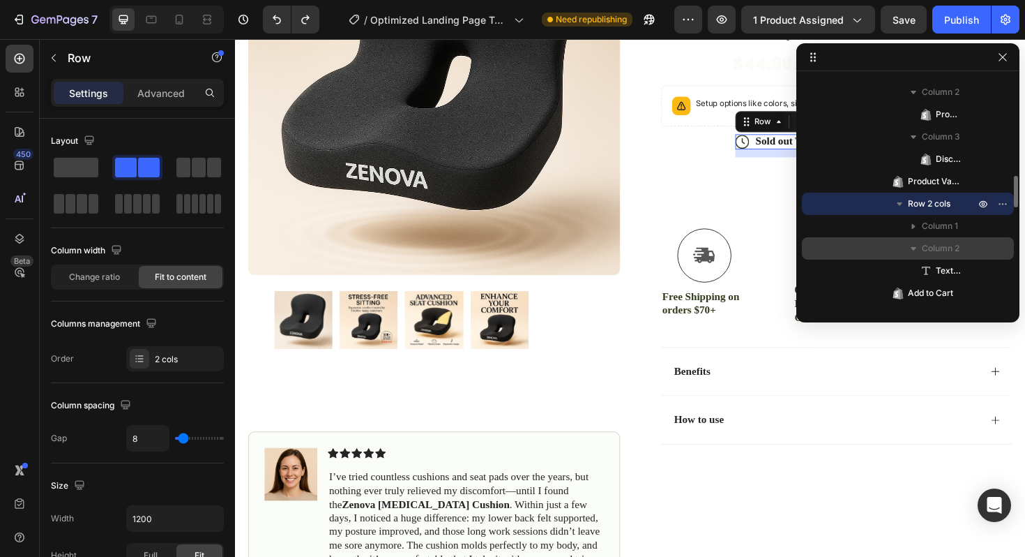
click at [942, 243] on span "Column 2" at bounding box center [941, 248] width 38 height 14
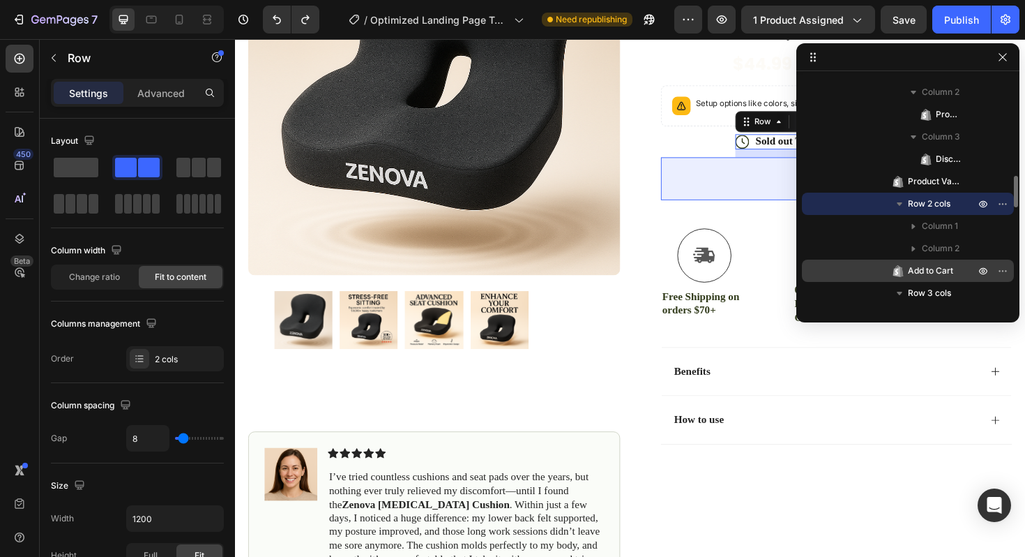
click at [937, 266] on span "Add to Cart" at bounding box center [930, 271] width 45 height 14
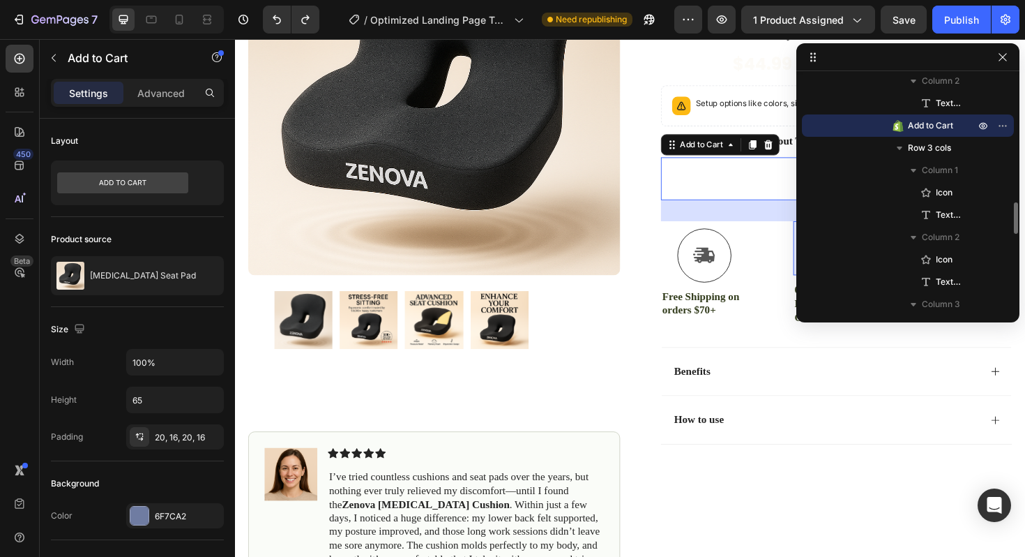
scroll to position [903, 0]
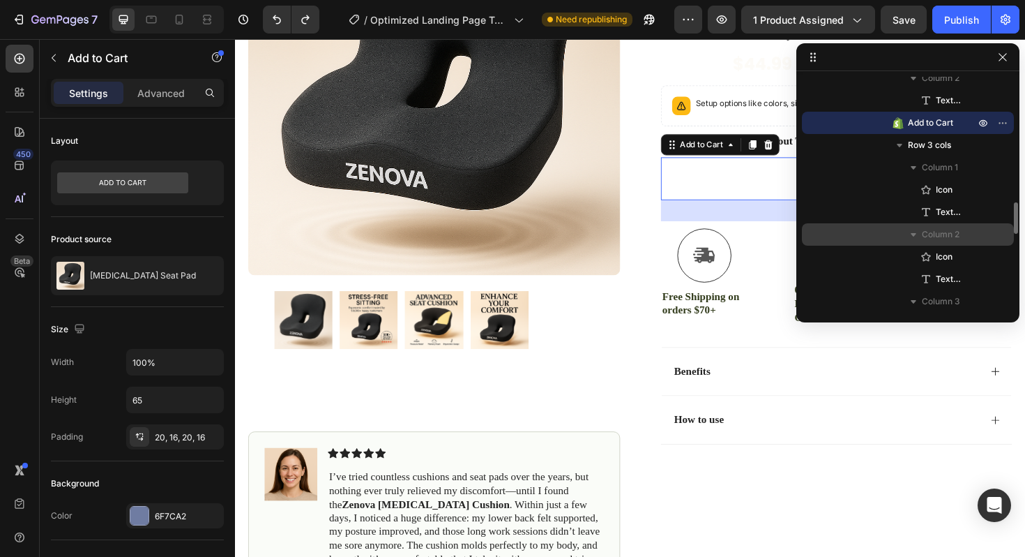
click at [941, 234] on span "Column 2" at bounding box center [941, 234] width 38 height 14
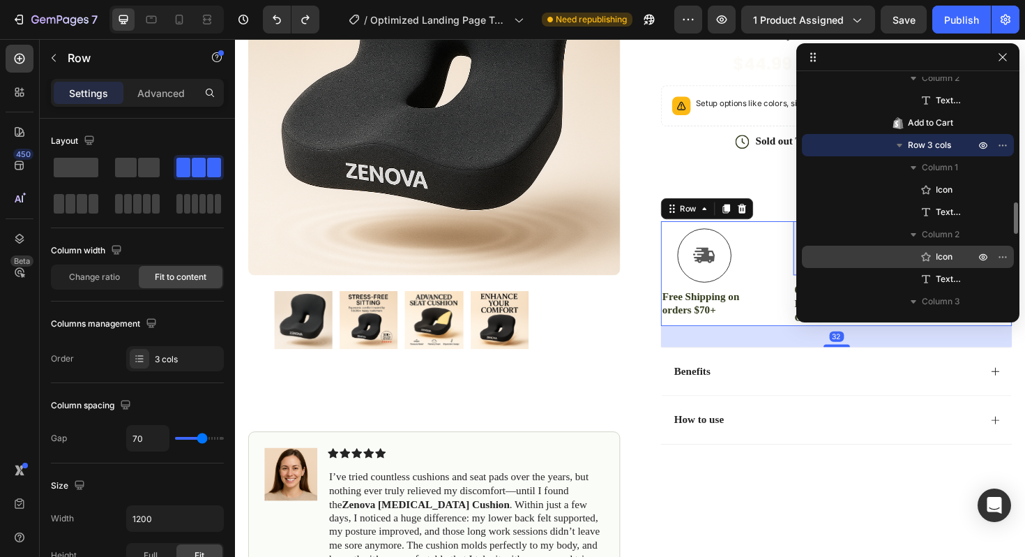
click at [943, 255] on span "Icon" at bounding box center [944, 257] width 17 height 14
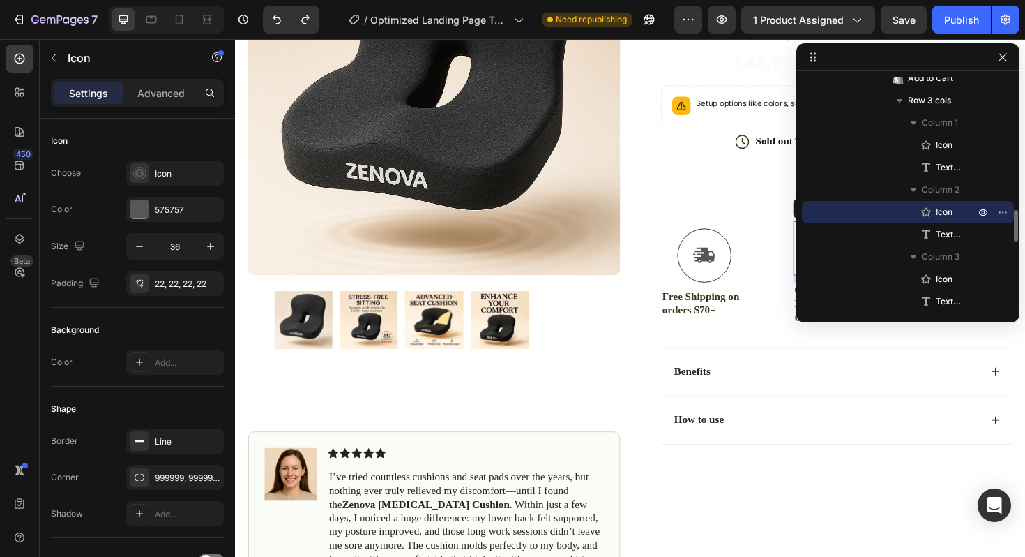
scroll to position [948, 0]
click at [945, 232] on span "Text Block" at bounding box center [948, 234] width 25 height 14
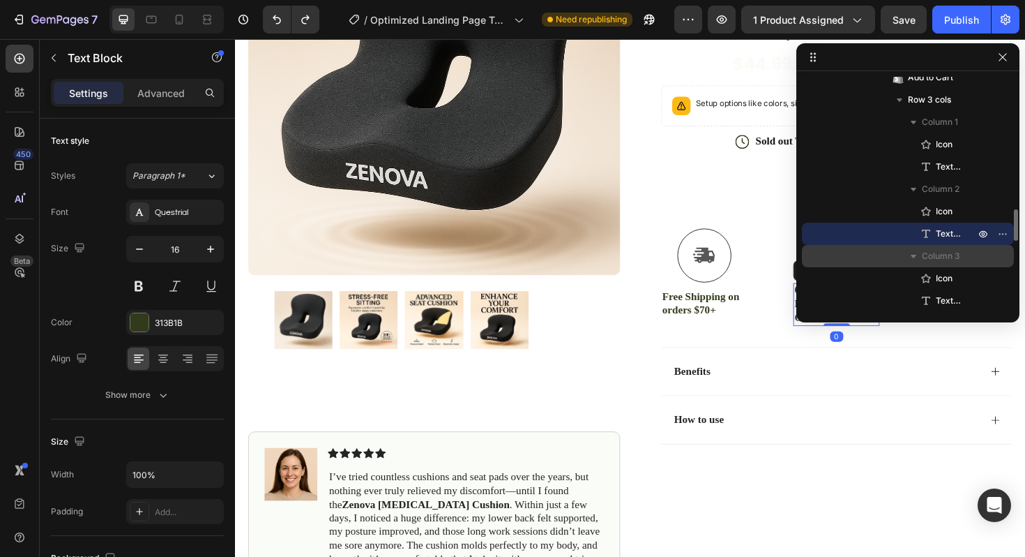
click at [940, 257] on span "Column 3" at bounding box center [941, 256] width 38 height 14
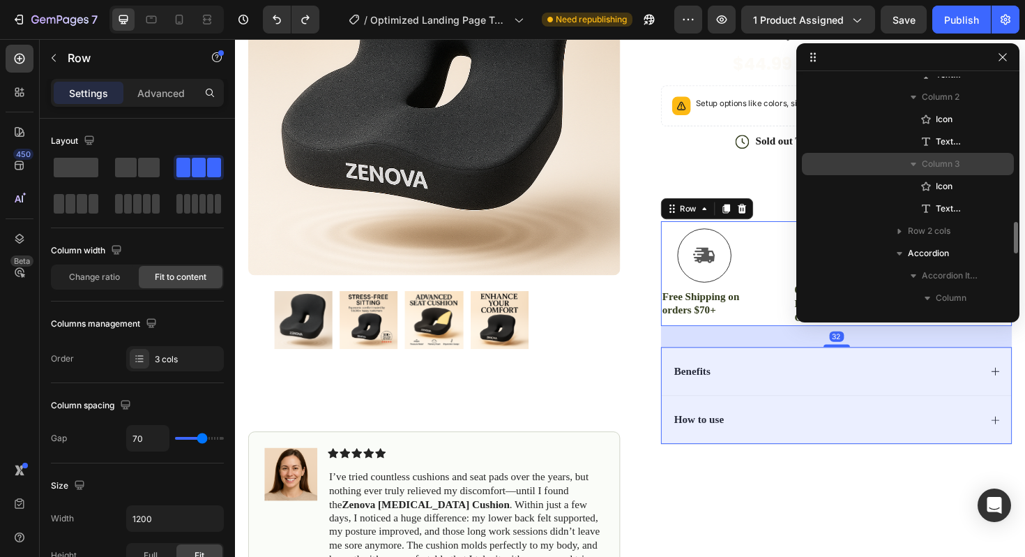
scroll to position [1041, 0]
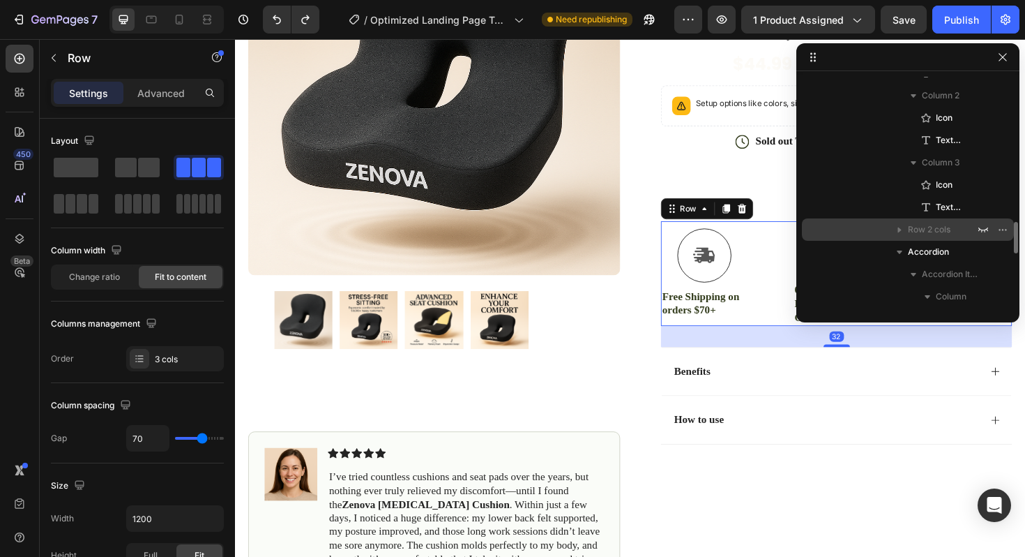
click at [941, 227] on span "Row 2 cols" at bounding box center [929, 230] width 43 height 14
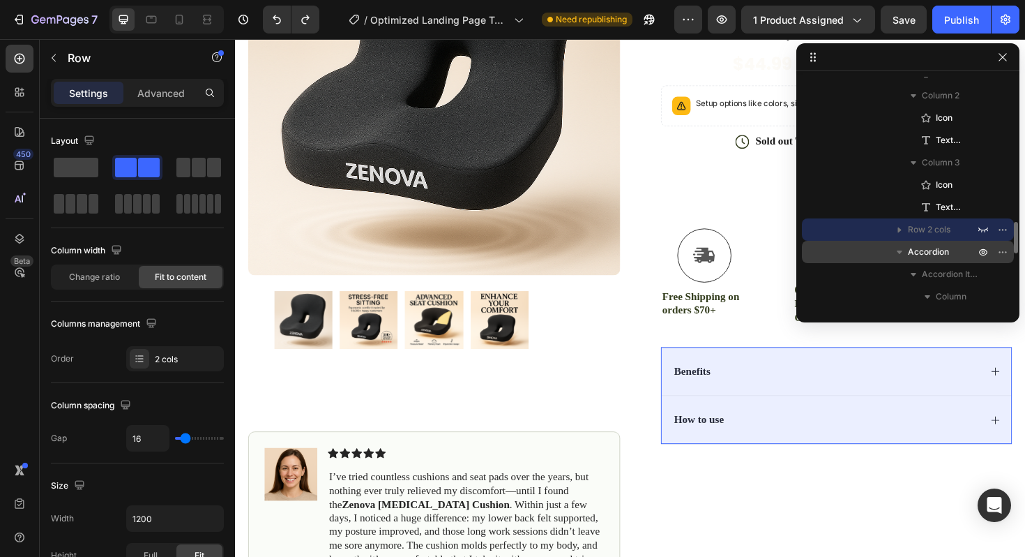
click at [950, 252] on p "Accordion" at bounding box center [943, 252] width 70 height 14
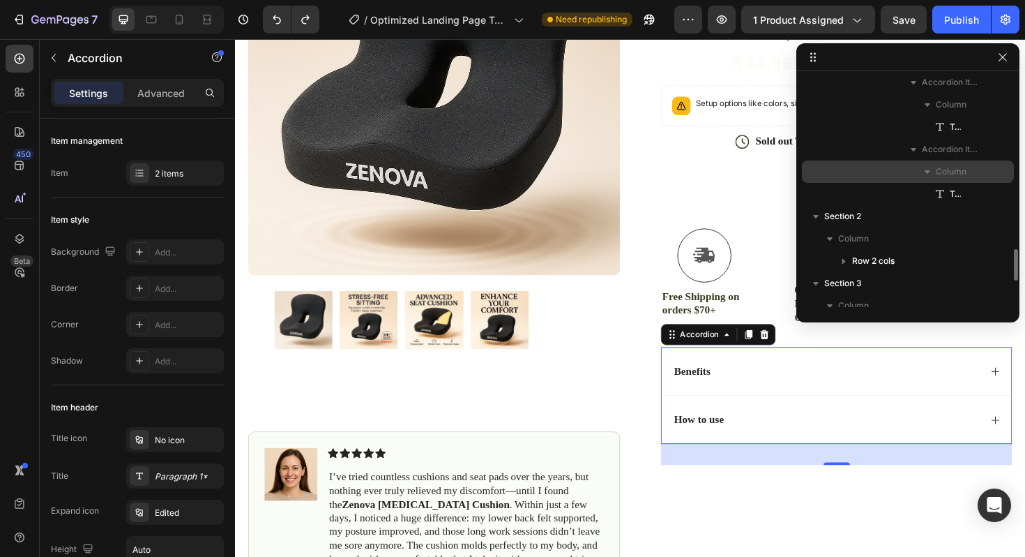
scroll to position [1235, 0]
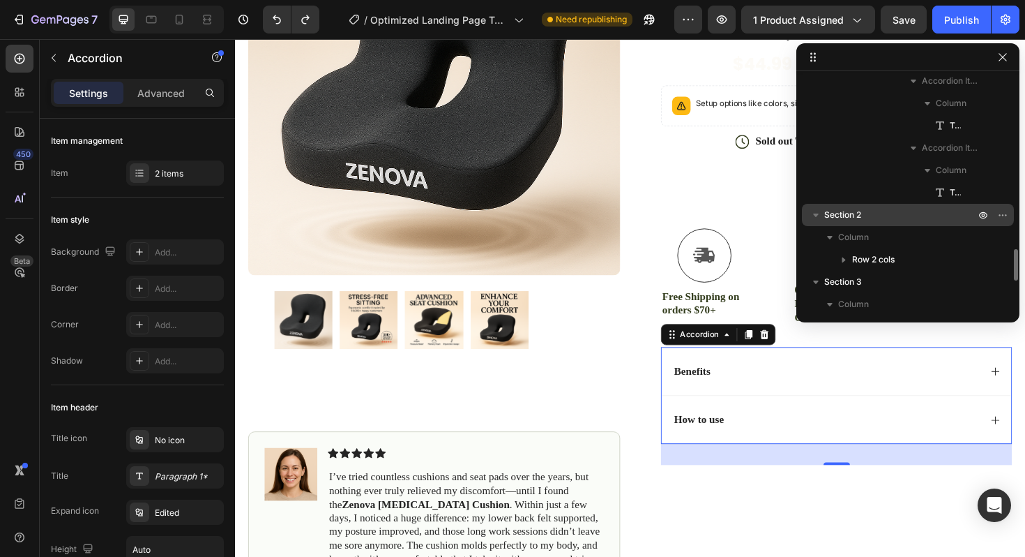
click at [931, 223] on div "Section 2" at bounding box center [908, 215] width 201 height 22
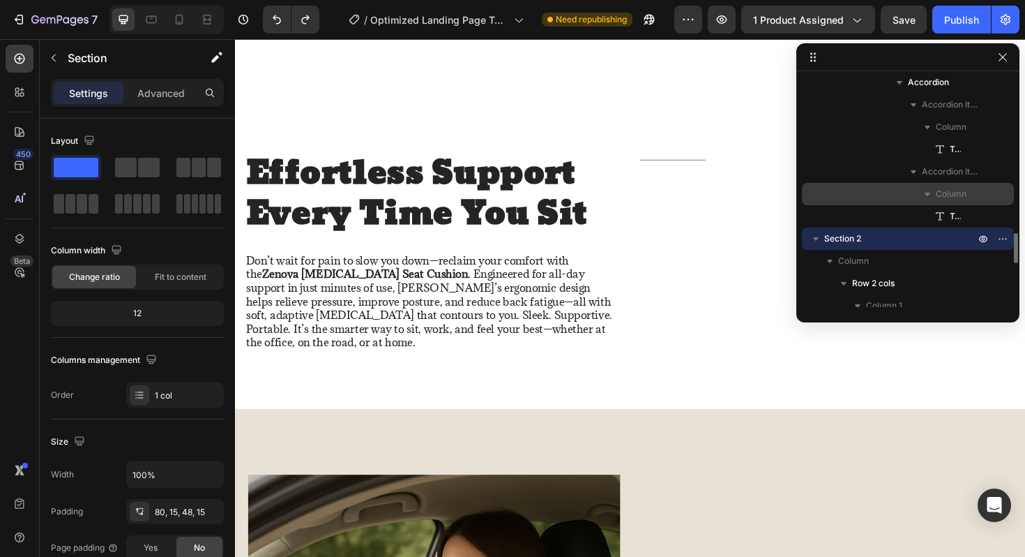
scroll to position [1201, 0]
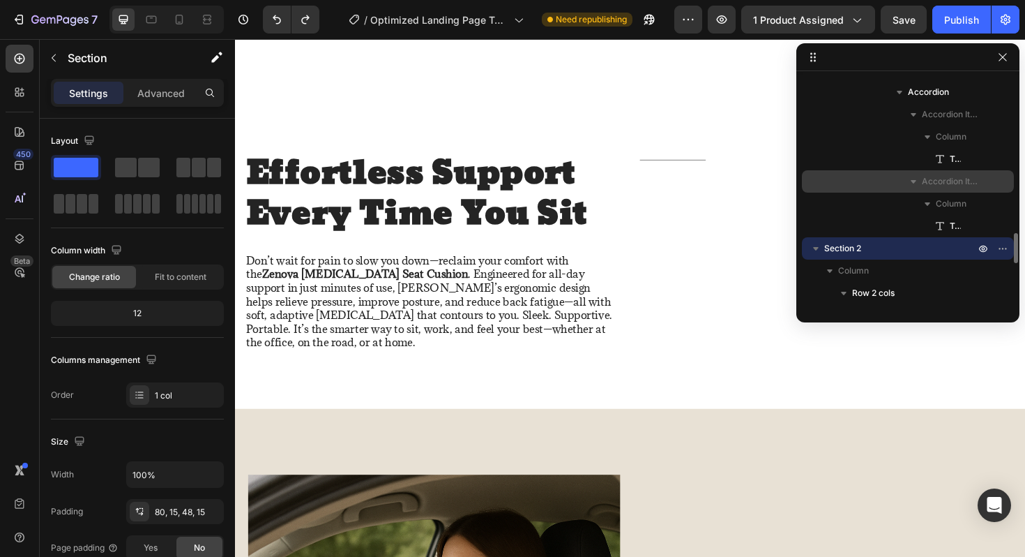
click at [936, 176] on span "Accordion Item" at bounding box center [950, 181] width 56 height 14
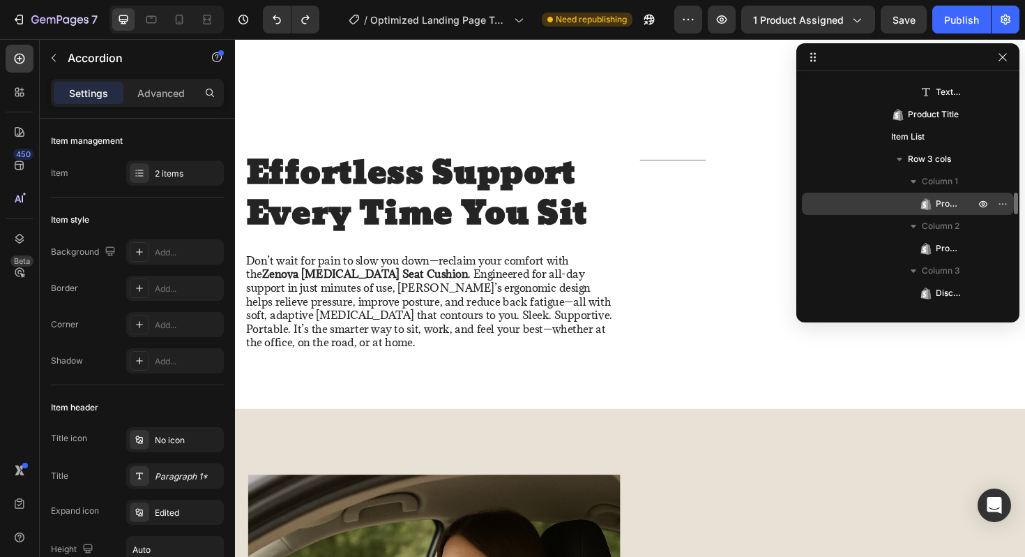
click at [942, 193] on div "Product Price" at bounding box center [908, 204] width 201 height 22
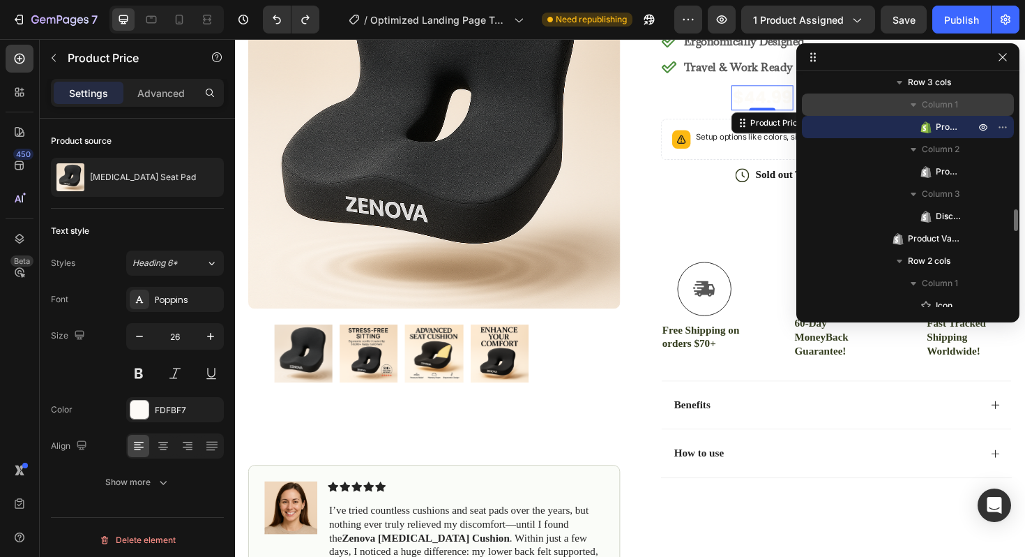
scroll to position [1288, 0]
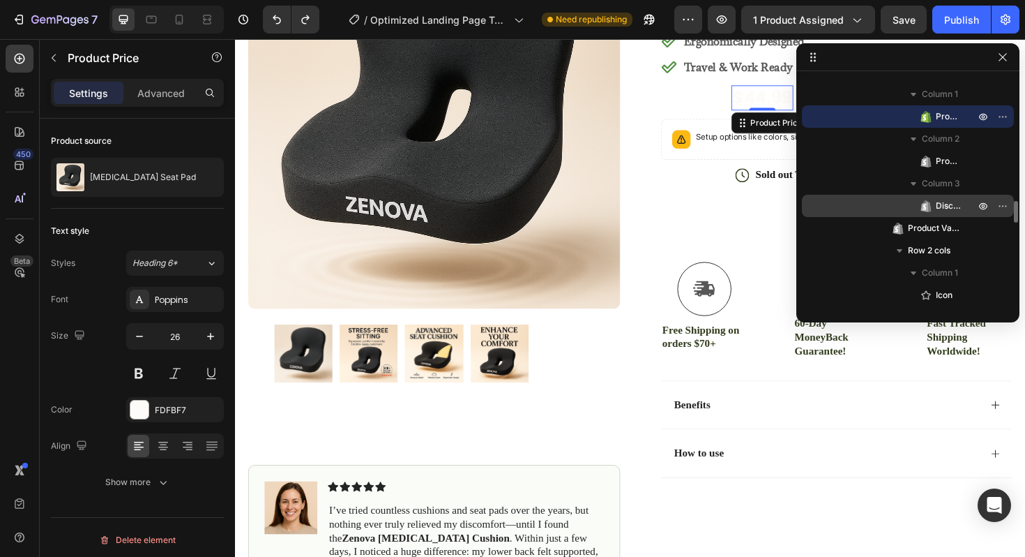
click at [940, 199] on span "Discount Tag" at bounding box center [948, 206] width 25 height 14
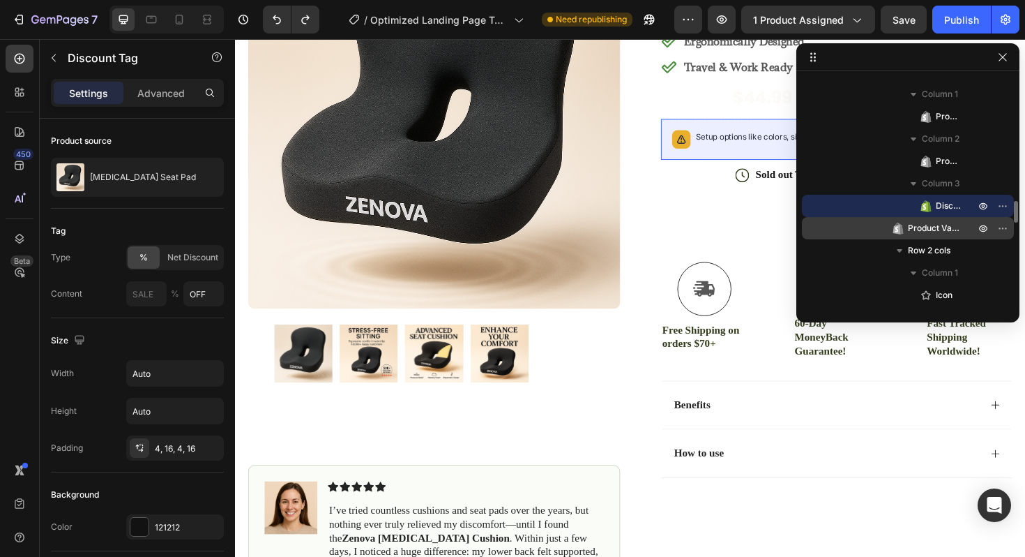
click at [931, 223] on span "Product Variants & Swatches" at bounding box center [934, 228] width 53 height 14
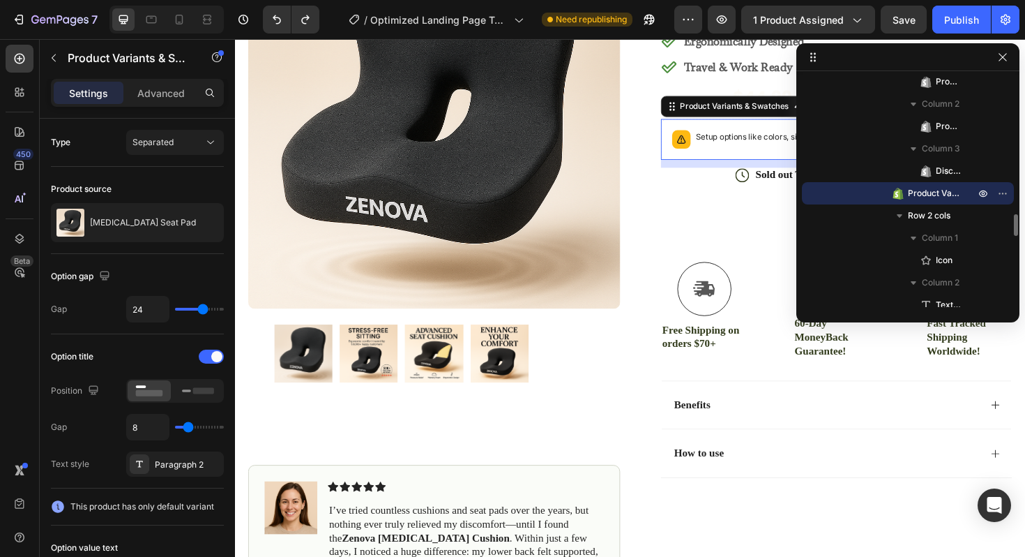
scroll to position [1346, 0]
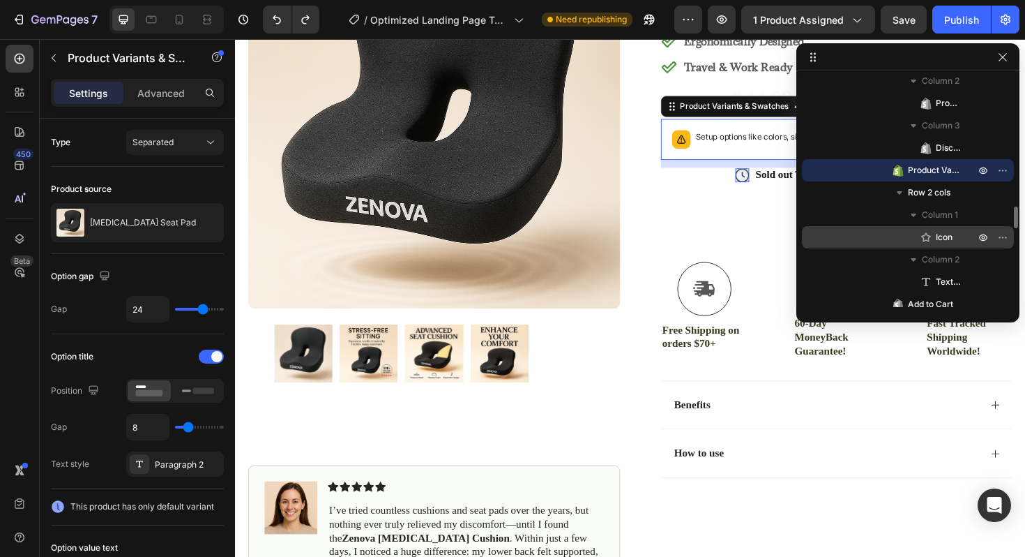
click at [933, 227] on div "Icon" at bounding box center [908, 237] width 201 height 22
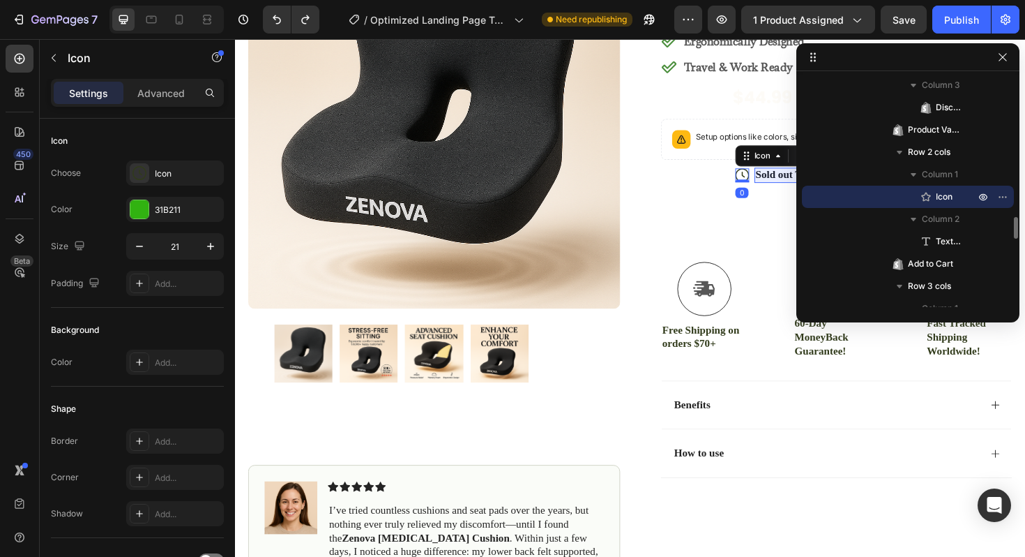
scroll to position [1394, 0]
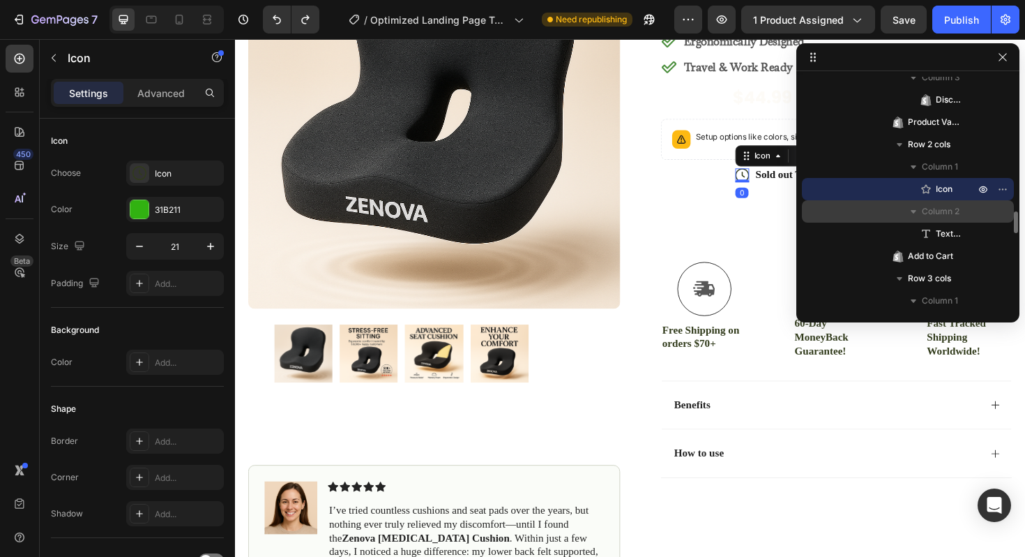
click at [935, 215] on span "Column 2" at bounding box center [941, 211] width 38 height 14
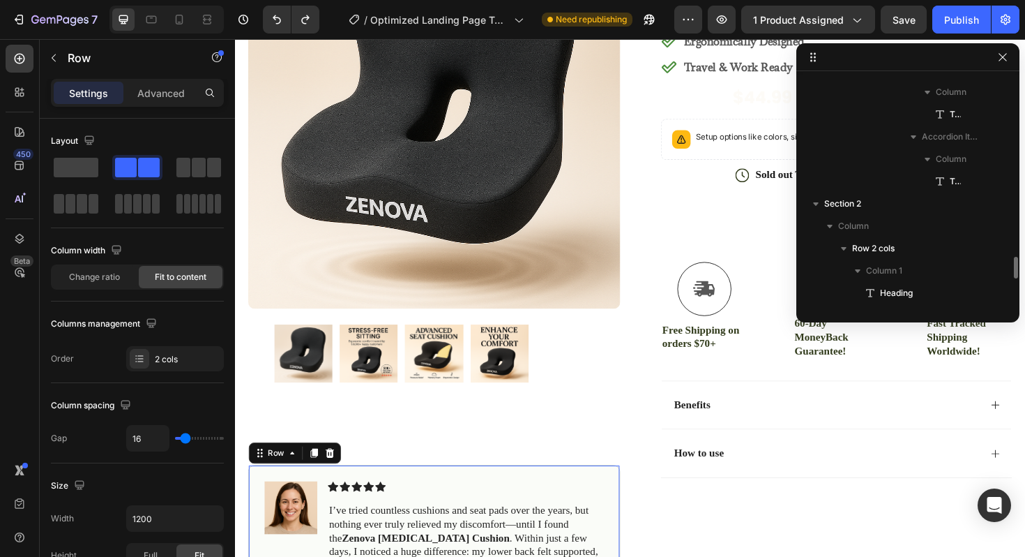
scroll to position [1875, 0]
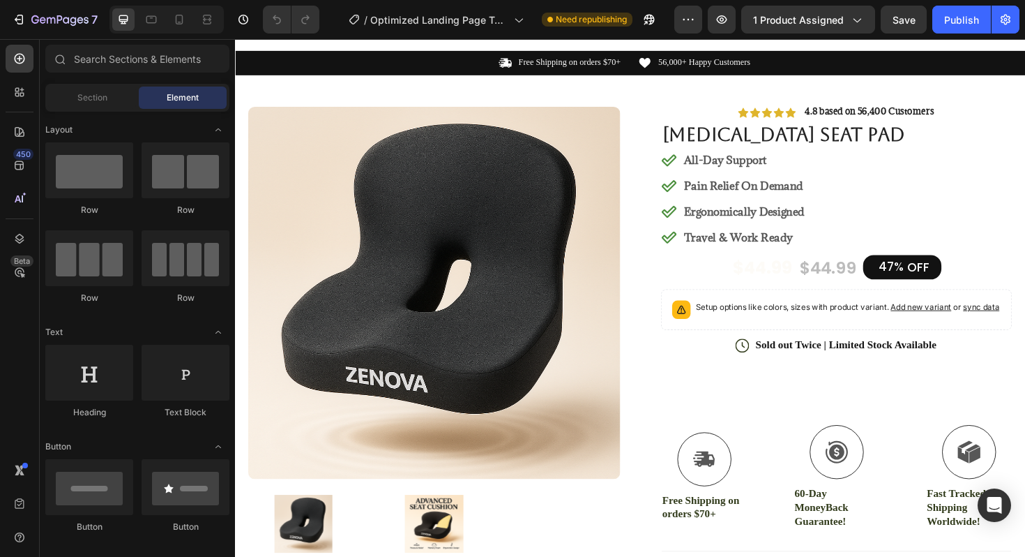
scroll to position [3, 0]
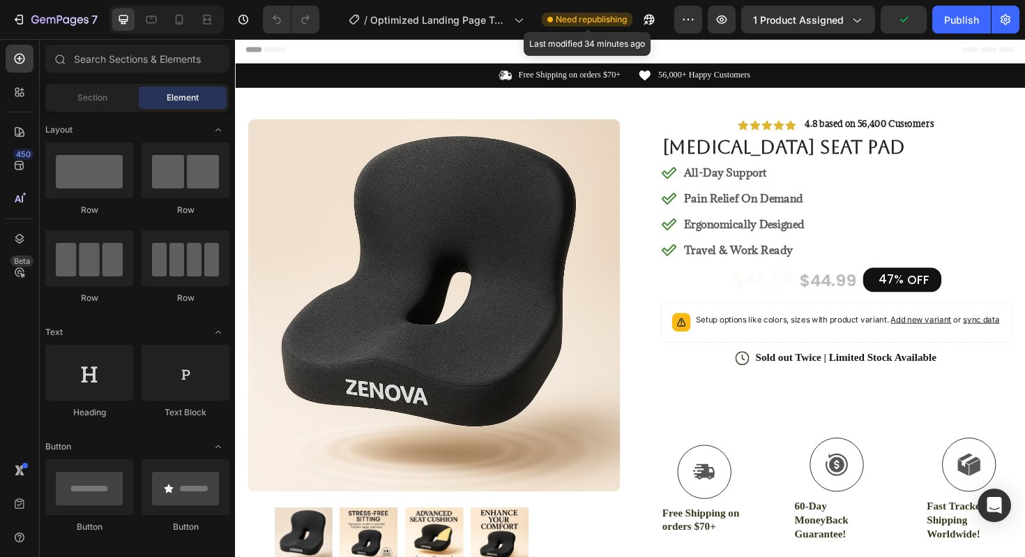
click at [594, 24] on span "Need republishing" at bounding box center [591, 19] width 71 height 13
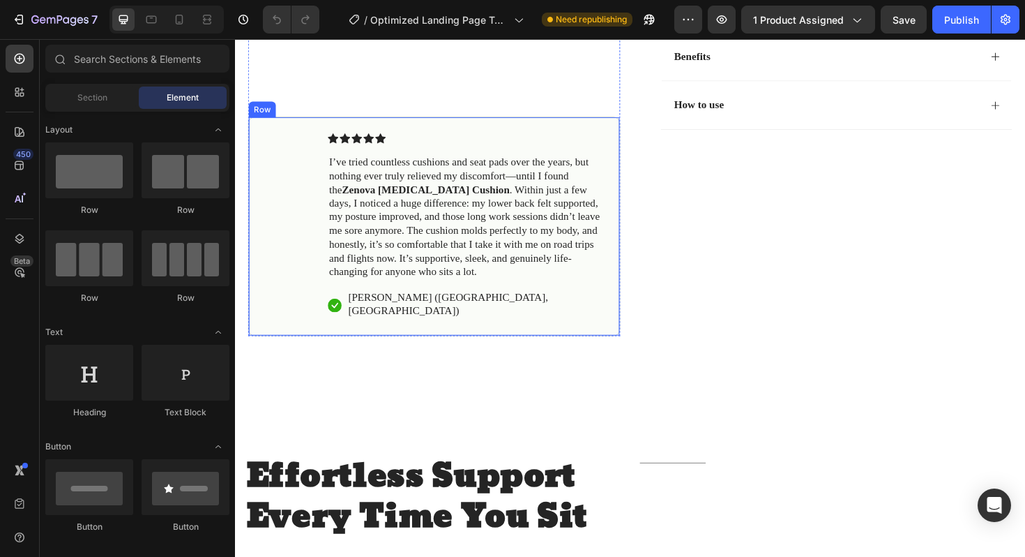
scroll to position [588, 0]
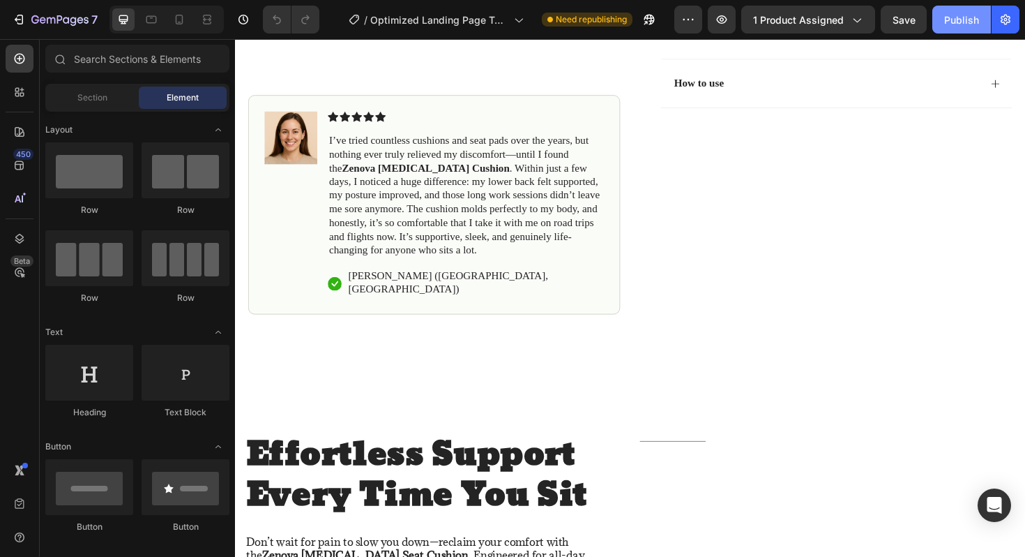
click at [963, 32] on button "Publish" at bounding box center [962, 20] width 59 height 28
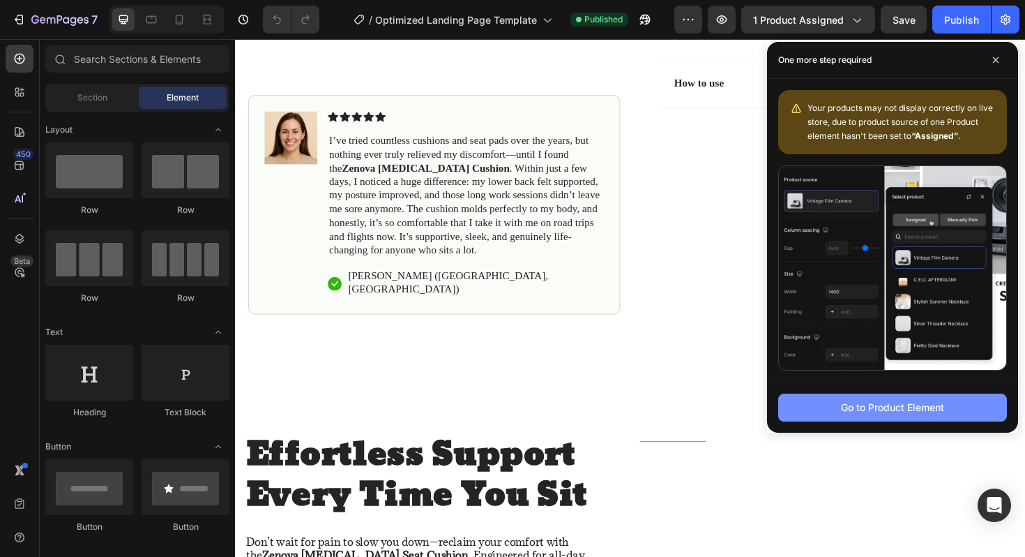
click at [921, 405] on div "Go to Product Element" at bounding box center [892, 407] width 103 height 15
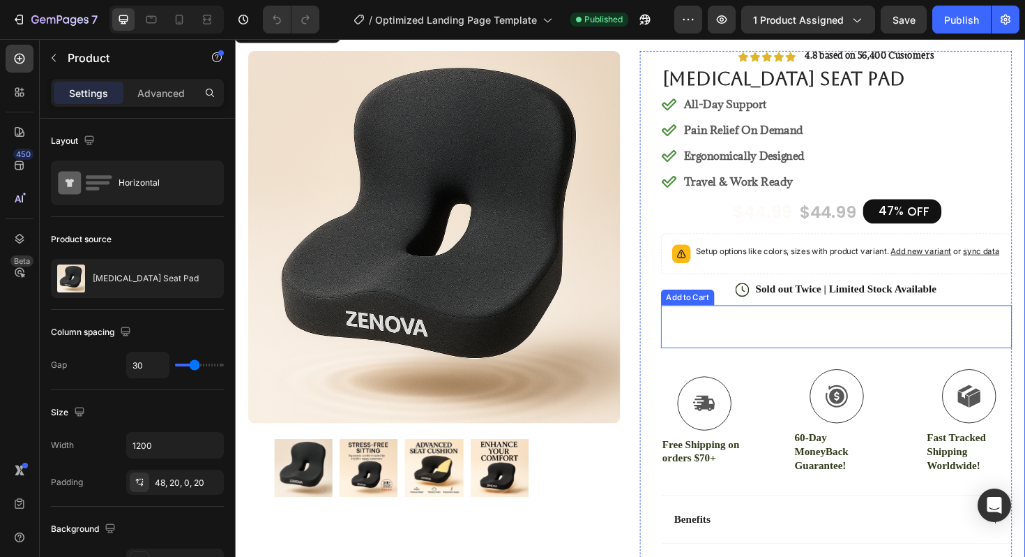
scroll to position [76, 0]
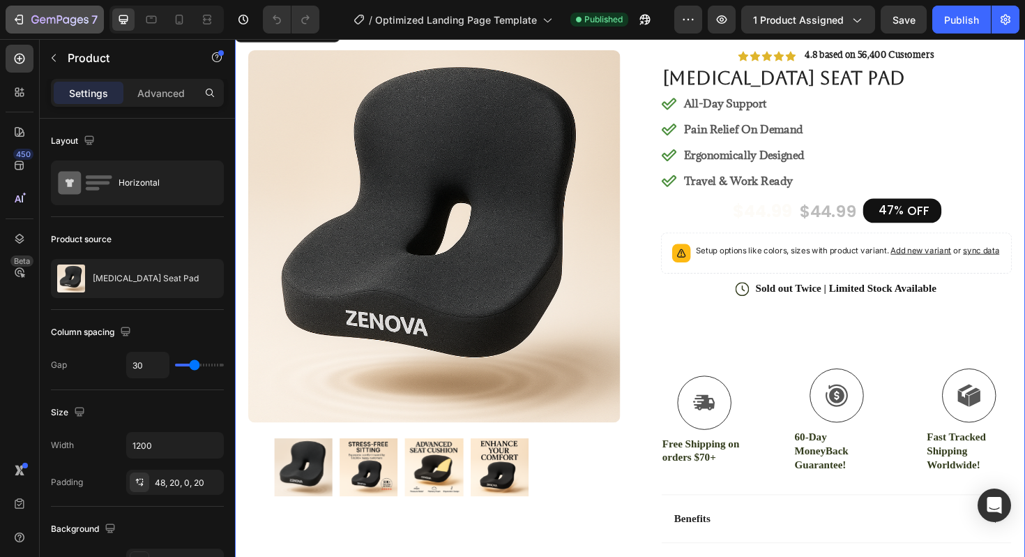
click at [41, 29] on button "7" at bounding box center [55, 20] width 98 height 28
